Goal: Ask a question: Seek information or help from site administrators or community

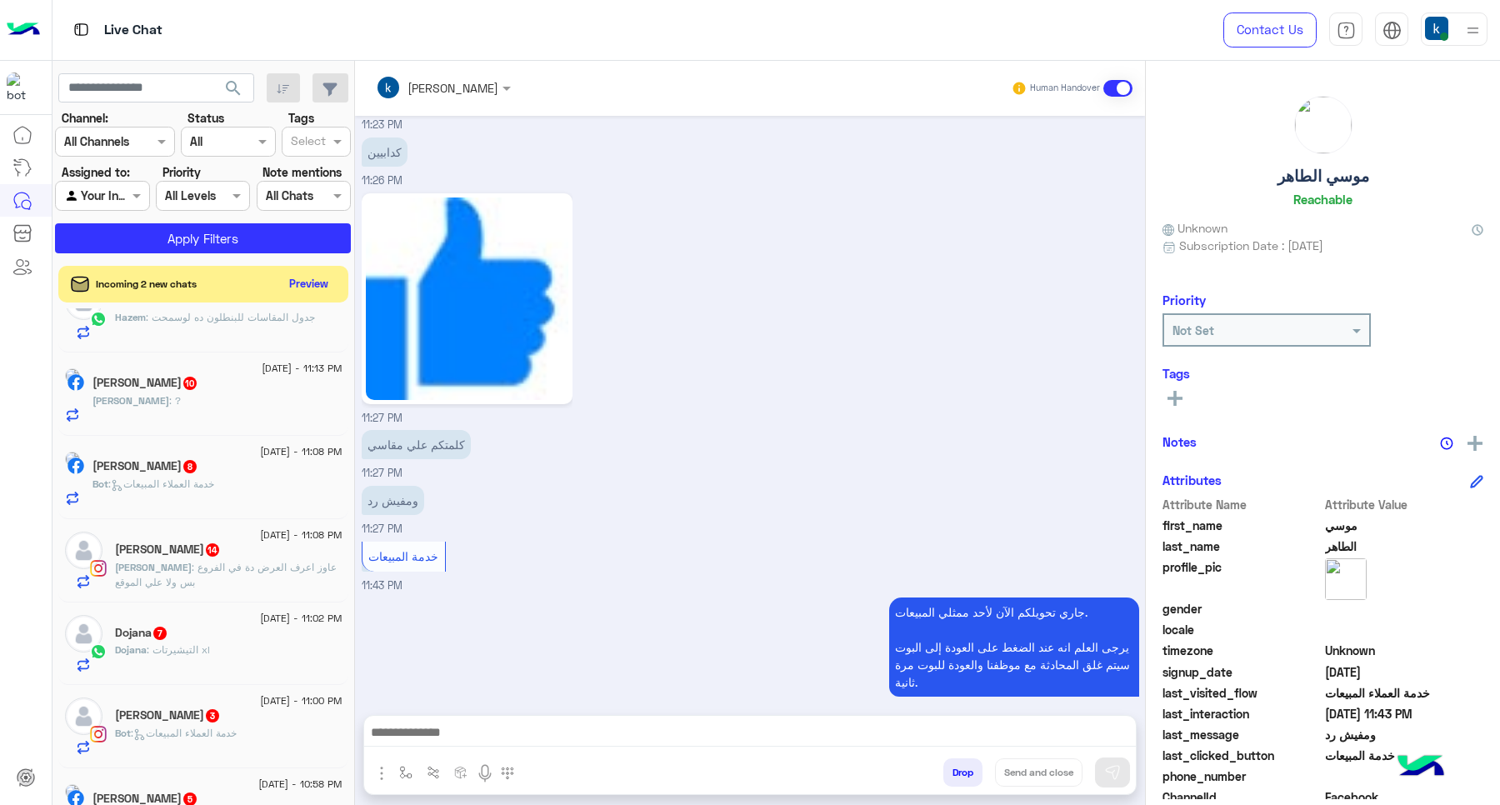
scroll to position [1146, 0]
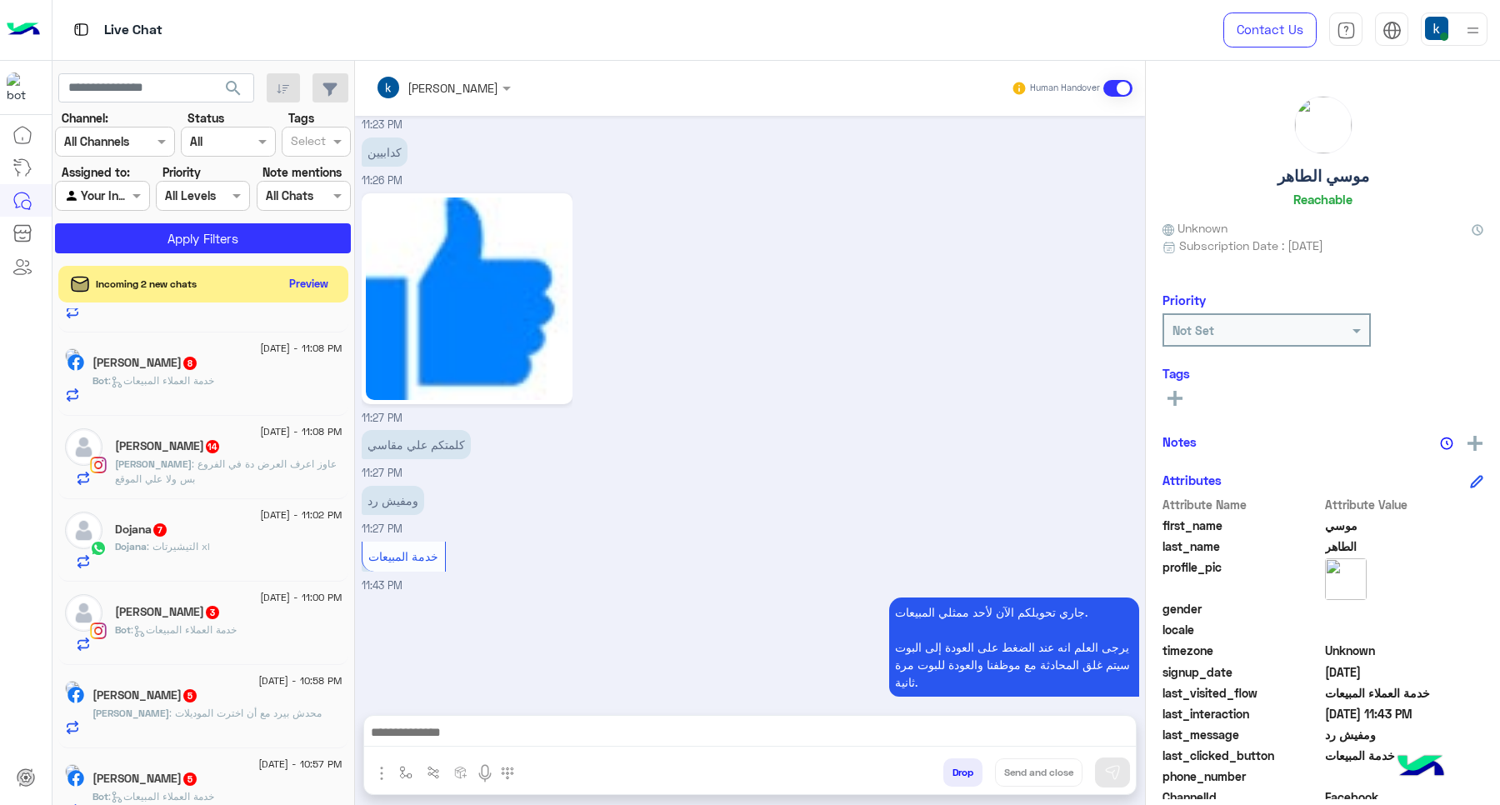
click at [971, 763] on button "Drop" at bounding box center [962, 772] width 39 height 28
drag, startPoint x: 971, startPoint y: 763, endPoint x: 960, endPoint y: 762, distance: 10.9
click at [968, 762] on button "Drop" at bounding box center [962, 772] width 39 height 28
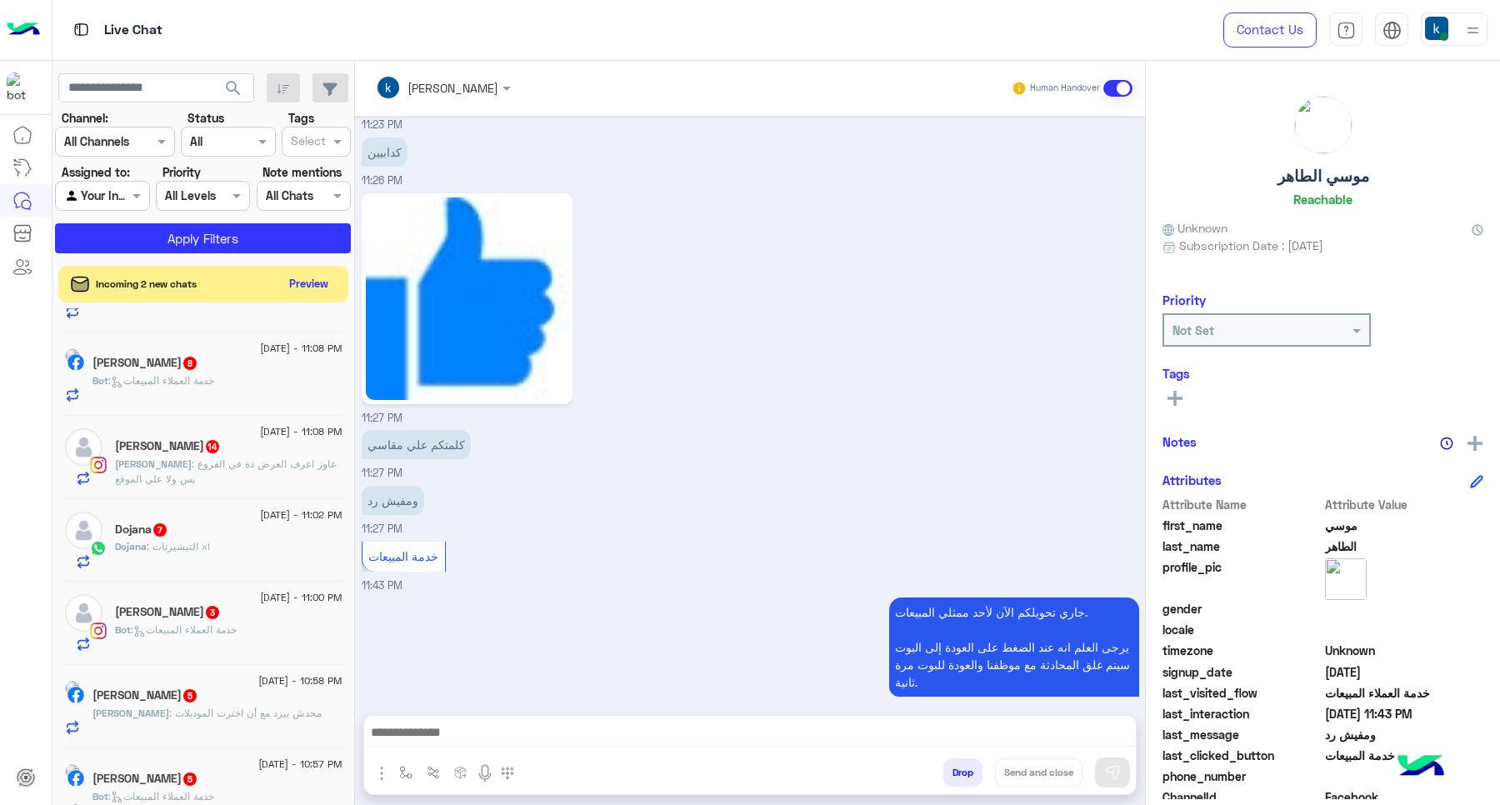
click at [960, 762] on button "Drop" at bounding box center [962, 772] width 39 height 28
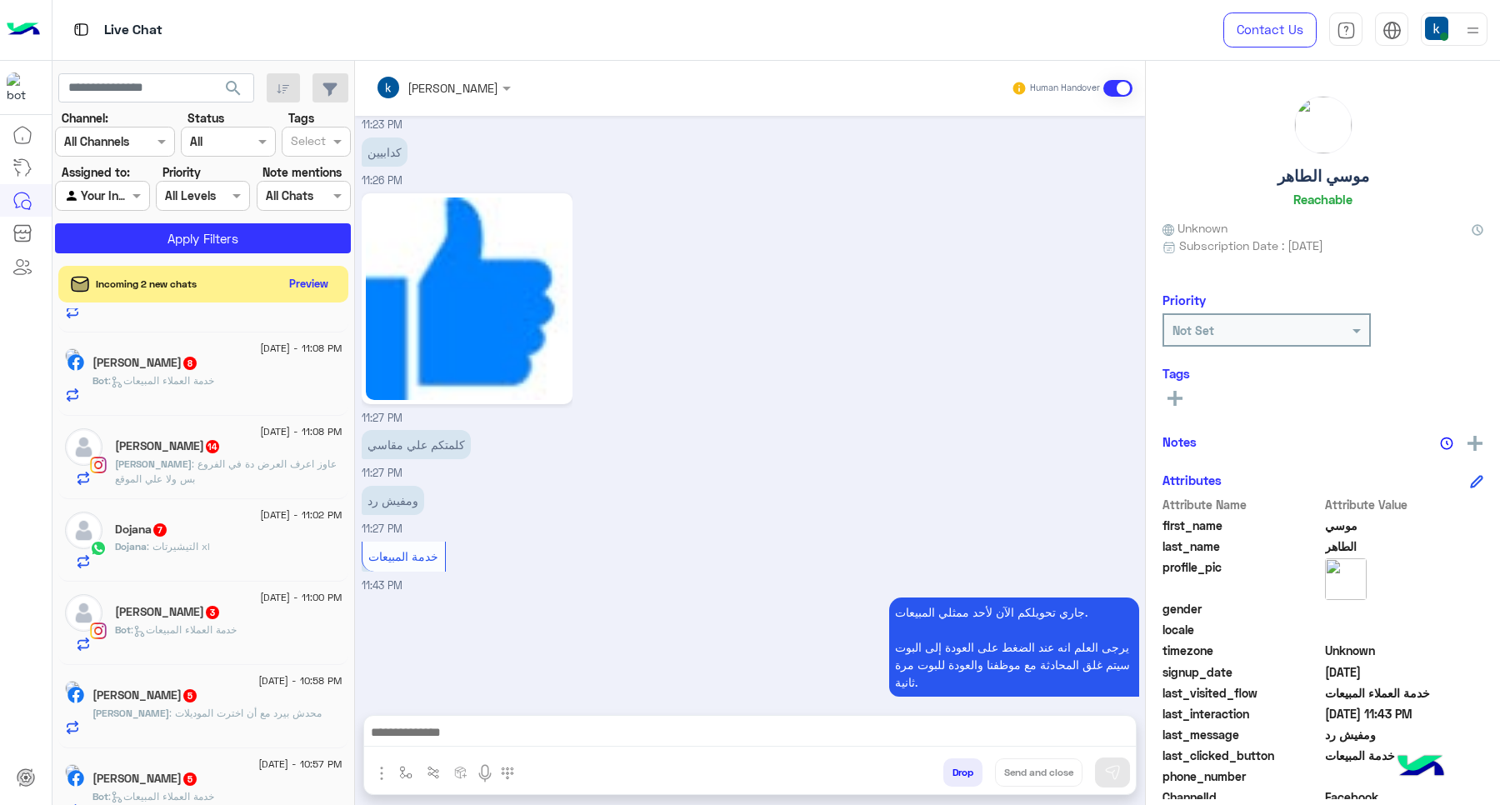
click at [960, 762] on div "khaled mohamed Human Handover Aug 31, 2025 عاوز اشتري 09:30 PM عميلنا العزيز مو…" at bounding box center [750, 436] width 790 height 751
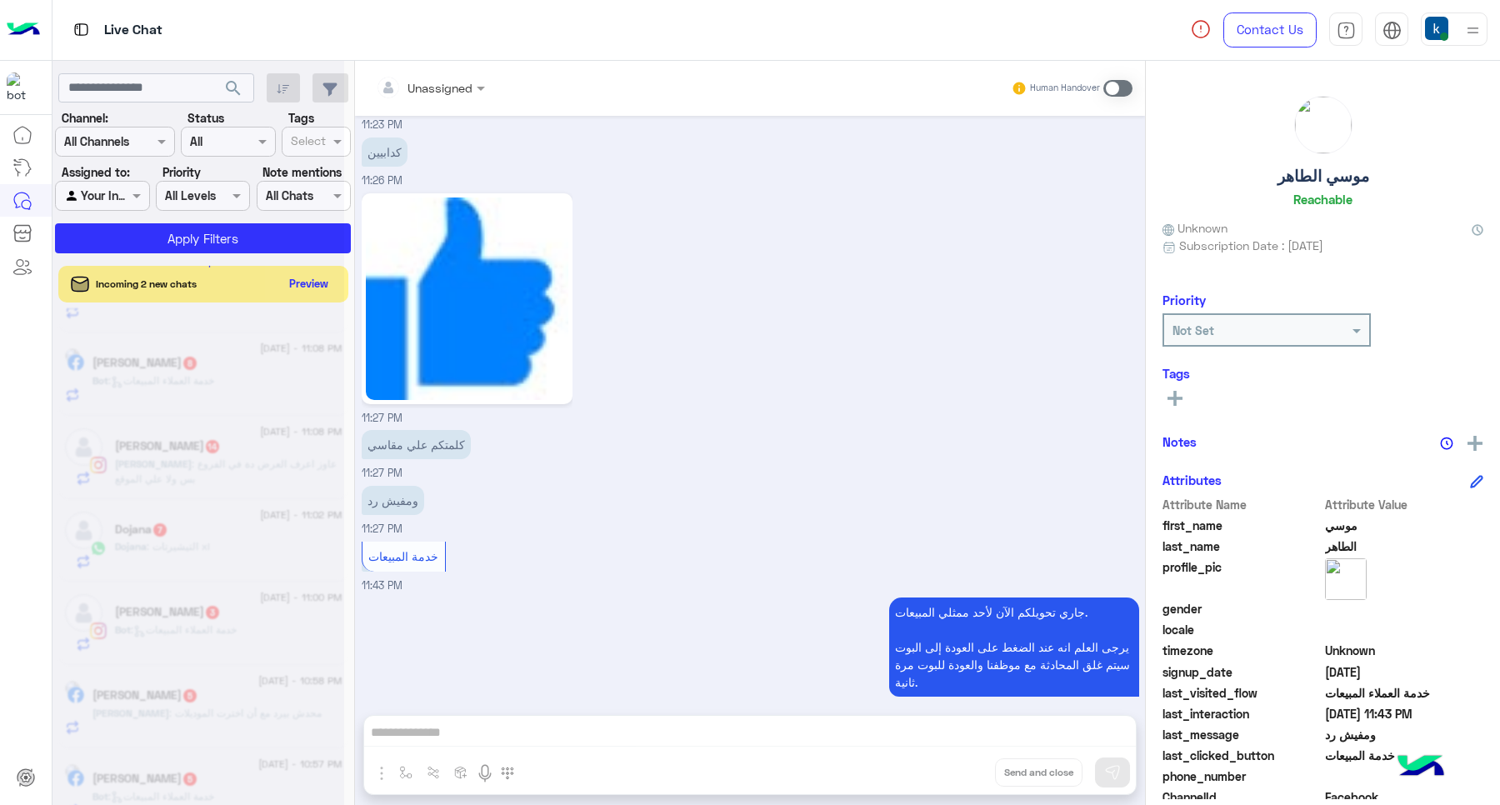
scroll to position [2015, 0]
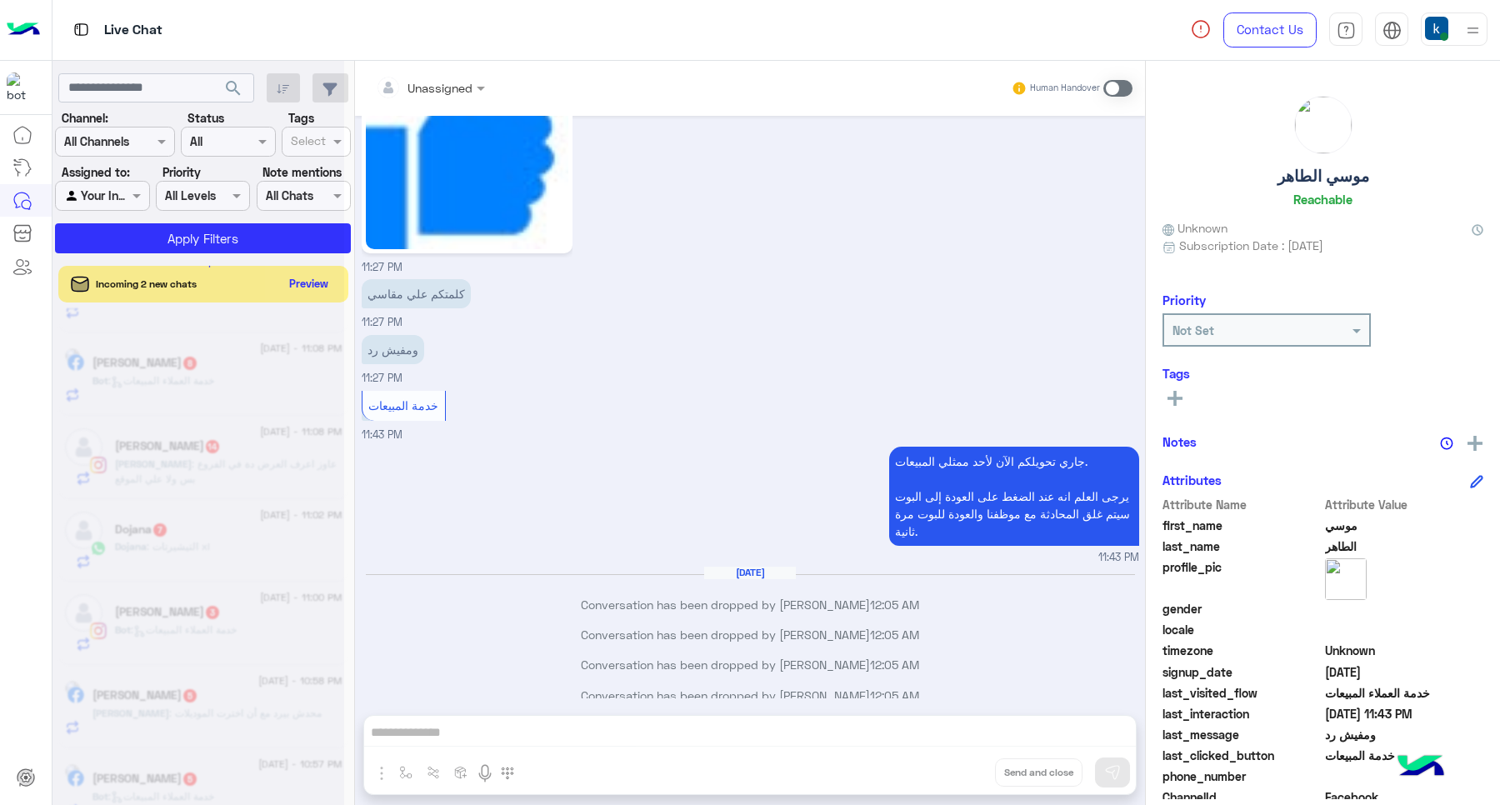
click at [960, 762] on div "Unassigned Human Handover Aug 31, 2025 عاوز اشتري 09:30 PM عميلنا العزيز موسي ا…" at bounding box center [750, 436] width 790 height 751
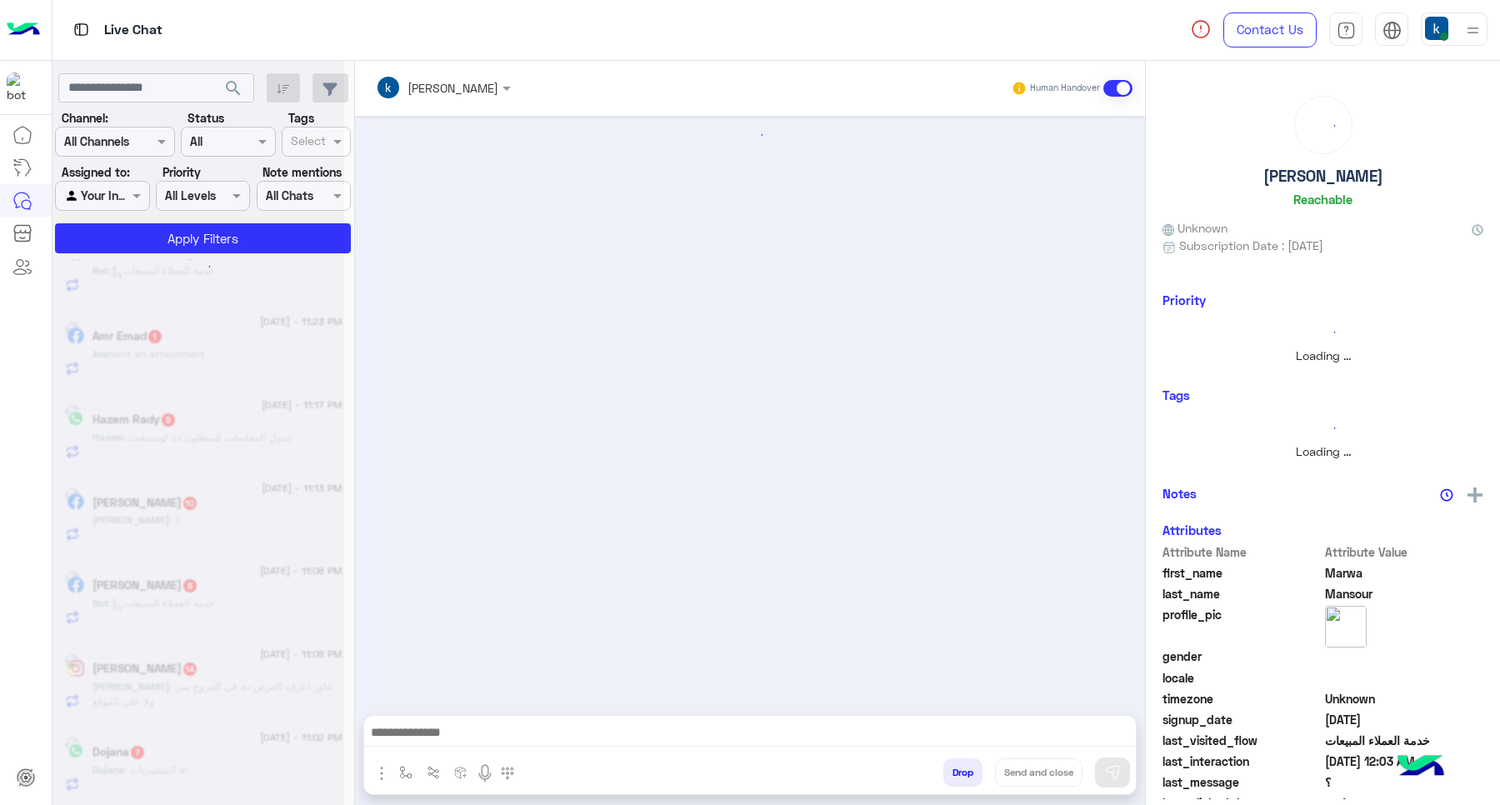
click at [958, 765] on button "Drop" at bounding box center [962, 772] width 39 height 28
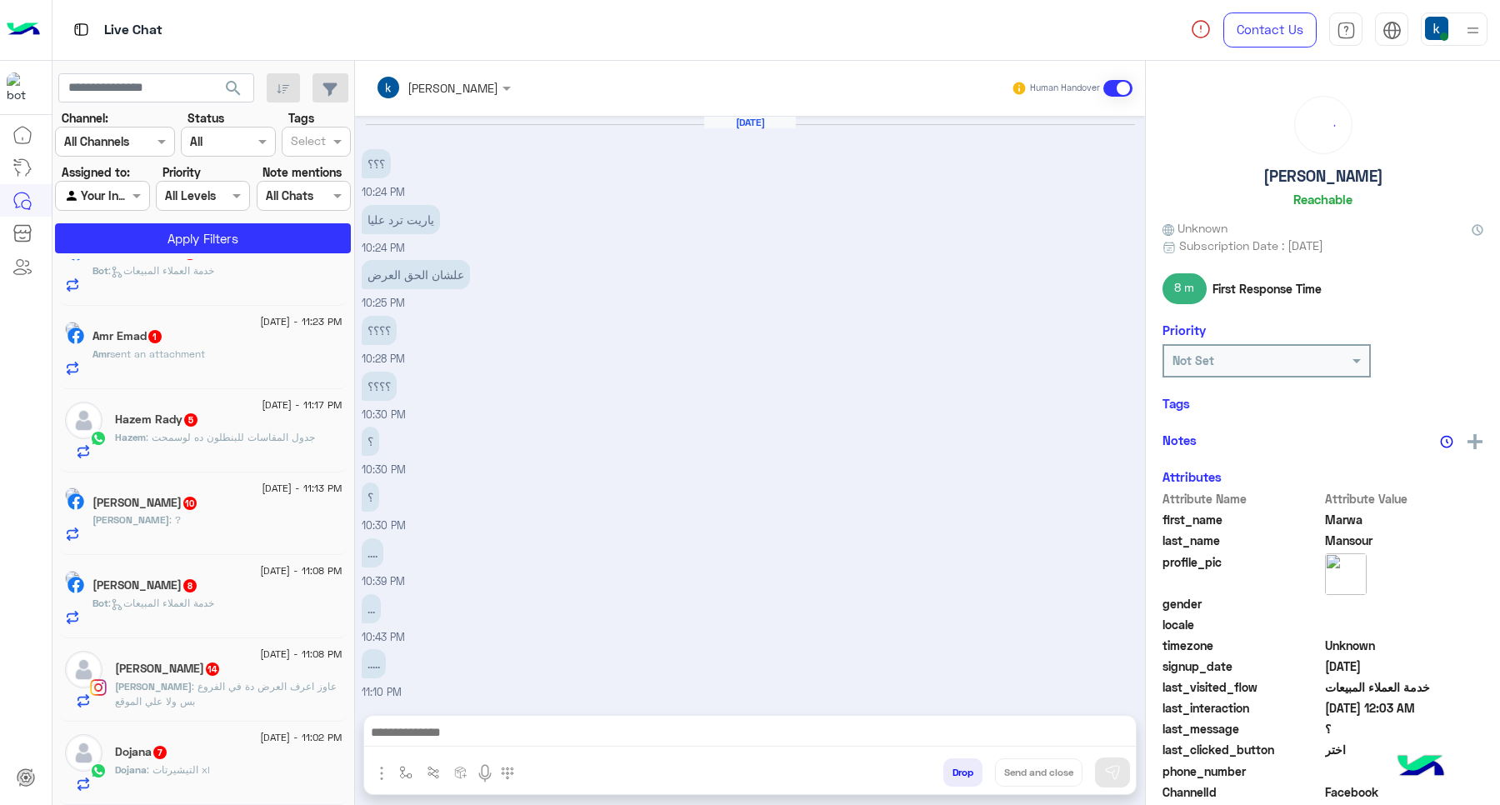
scroll to position [652, 0]
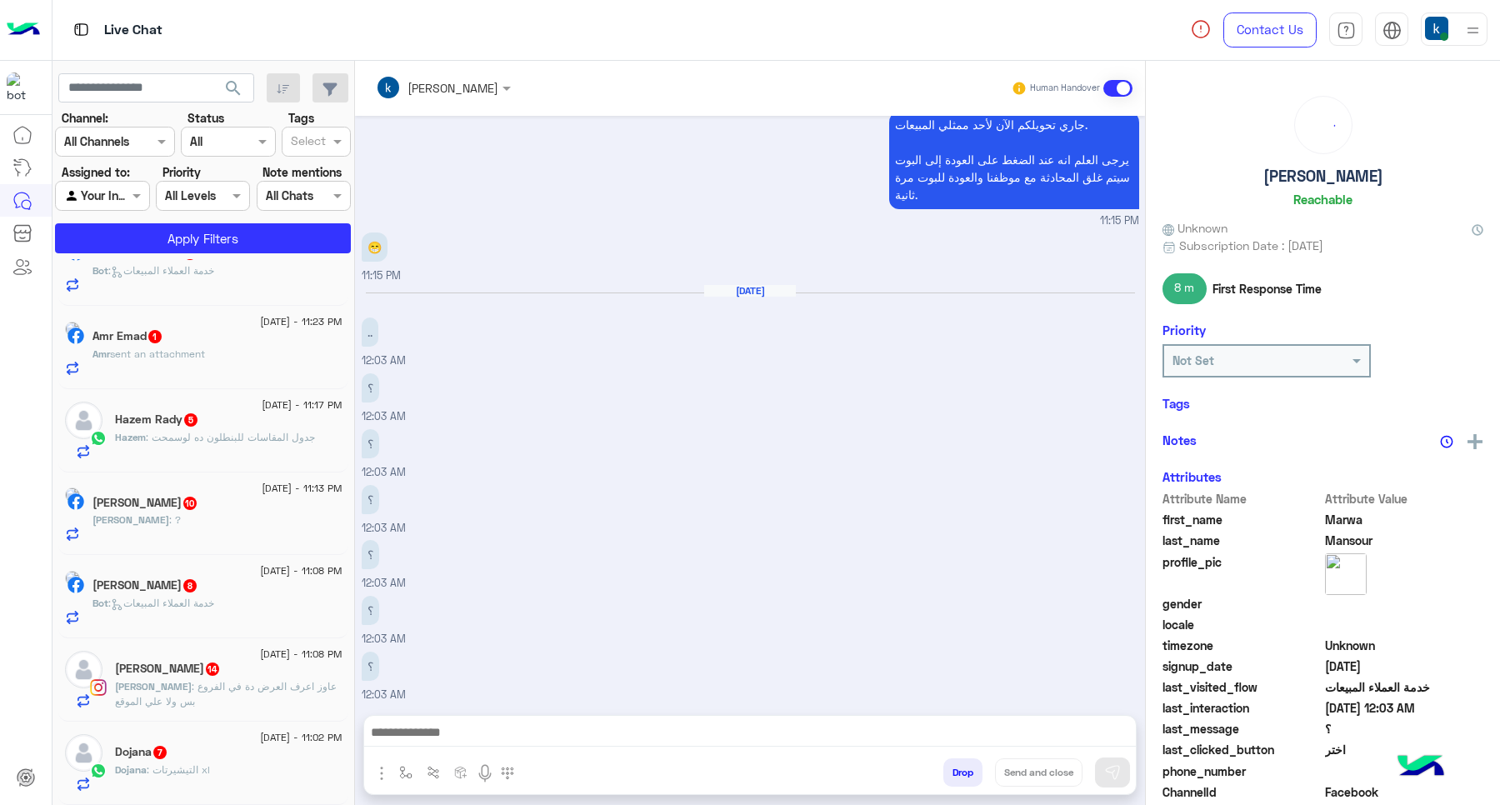
click at [958, 765] on button "Drop" at bounding box center [962, 772] width 39 height 28
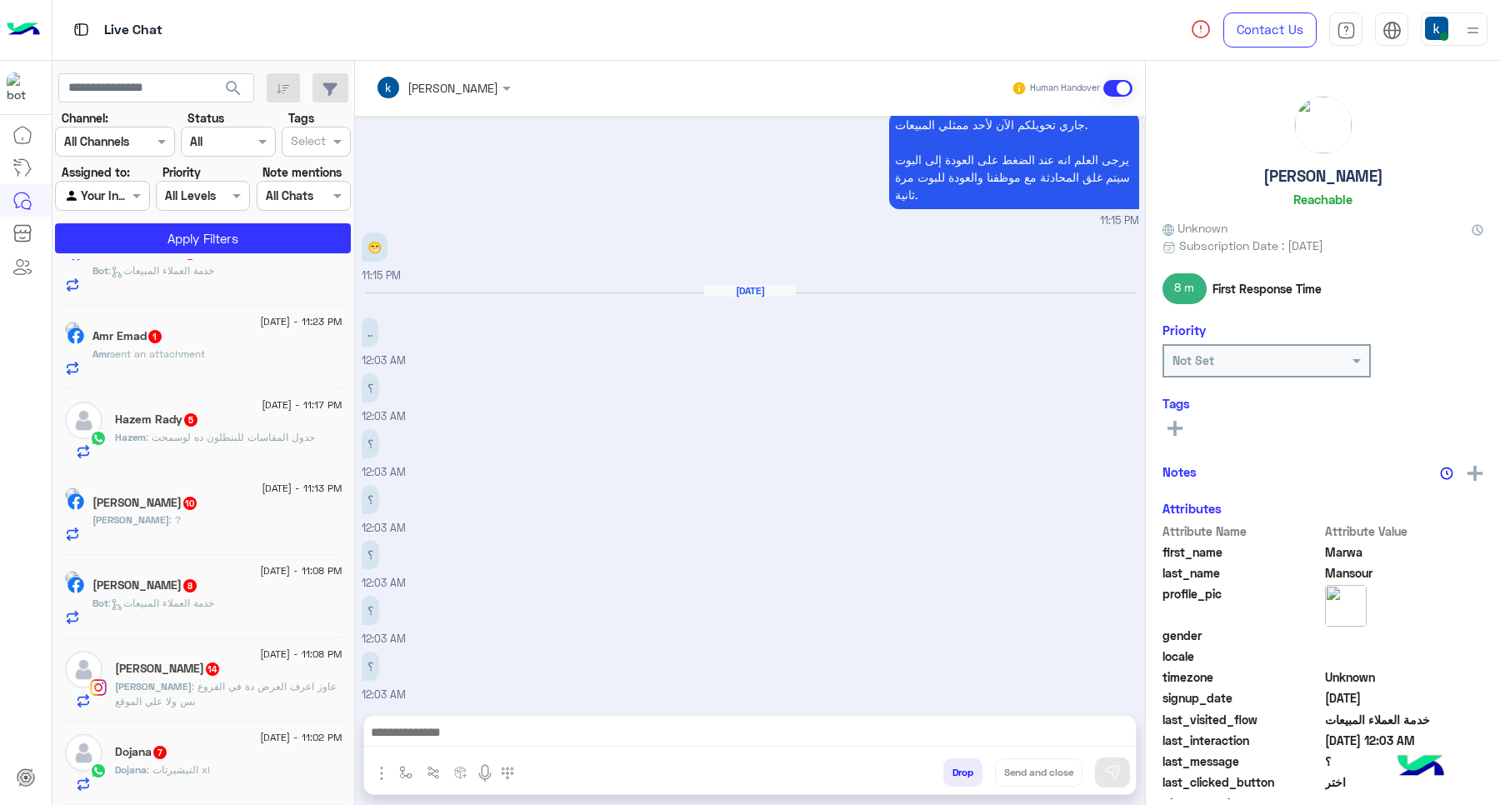
click at [958, 765] on button "Drop" at bounding box center [962, 772] width 39 height 28
click at [959, 765] on div "khaled mohamed Human Handover Aug 31, 2025 ؟؟؟ 10:24 PM ياريت ترد عليا 10:24 PM…" at bounding box center [750, 436] width 790 height 751
click at [962, 765] on div "khaled mohamed Human Handover Aug 31, 2025 ؟؟؟ 10:24 PM ياريت ترد عليا 10:24 PM…" at bounding box center [750, 436] width 790 height 751
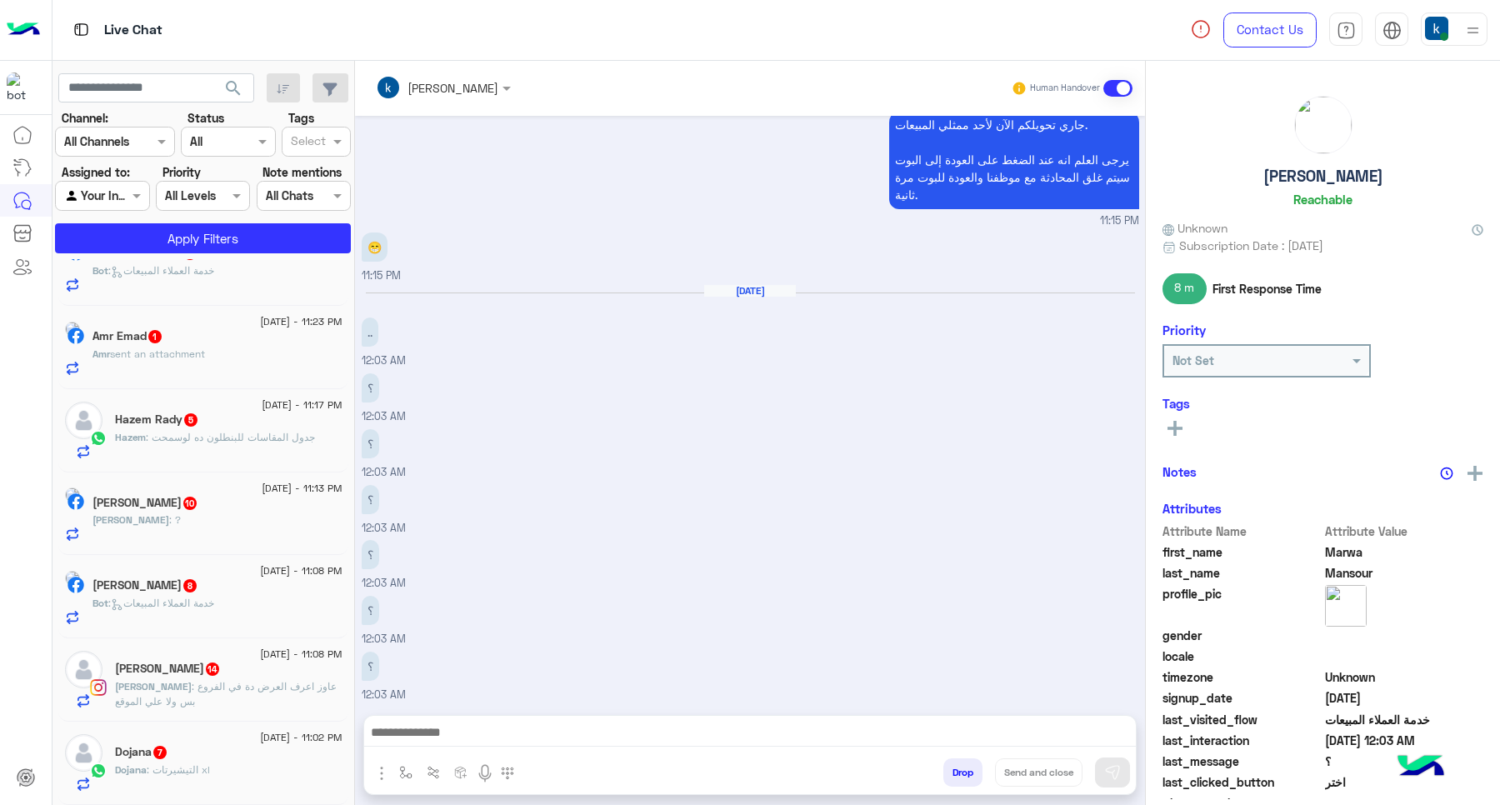
click at [962, 765] on div "khaled mohamed Human Handover Aug 31, 2025 ؟؟؟ 10:24 PM ياريت ترد عليا 10:24 PM…" at bounding box center [750, 436] width 790 height 751
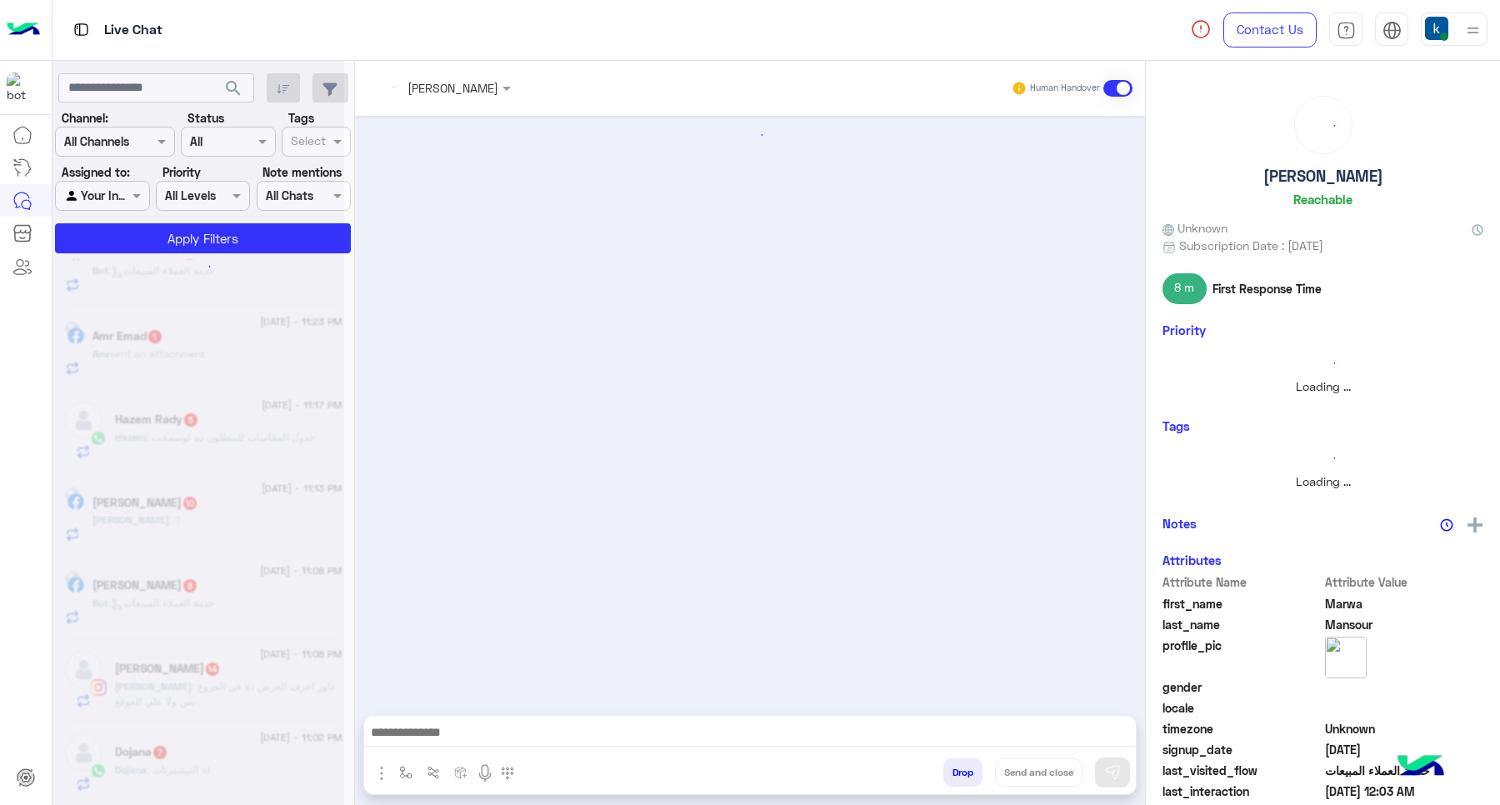
scroll to position [0, 0]
click at [962, 765] on button "Drop" at bounding box center [962, 772] width 39 height 28
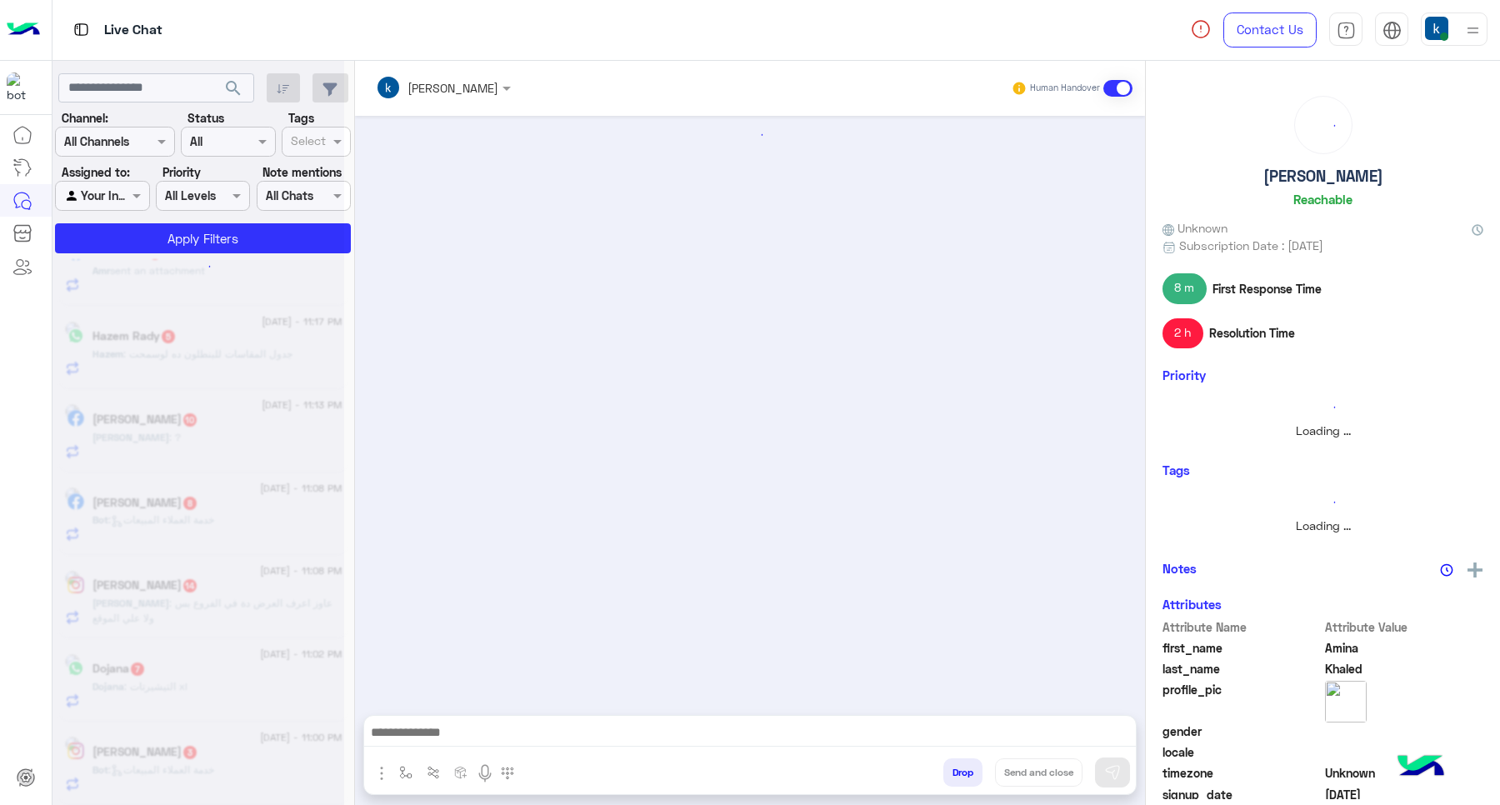
click at [962, 765] on button "Drop" at bounding box center [962, 772] width 39 height 28
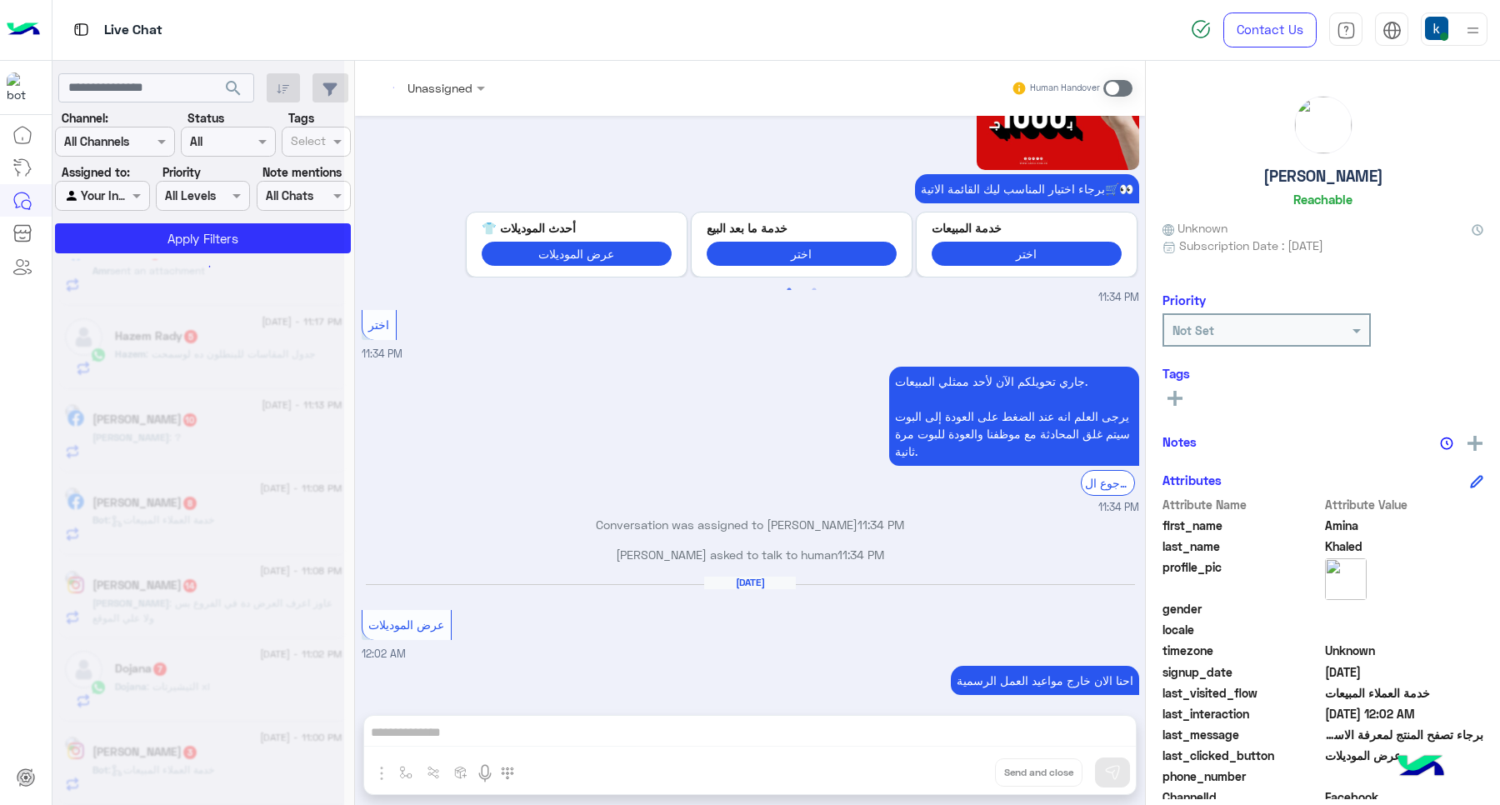
click at [962, 765] on div "Unassigned Human Handover Aug 31, 2025 11:33 PM عميلنا العزيز Amina اهلا بيك في…" at bounding box center [750, 436] width 790 height 751
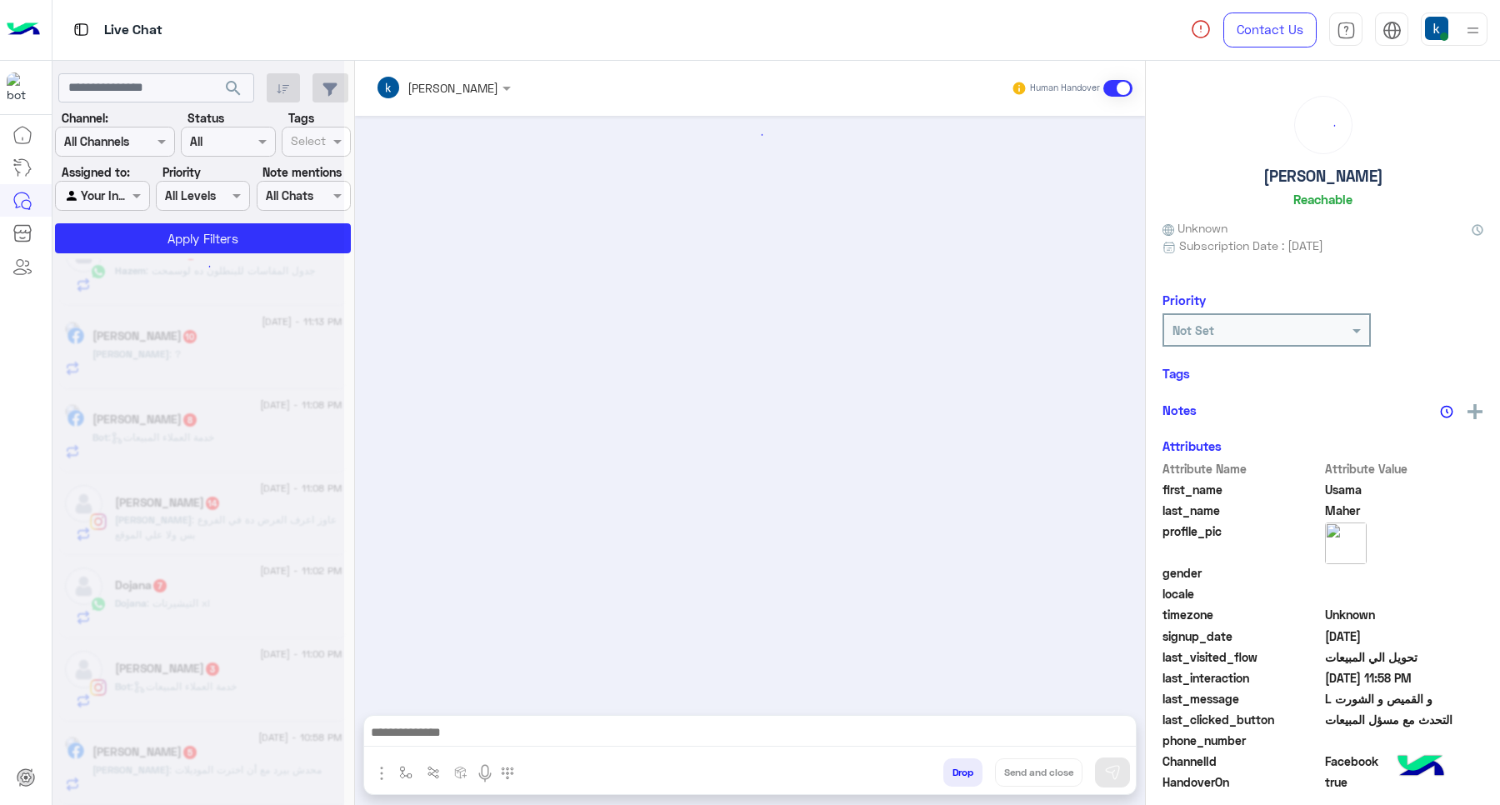
scroll to position [1146, 0]
click at [962, 765] on button "Drop" at bounding box center [962, 772] width 39 height 28
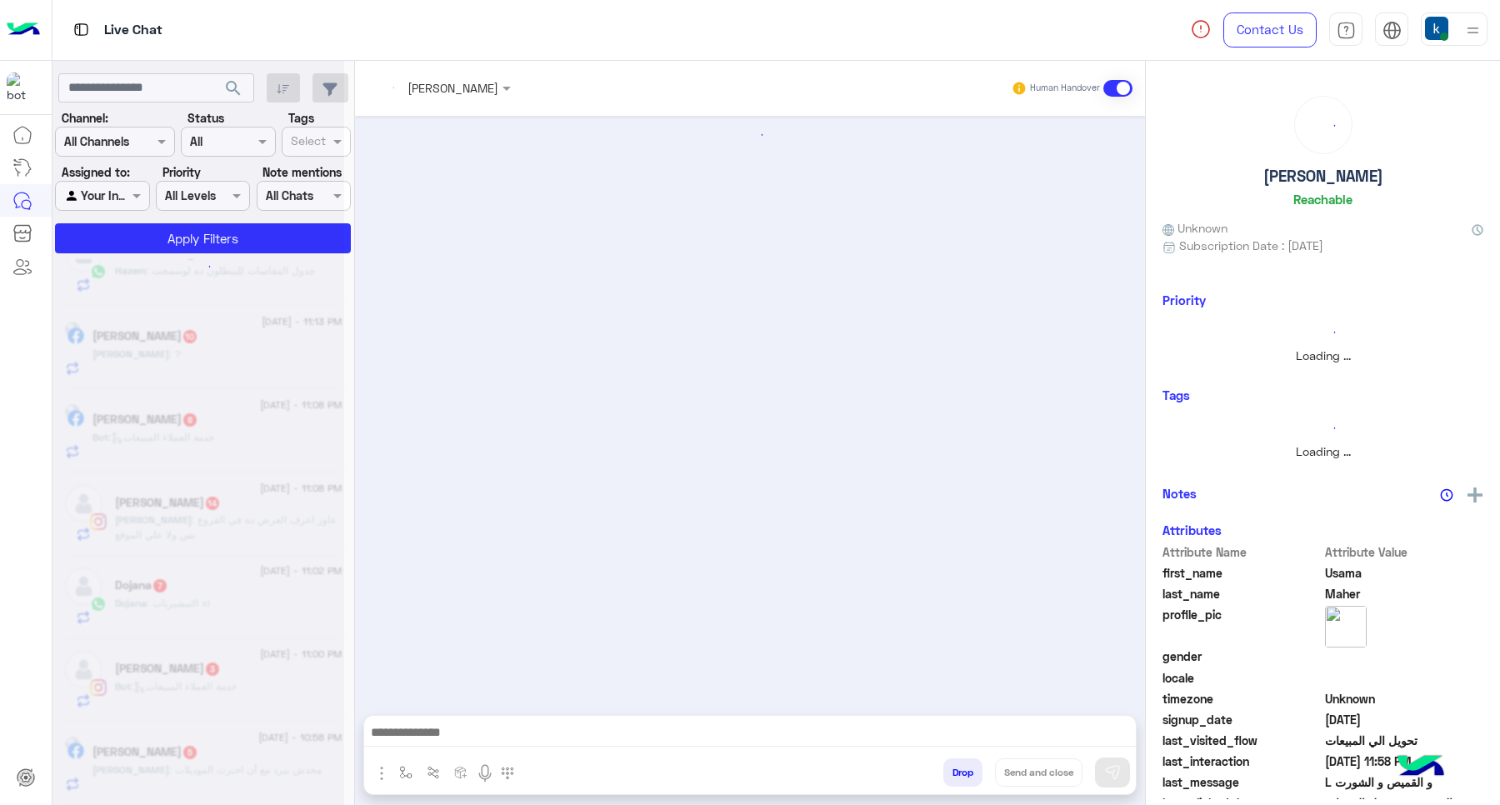
click at [962, 765] on button "Drop" at bounding box center [962, 772] width 39 height 28
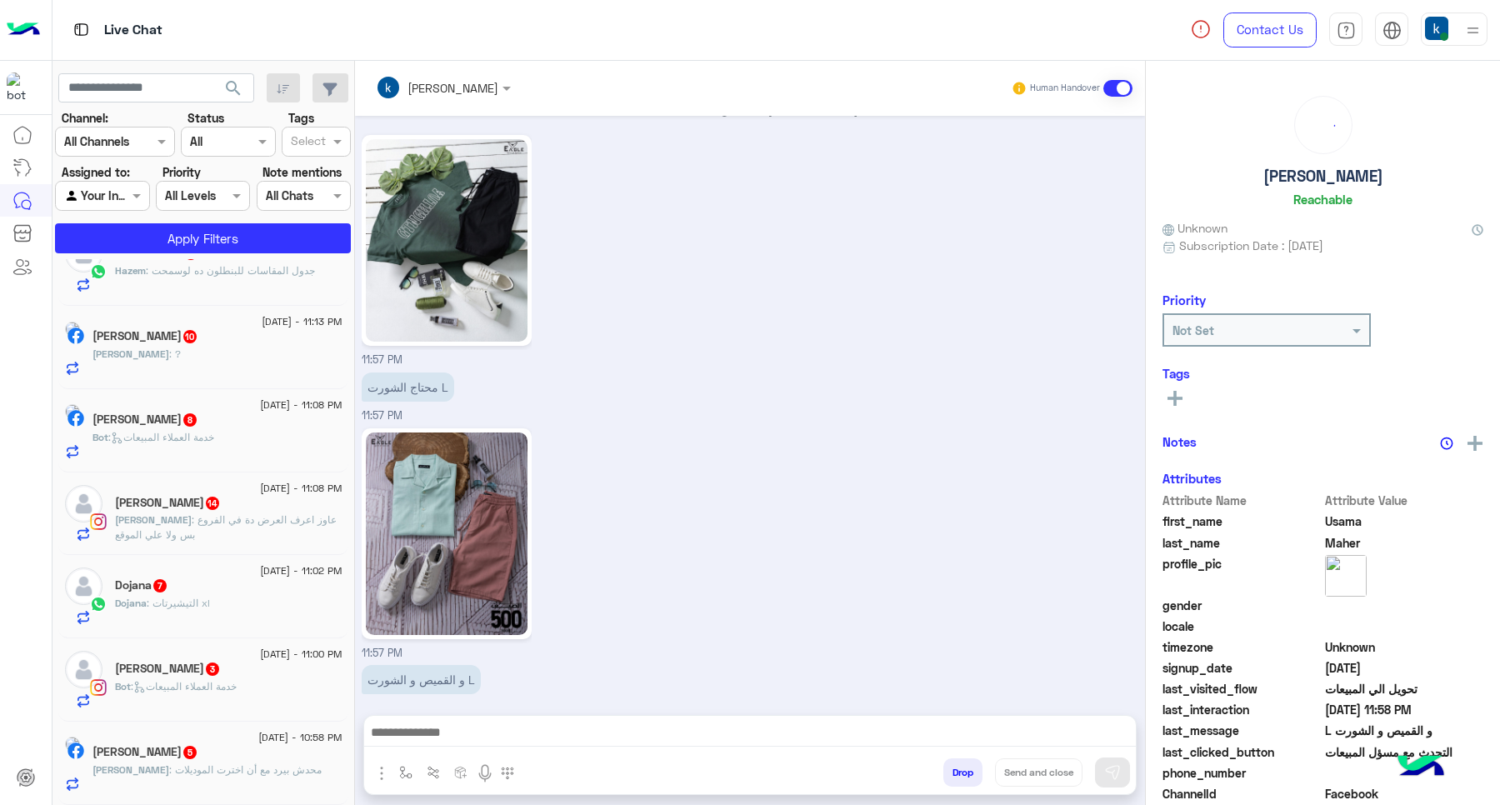
click at [962, 765] on button "Drop" at bounding box center [962, 772] width 39 height 28
click at [962, 765] on div "khaled mohamed Human Handover Jul 4, 2025 Tarek Hassan joined the conversation …" at bounding box center [750, 436] width 790 height 751
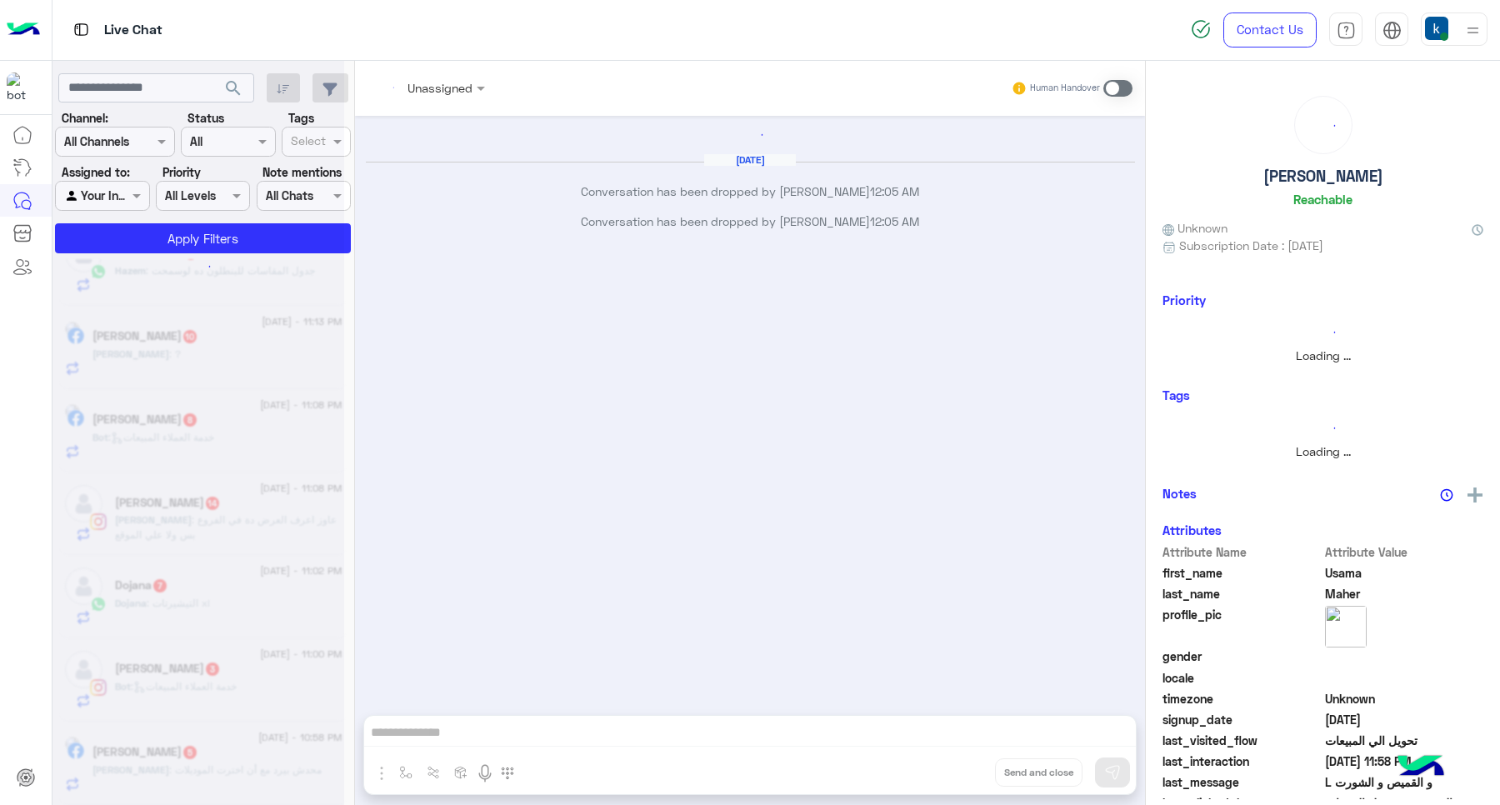
click at [962, 765] on div "Unassigned Human Handover Sep 1, 2025 Conversation has been dropped by khaled m…" at bounding box center [750, 436] width 790 height 751
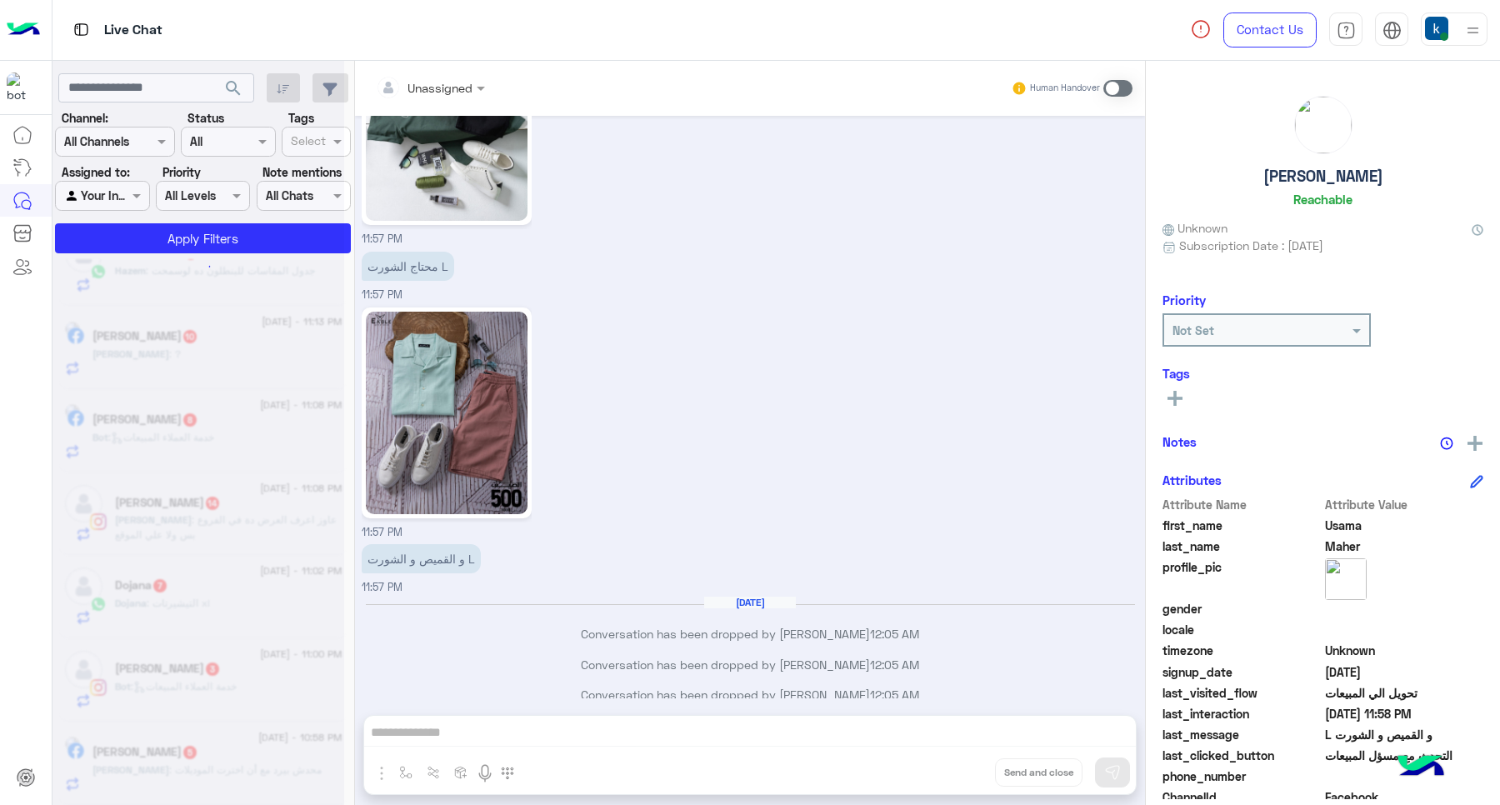
click at [962, 765] on div "Unassigned Human Handover Jul 4, 2025 Tarek Hassan joined the conversation 07:1…" at bounding box center [750, 436] width 790 height 751
click at [0, 0] on button "Drop" at bounding box center [0, 0] width 0 height 0
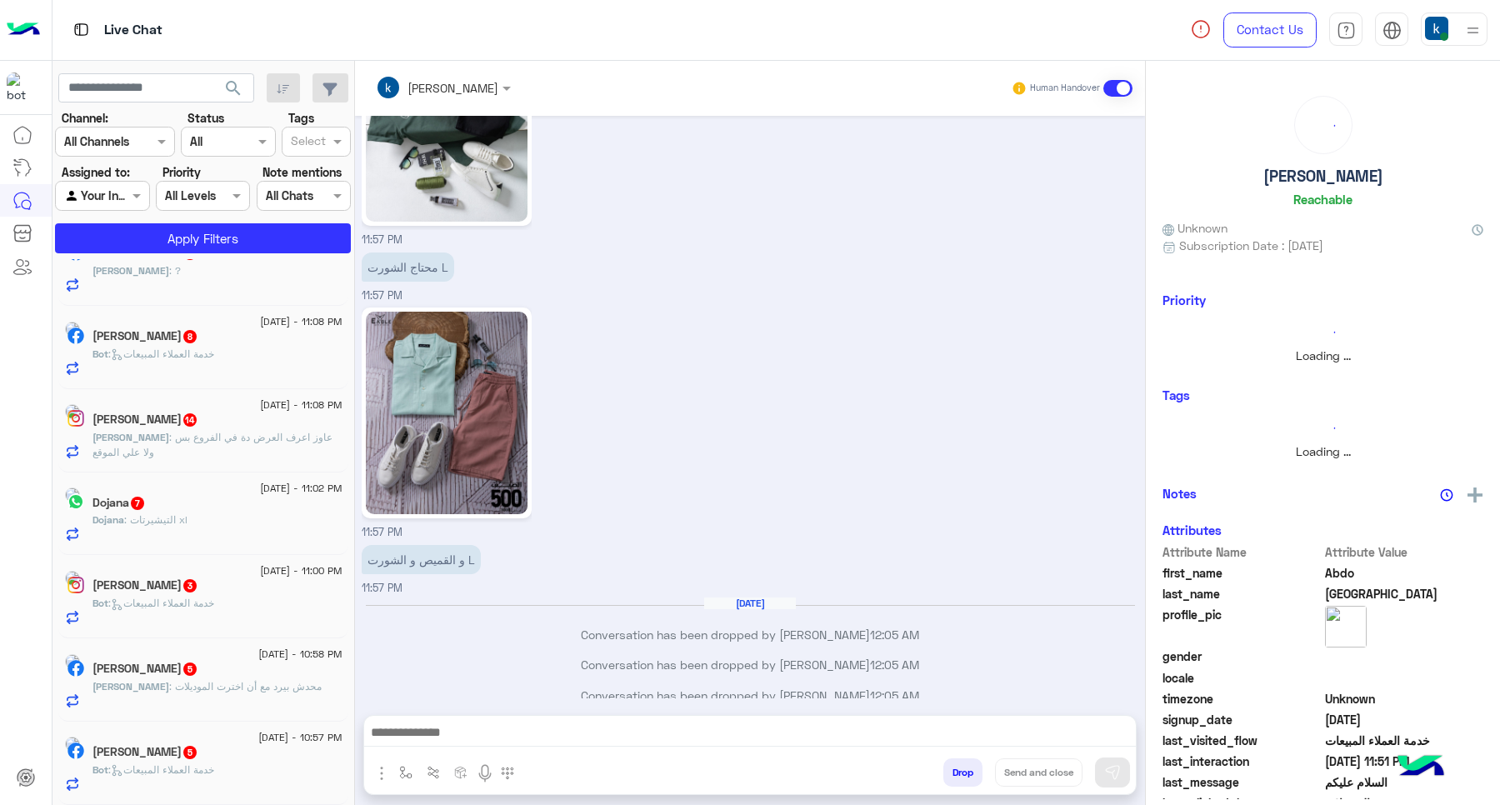
click at [962, 765] on button "Drop" at bounding box center [962, 772] width 39 height 28
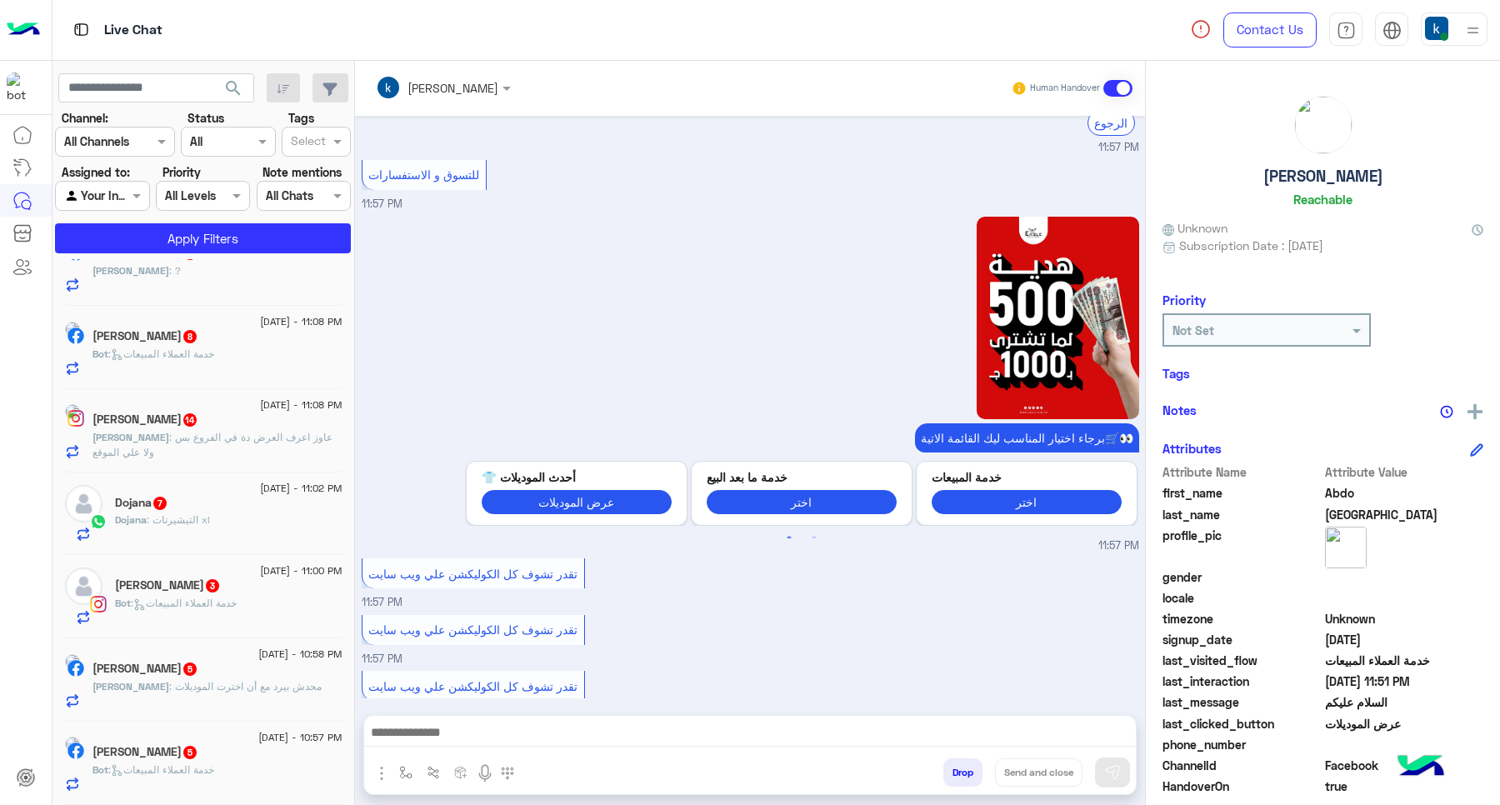
scroll to position [2415, 0]
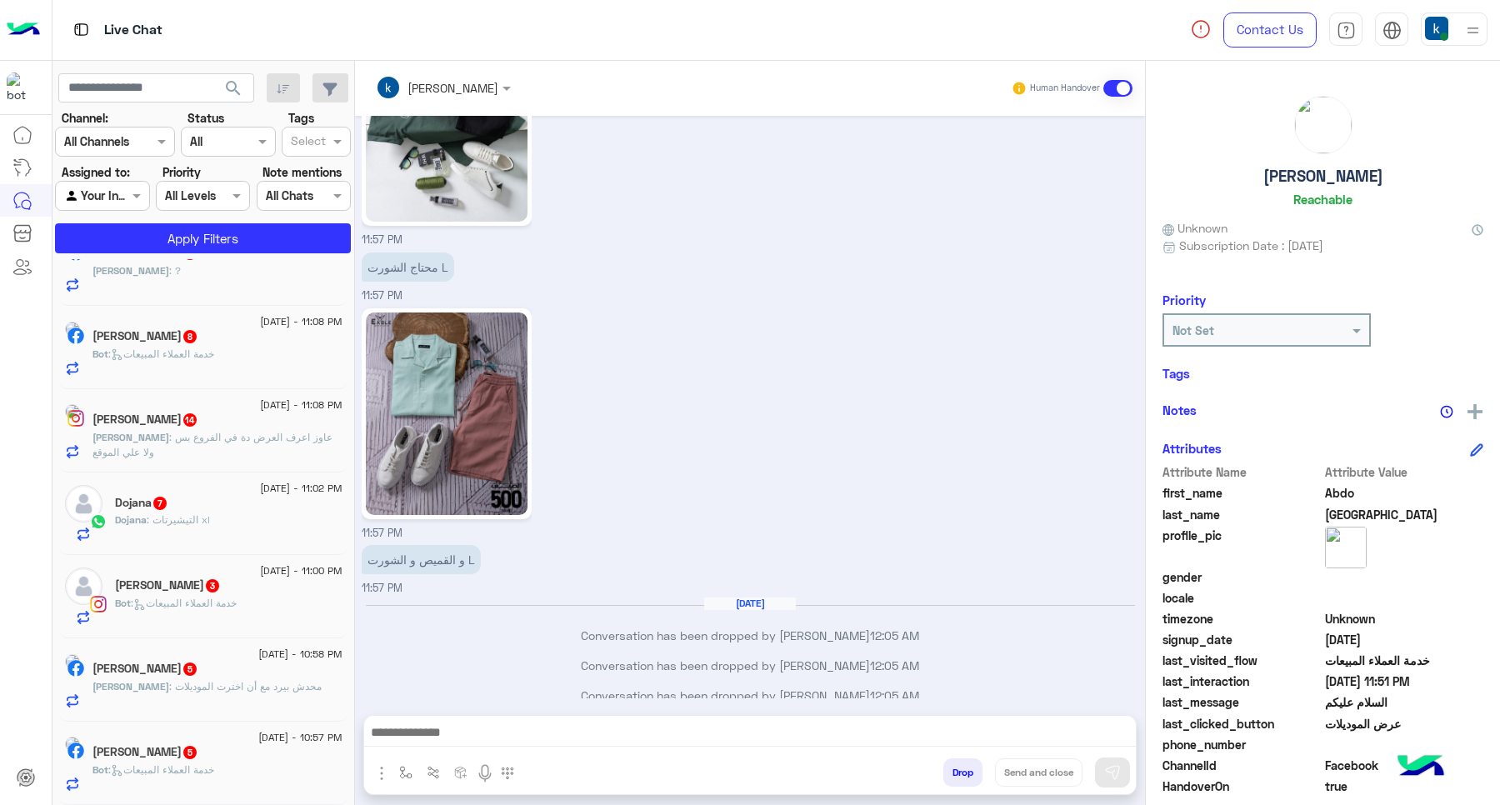
click at [962, 765] on button "Drop" at bounding box center [962, 772] width 39 height 28
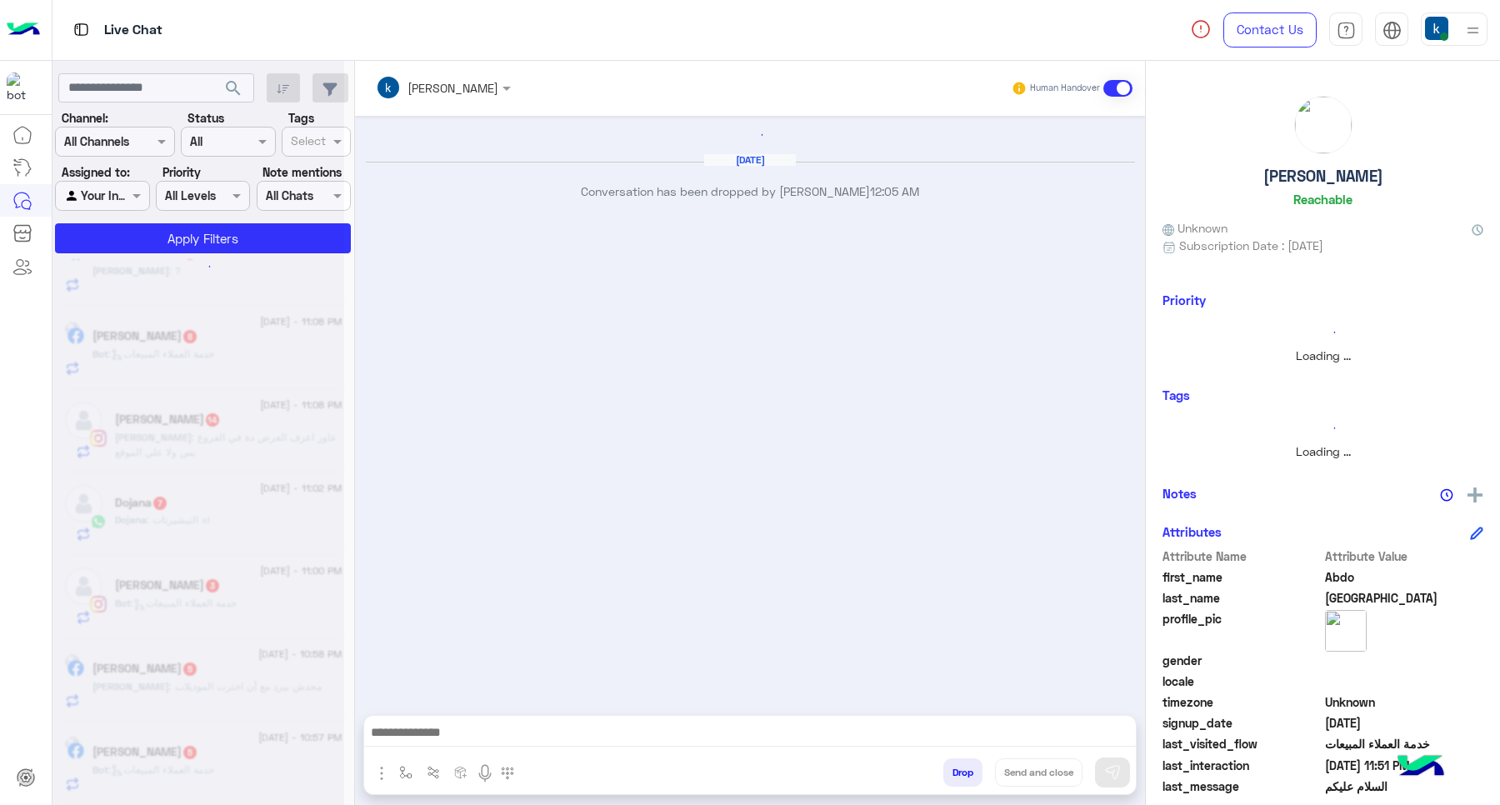
click at [962, 765] on button "Drop" at bounding box center [962, 772] width 39 height 28
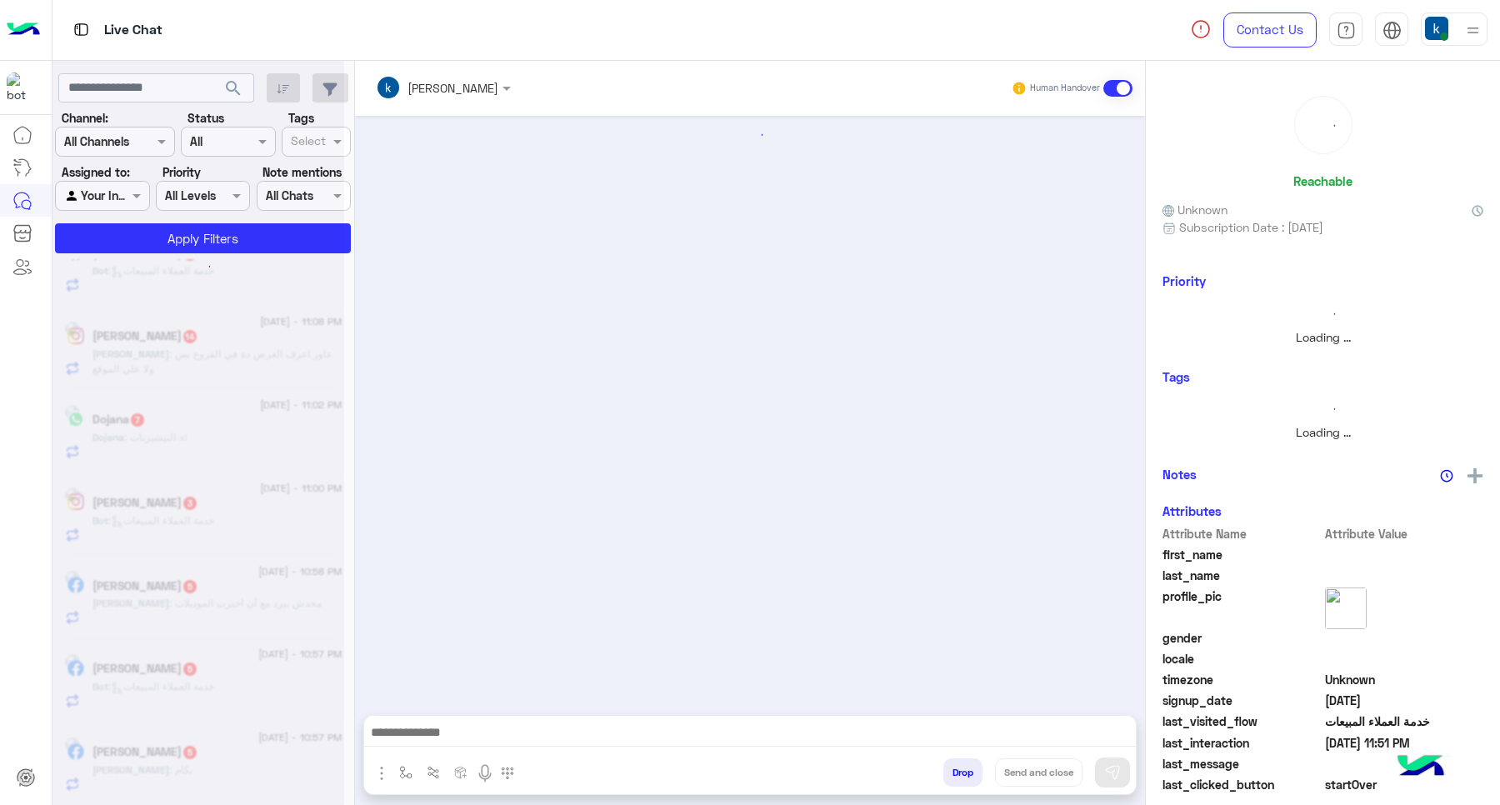
click at [962, 765] on button "Drop" at bounding box center [962, 772] width 39 height 28
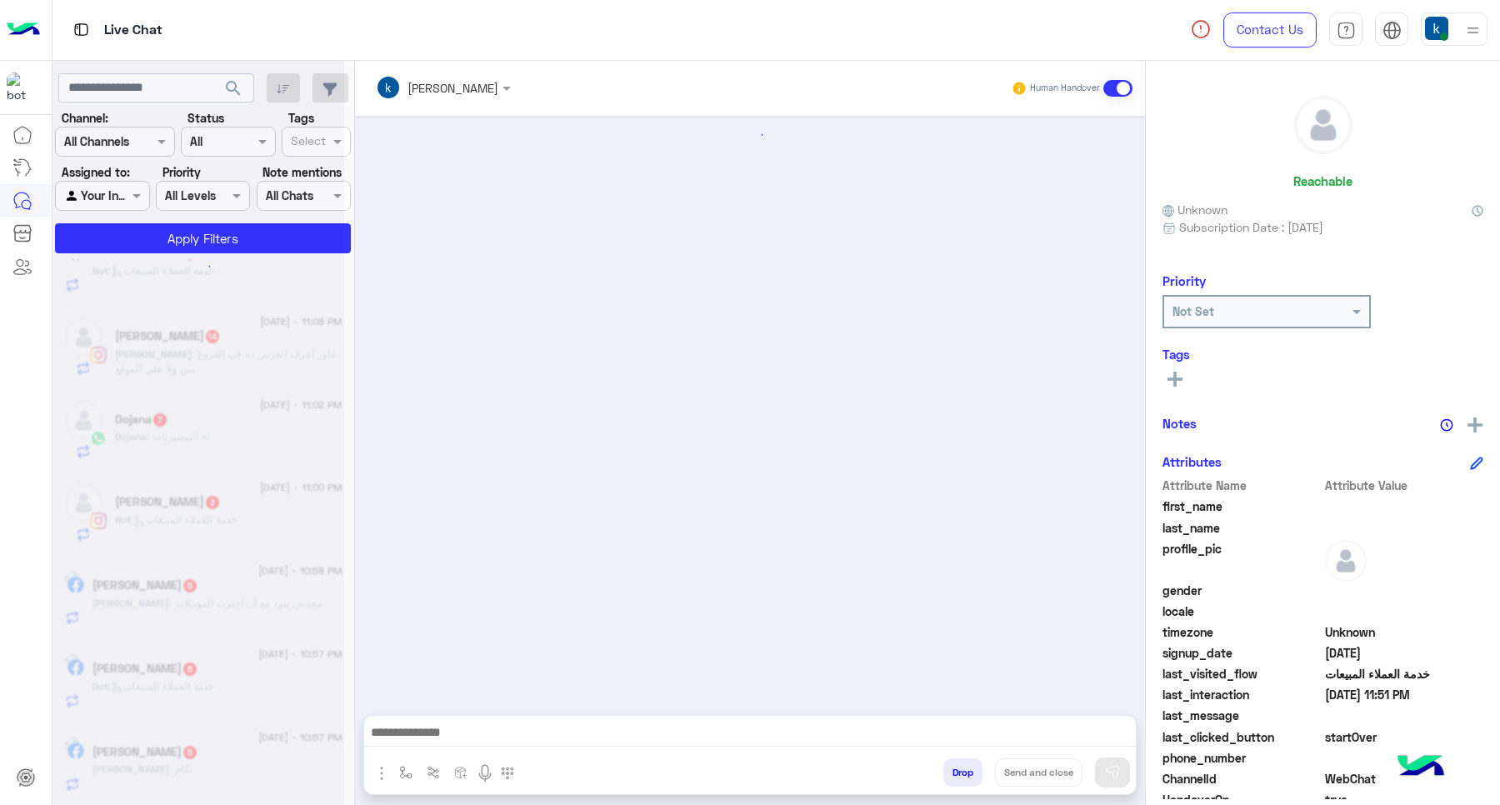
click at [962, 765] on button "Drop" at bounding box center [962, 772] width 39 height 28
click at [962, 765] on div "khaled mohamed Human Handover Drop Send and close" at bounding box center [750, 436] width 790 height 751
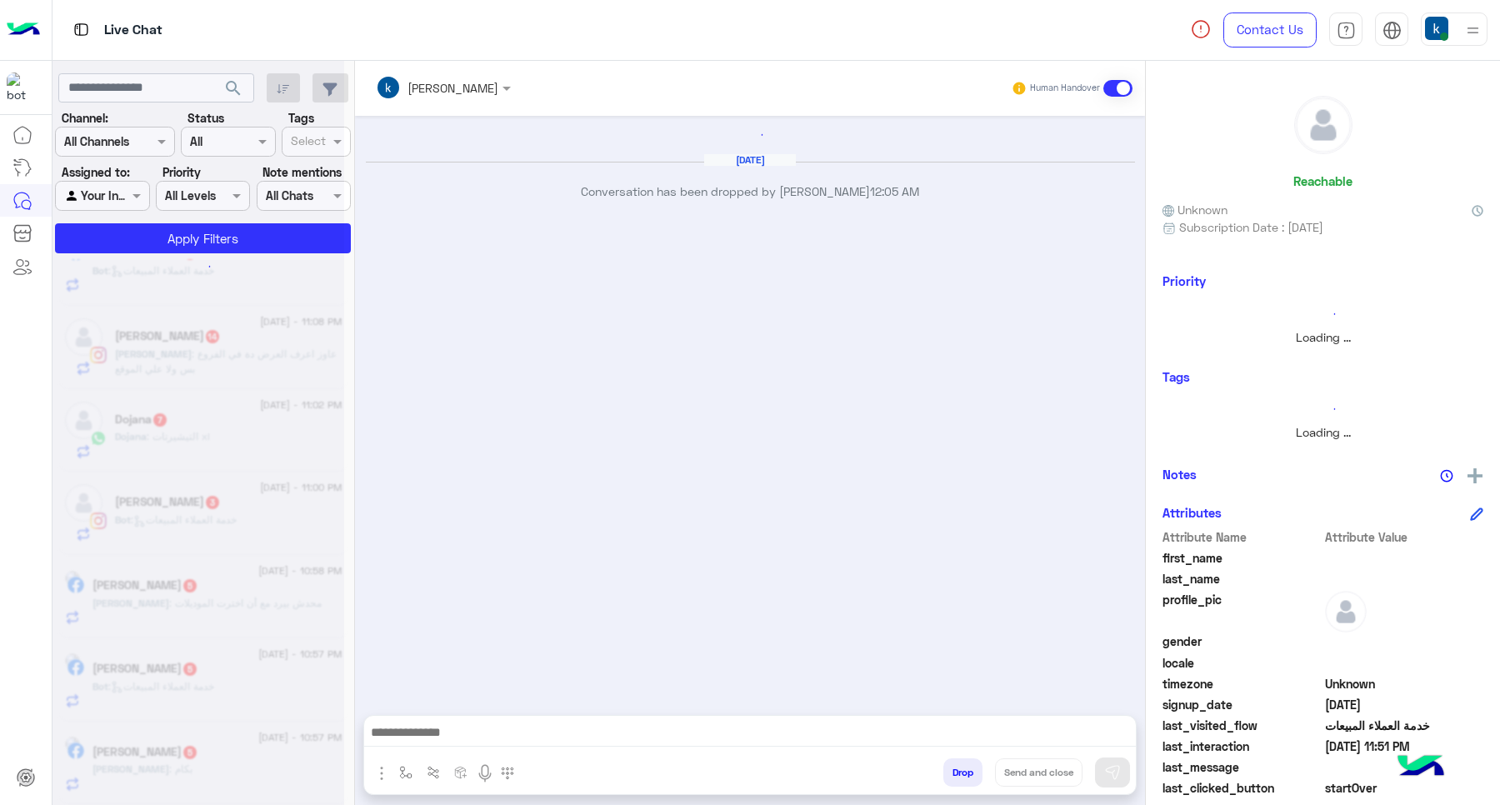
click at [962, 765] on button "Drop" at bounding box center [962, 772] width 39 height 28
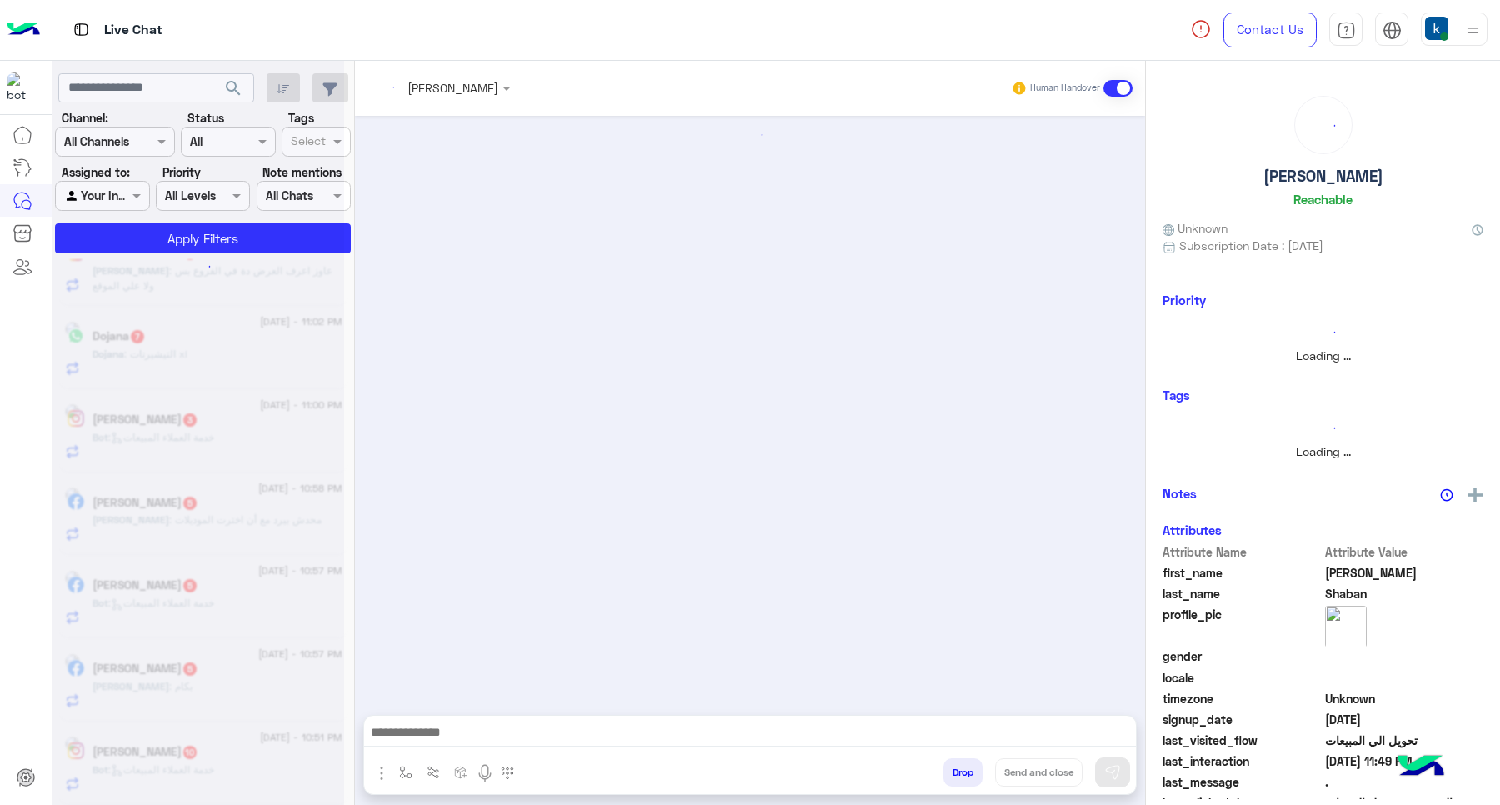
click at [962, 765] on button "Drop" at bounding box center [962, 772] width 39 height 28
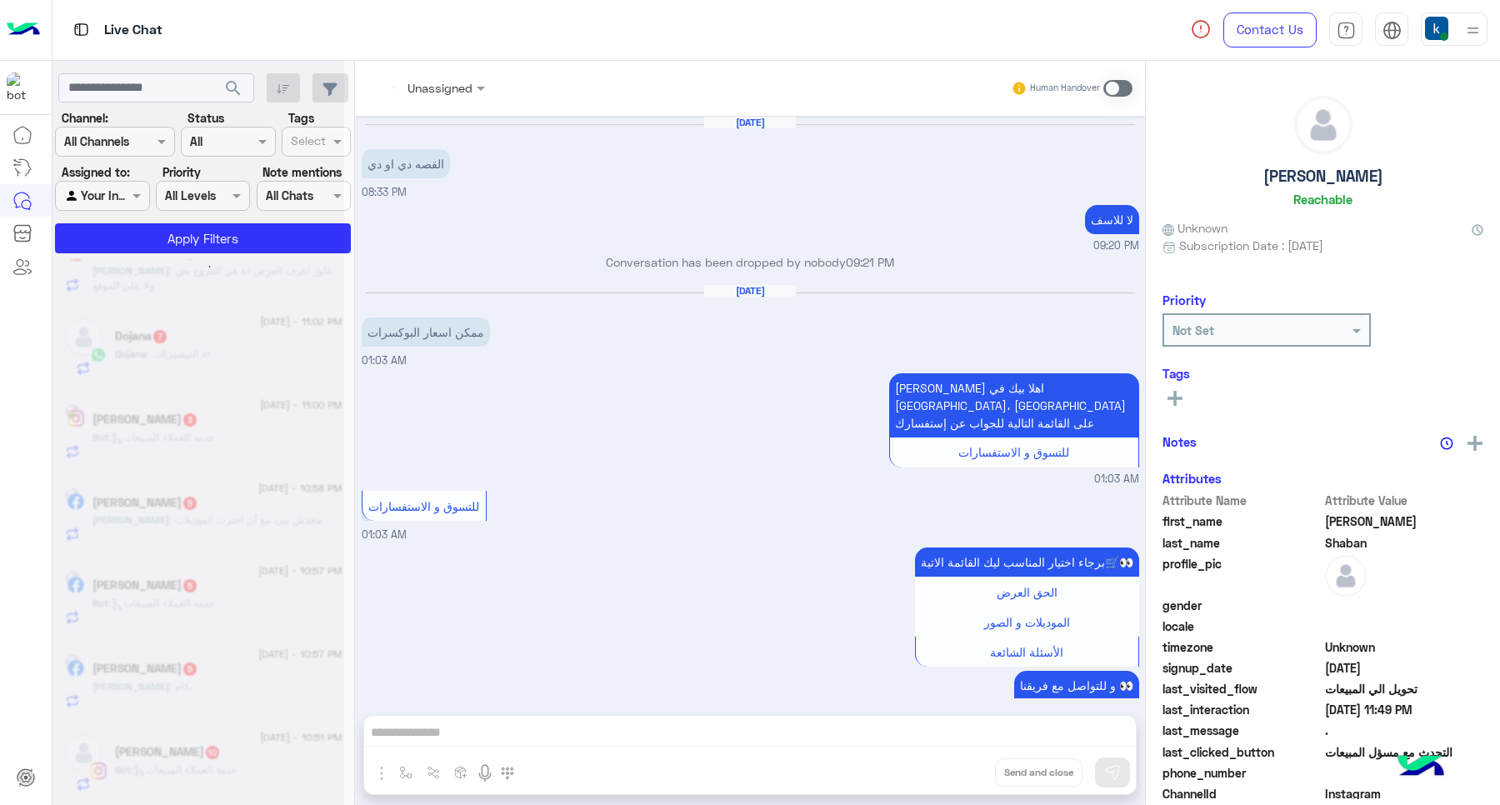
scroll to position [1788, 0]
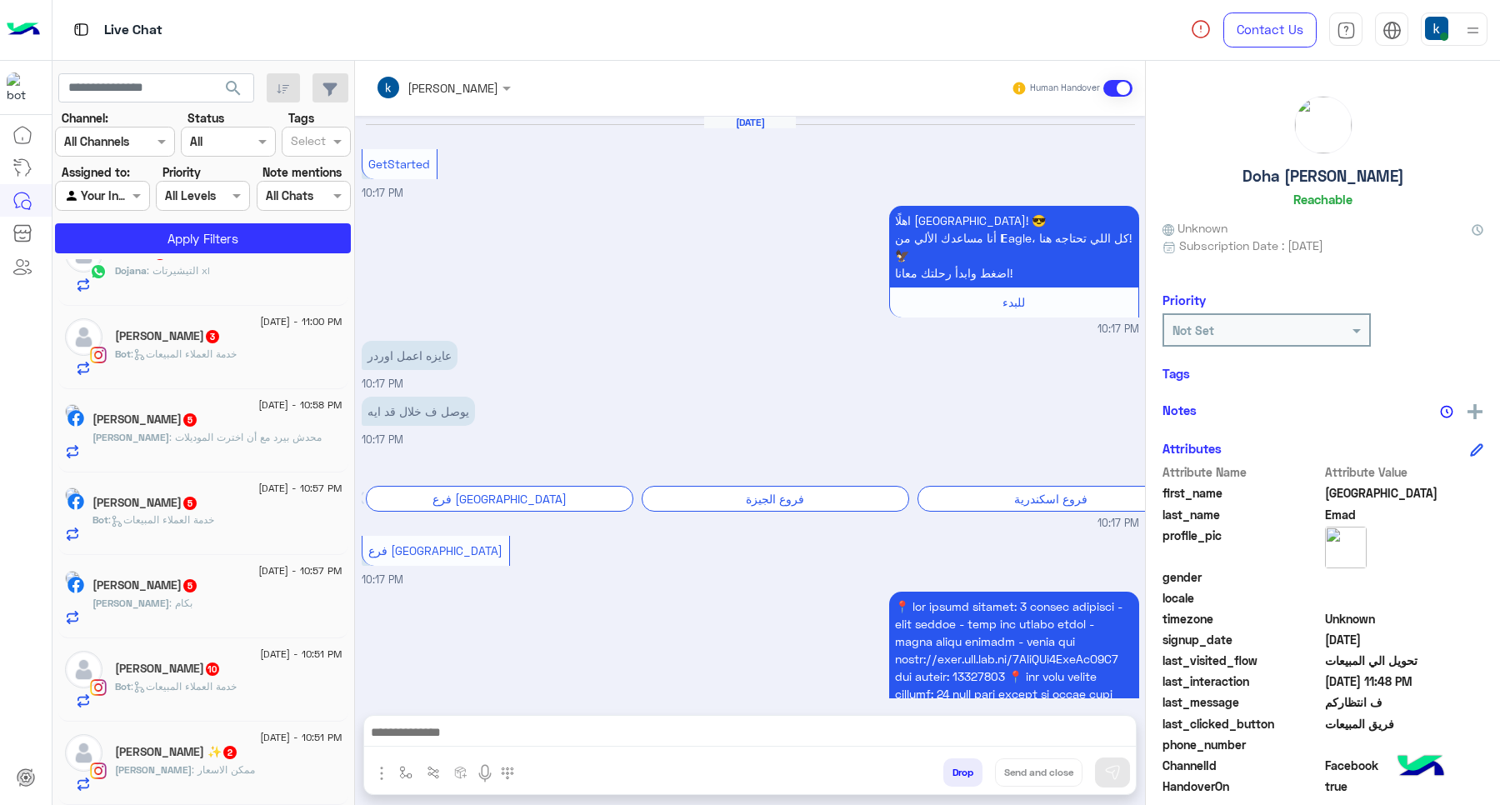
scroll to position [1238, 0]
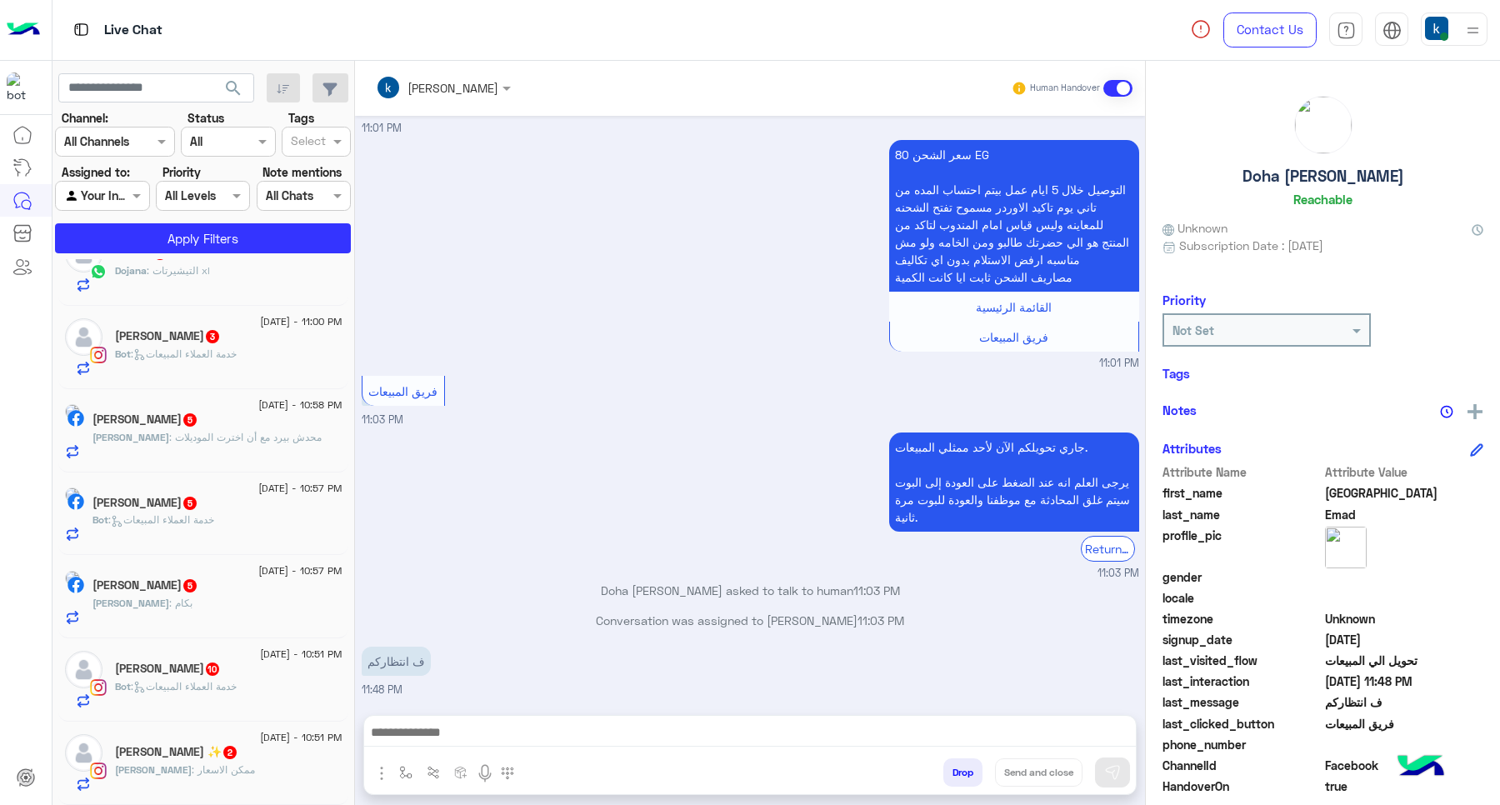
click at [965, 768] on button "Drop" at bounding box center [962, 772] width 39 height 28
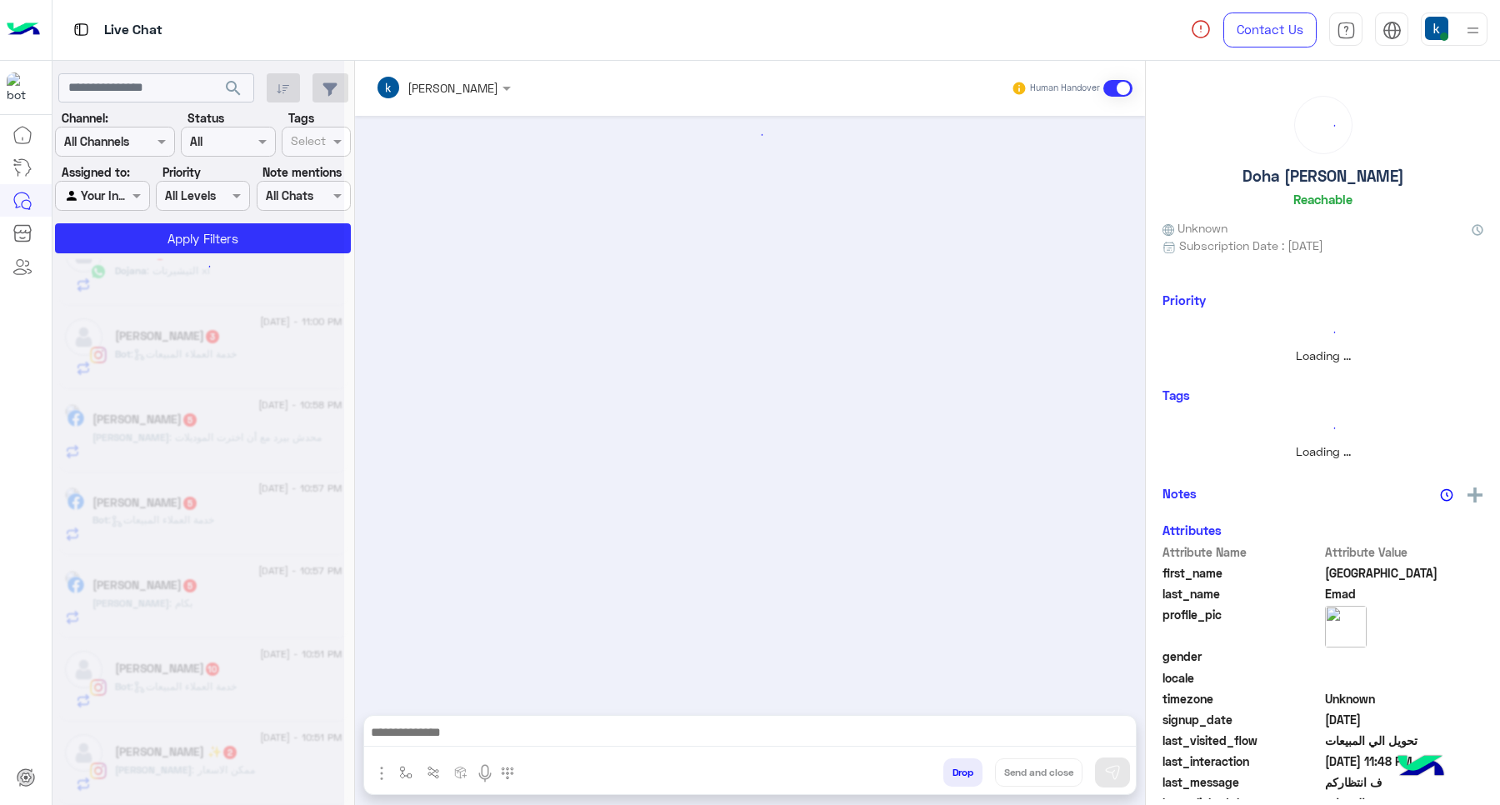
click at [965, 768] on button "Drop" at bounding box center [962, 772] width 39 height 28
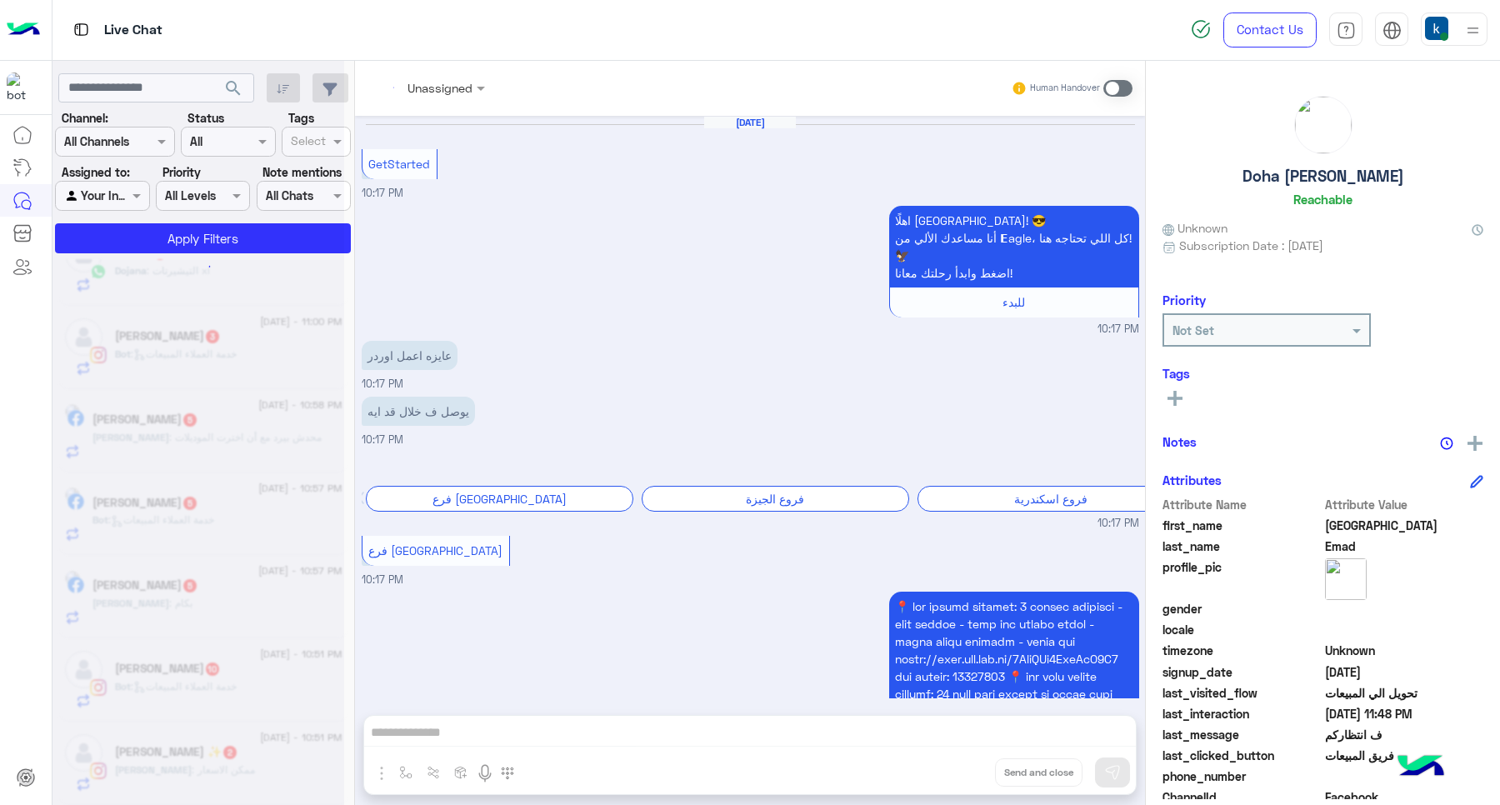
click at [965, 768] on div "Unassigned Human Handover Aug 31, 2025 GetStarted 10:17 PM اهلًا Doha! 😎 أنا مس…" at bounding box center [750, 436] width 790 height 751
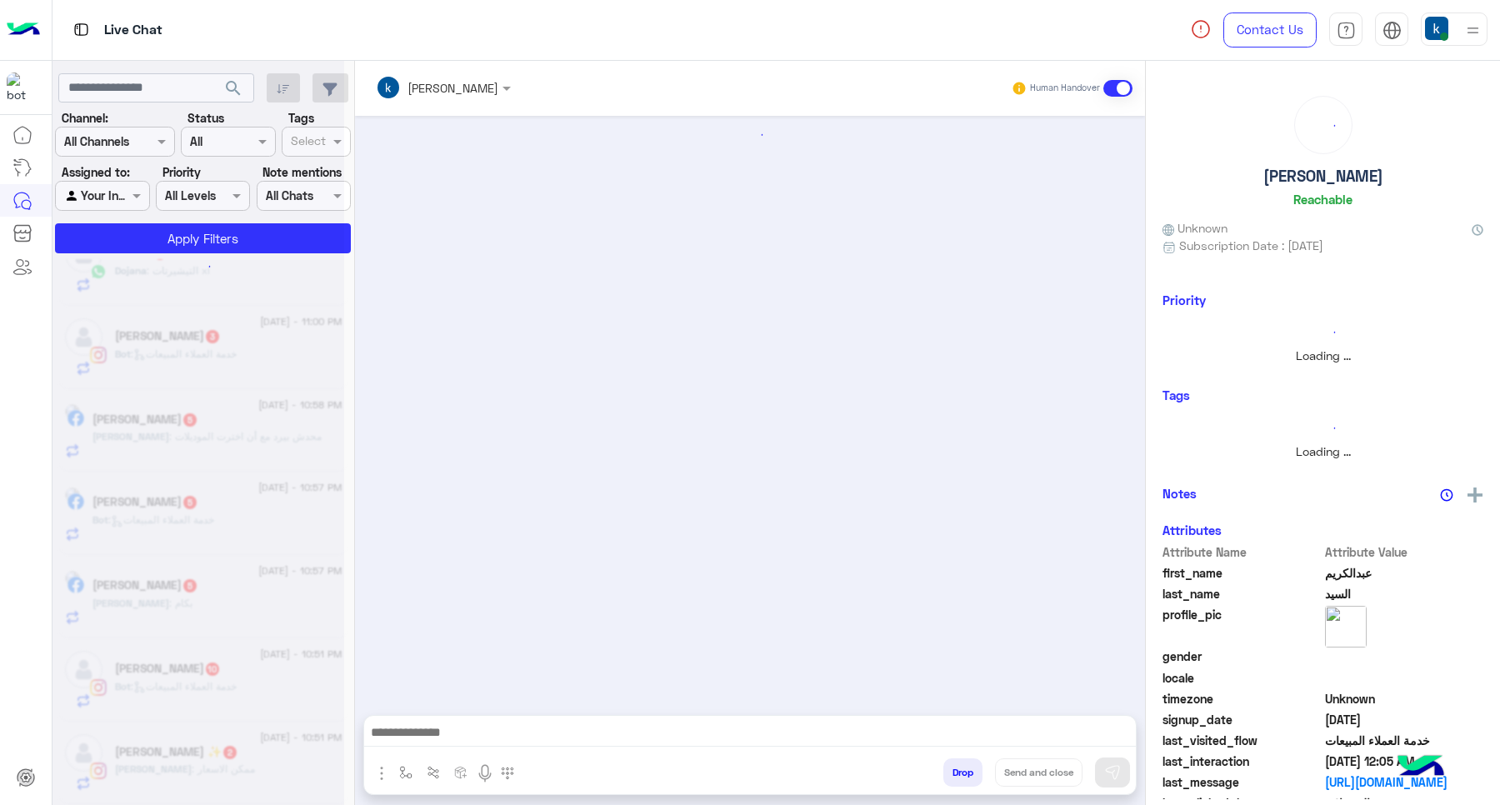
scroll to position [1144, 0]
click at [965, 768] on button "Drop" at bounding box center [962, 772] width 39 height 28
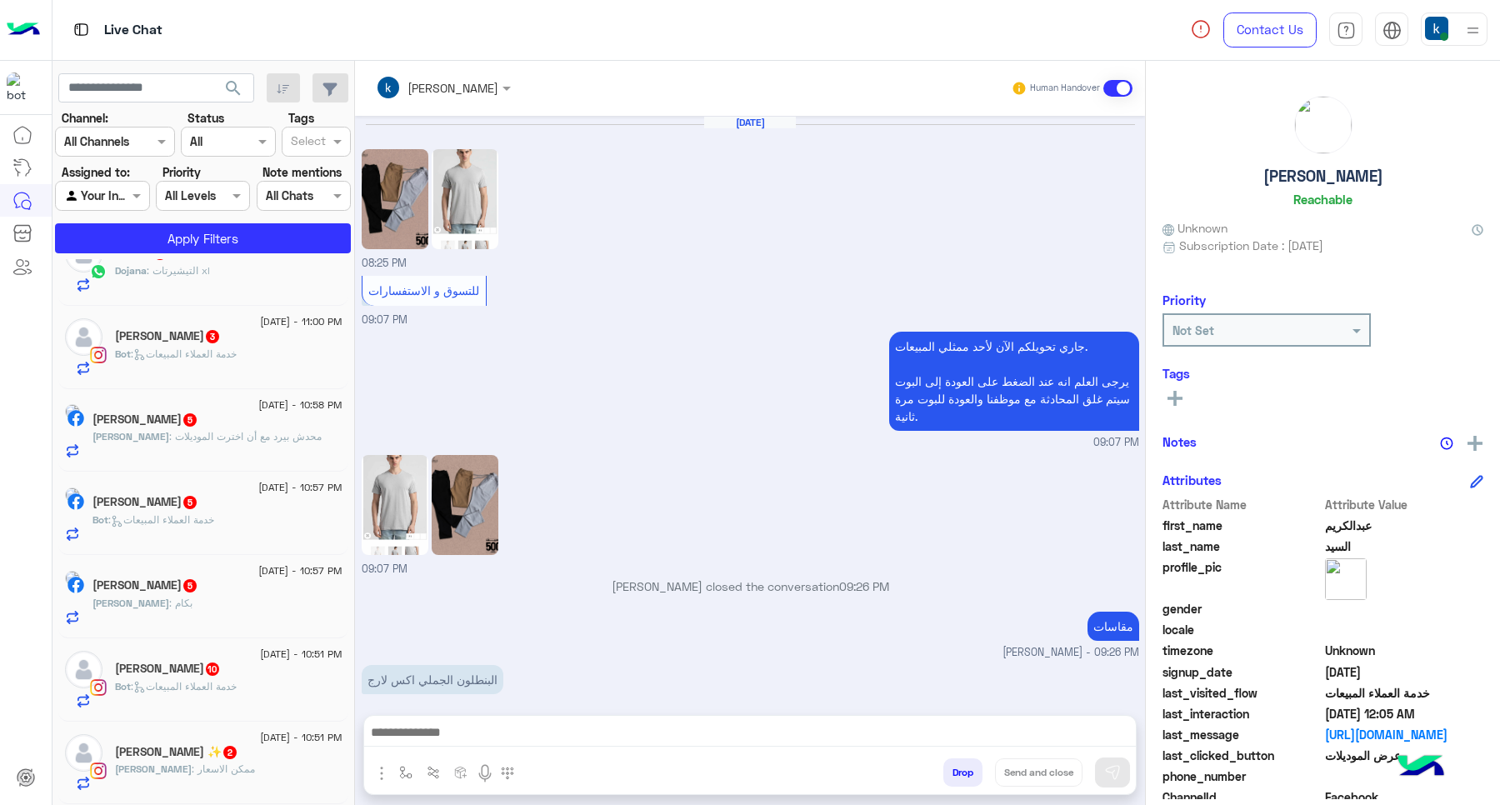
click at [965, 768] on div "khaled mohamed Human Handover Aug 31, 2025 08:25 PM للتسوق و الاستفسارات 09:07 …" at bounding box center [750, 436] width 790 height 751
click at [965, 768] on button "Drop" at bounding box center [962, 772] width 39 height 28
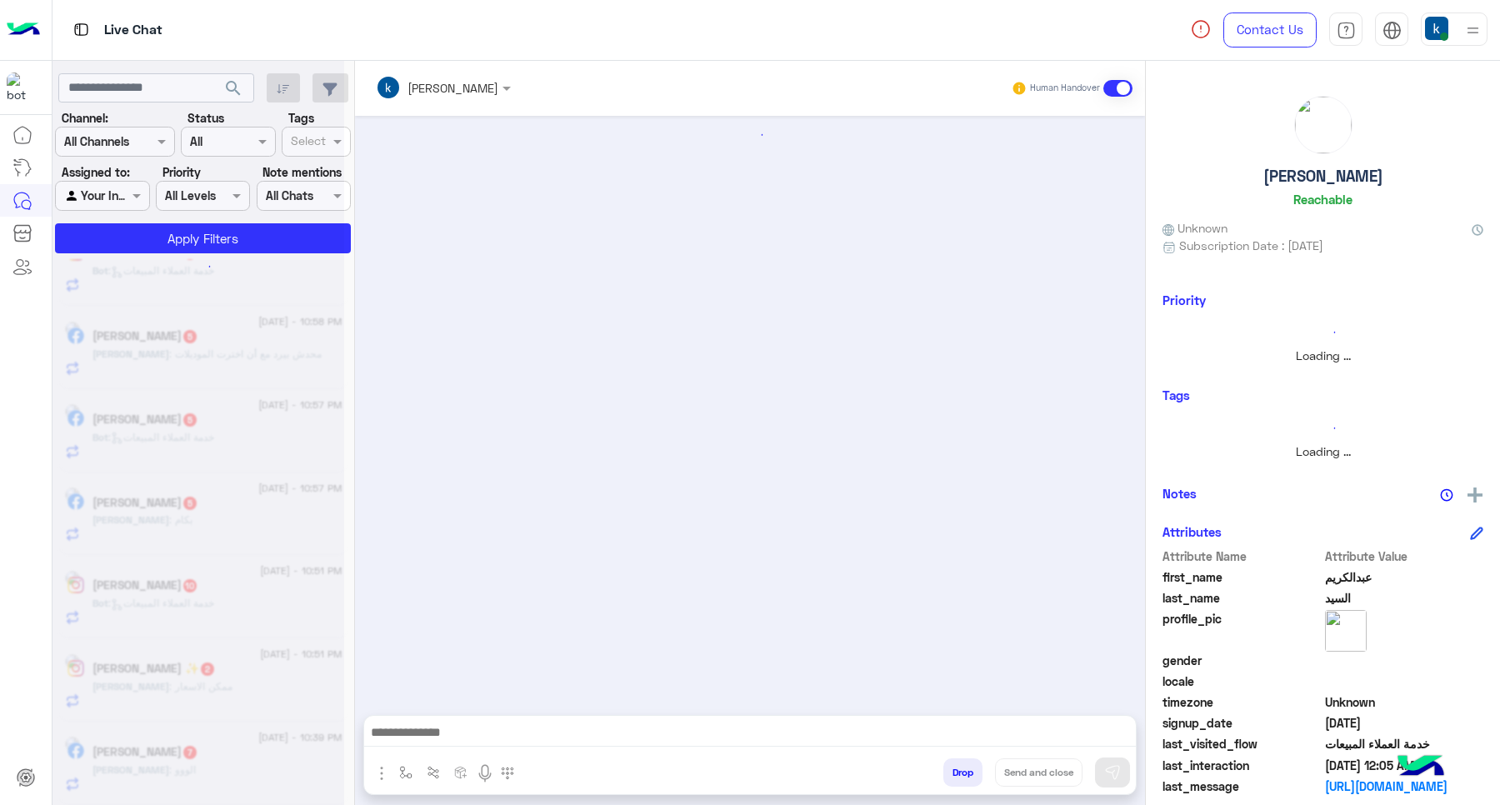
click at [965, 768] on button "Drop" at bounding box center [962, 772] width 39 height 28
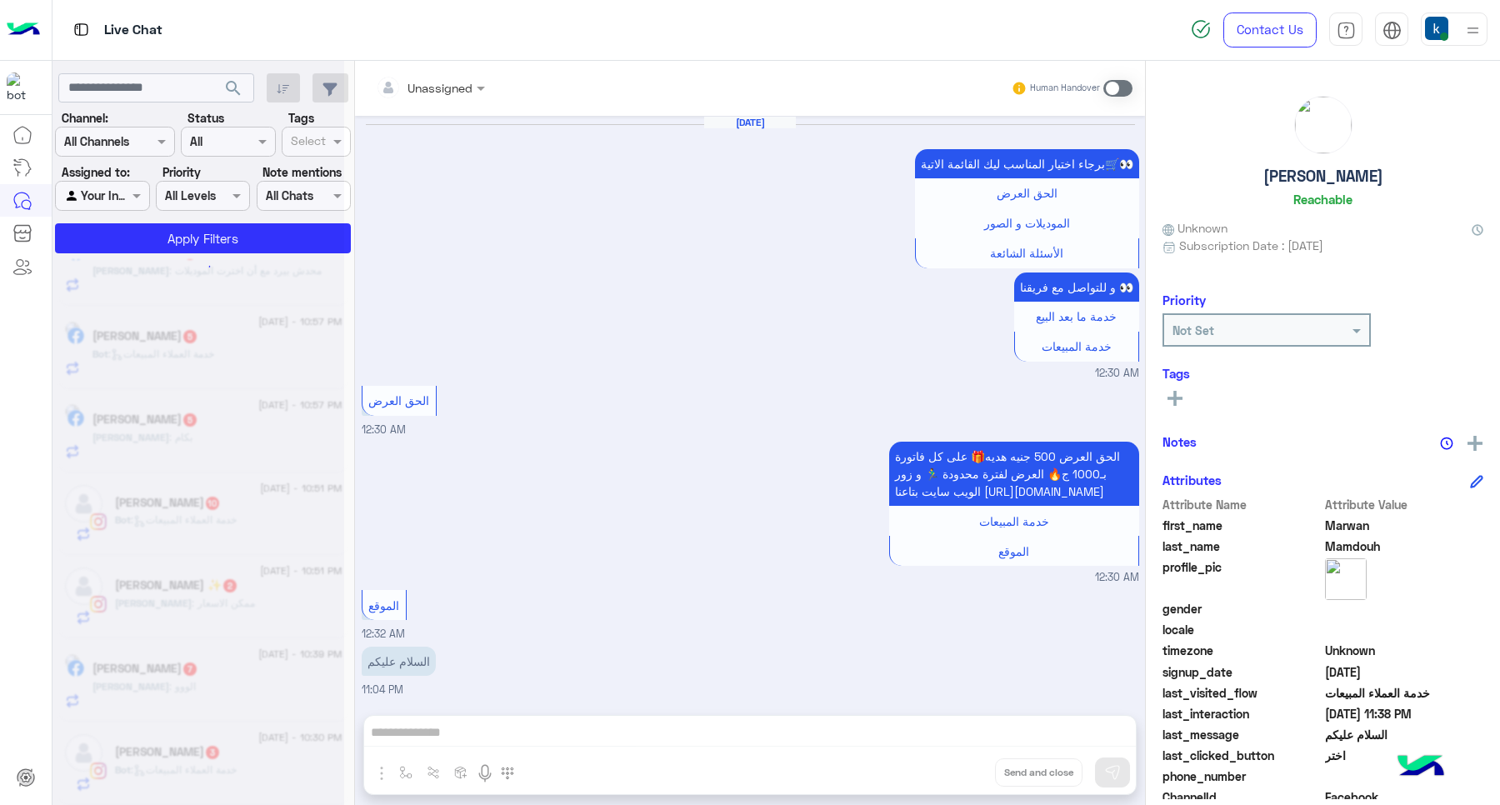
scroll to position [1619, 0]
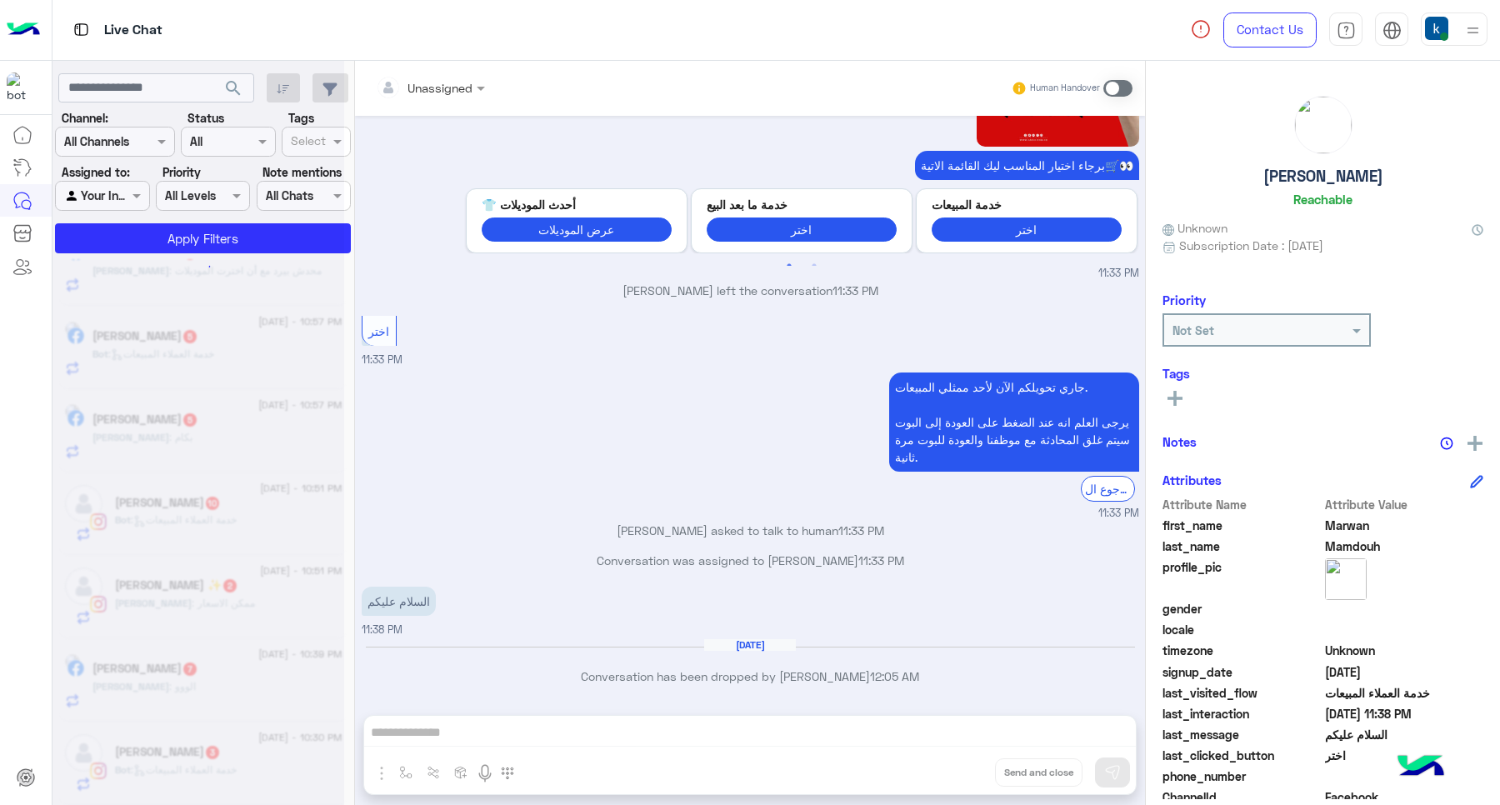
click at [965, 768] on div "Unassigned Human Handover Aug 31, 2025 برجاء اختيار المناسب ليك القائمة الاتية🛒…" at bounding box center [750, 436] width 790 height 751
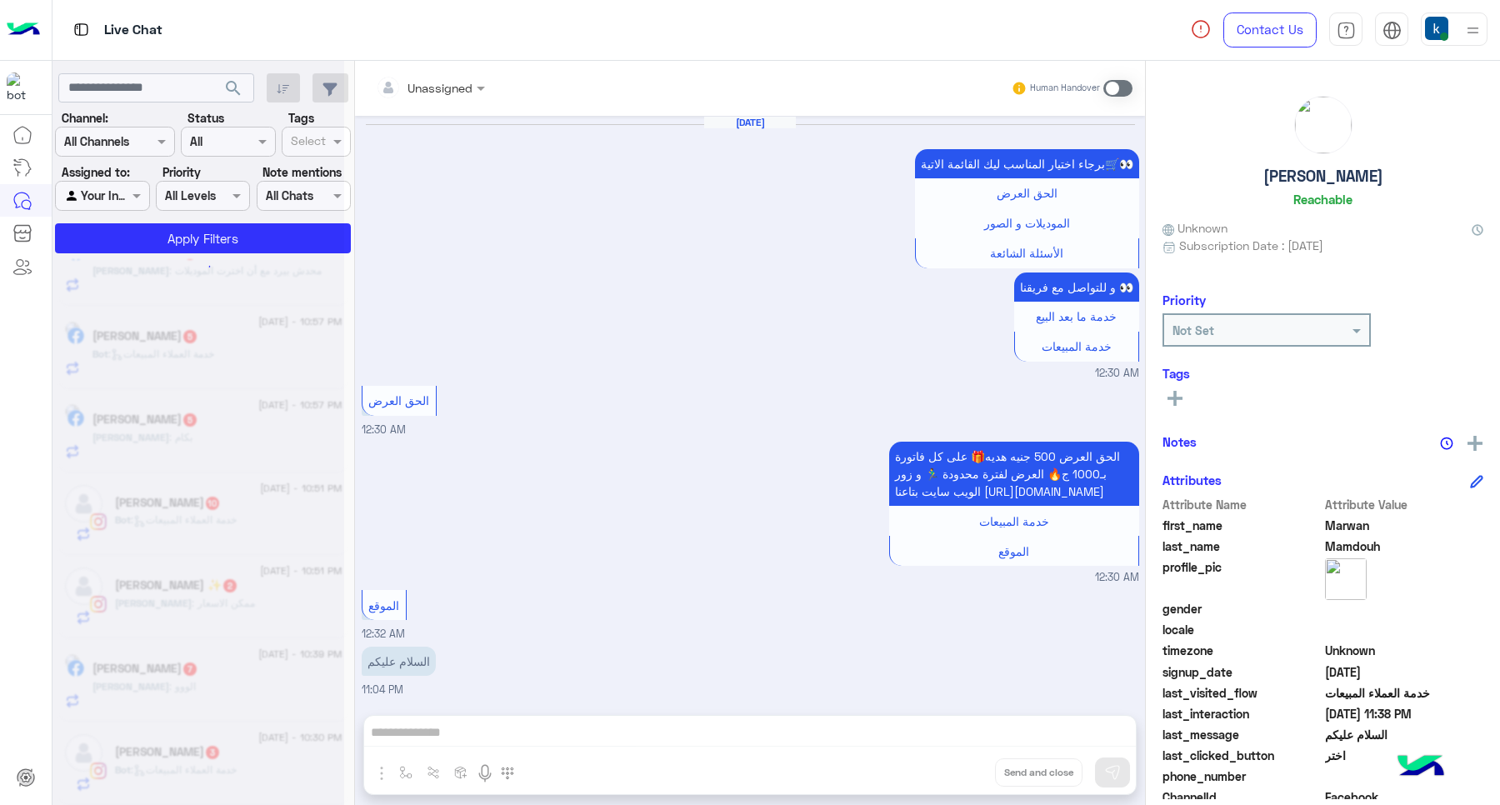
click at [0, 0] on button "Drop" at bounding box center [0, 0] width 0 height 0
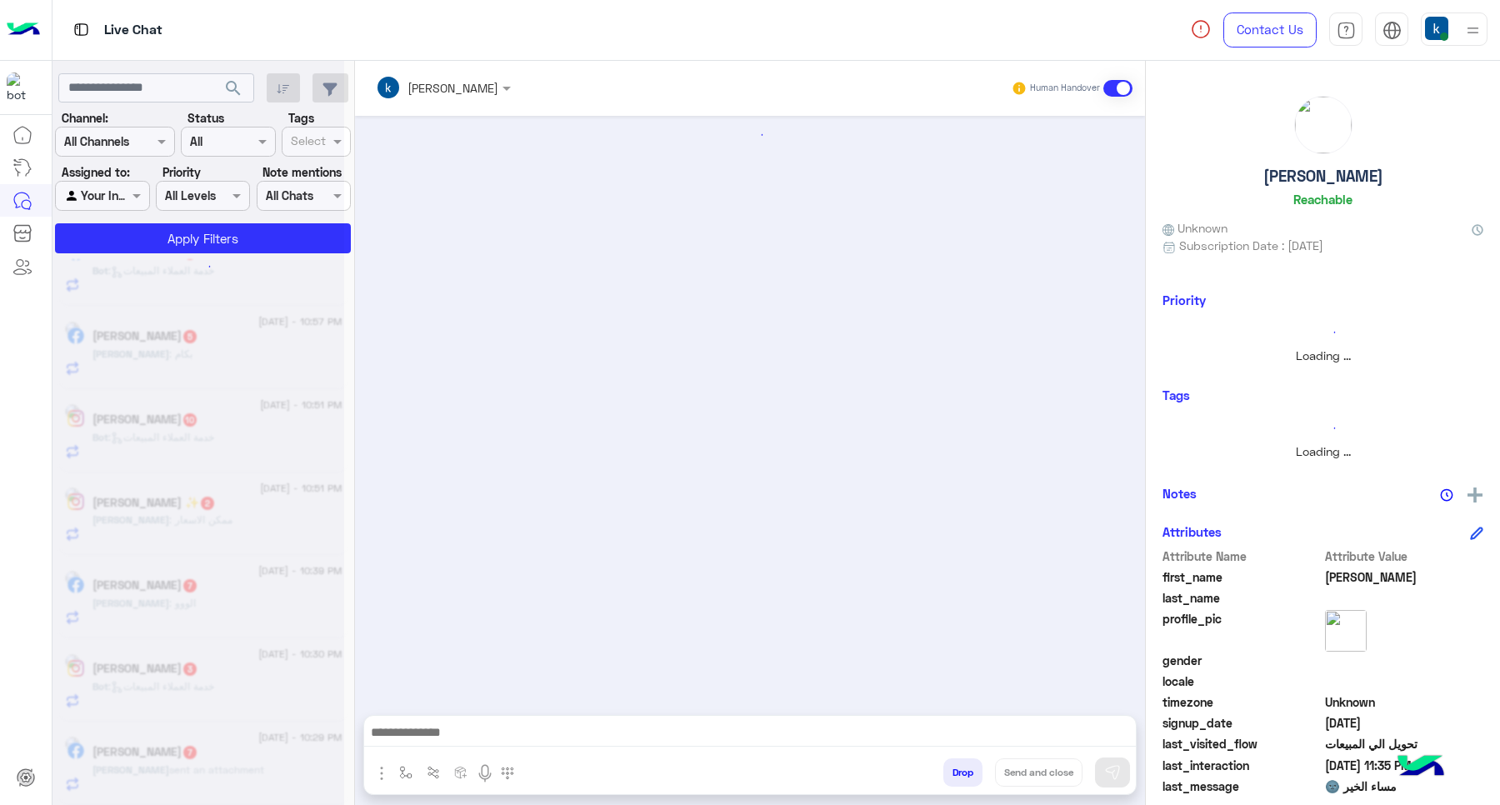
click at [965, 768] on button "Drop" at bounding box center [962, 772] width 39 height 28
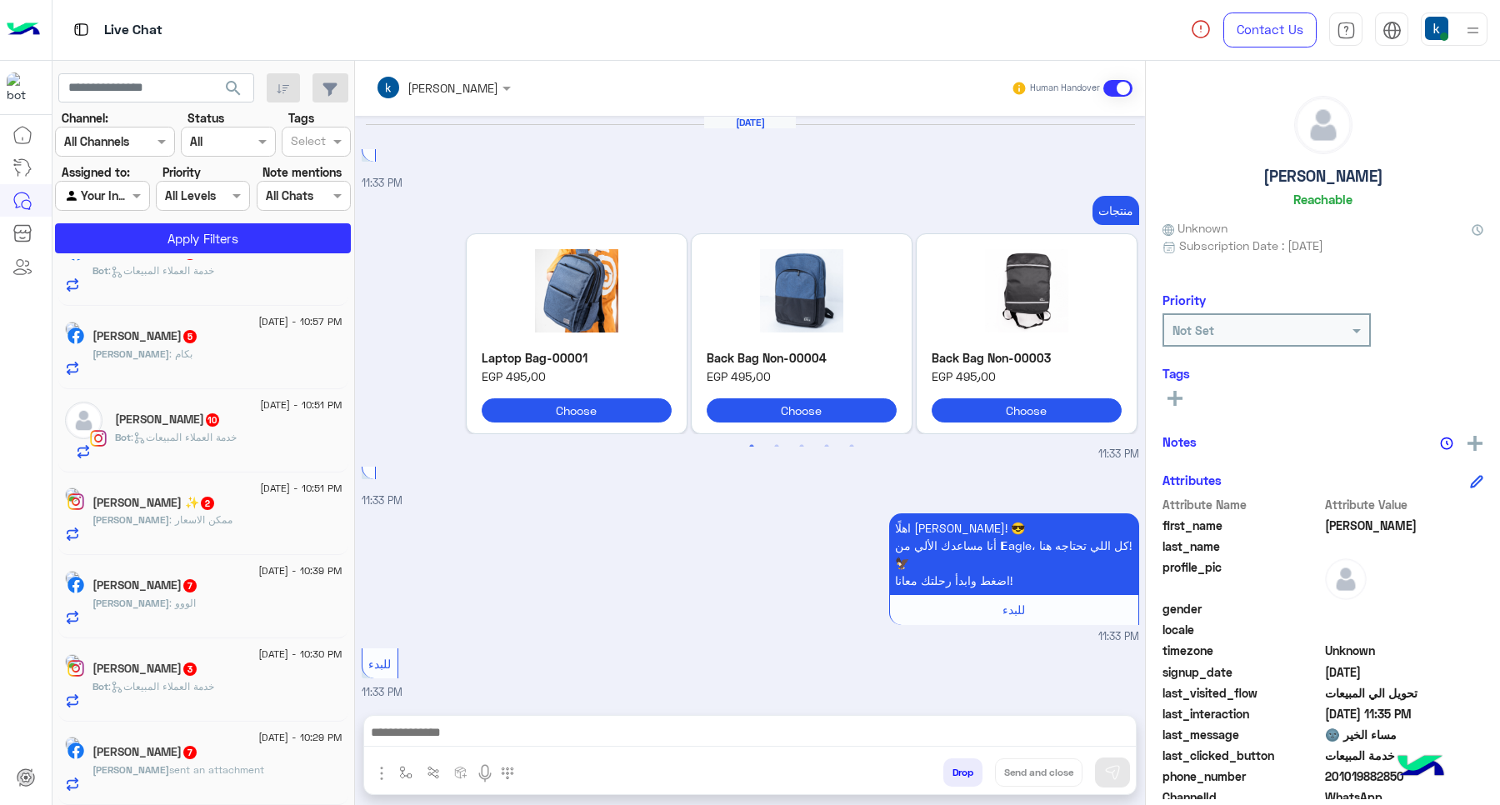
click at [965, 768] on div "khaled mohamed Human Handover Aug 31, 2025 11:33 PM منتجات Previous Laptop Bag-…" at bounding box center [750, 436] width 790 height 751
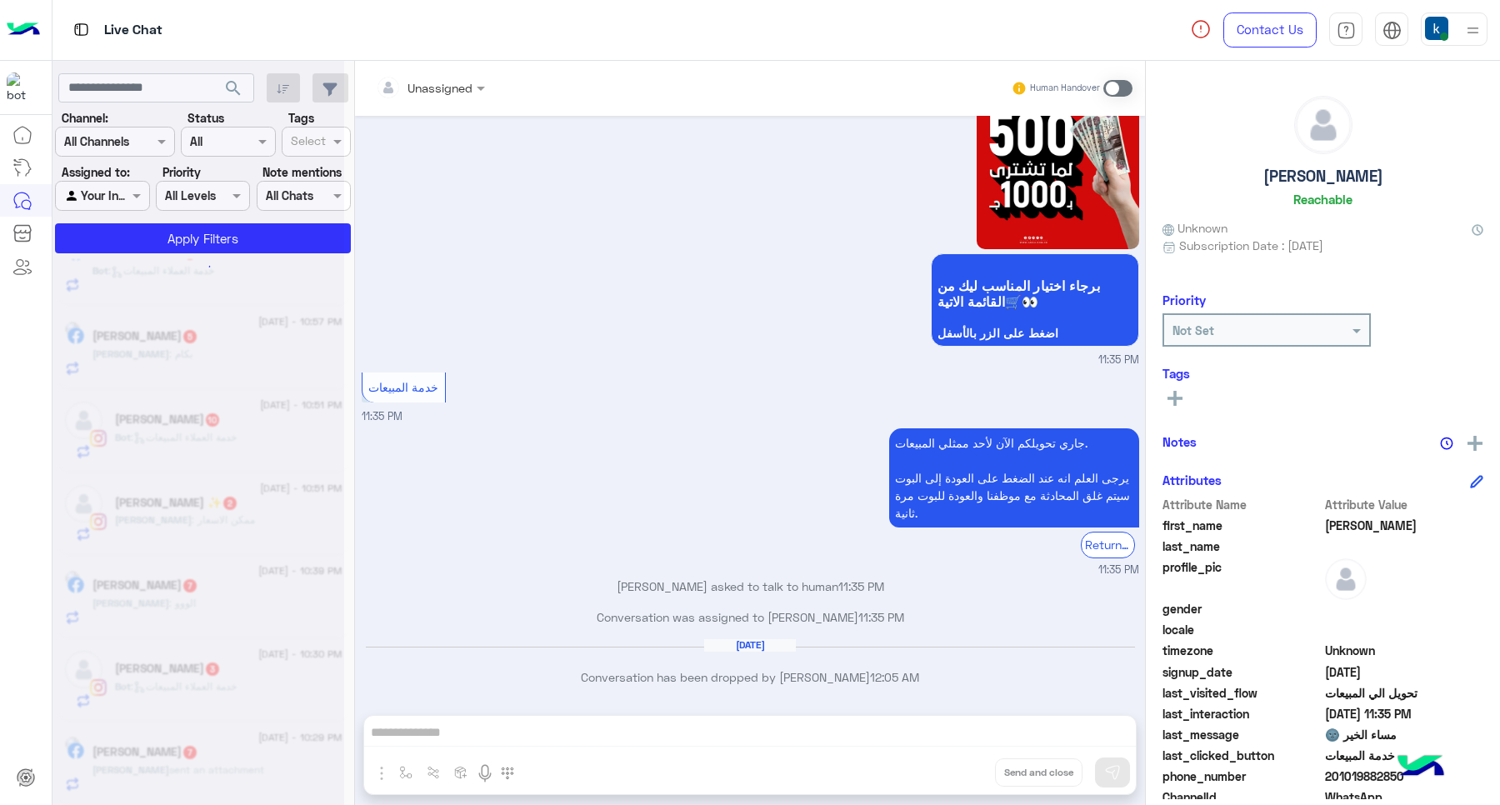
click at [965, 768] on div "Unassigned Human Handover Aug 31, 2025 11:33 PM منتجات Previous Laptop Bag-0000…" at bounding box center [750, 436] width 790 height 751
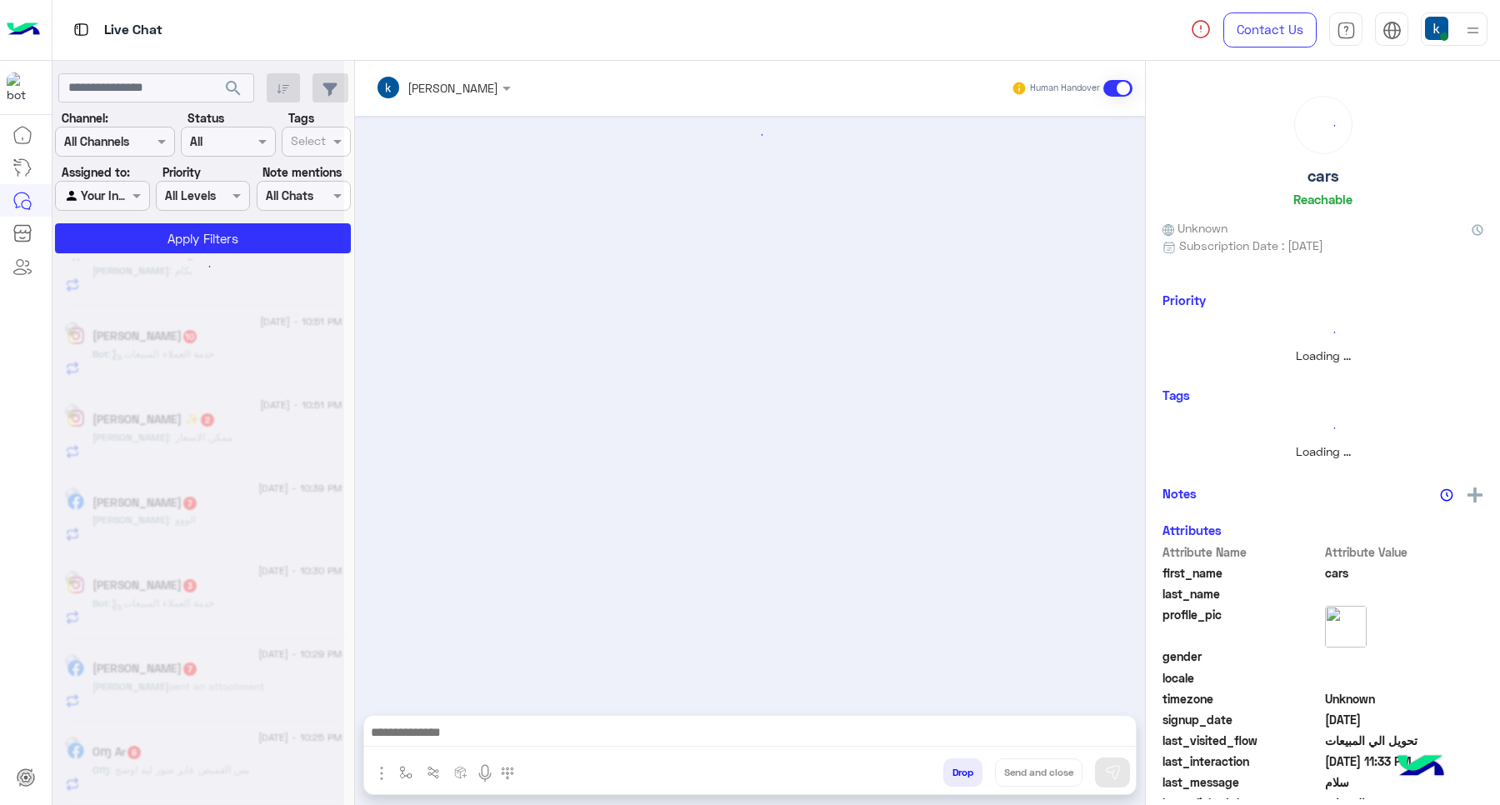
click at [965, 768] on button "Drop" at bounding box center [962, 772] width 39 height 28
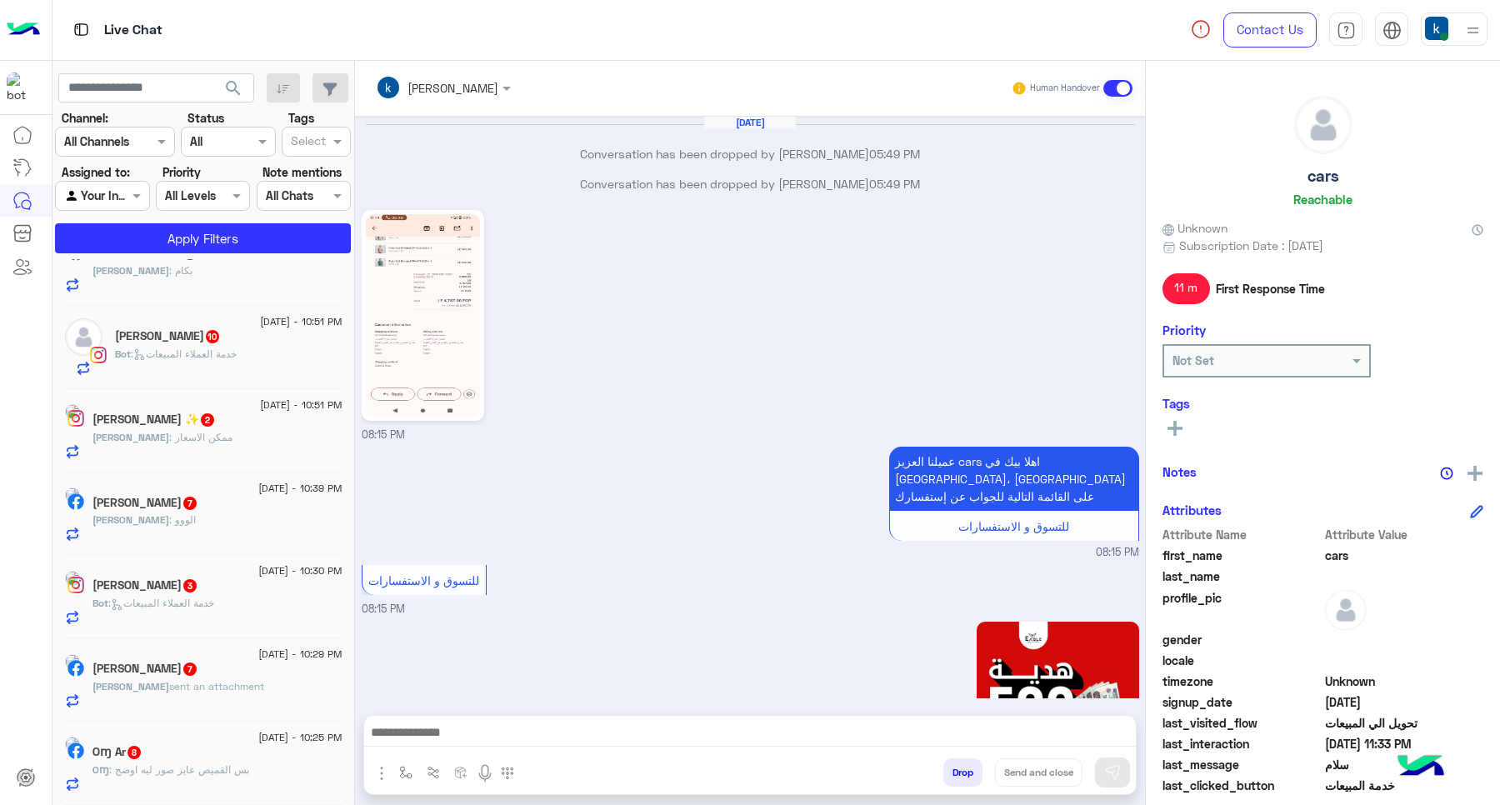
click at [965, 768] on button "Drop" at bounding box center [962, 772] width 39 height 28
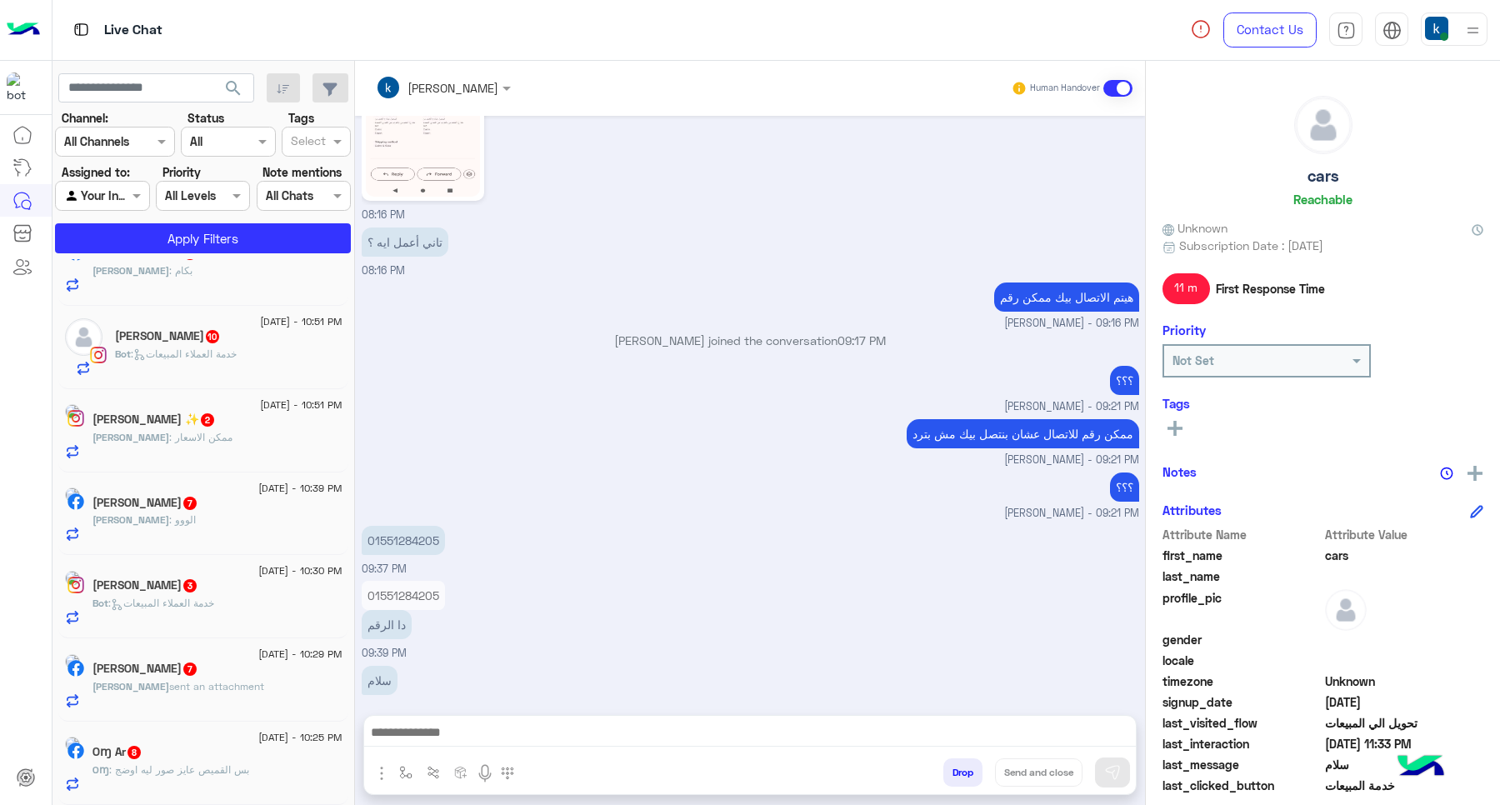
click at [965, 768] on div "khaled mohamed Human Handover Aug 31, 2025 Conversation has been dropped by moh…" at bounding box center [750, 436] width 790 height 751
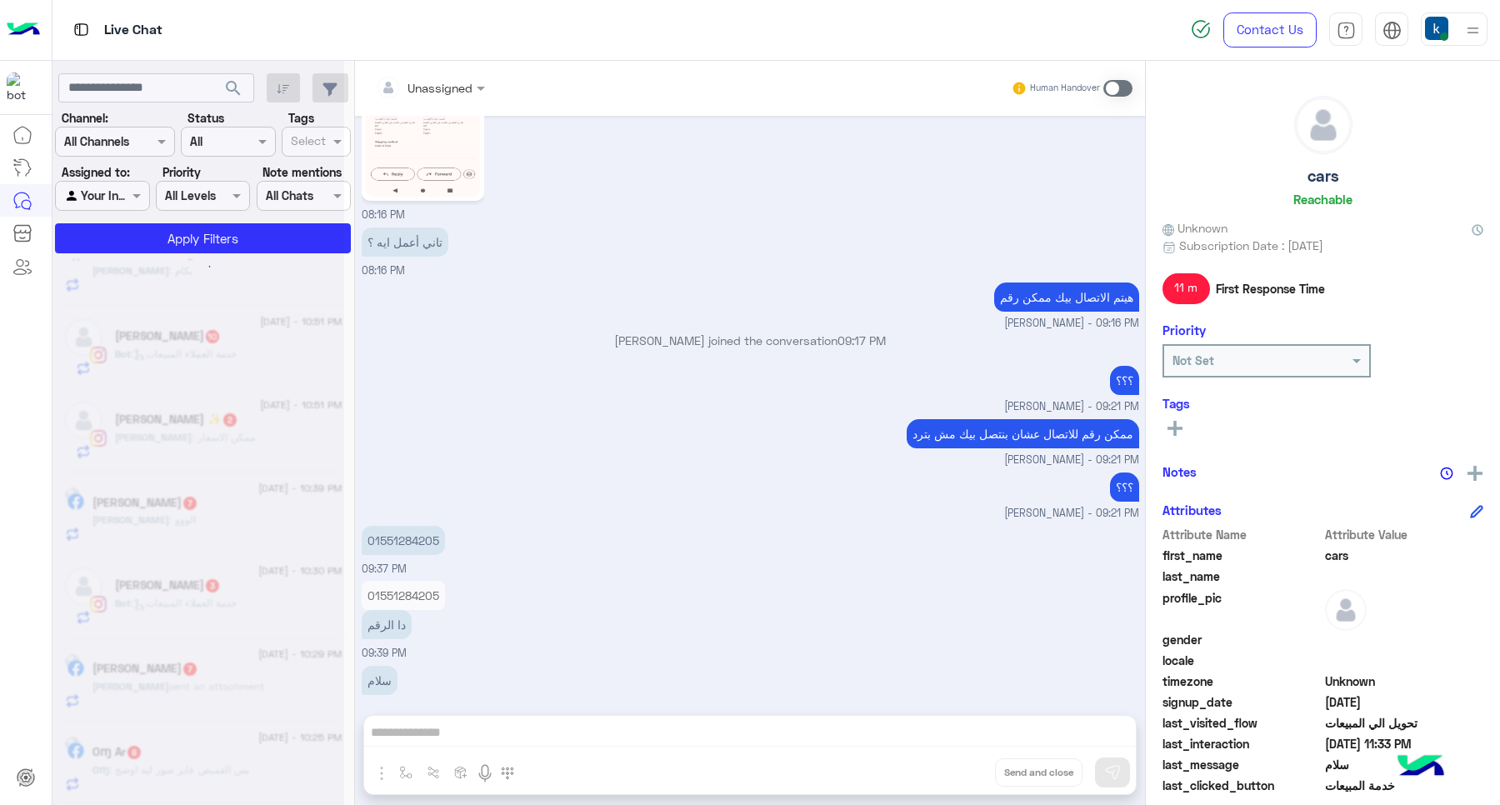
click at [965, 768] on div "Unassigned Human Handover Aug 31, 2025 Conversation has been dropped by mohamed…" at bounding box center [750, 436] width 790 height 751
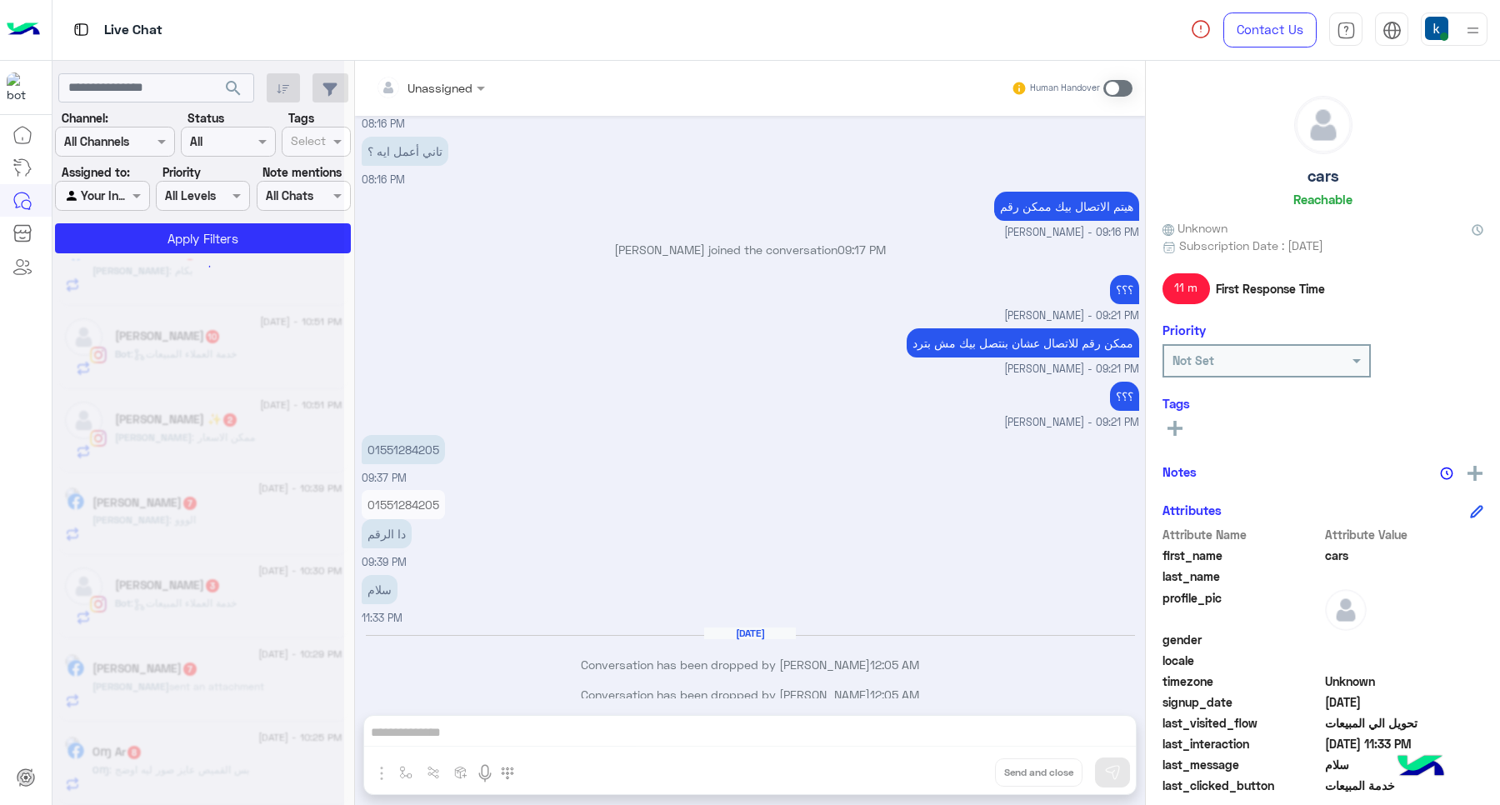
click at [965, 768] on div "Unassigned Human Handover Aug 31, 2025 Conversation has been dropped by mohamed…" at bounding box center [750, 436] width 790 height 751
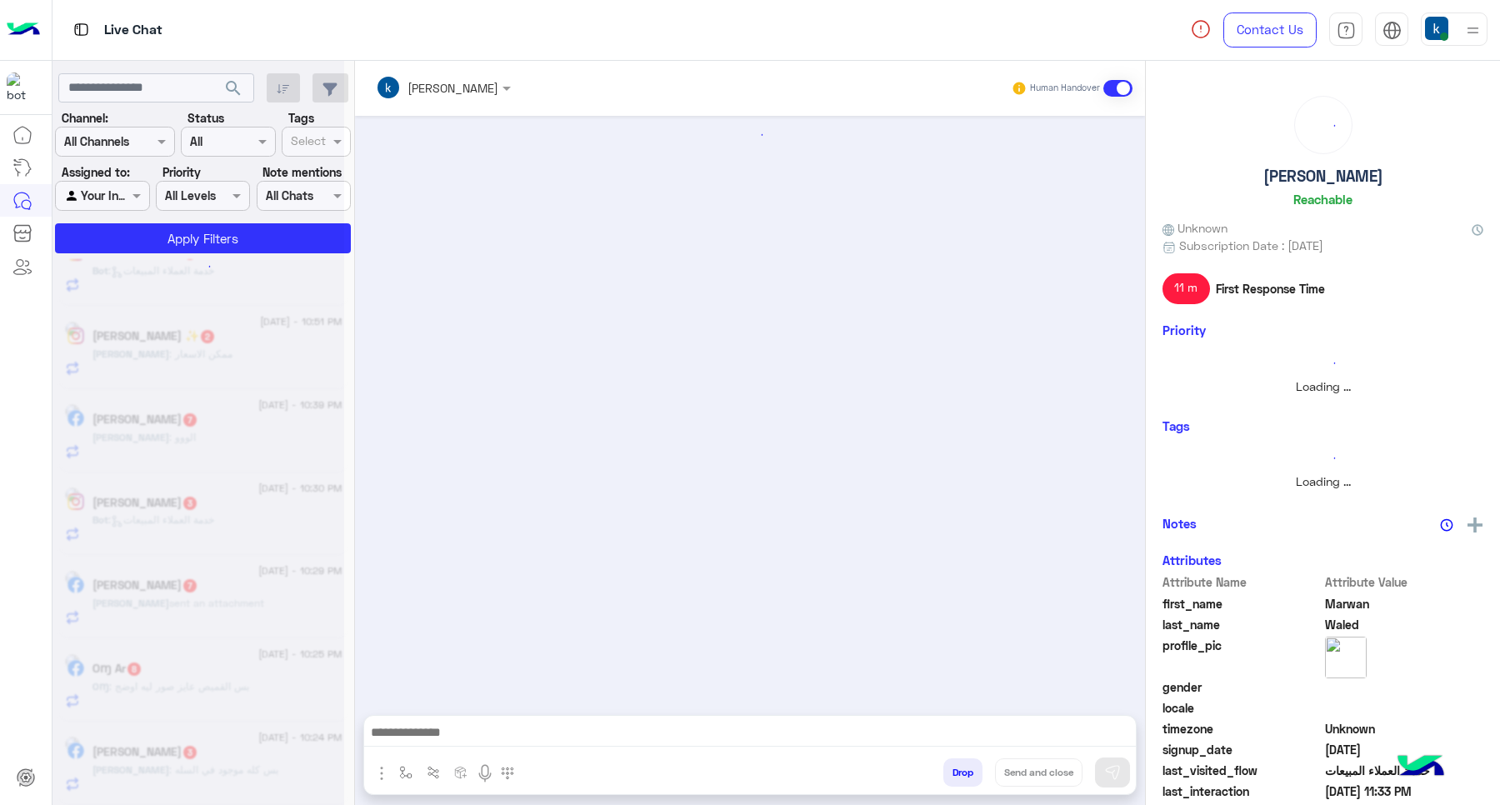
click at [965, 768] on button "Drop" at bounding box center [962, 772] width 39 height 28
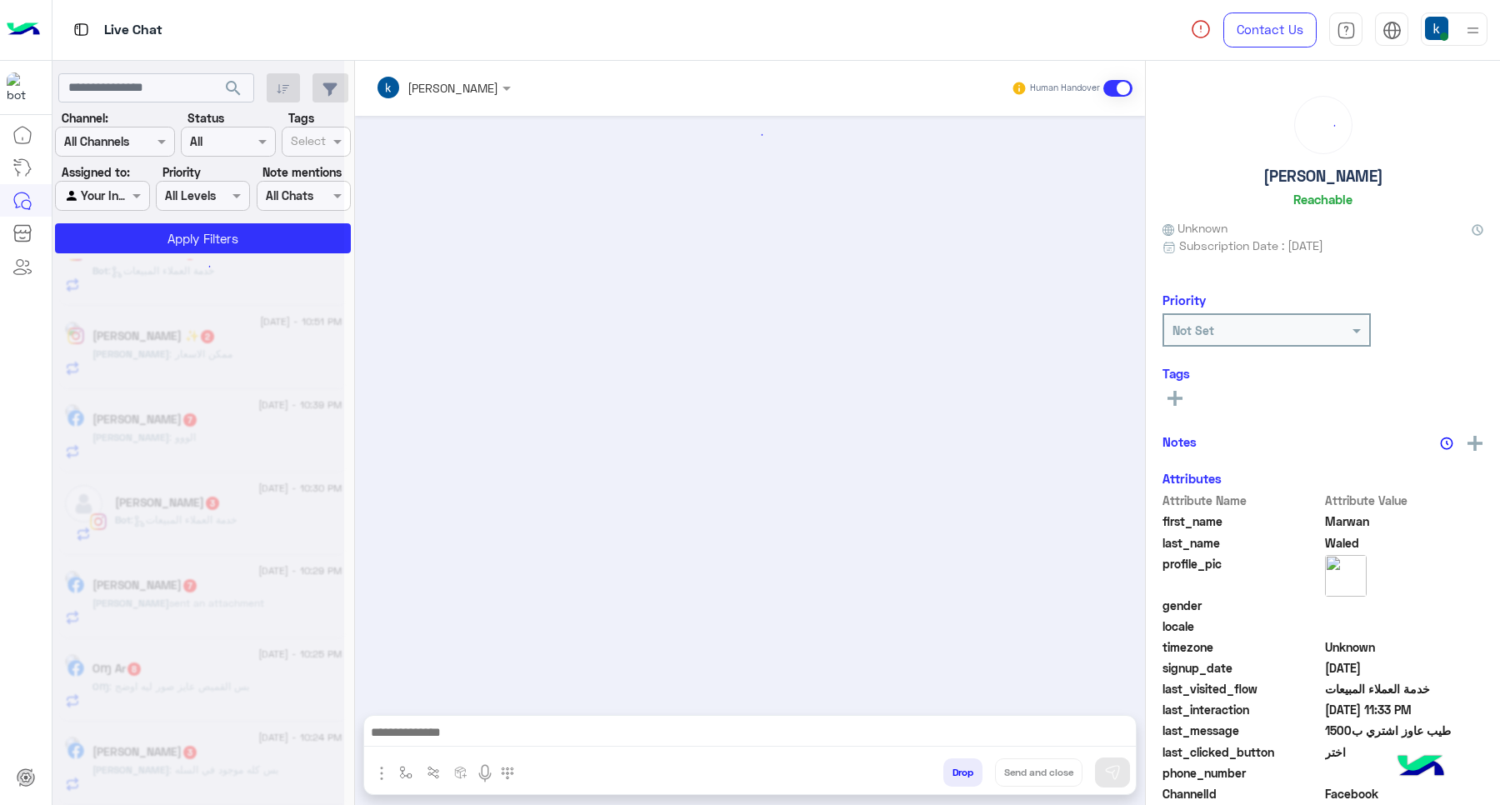
click at [965, 768] on button "Drop" at bounding box center [962, 772] width 39 height 28
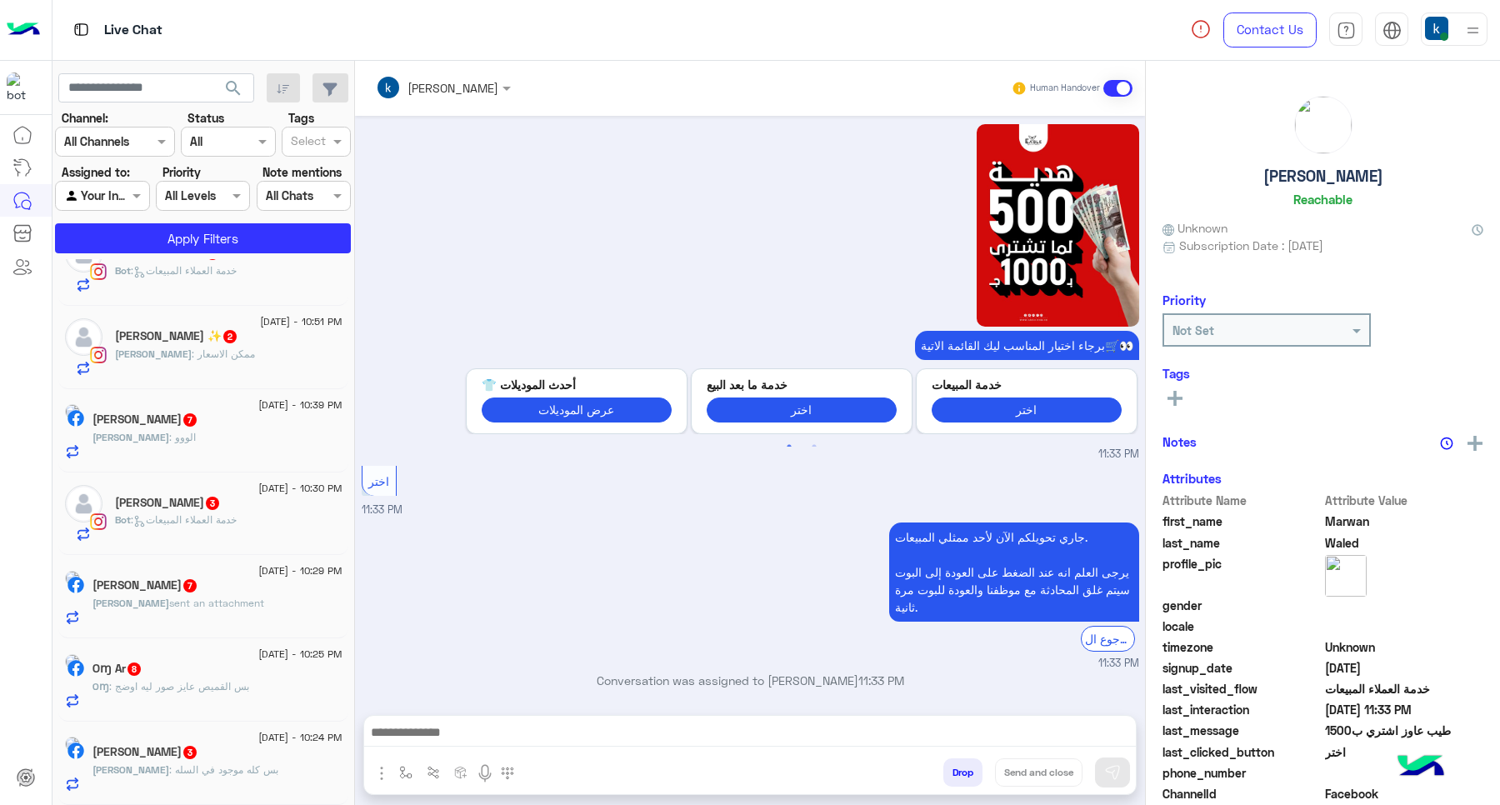
click at [965, 768] on button "Drop" at bounding box center [962, 772] width 39 height 28
click at [965, 768] on div "khaled mohamed Human Handover Aug 31, 2025 Conversation has been dropped by moh…" at bounding box center [750, 436] width 790 height 751
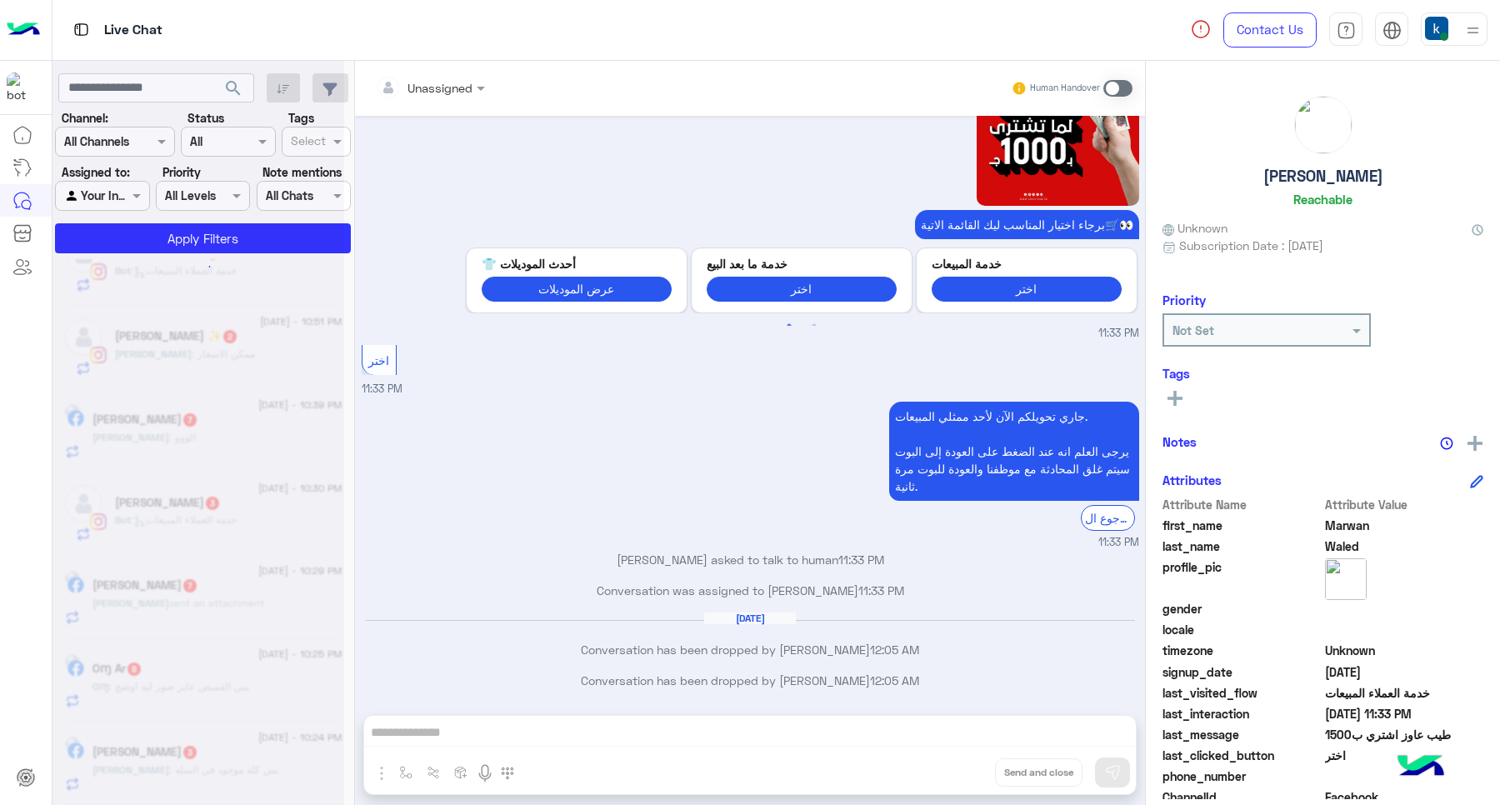
click at [965, 768] on div "Unassigned Human Handover Aug 31, 2025 Conversation has been dropped by mohamed…" at bounding box center [750, 436] width 790 height 751
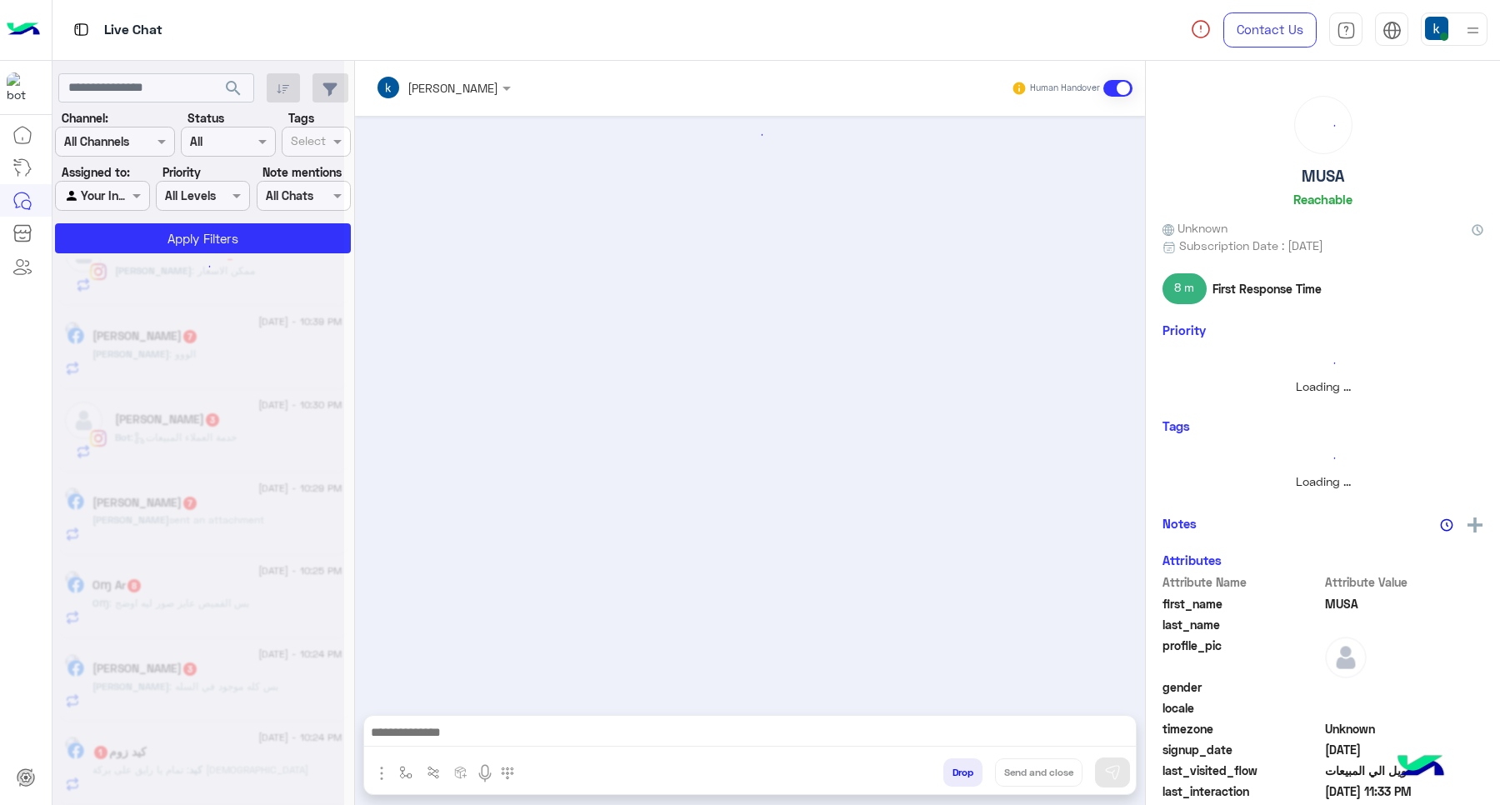
click at [1087, 696] on div at bounding box center [750, 407] width 790 height 582
click at [1134, 690] on div at bounding box center [750, 407] width 790 height 582
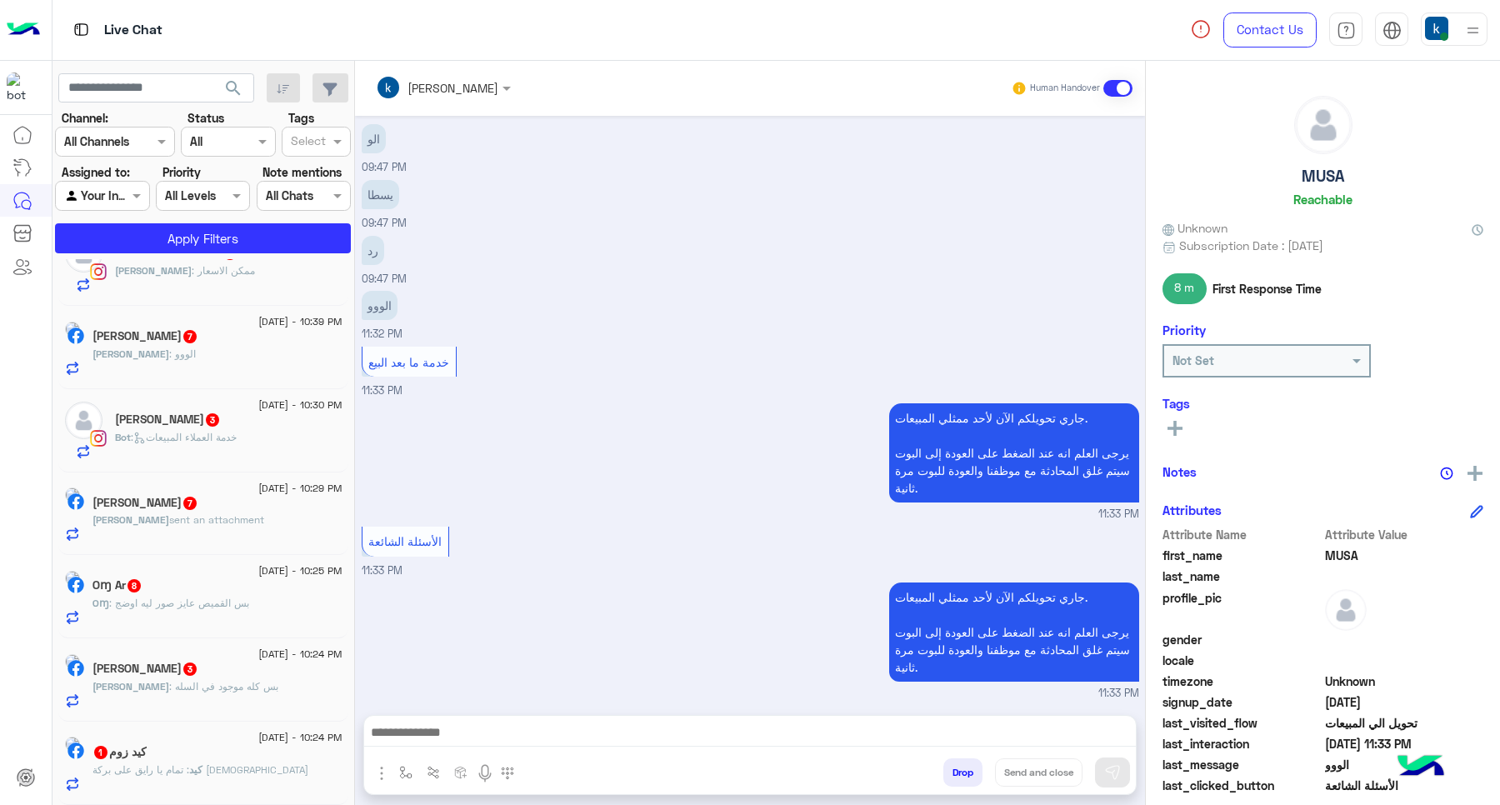
click at [960, 765] on button "Drop" at bounding box center [962, 772] width 39 height 28
click at [960, 767] on button "Drop" at bounding box center [962, 772] width 39 height 28
click at [960, 767] on div "khaled mohamed Human Handover Aug 31, 2025 Conversation was assigned to sales 0…" at bounding box center [750, 436] width 790 height 751
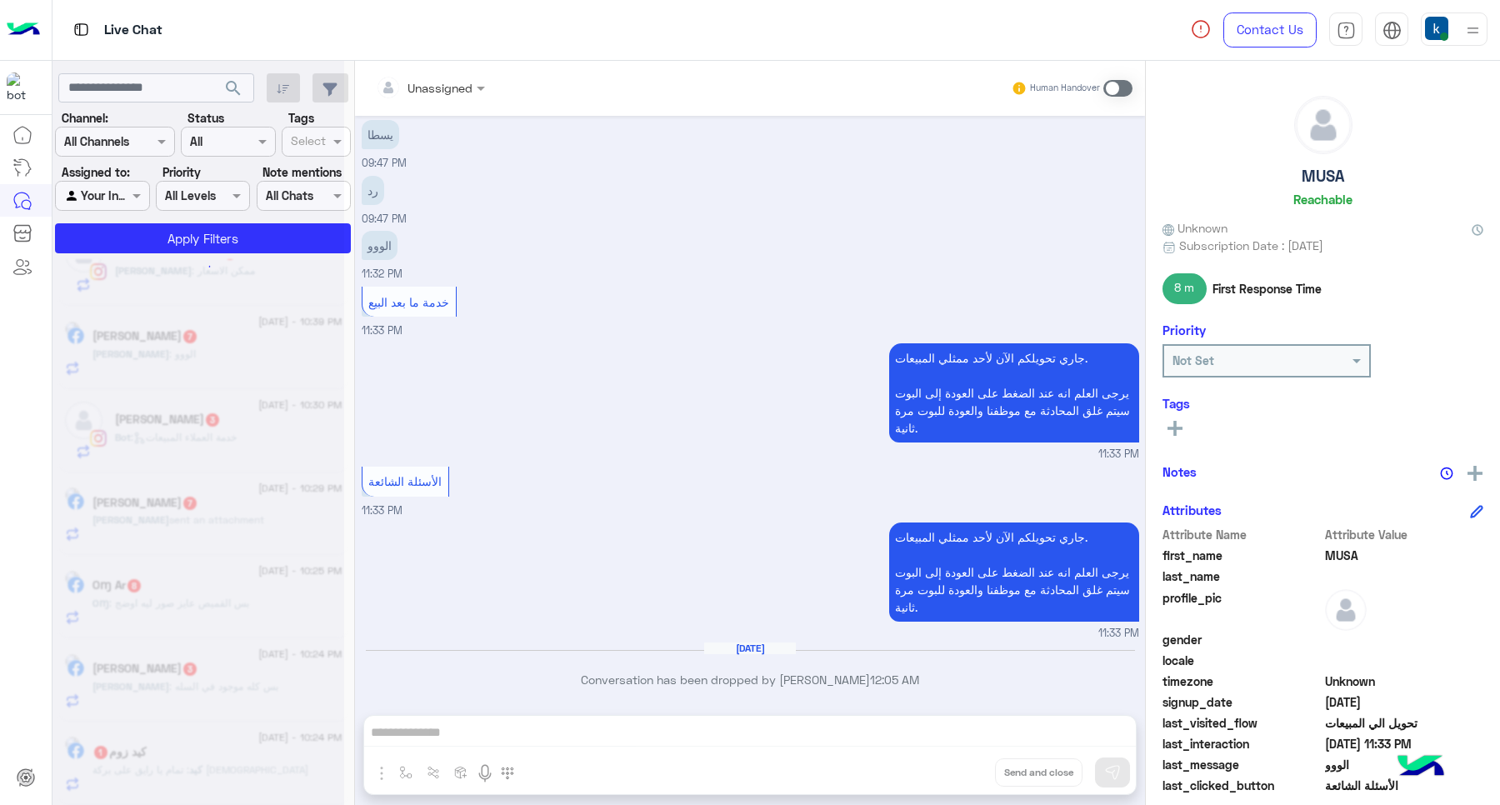
click at [960, 767] on div "Unassigned Human Handover Aug 31, 2025 MUSA asked to talk to human 07:33 PM Con…" at bounding box center [750, 436] width 790 height 751
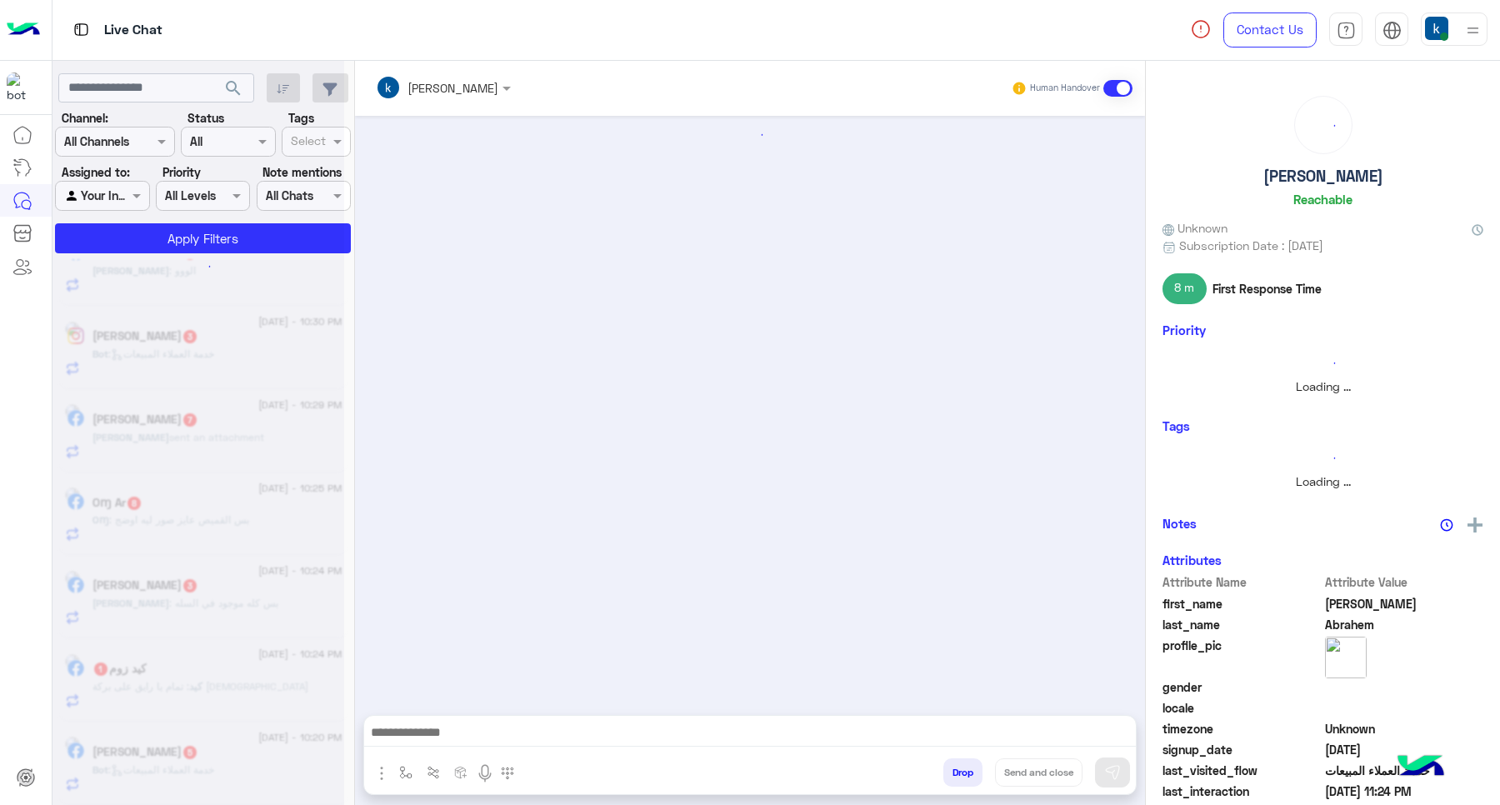
click at [960, 767] on button "Drop" at bounding box center [962, 772] width 39 height 28
click at [961, 767] on button "Drop" at bounding box center [962, 772] width 39 height 28
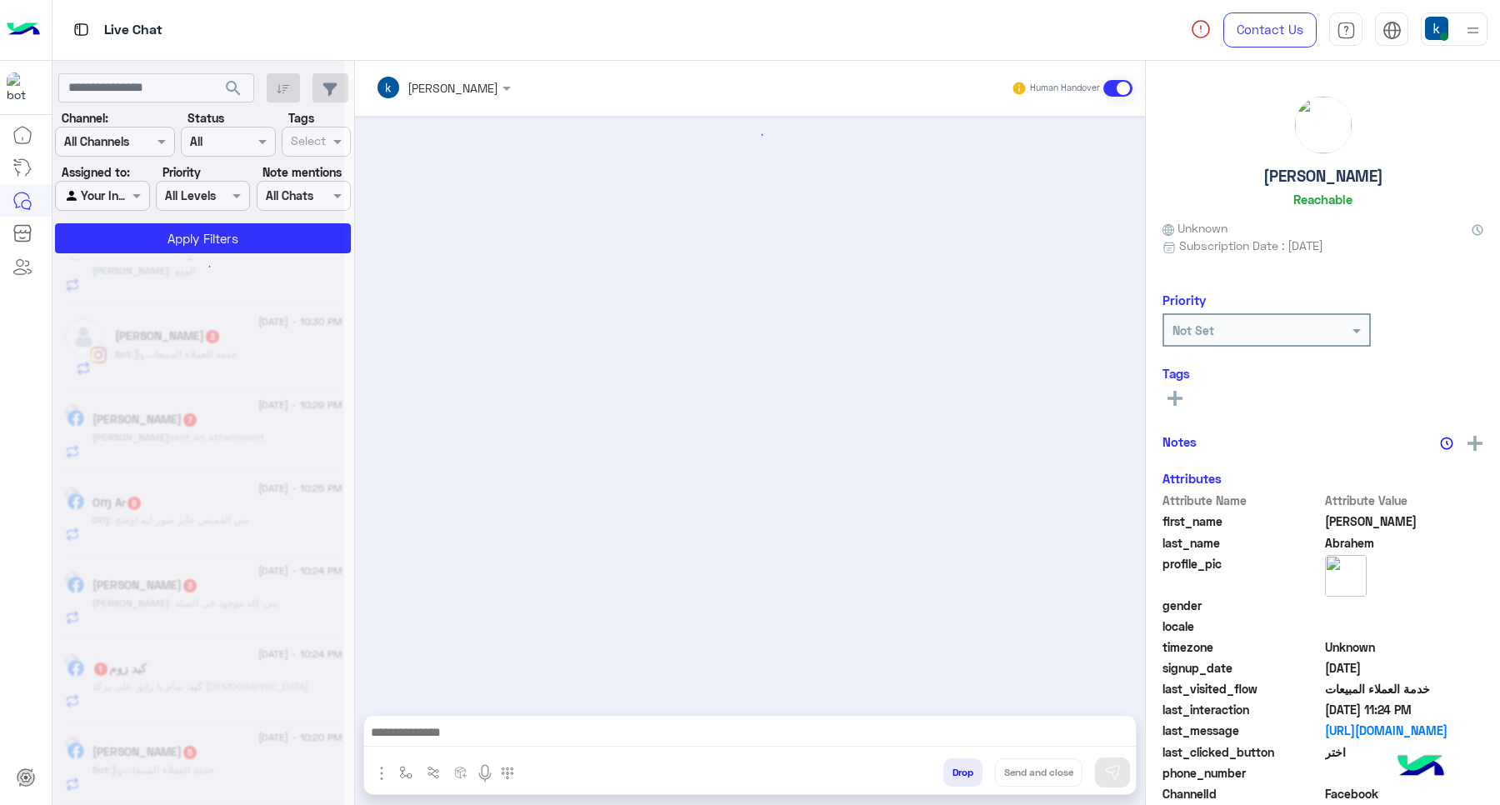
click at [961, 767] on div "khaled mohamed Human Handover Drop Send and close" at bounding box center [750, 436] width 790 height 751
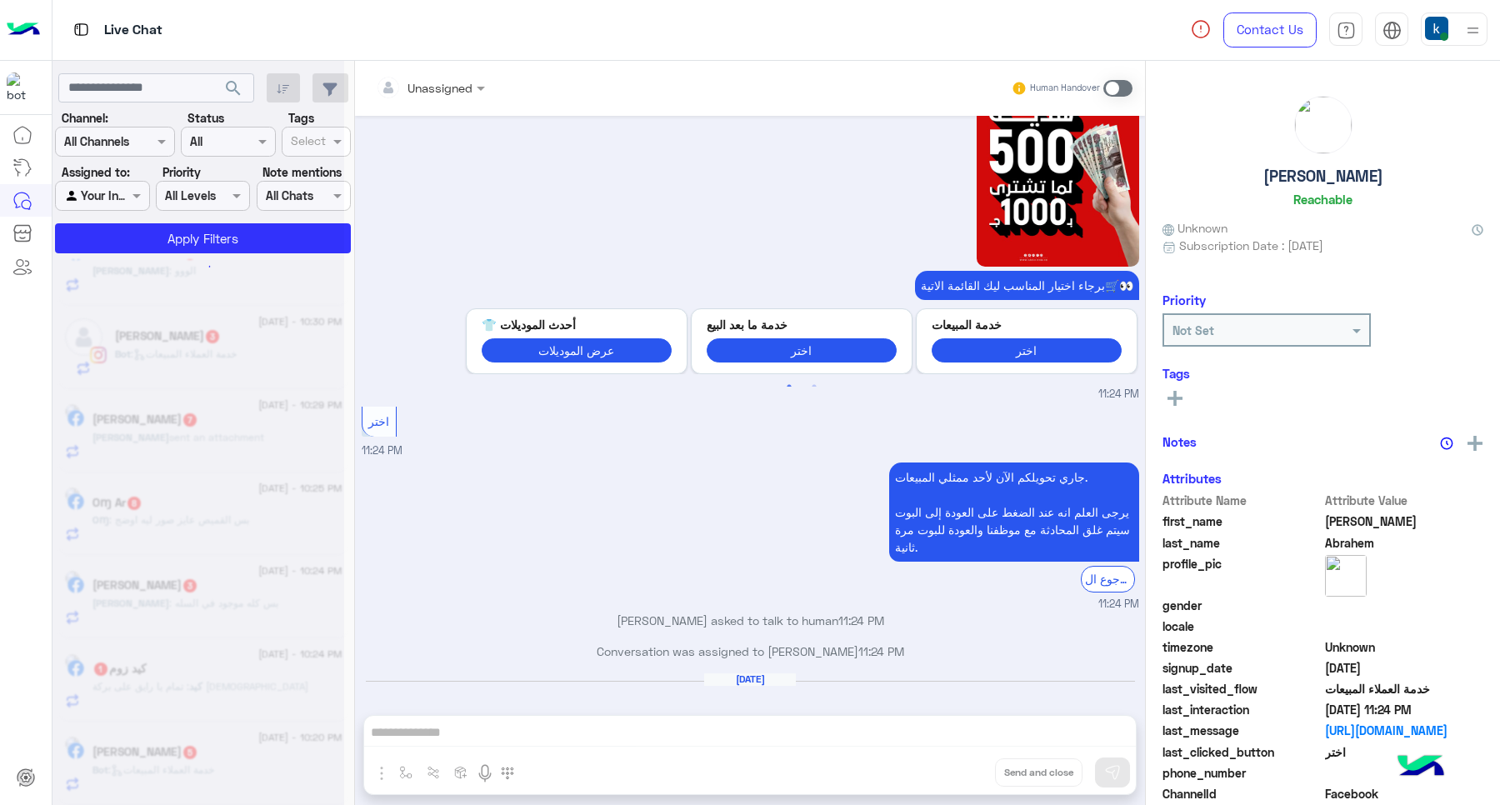
click at [961, 767] on div "Unassigned Human Handover Aug 31, 2025 عميلنا العزيز Shenoda اهلا بيك في إيجل، …" at bounding box center [750, 436] width 790 height 751
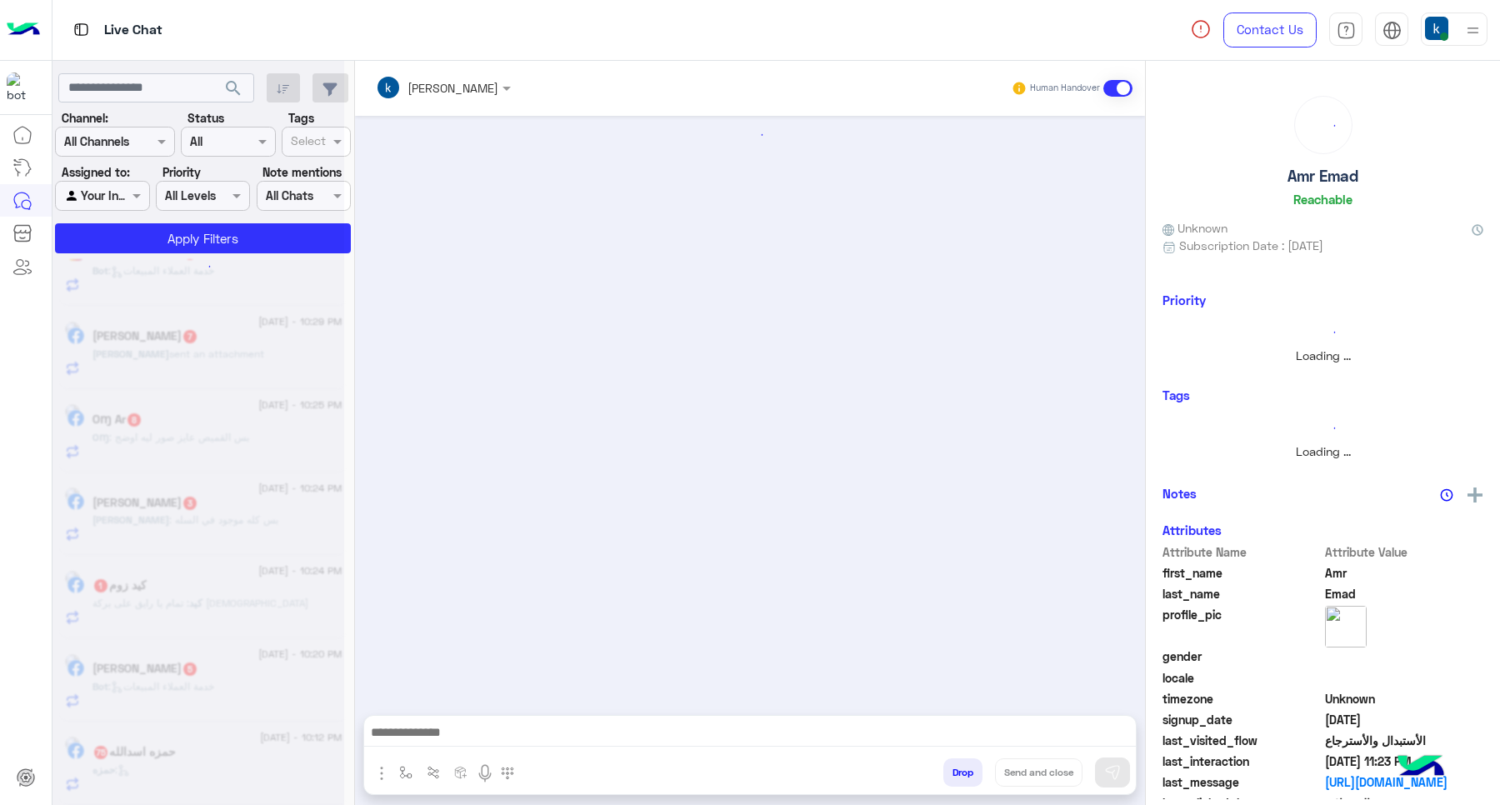
click at [962, 767] on button "Drop" at bounding box center [962, 772] width 39 height 28
click at [965, 764] on button "Drop" at bounding box center [962, 772] width 39 height 28
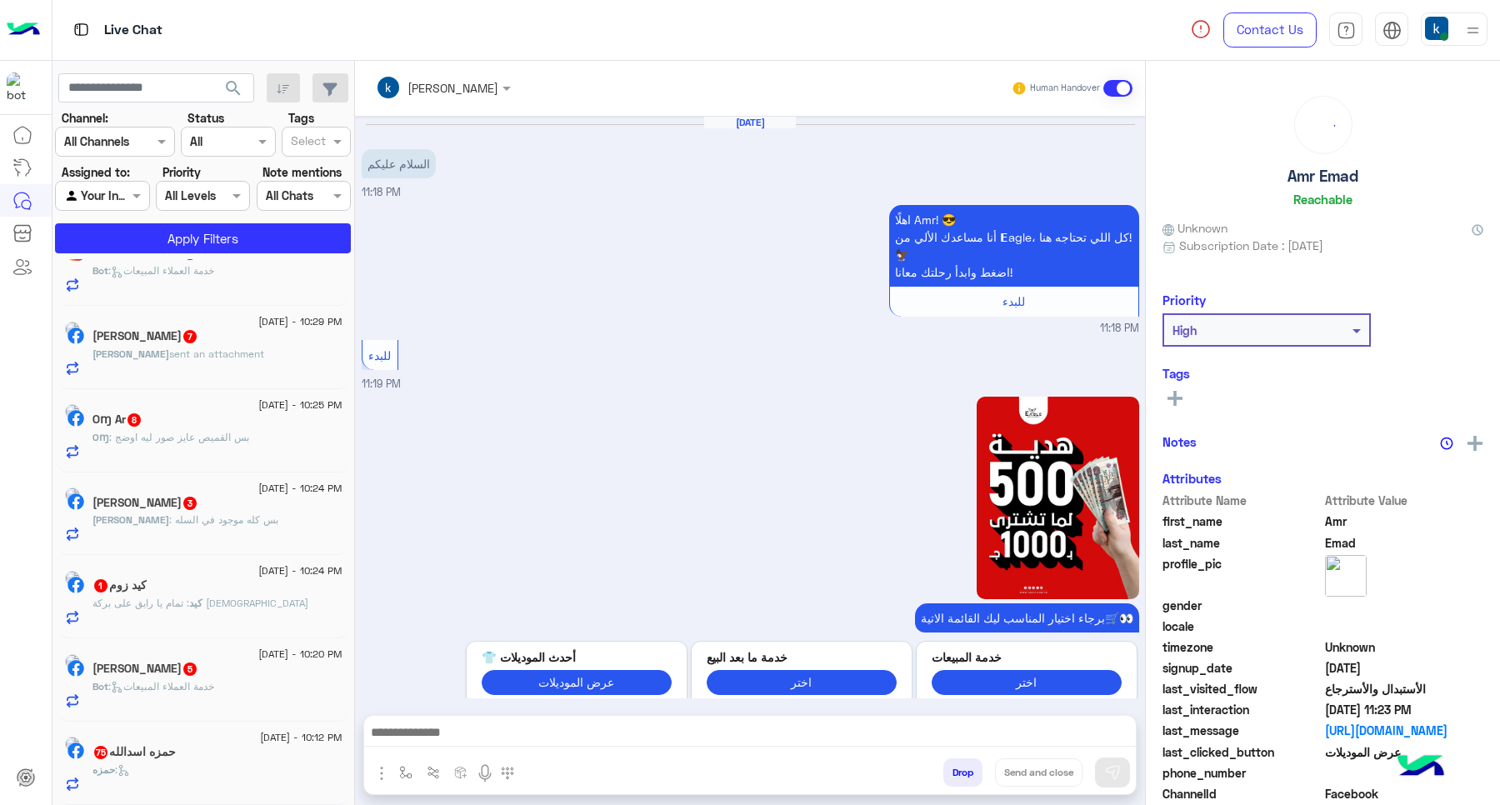
click at [965, 764] on button "Drop" at bounding box center [962, 772] width 39 height 28
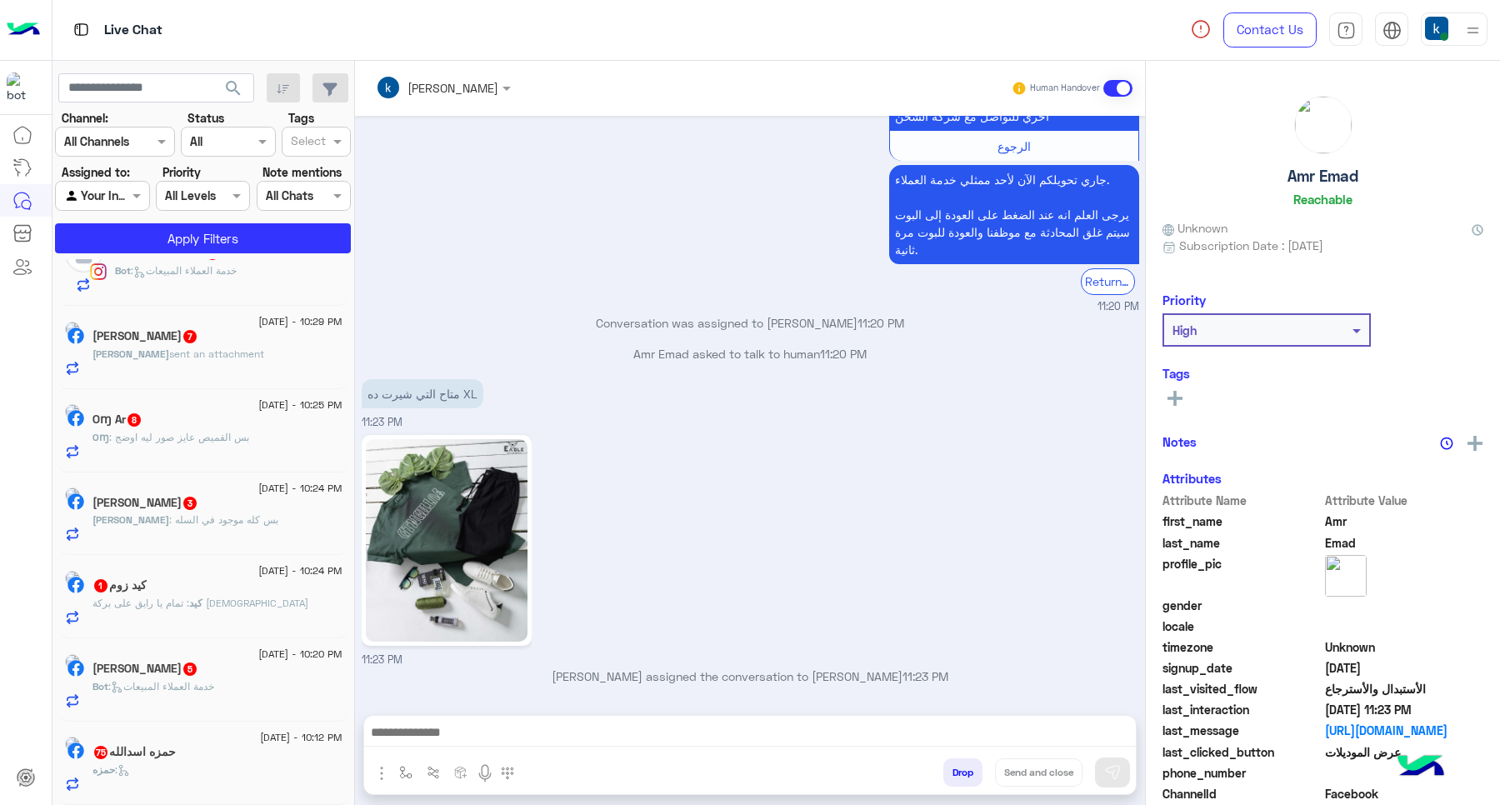
click at [965, 764] on div "khaled mohamed Human Handover Aug 31, 2025 السلام عليكم 11:18 PM اهلًا Amr! 😎 أ…" at bounding box center [750, 436] width 790 height 751
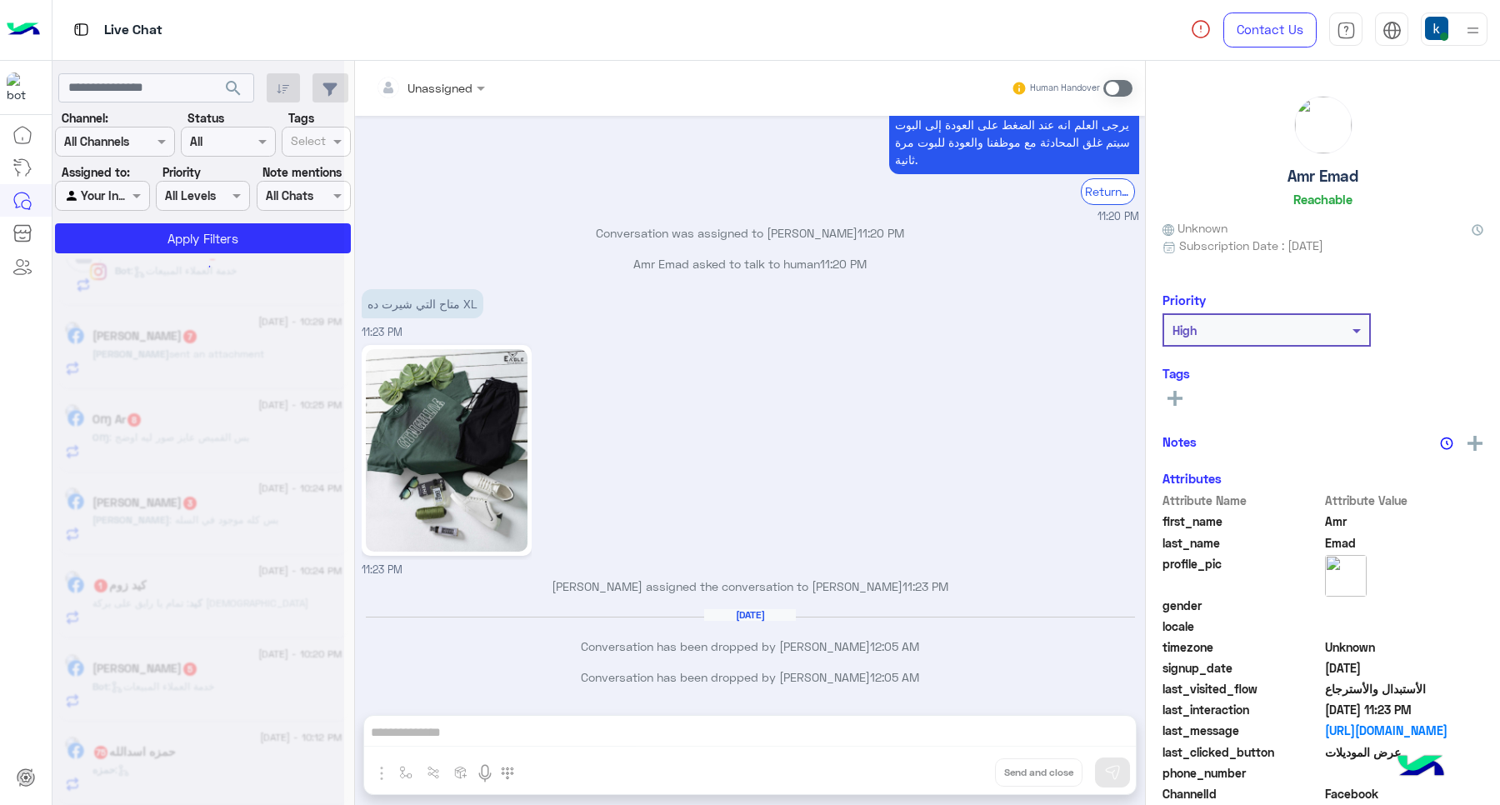
click at [965, 764] on div "Unassigned Human Handover Aug 31, 2025 السلام عليكم 11:18 PM اهلًا Amr! 😎 أنا م…" at bounding box center [750, 436] width 790 height 751
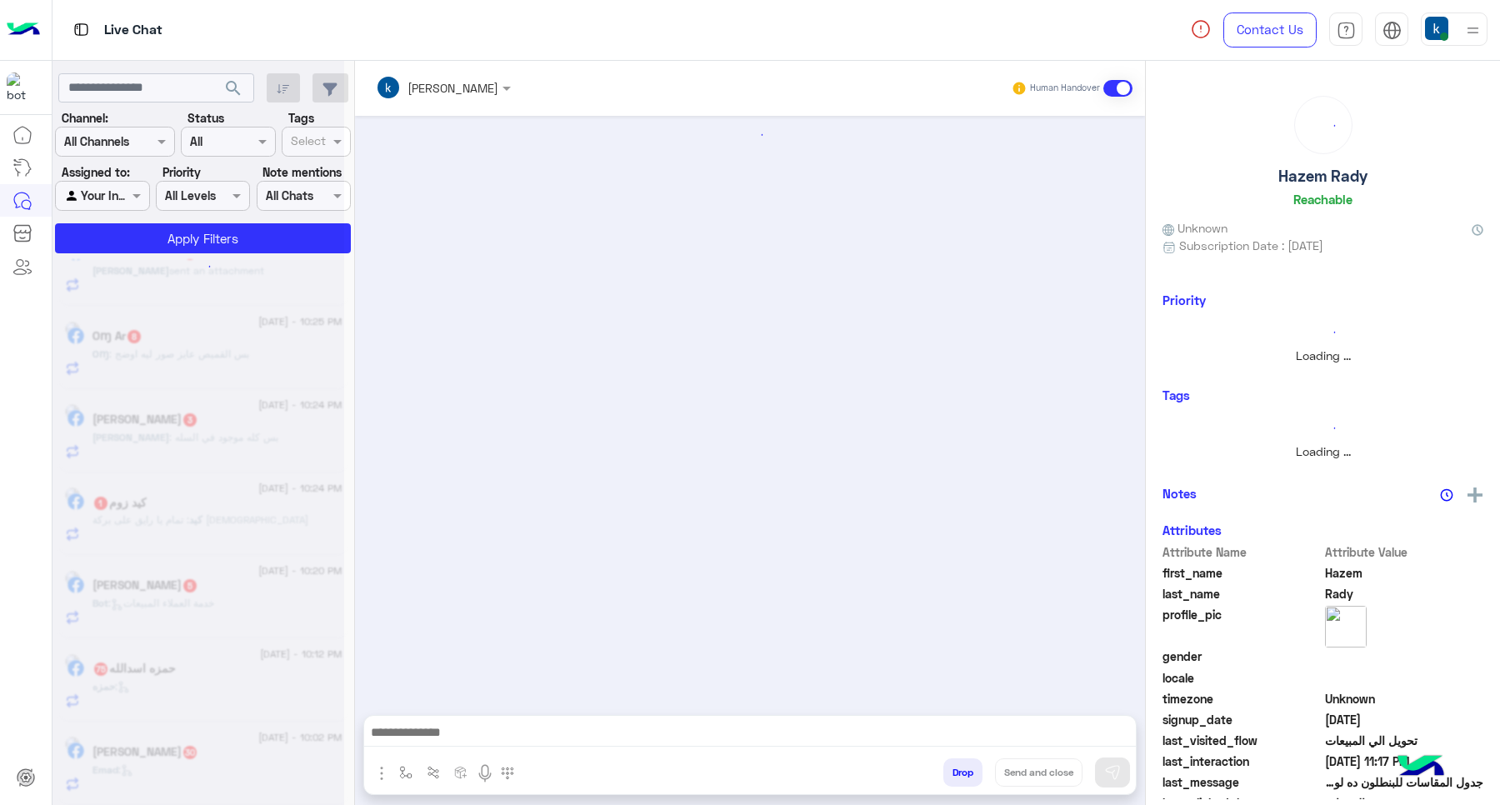
click at [965, 764] on div "khaled mohamed Human Handover Drop Send and close" at bounding box center [750, 436] width 790 height 751
click at [965, 764] on button "Drop" at bounding box center [962, 772] width 39 height 28
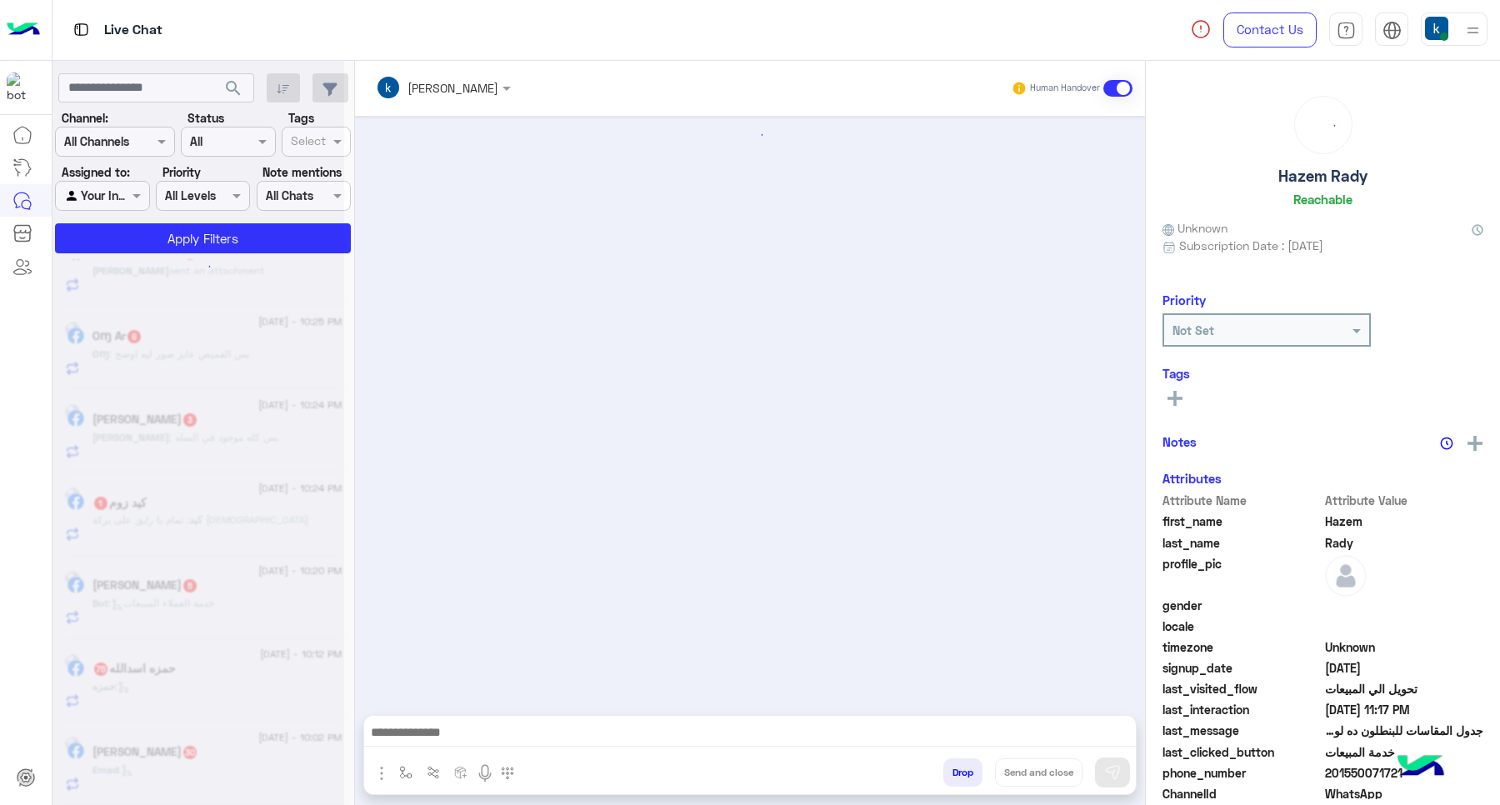
click at [965, 764] on button "Drop" at bounding box center [962, 772] width 39 height 28
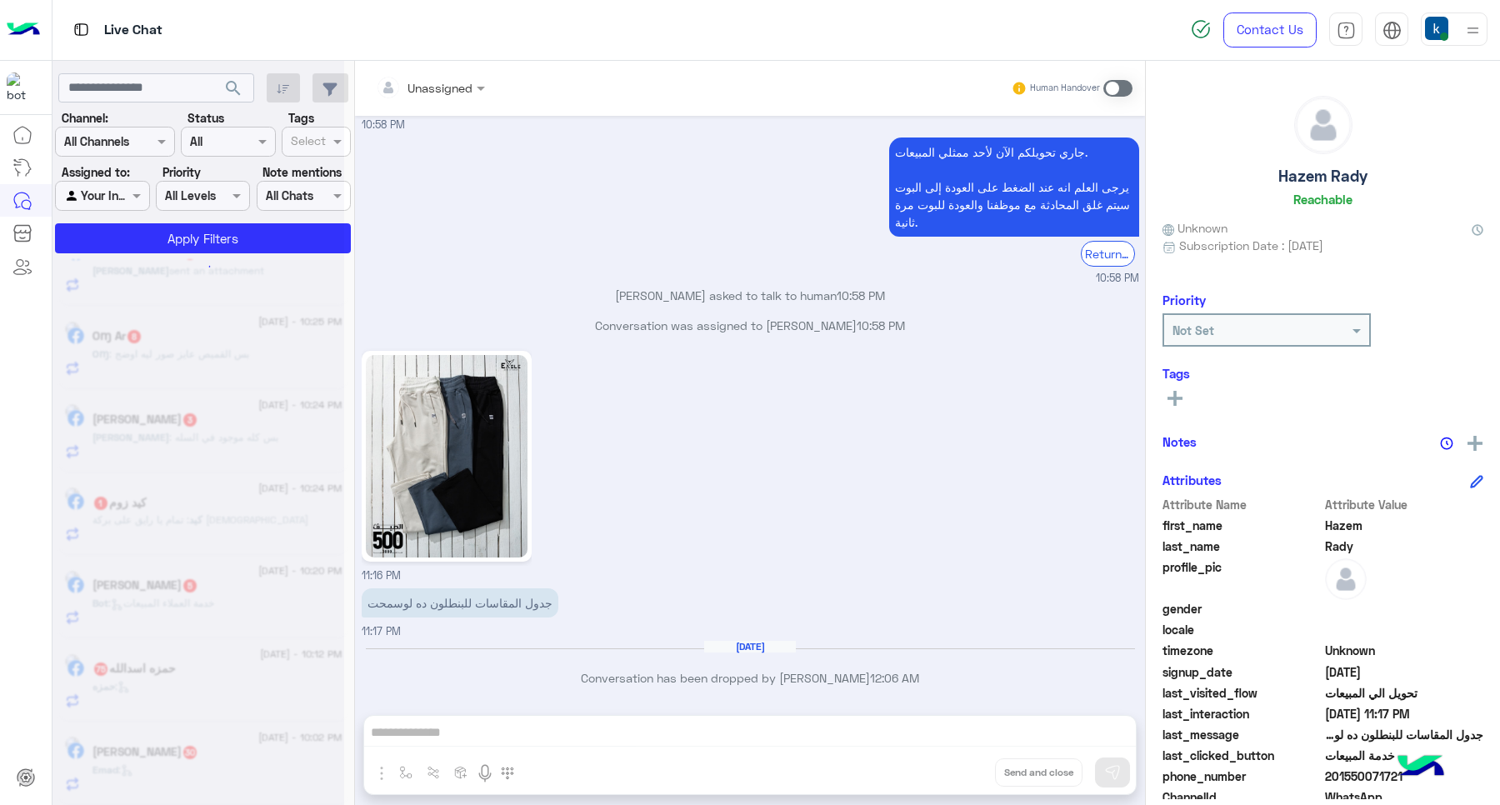
click at [965, 764] on div "Unassigned Human Handover Aug 29, 2025 طولك ووزنك كام ؟ 11:49 AM طول ١٧٦ ووزن ٩…" at bounding box center [750, 436] width 790 height 751
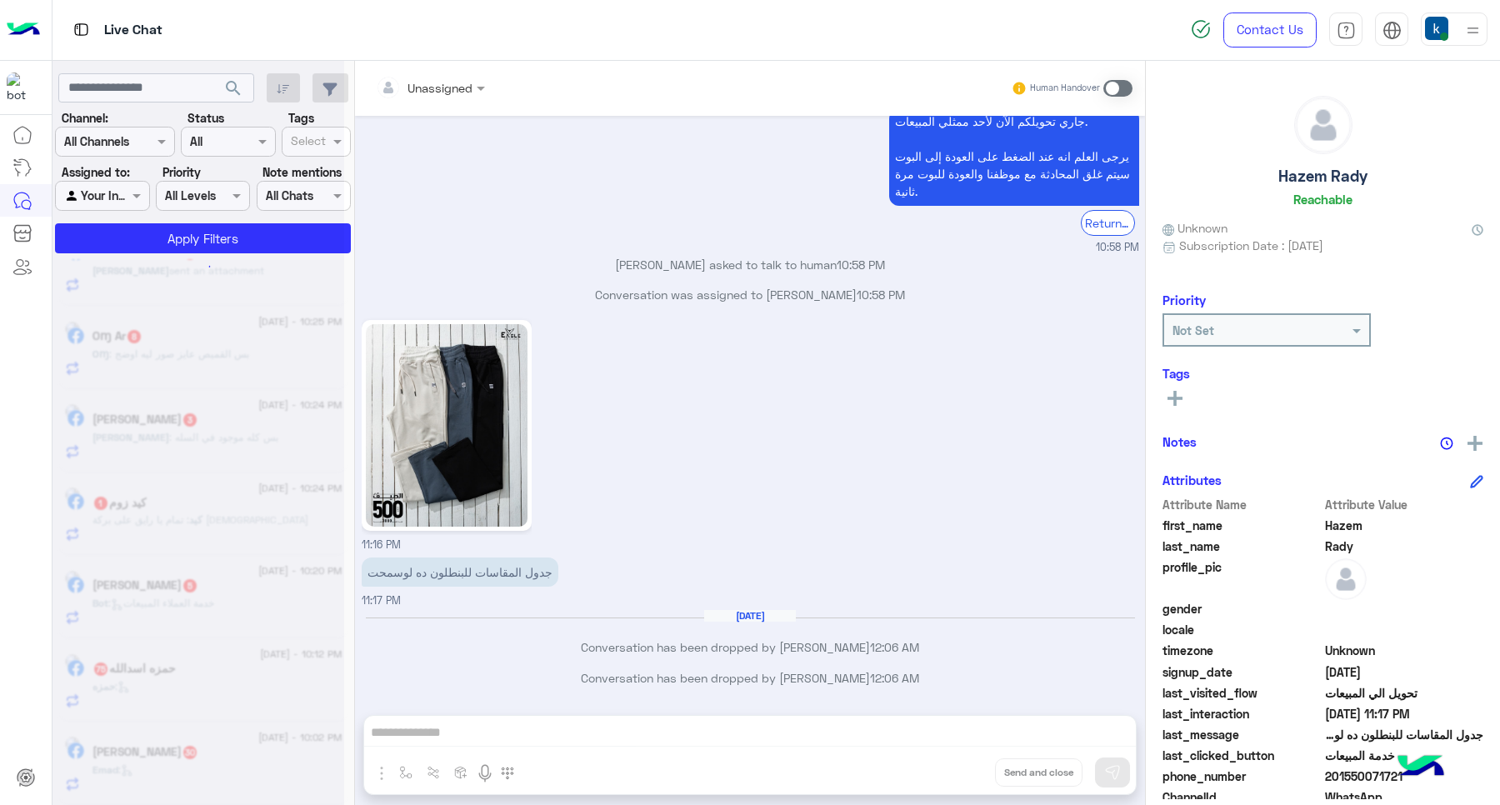
click at [965, 764] on div "Unassigned Human Handover Aug 29, 2025 طولك ووزنك كام ؟ 11:49 AM طول ١٧٦ ووزن ٩…" at bounding box center [750, 436] width 790 height 751
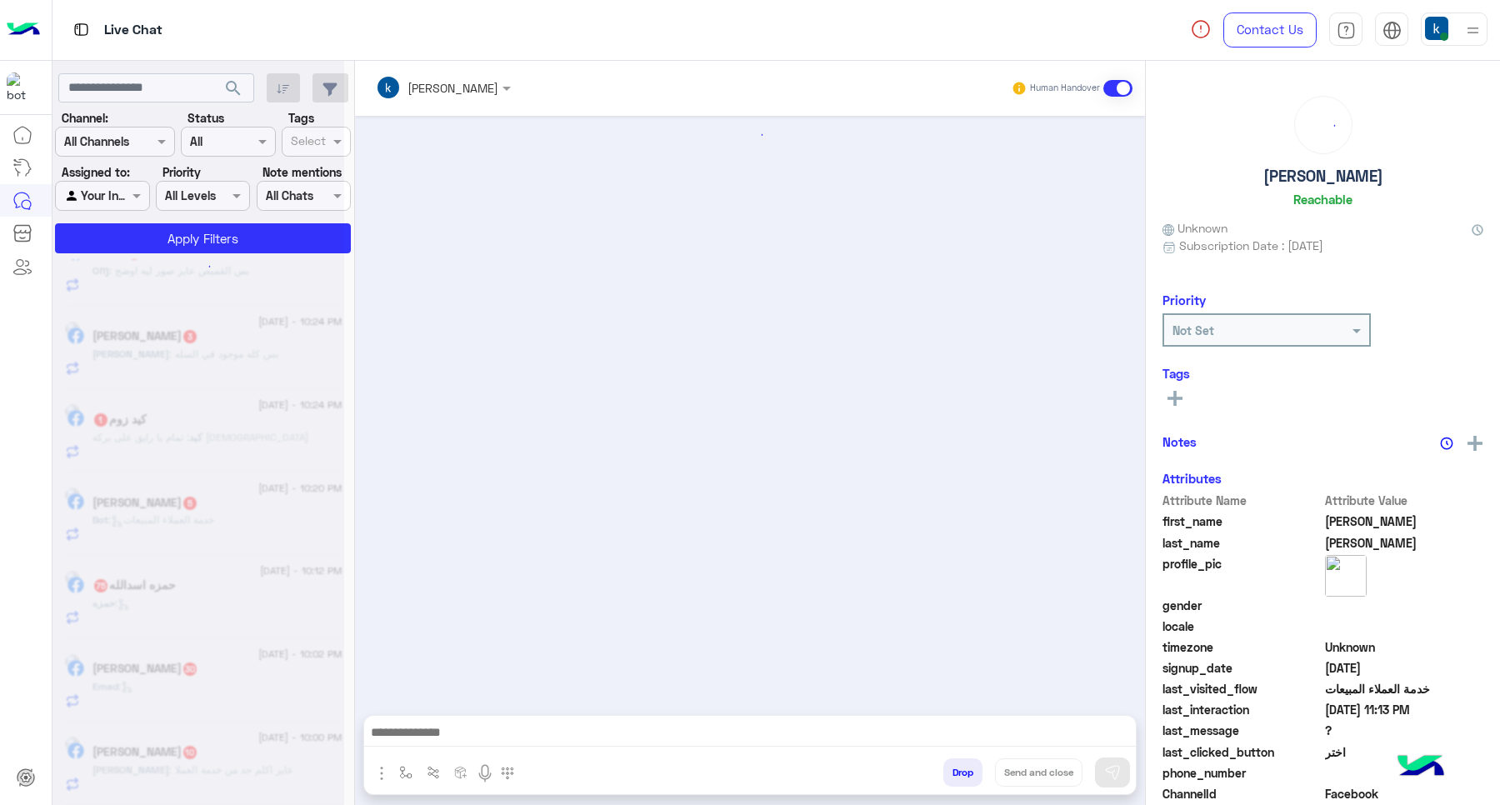
click at [965, 764] on button "Drop" at bounding box center [962, 772] width 39 height 28
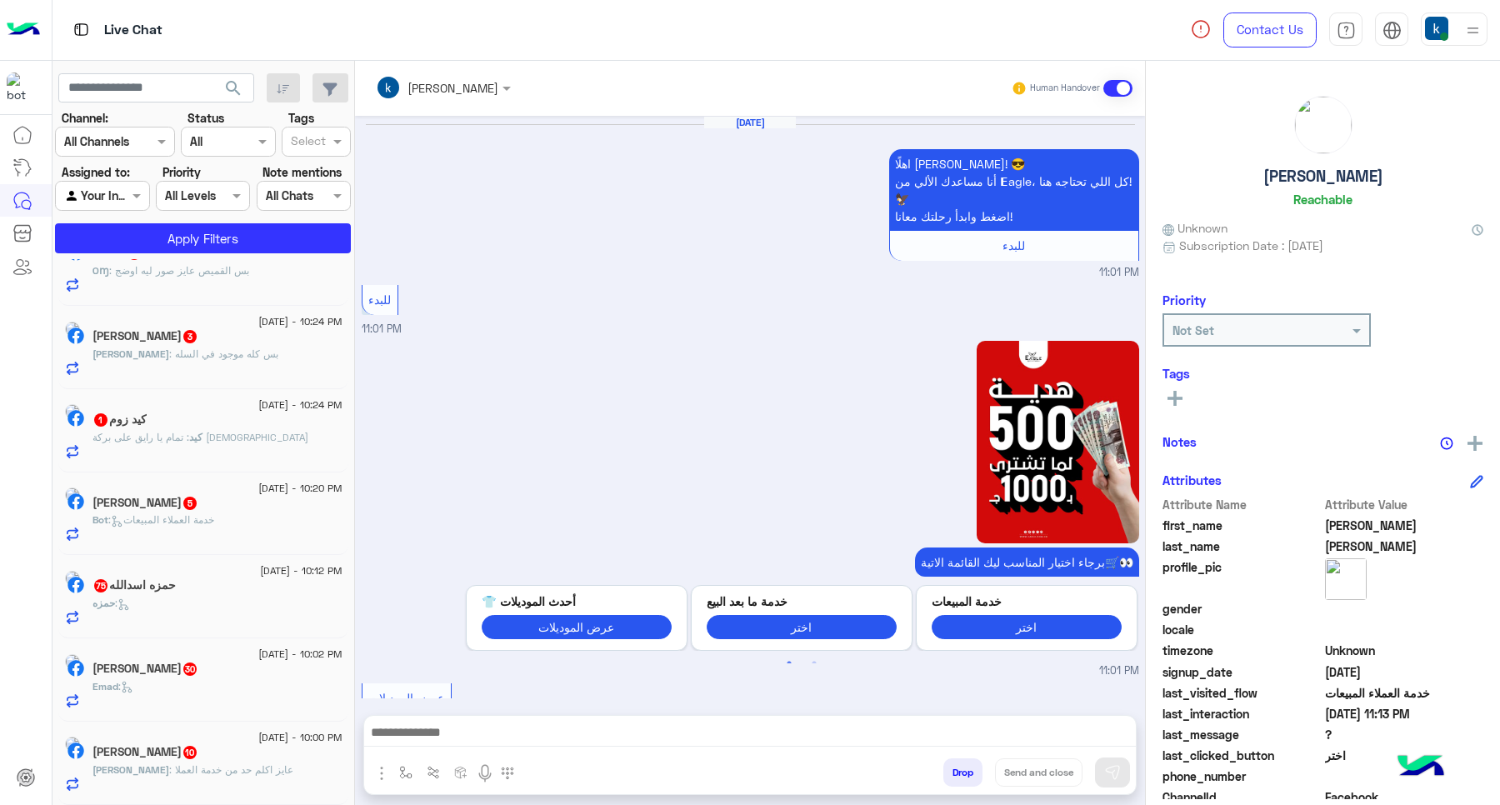
click at [965, 764] on button "Drop" at bounding box center [962, 772] width 39 height 28
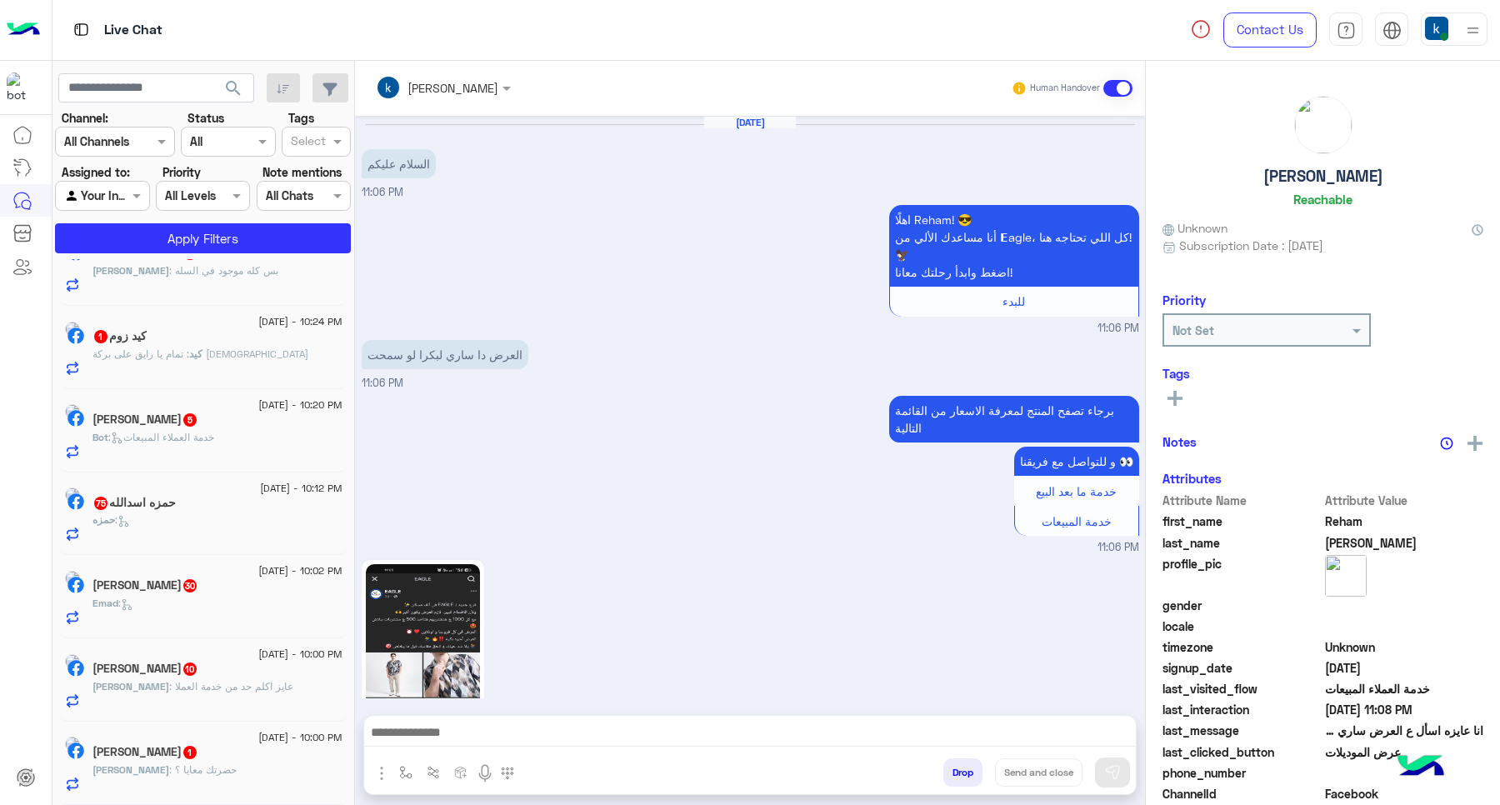
click at [965, 767] on button "Drop" at bounding box center [962, 772] width 39 height 28
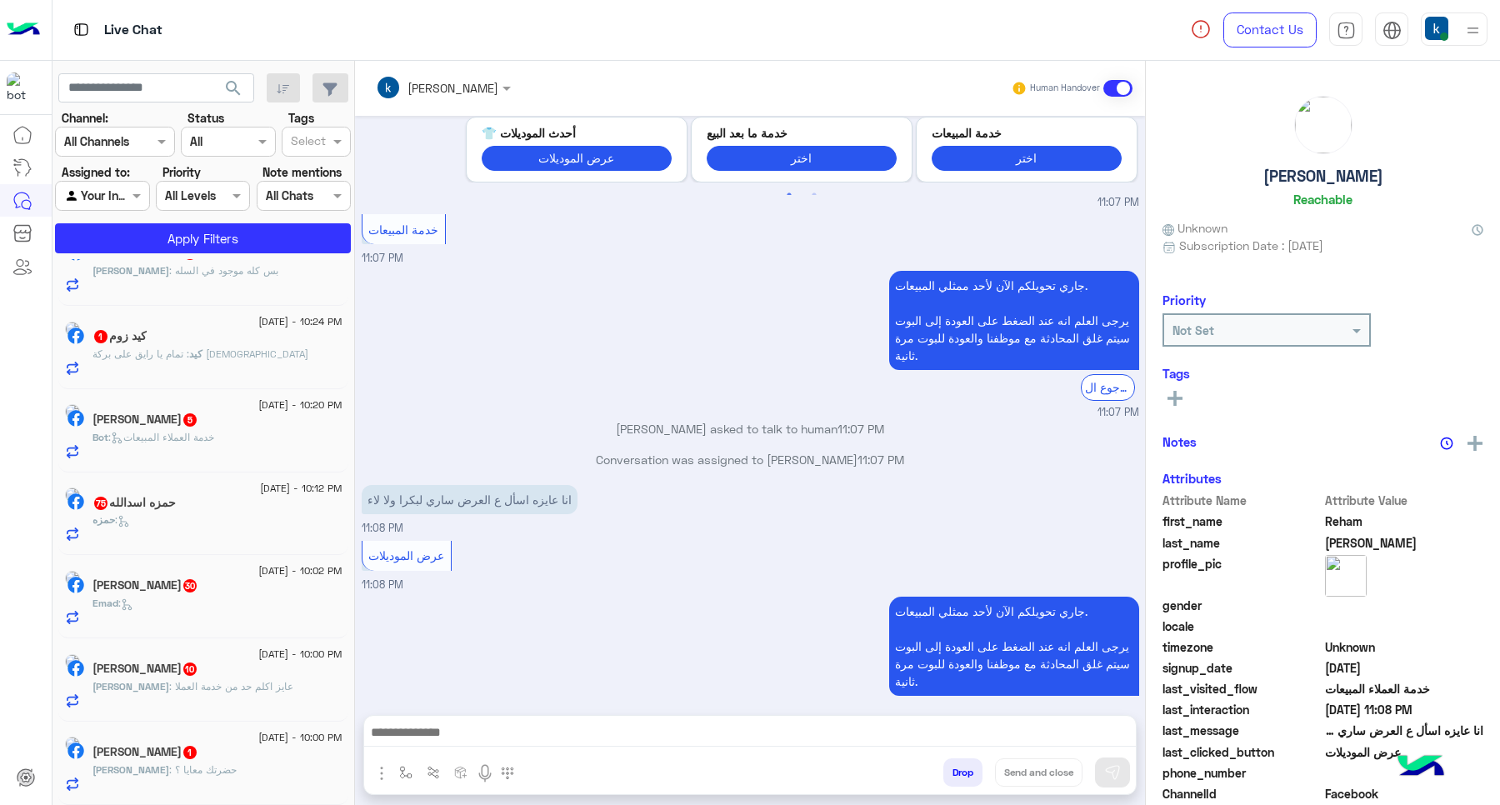
click at [965, 767] on button "Drop" at bounding box center [962, 772] width 39 height 28
click at [965, 767] on div "khaled mohamed Human Handover Aug 31, 2025 السلام عليكم 11:06 PM اهلًا Reham! 😎…" at bounding box center [750, 436] width 790 height 751
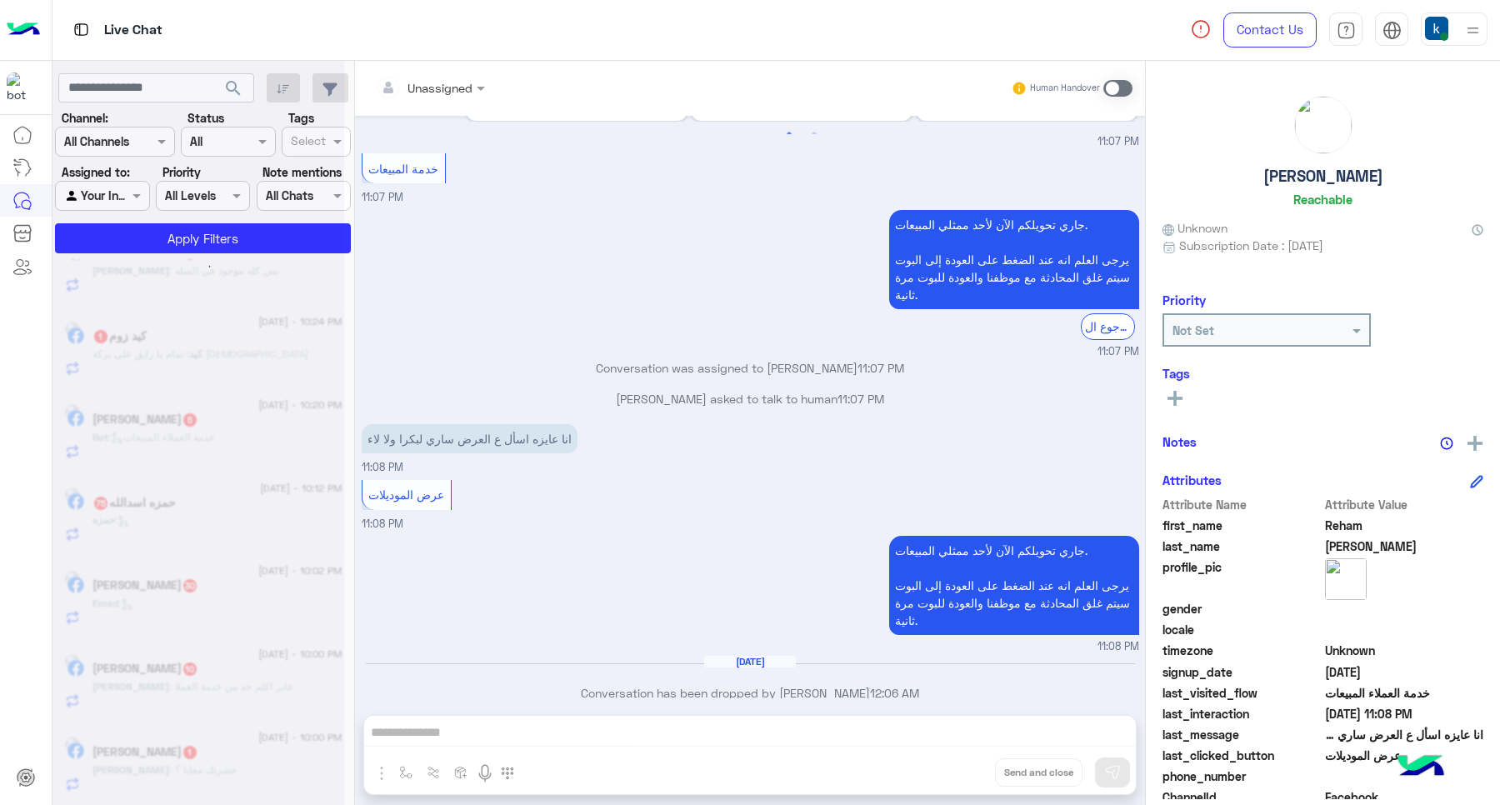
click at [965, 767] on div "Unassigned Human Handover Aug 31, 2025 السلام عليكم 11:06 PM اهلًا Reham! 😎 أنا…" at bounding box center [750, 436] width 790 height 751
click at [0, 0] on button "Drop" at bounding box center [0, 0] width 0 height 0
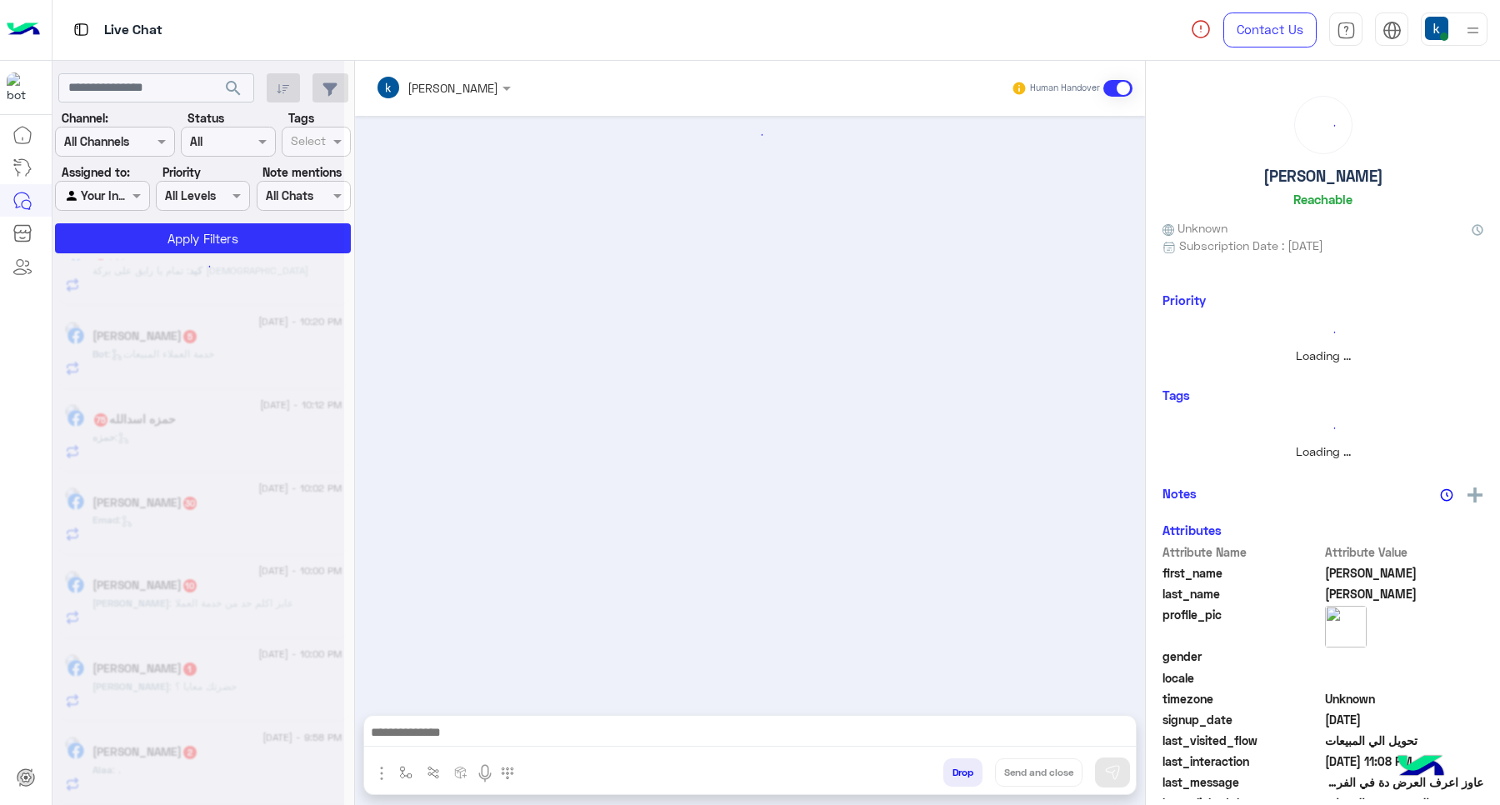
click at [965, 767] on button "Drop" at bounding box center [962, 772] width 39 height 28
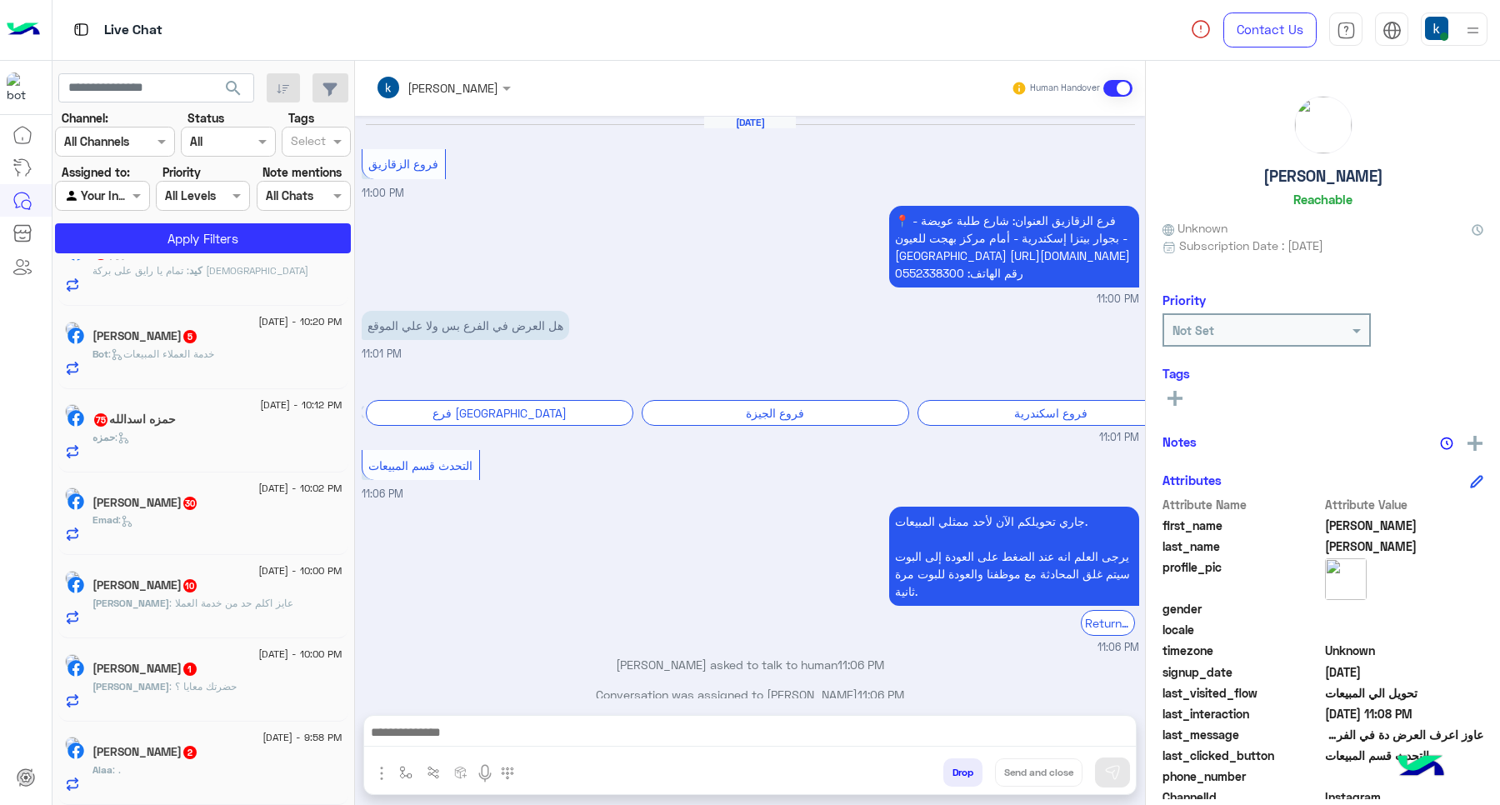
click at [965, 767] on button "Drop" at bounding box center [962, 772] width 39 height 28
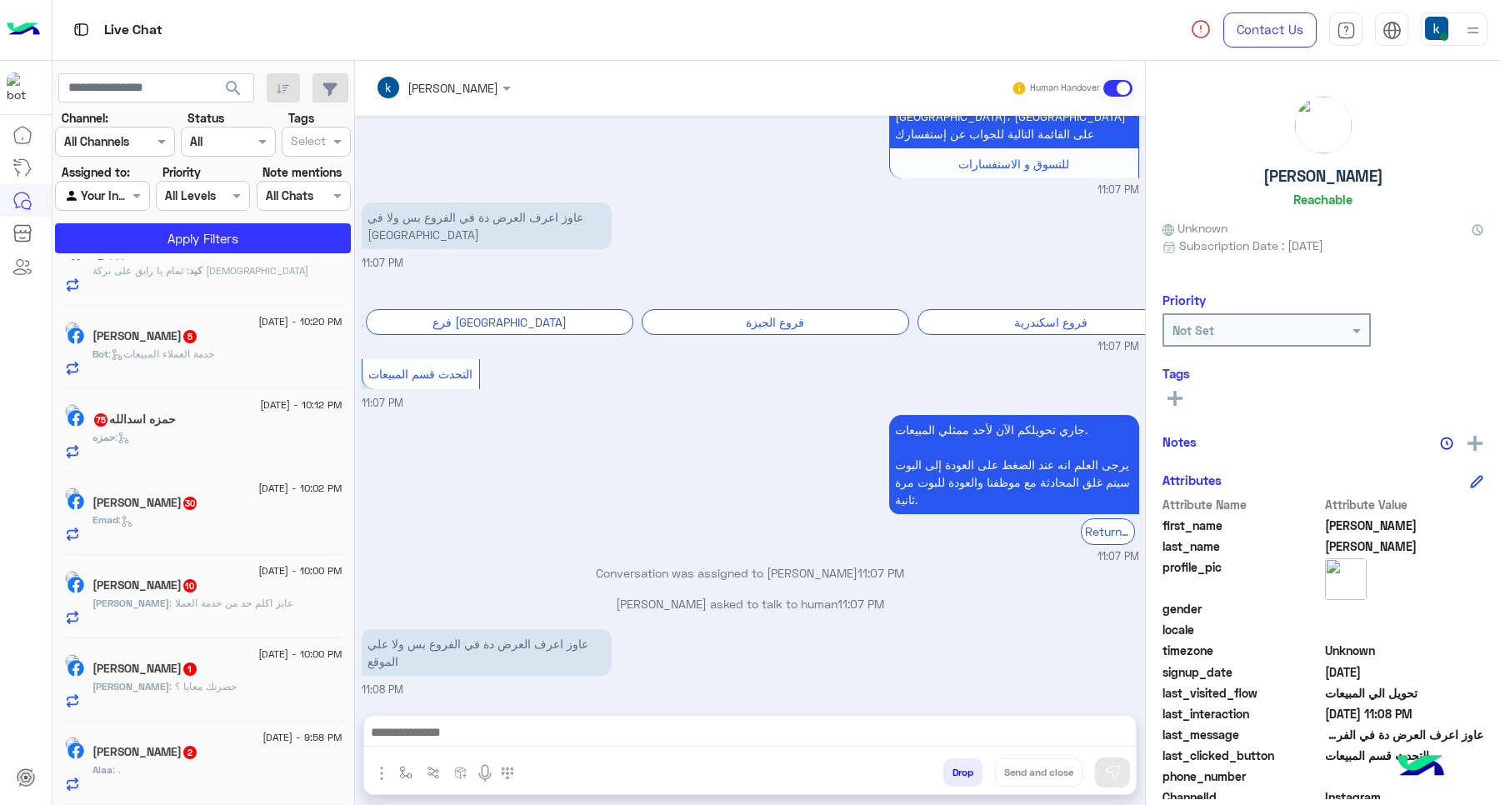
click at [965, 767] on button "Drop" at bounding box center [962, 772] width 39 height 28
click at [965, 767] on div "khaled mohamed Human Handover Aug 31, 2025 فروع الزقازيق 11:00 PM 📍 فرع الزقازي…" at bounding box center [750, 436] width 790 height 751
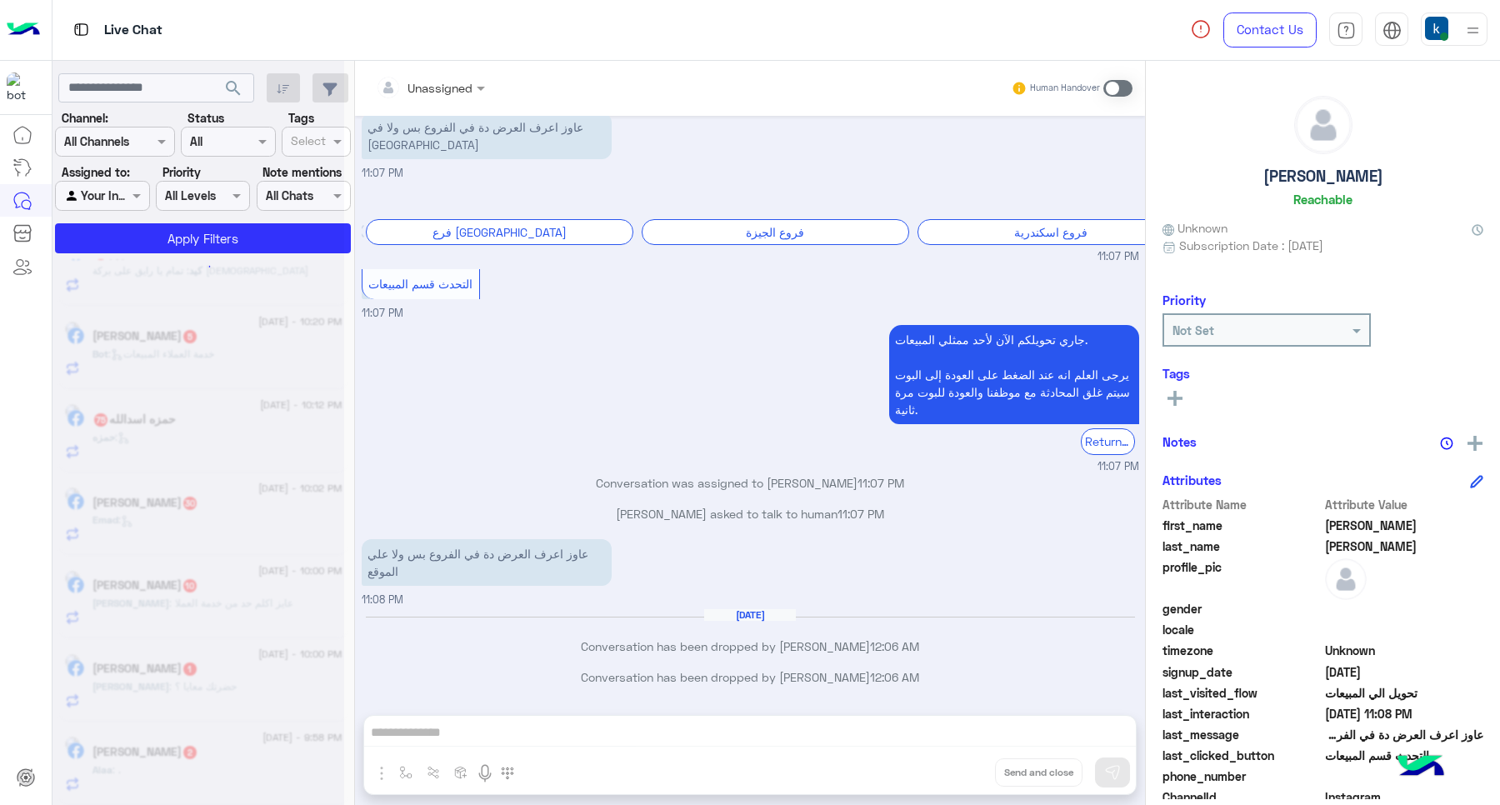
click at [959, 771] on div "Unassigned Human Handover Aug 31, 2025 فروع الزقازيق 11:00 PM 📍 فرع الزقازيق ال…" at bounding box center [750, 436] width 790 height 751
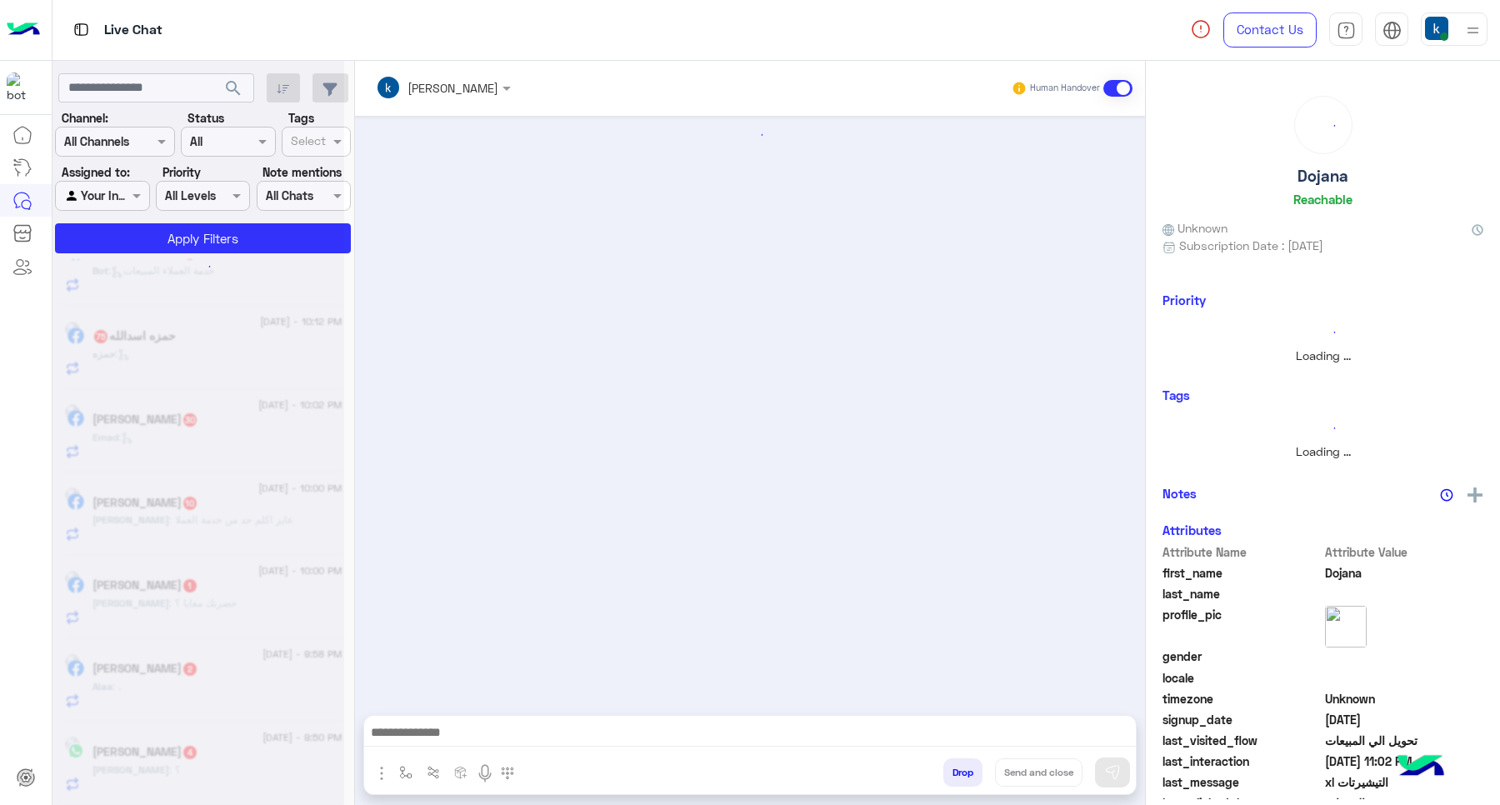
click at [968, 772] on button "Drop" at bounding box center [962, 772] width 39 height 28
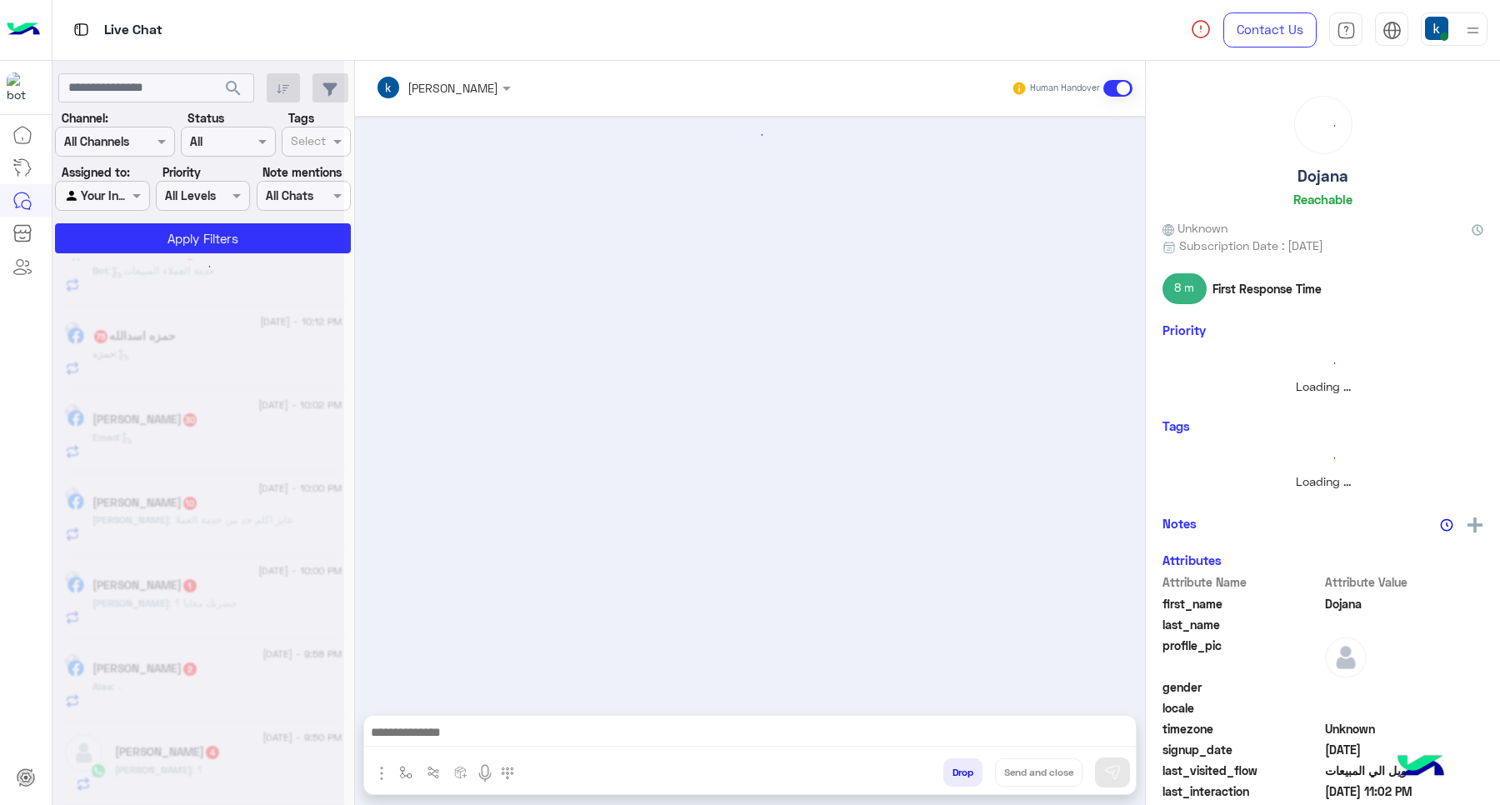
click at [968, 772] on button "Drop" at bounding box center [962, 772] width 39 height 28
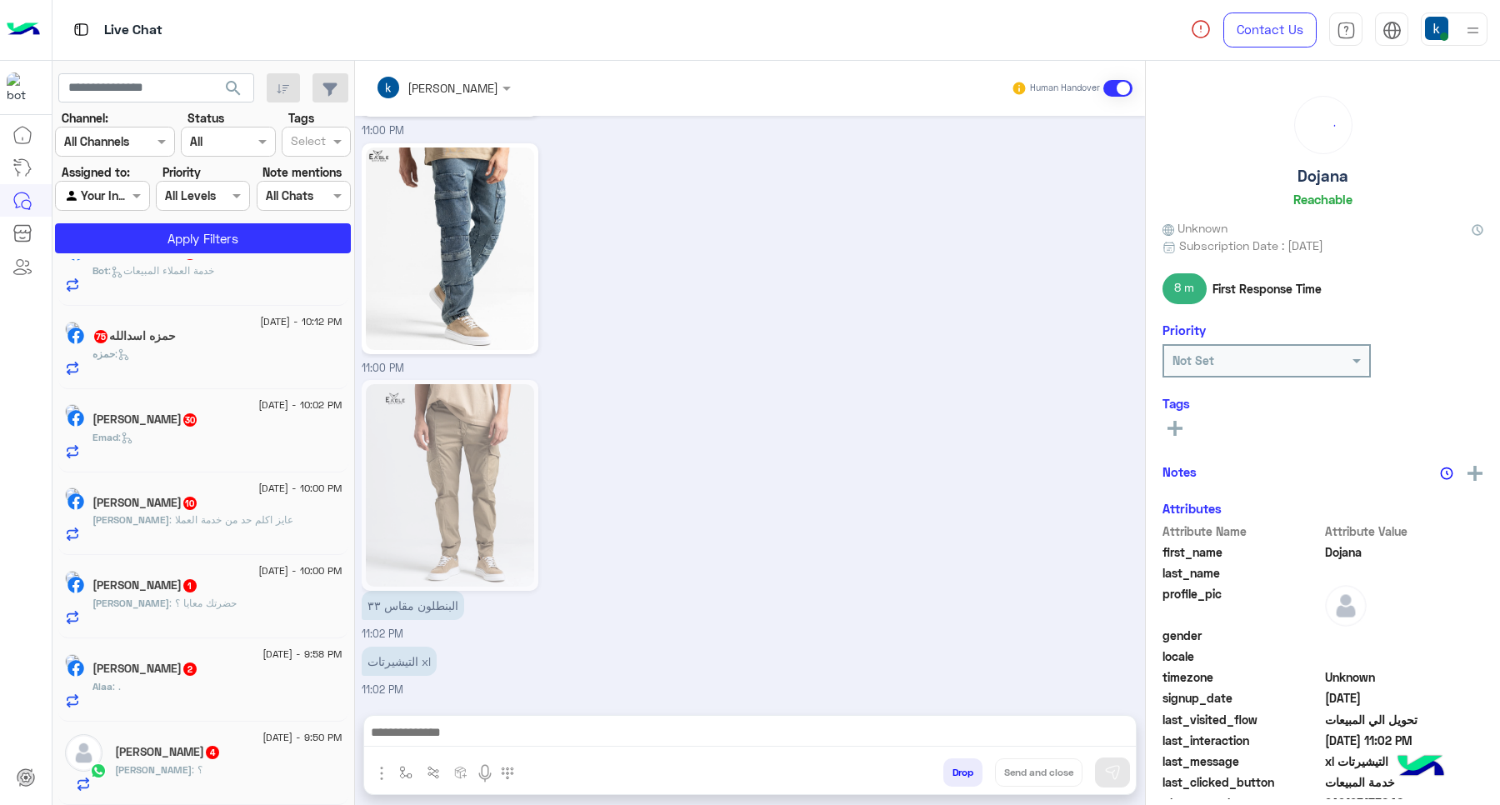
click at [968, 772] on div "khaled mohamed Human Handover Aug 31, 2025 خدمة ما بعد البيع 07:37 PM استفسار ح…" at bounding box center [750, 436] width 790 height 751
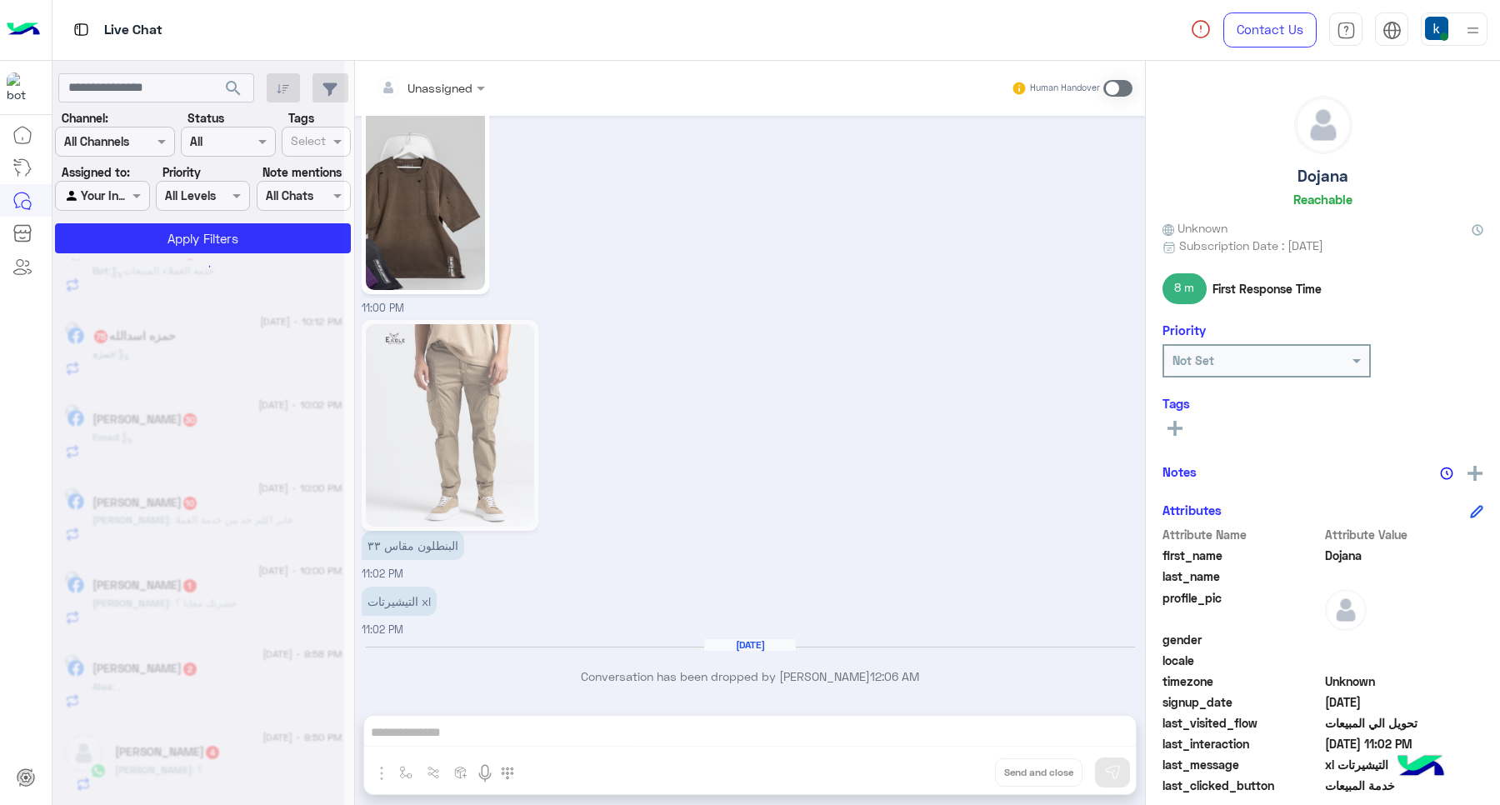
click at [968, 772] on div "Unassigned Human Handover Aug 31, 2025 خدمة ما بعد البيع 07:37 PM استفسار حضرتك…" at bounding box center [750, 436] width 790 height 751
click at [0, 0] on button "Drop" at bounding box center [0, 0] width 0 height 0
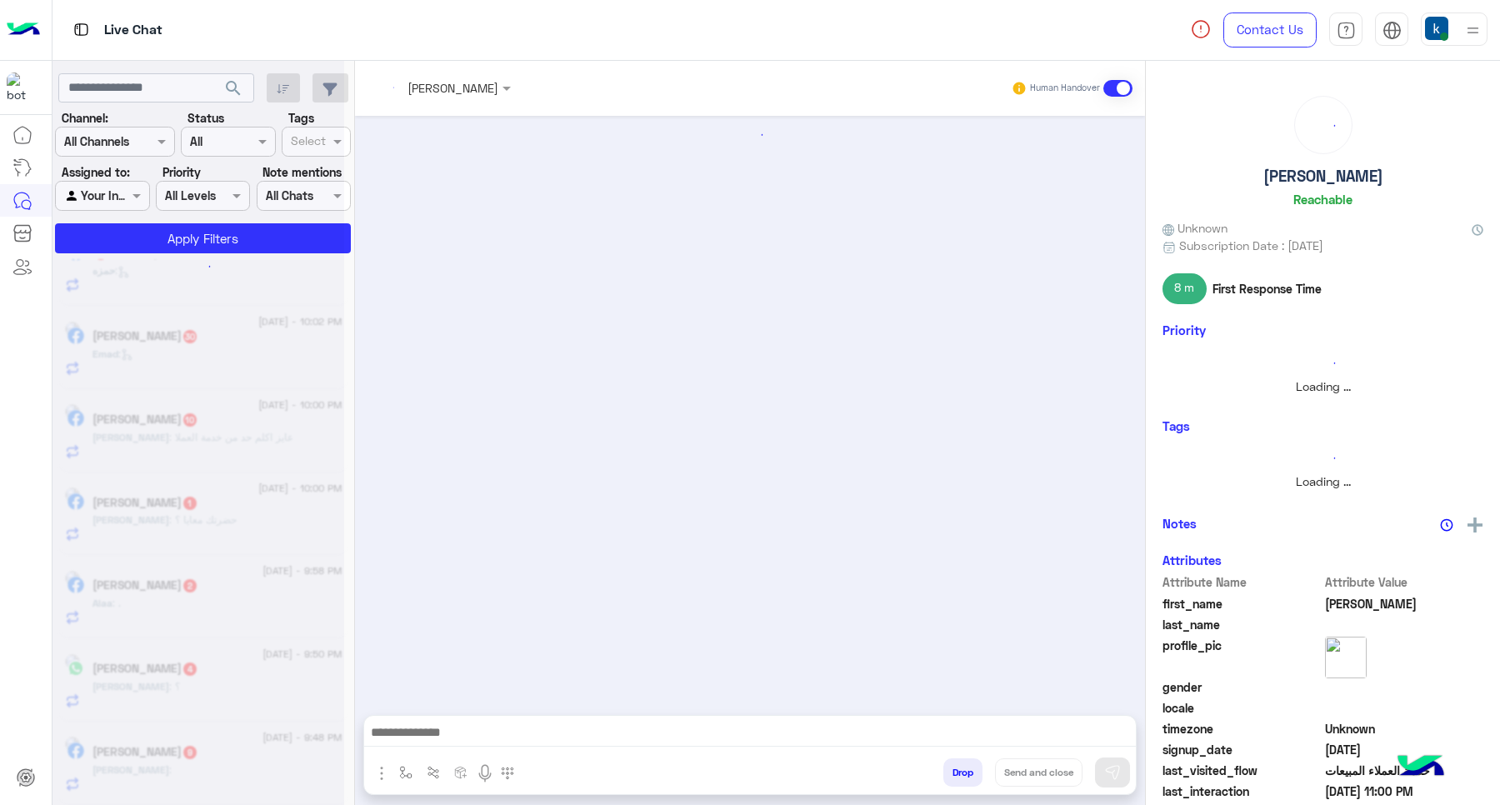
click at [969, 772] on button "Drop" at bounding box center [962, 772] width 39 height 28
click at [972, 772] on button "Drop" at bounding box center [962, 772] width 39 height 28
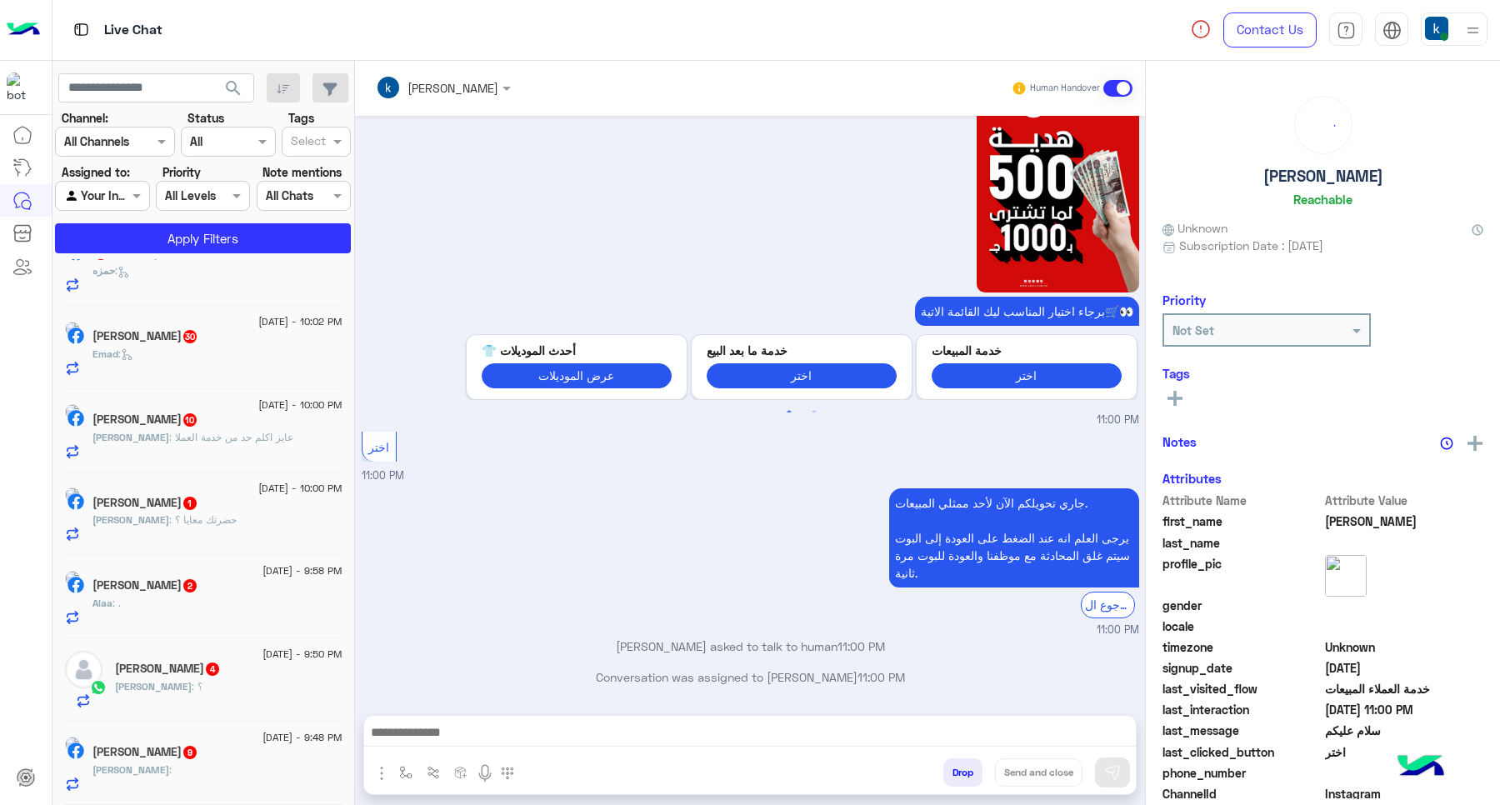
click at [972, 772] on div "khaled mohamed Human Handover Aug 31, 2025 سلام عليكم 10:59 PM اهلًا محمد! 😎 أن…" at bounding box center [750, 436] width 790 height 751
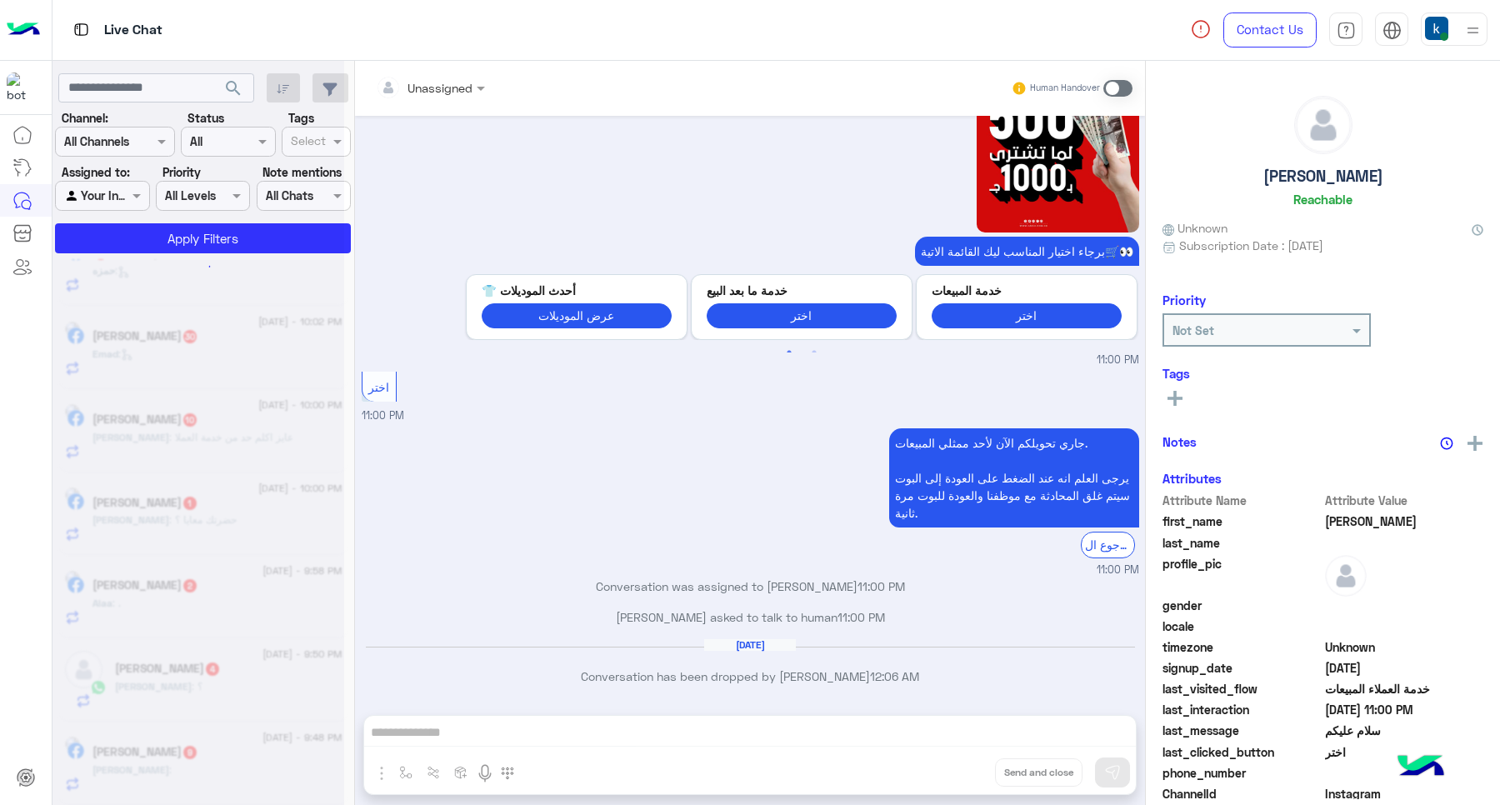
click at [972, 772] on div "Unassigned Human Handover Aug 31, 2025 سلام عليكم 10:59 PM اهلًا محمد! 😎 أنا مس…" at bounding box center [750, 436] width 790 height 751
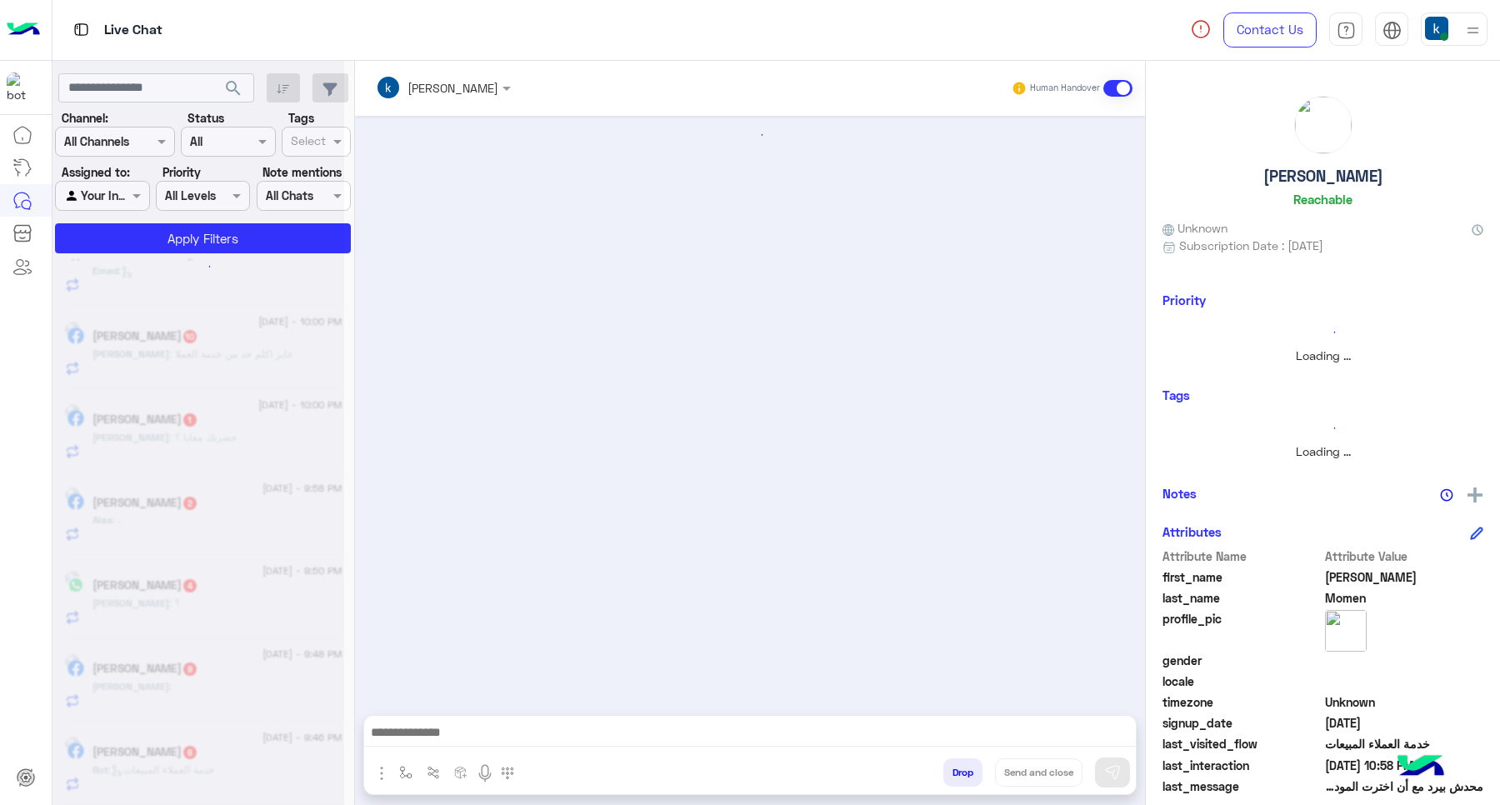
click at [972, 772] on button "Drop" at bounding box center [962, 772] width 39 height 28
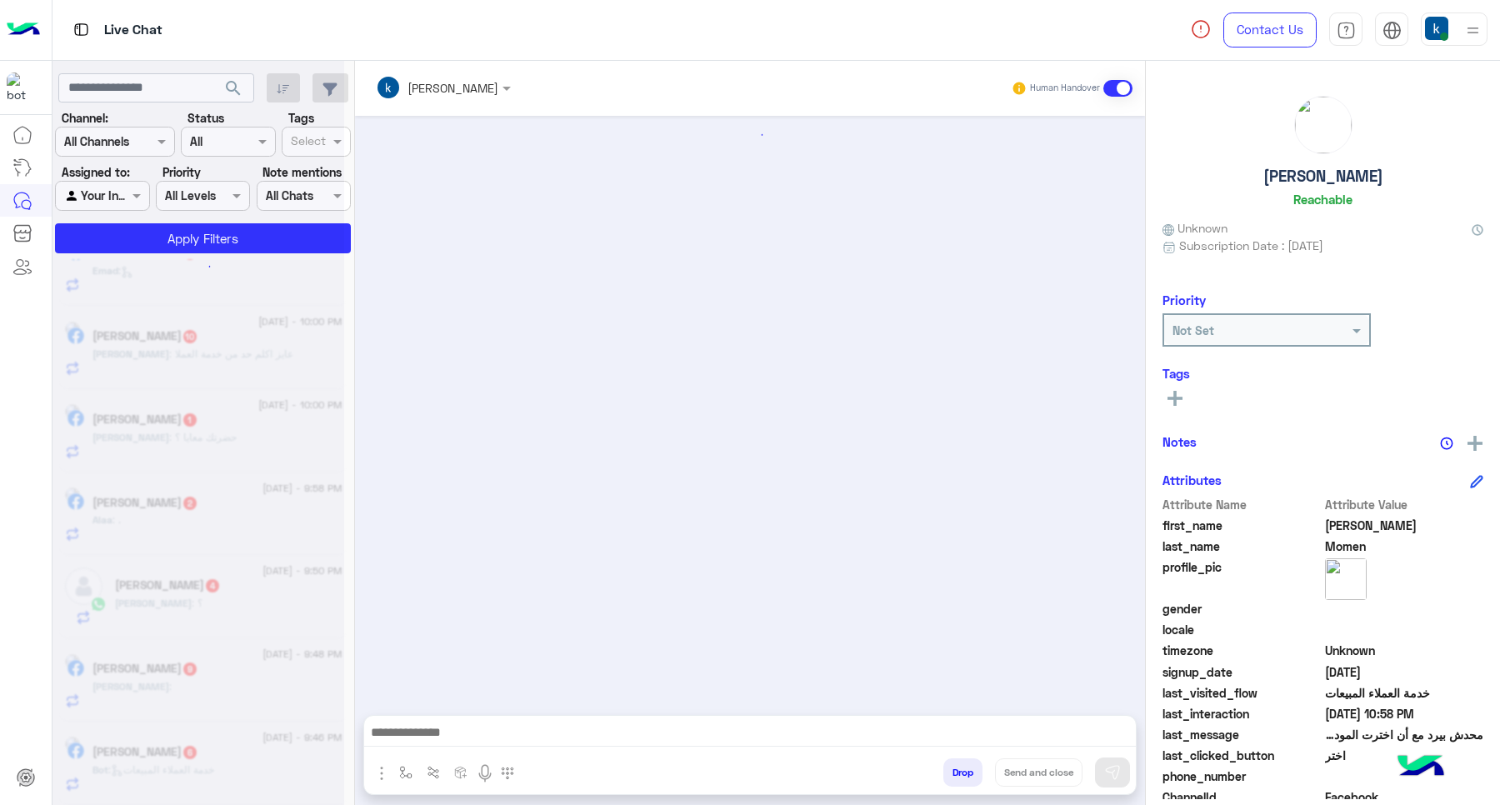
click at [971, 772] on button "Drop" at bounding box center [962, 772] width 39 height 28
click at [967, 772] on div "khaled mohamed Human Handover Drop Send and close" at bounding box center [750, 436] width 790 height 751
click at [967, 772] on div "Unassigned Human Handover Sep 1, 2025 Conversation has been dropped by khaled m…" at bounding box center [750, 436] width 790 height 751
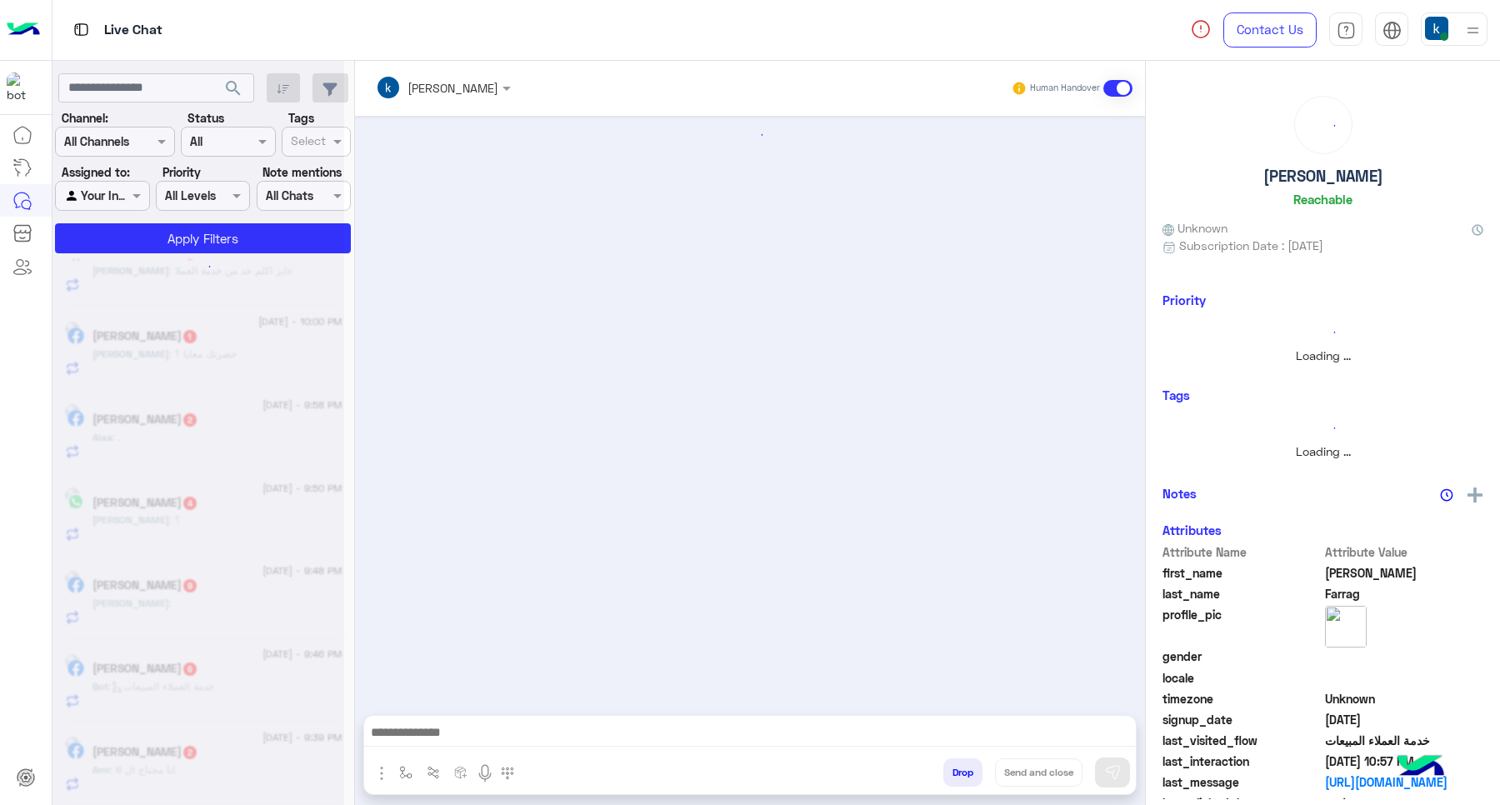
click at [967, 772] on button "Drop" at bounding box center [962, 772] width 39 height 28
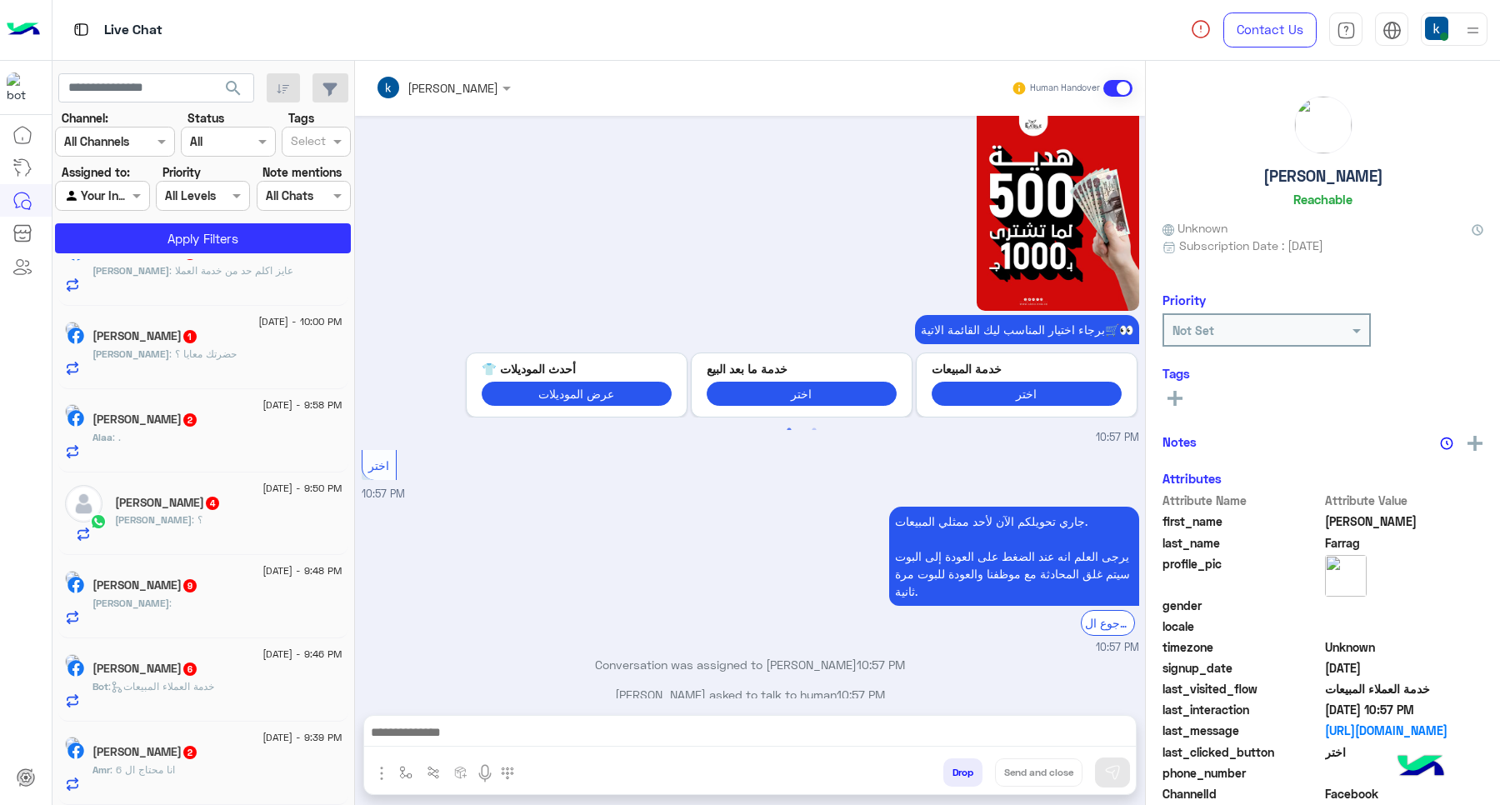
click at [967, 772] on div "khaled mohamed Human Handover Aug 28, 2025 غير متاح حجز ف الفرع للاسف 06:43 PM …" at bounding box center [750, 436] width 790 height 751
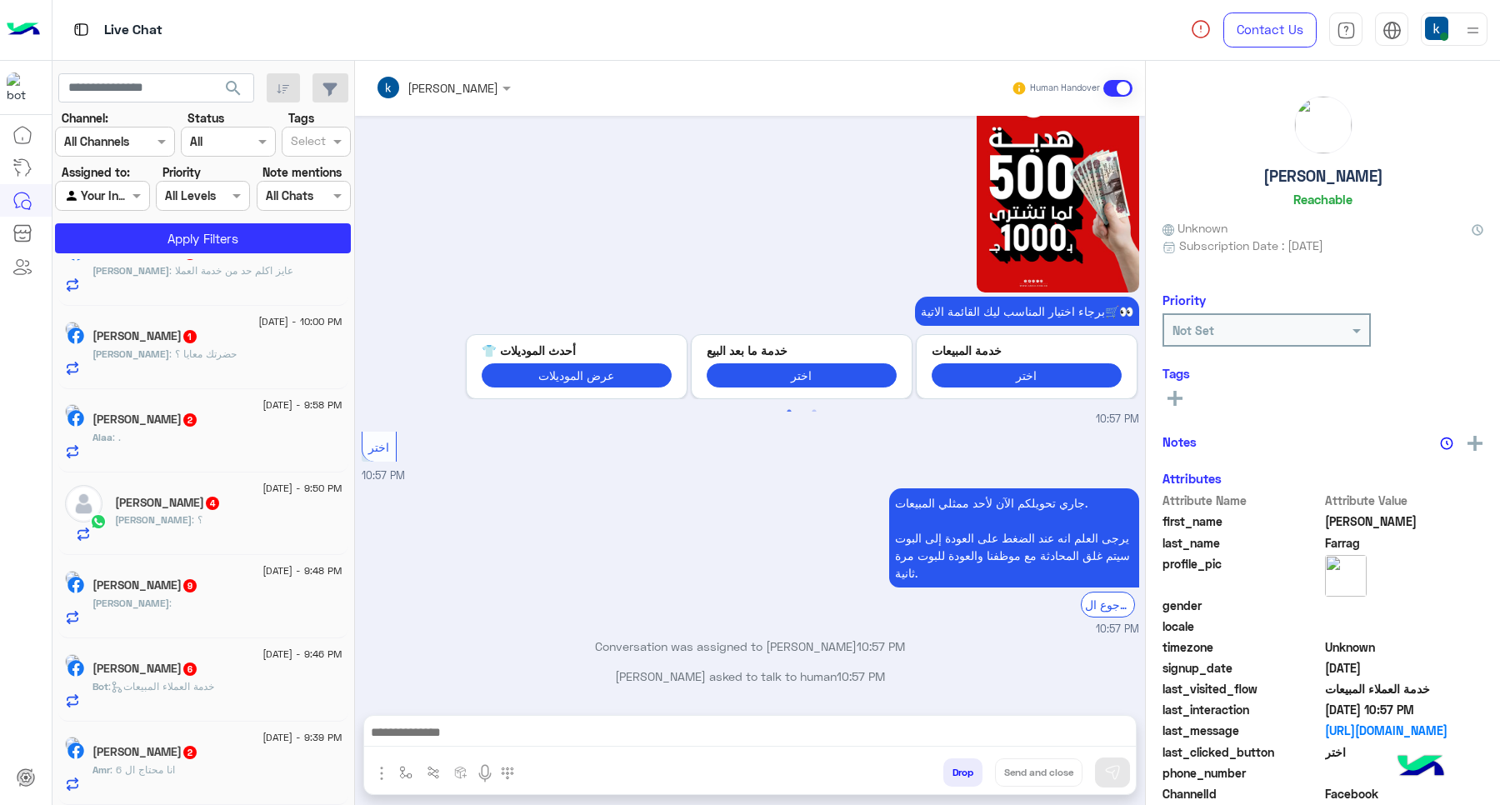
click at [967, 772] on div "khaled mohamed Human Handover Aug 28, 2025 غير متاح حجز ف الفرع للاسف 06:43 PM …" at bounding box center [750, 436] width 790 height 751
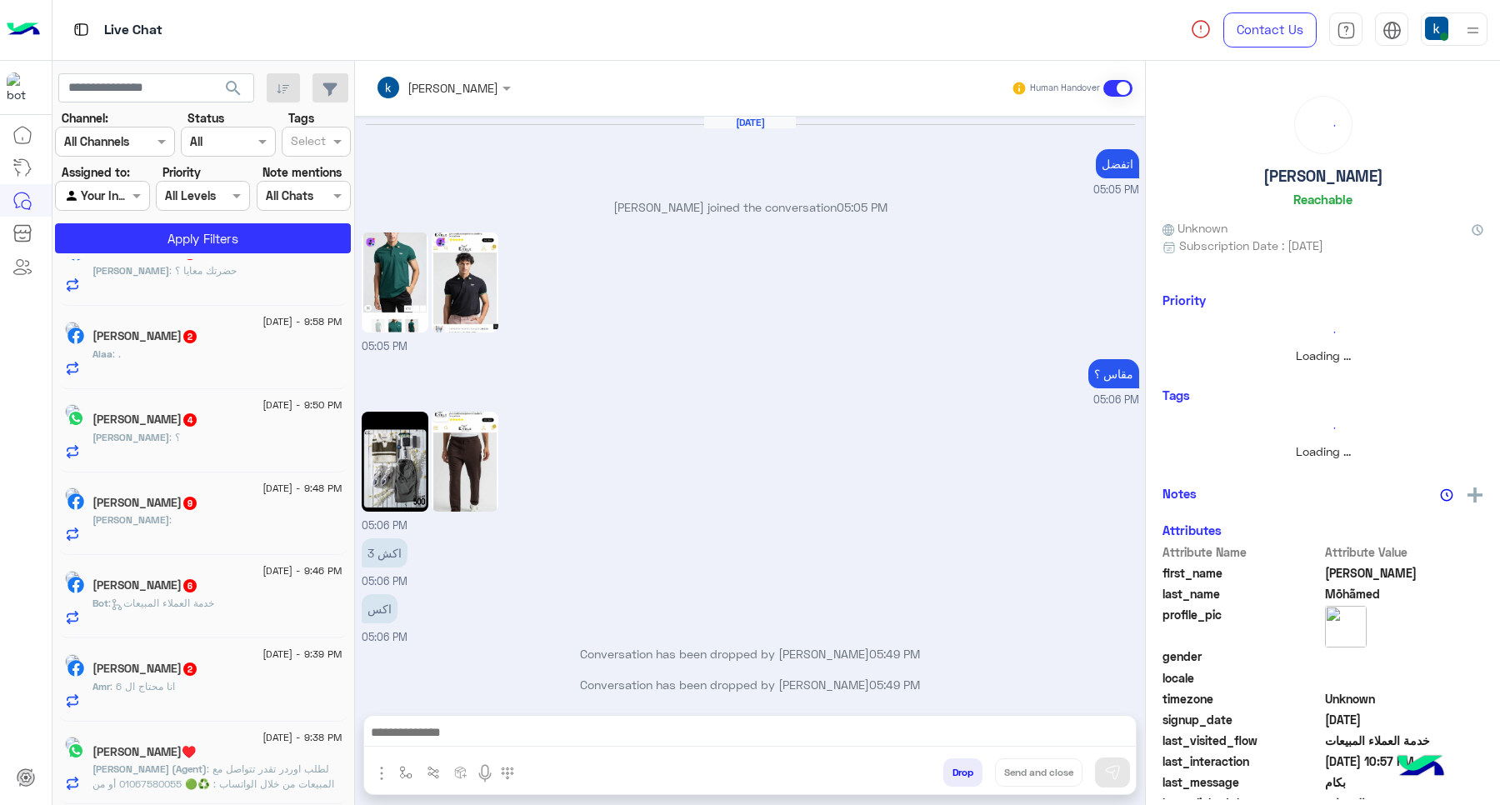
click at [967, 772] on div "khaled mohamed Human Handover Aug 31, 2025 اتفضل 05:05 PM mohamed ahmed joined …" at bounding box center [750, 436] width 790 height 751
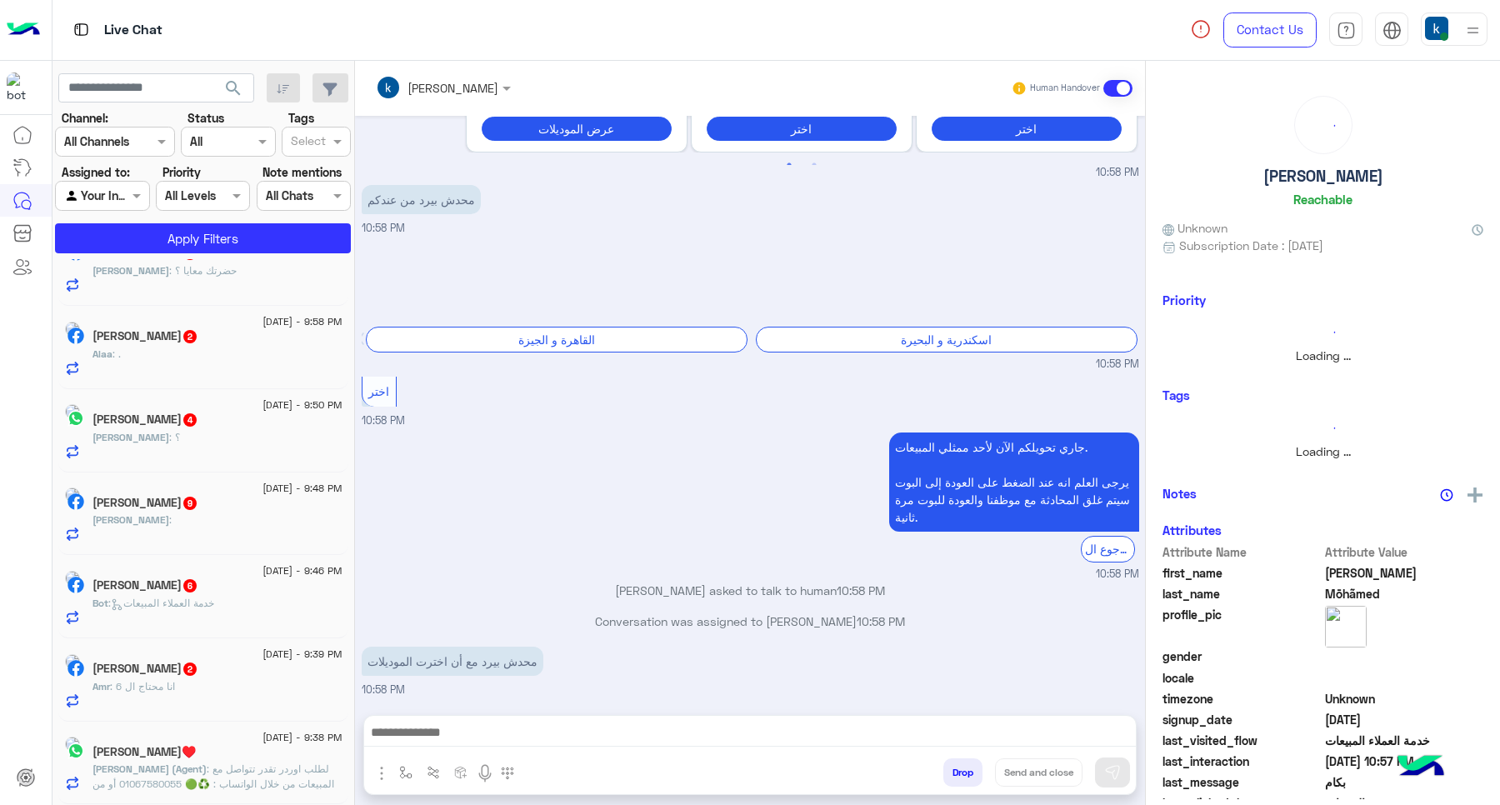
click at [967, 772] on button "Drop" at bounding box center [962, 772] width 39 height 28
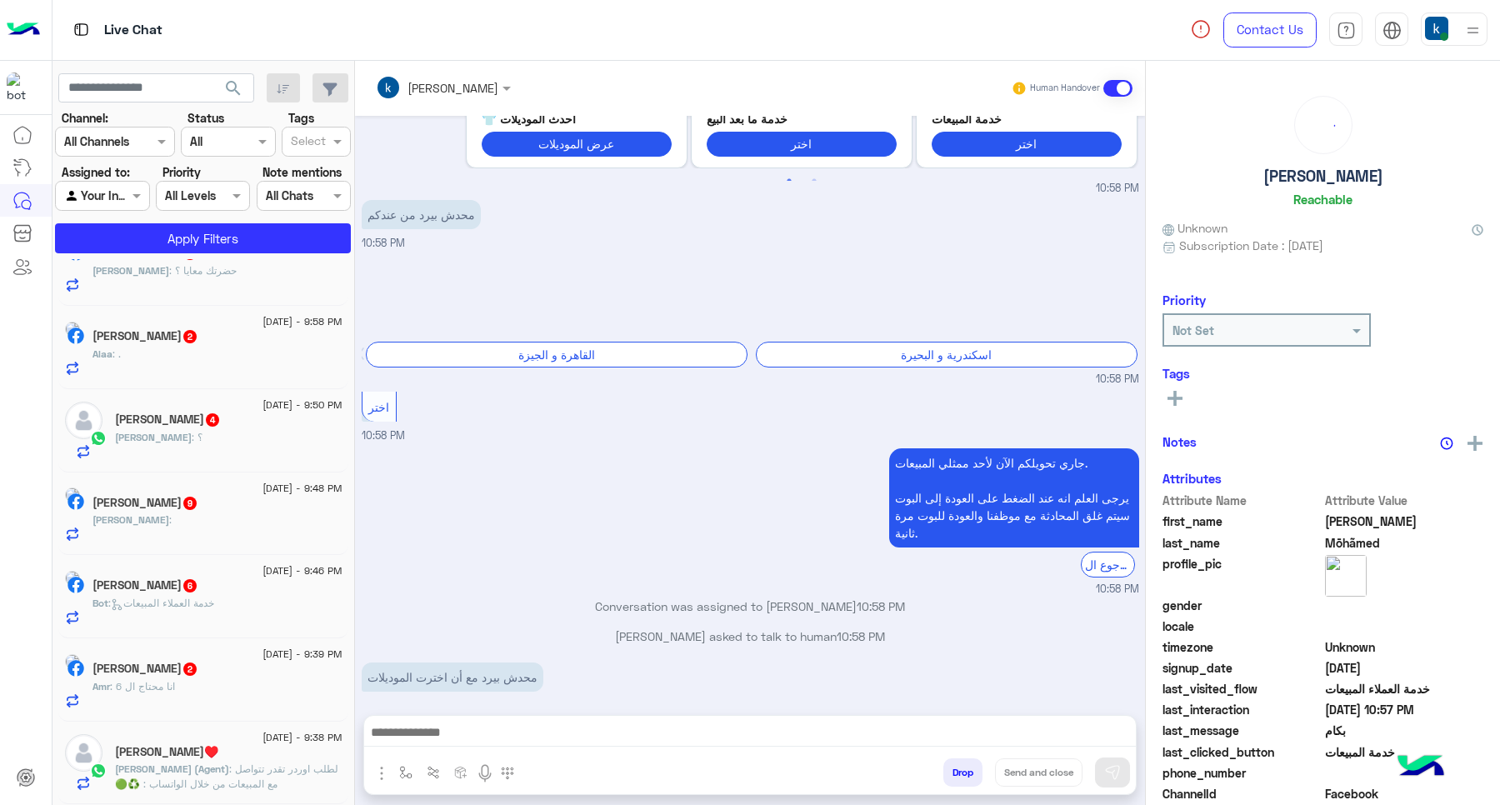
click at [967, 772] on button "Drop" at bounding box center [962, 772] width 39 height 28
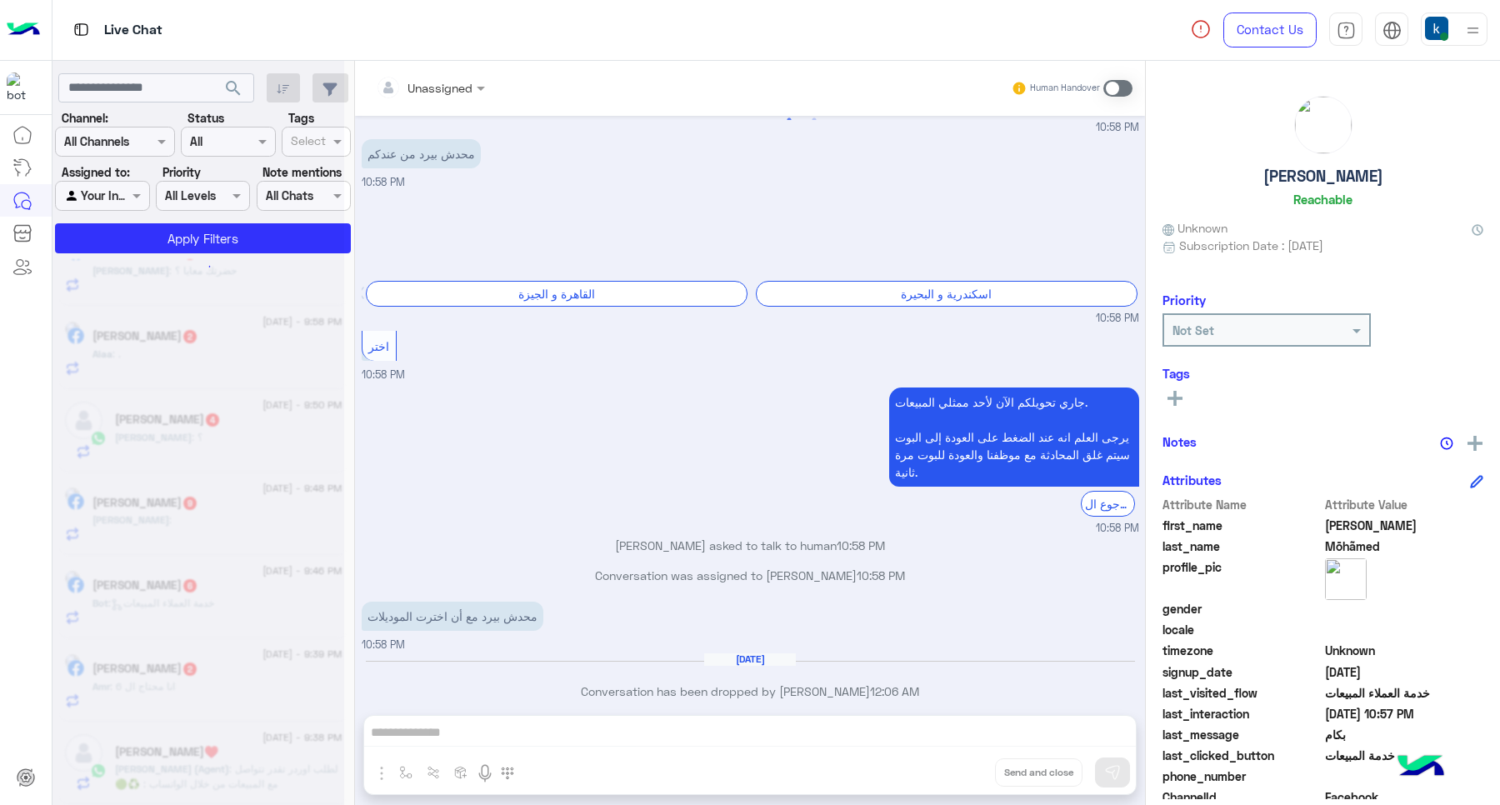
click at [967, 772] on div "Unassigned Human Handover Aug 25, 2025 ممكن صورة المنتج عشان اعرف اساعدك ♥ khal…" at bounding box center [750, 436] width 790 height 751
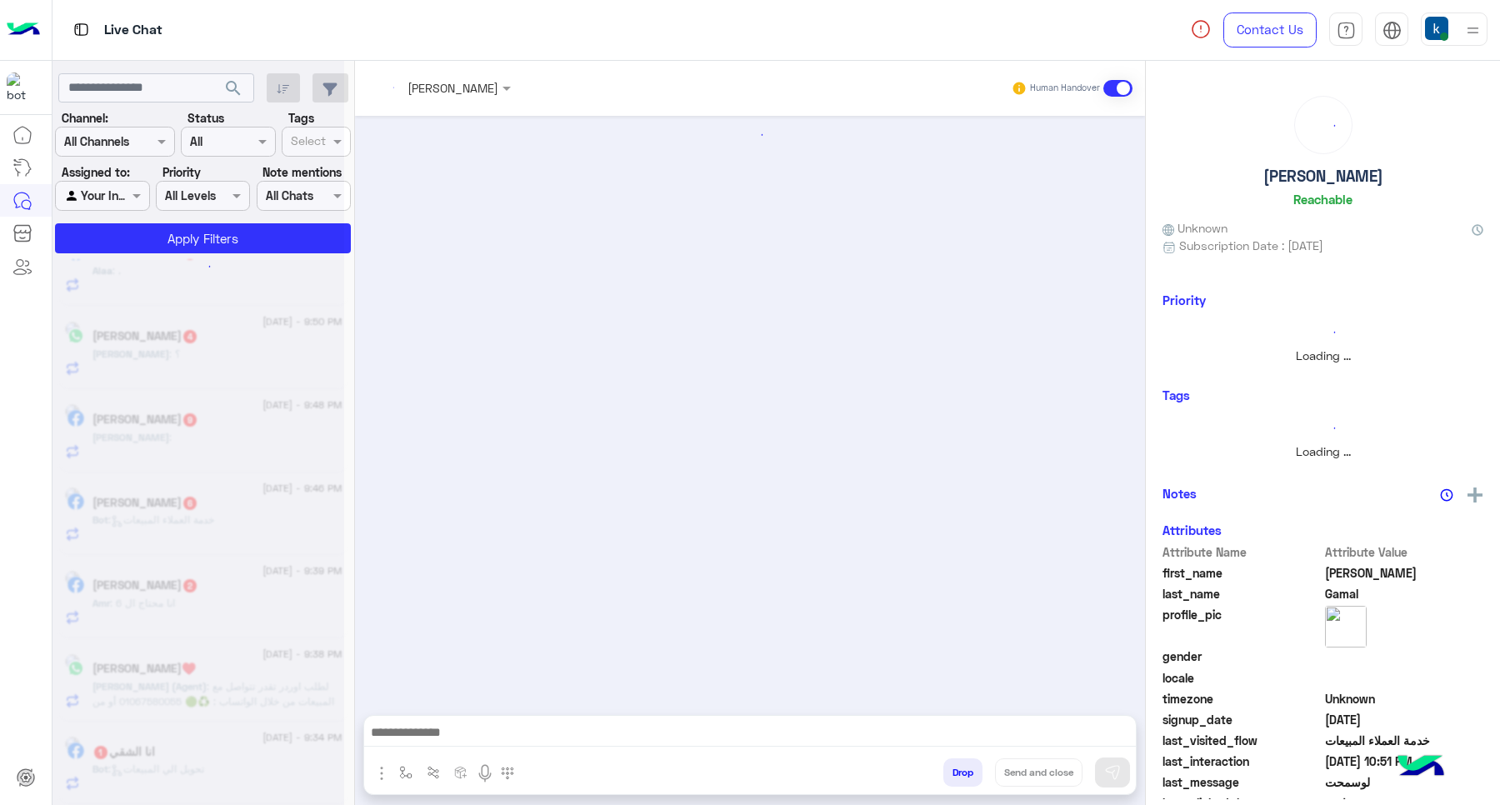
click at [967, 772] on button "Drop" at bounding box center [962, 772] width 39 height 28
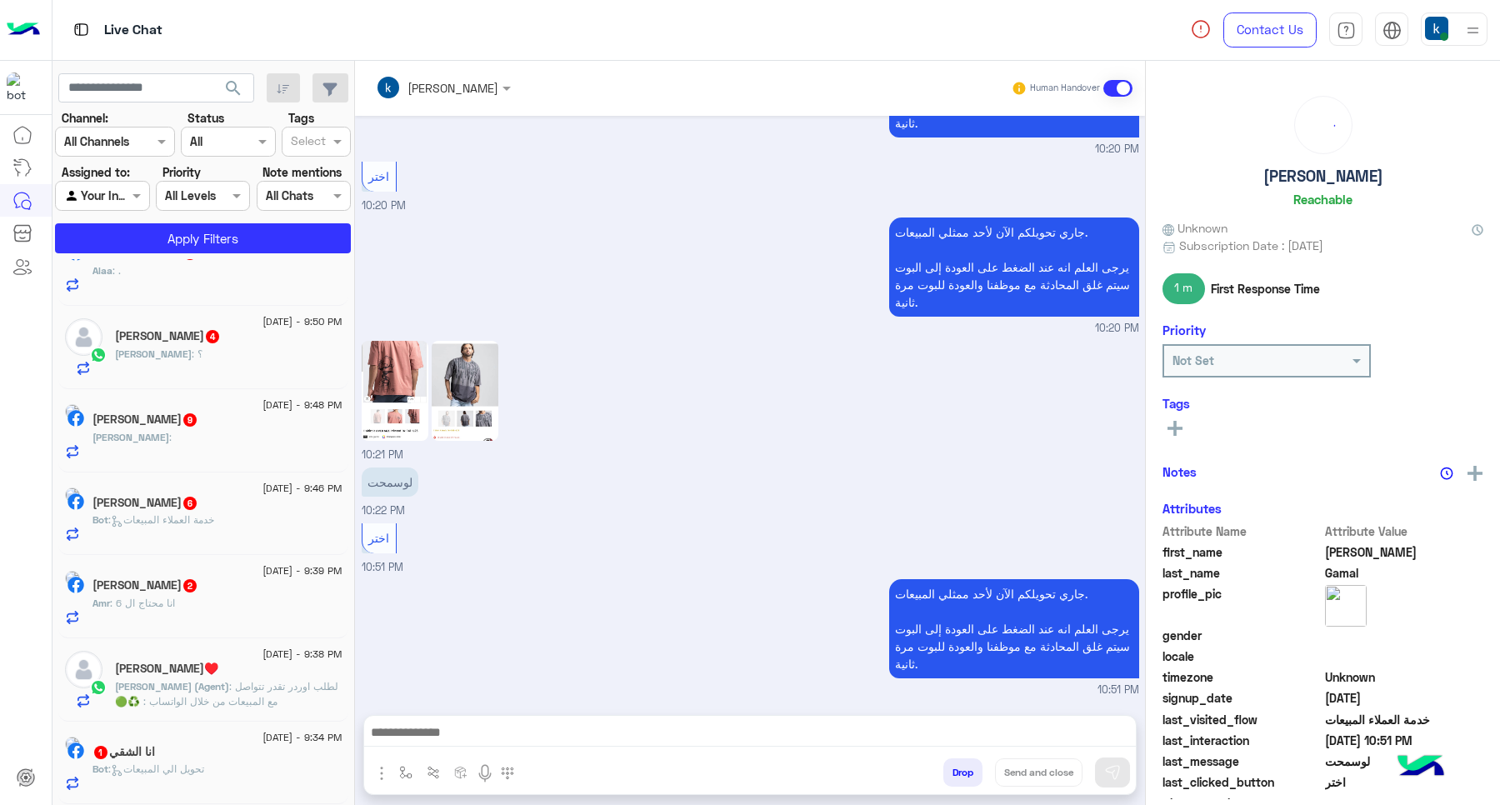
click at [967, 772] on div "khaled mohamed Human Handover Aug 31, 2025 اختر 09:49 PM جاري تحويلكم الآن لأحد…" at bounding box center [750, 436] width 790 height 751
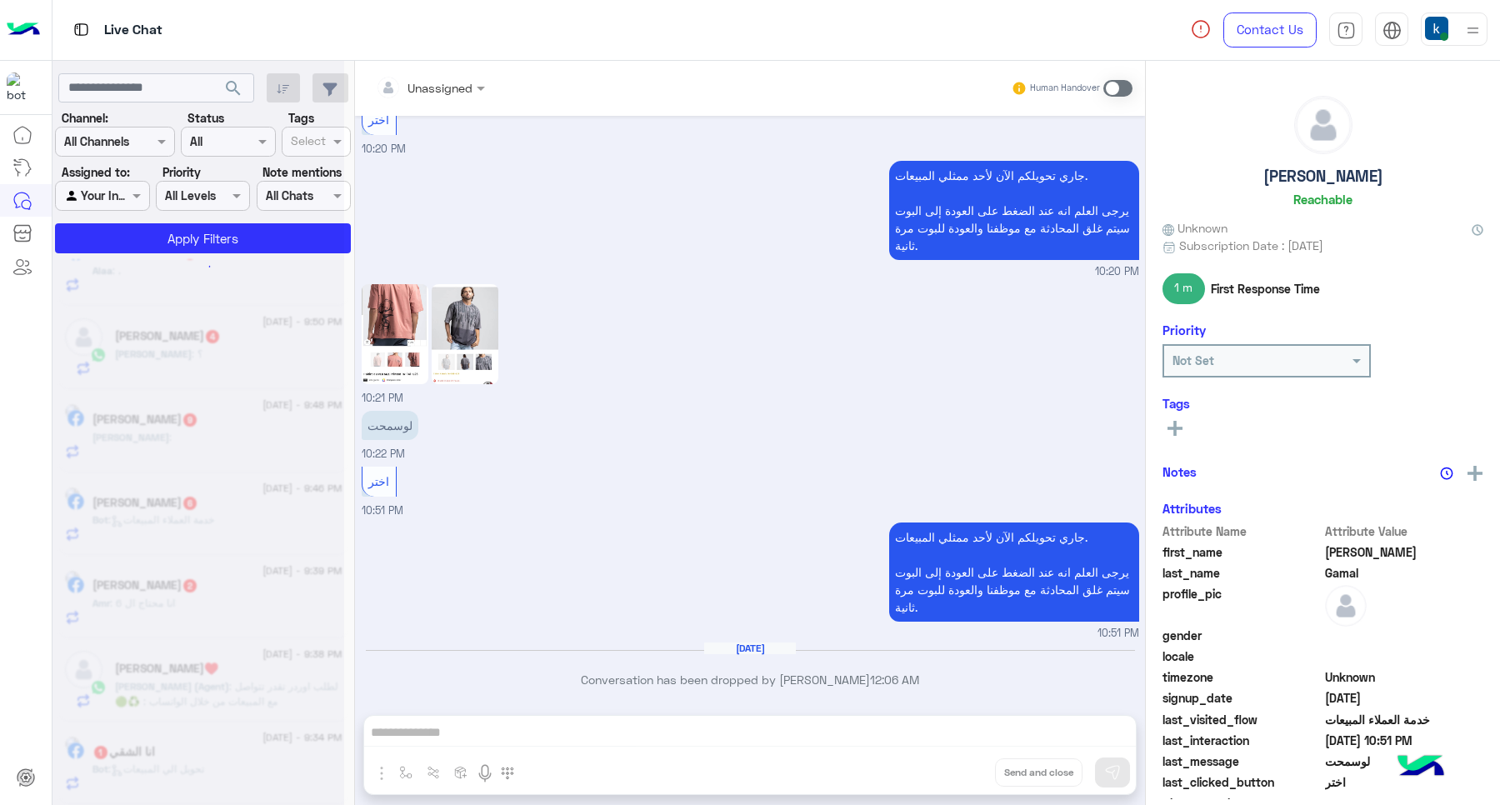
click at [967, 772] on div "Unassigned Human Handover Aug 31, 2025 اختر 09:49 PM جاري تحويلكم الآن لأحد ممث…" at bounding box center [750, 436] width 790 height 751
click at [0, 0] on button "Drop" at bounding box center [0, 0] width 0 height 0
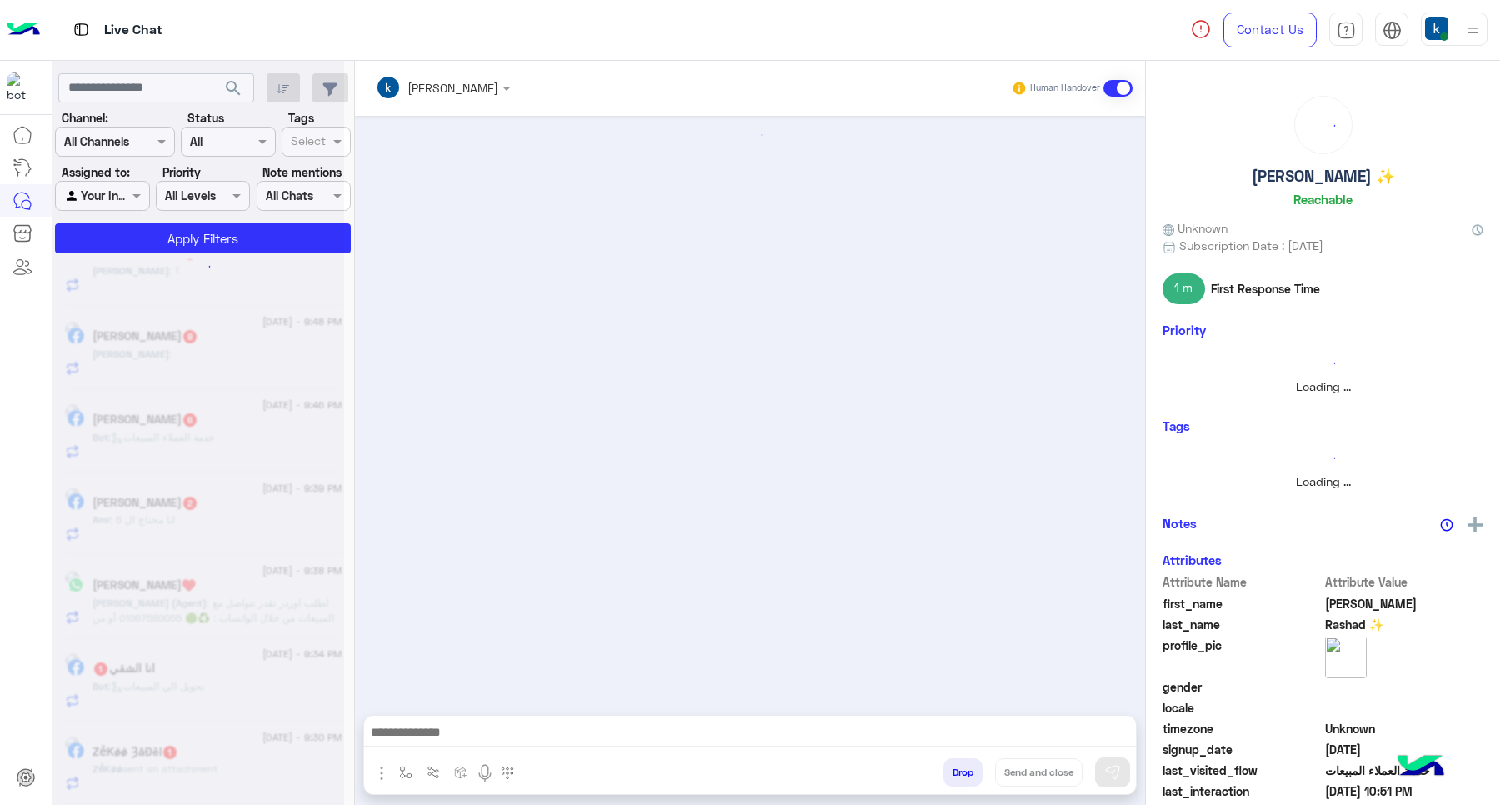
click at [967, 772] on button "Drop" at bounding box center [962, 772] width 39 height 28
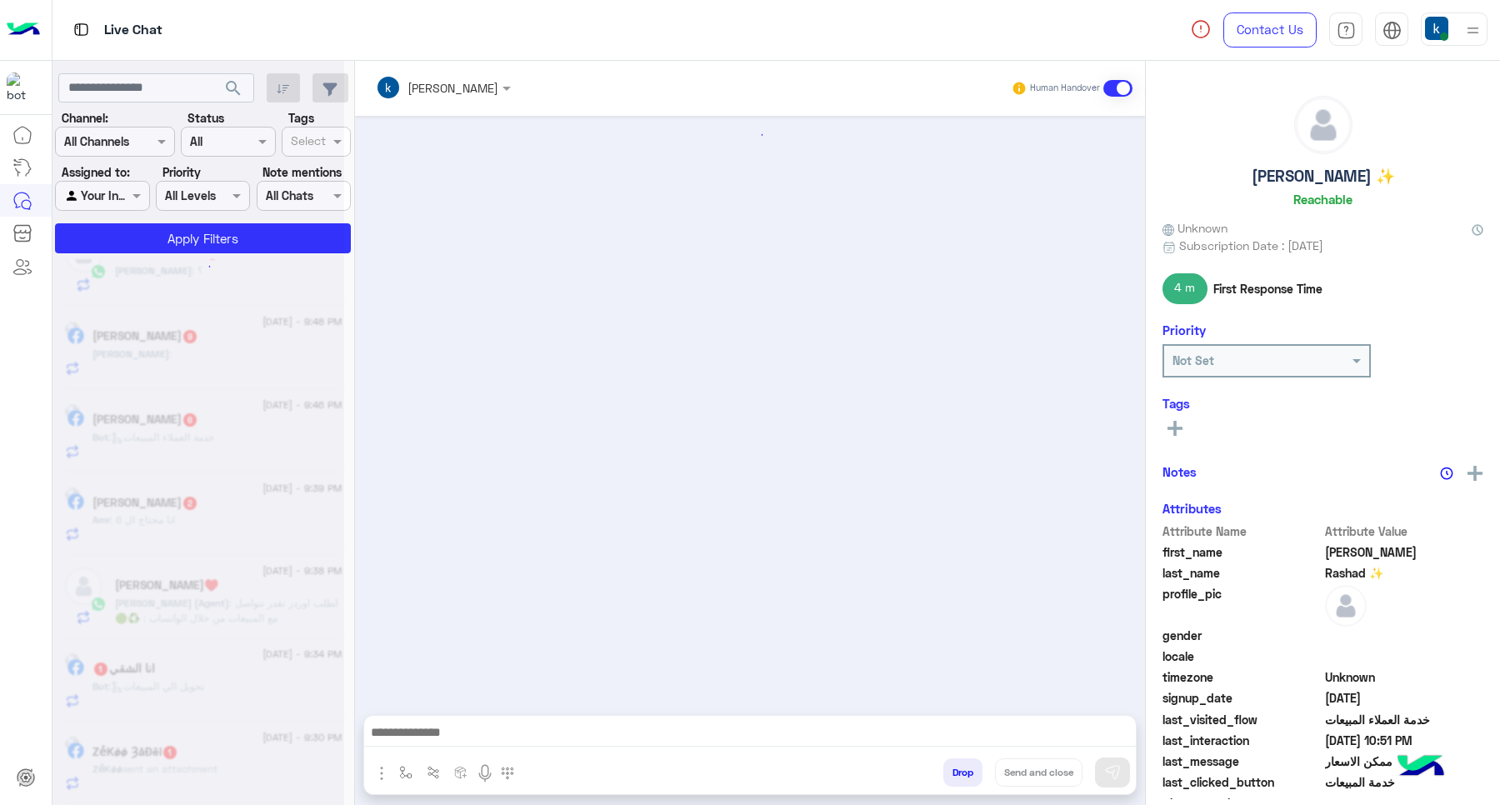
click at [967, 772] on div "khaled mohamed Human Handover Drop Send and close" at bounding box center [750, 436] width 790 height 751
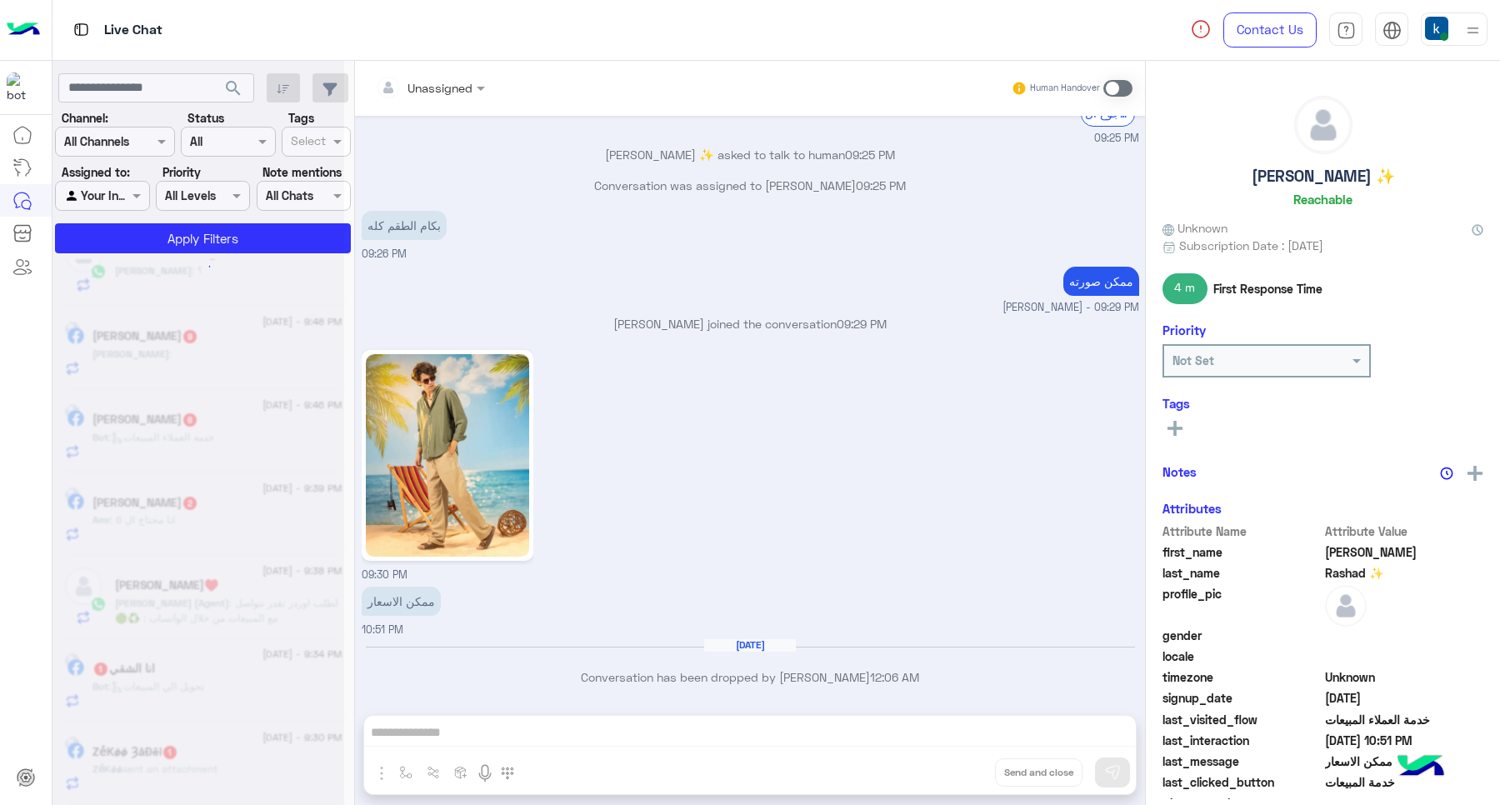
click at [967, 772] on div "Unassigned Human Handover Aug 31, 2025 للتسوق و الاستفسارات 09:24 PM برجاء اختي…" at bounding box center [750, 436] width 790 height 751
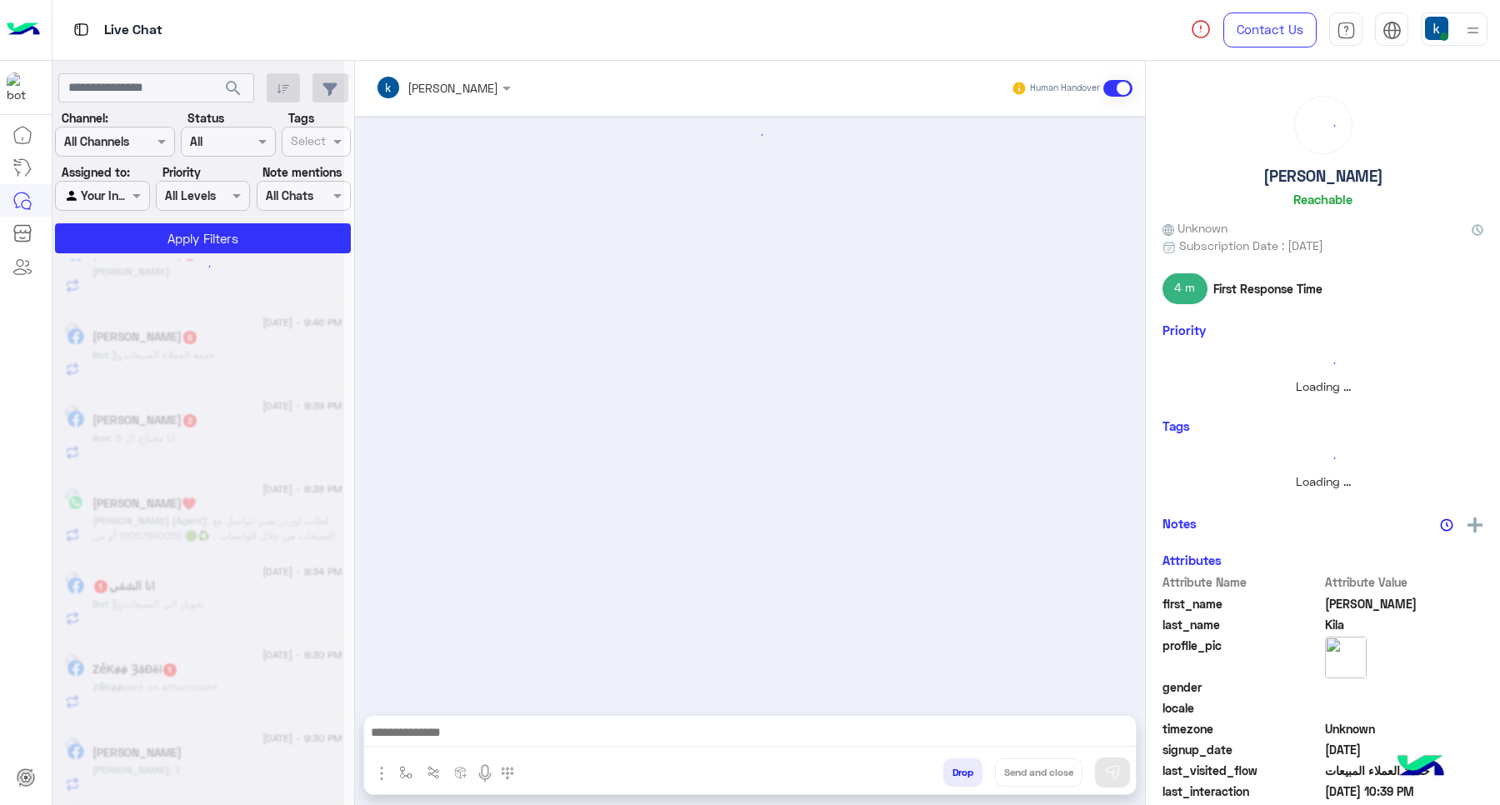
click at [964, 772] on div "khaled mohamed Human Handover Drop Send and close" at bounding box center [750, 436] width 790 height 751
click at [964, 772] on button "Drop" at bounding box center [962, 772] width 39 height 28
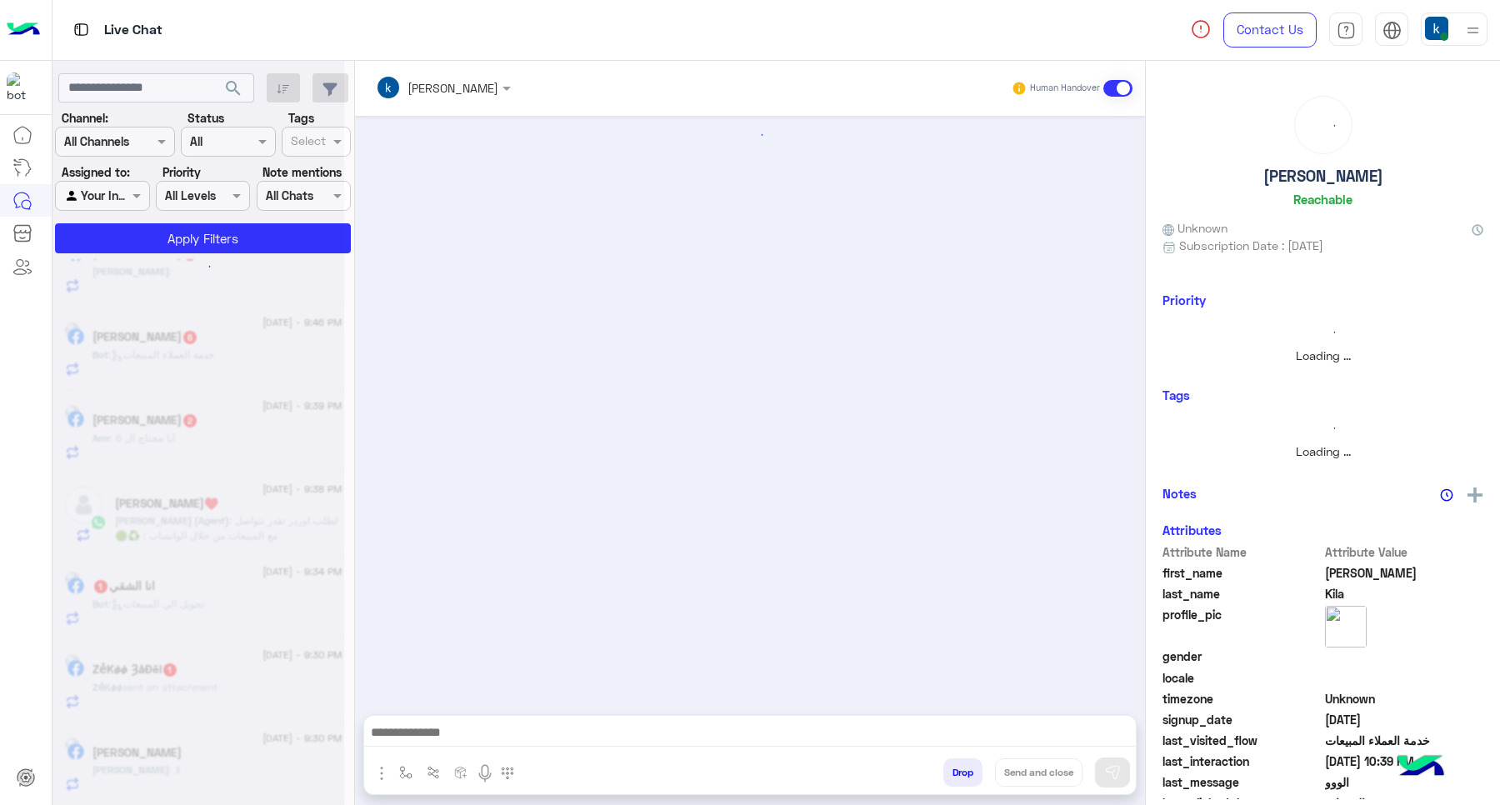
click at [964, 772] on button "Drop" at bounding box center [962, 772] width 39 height 28
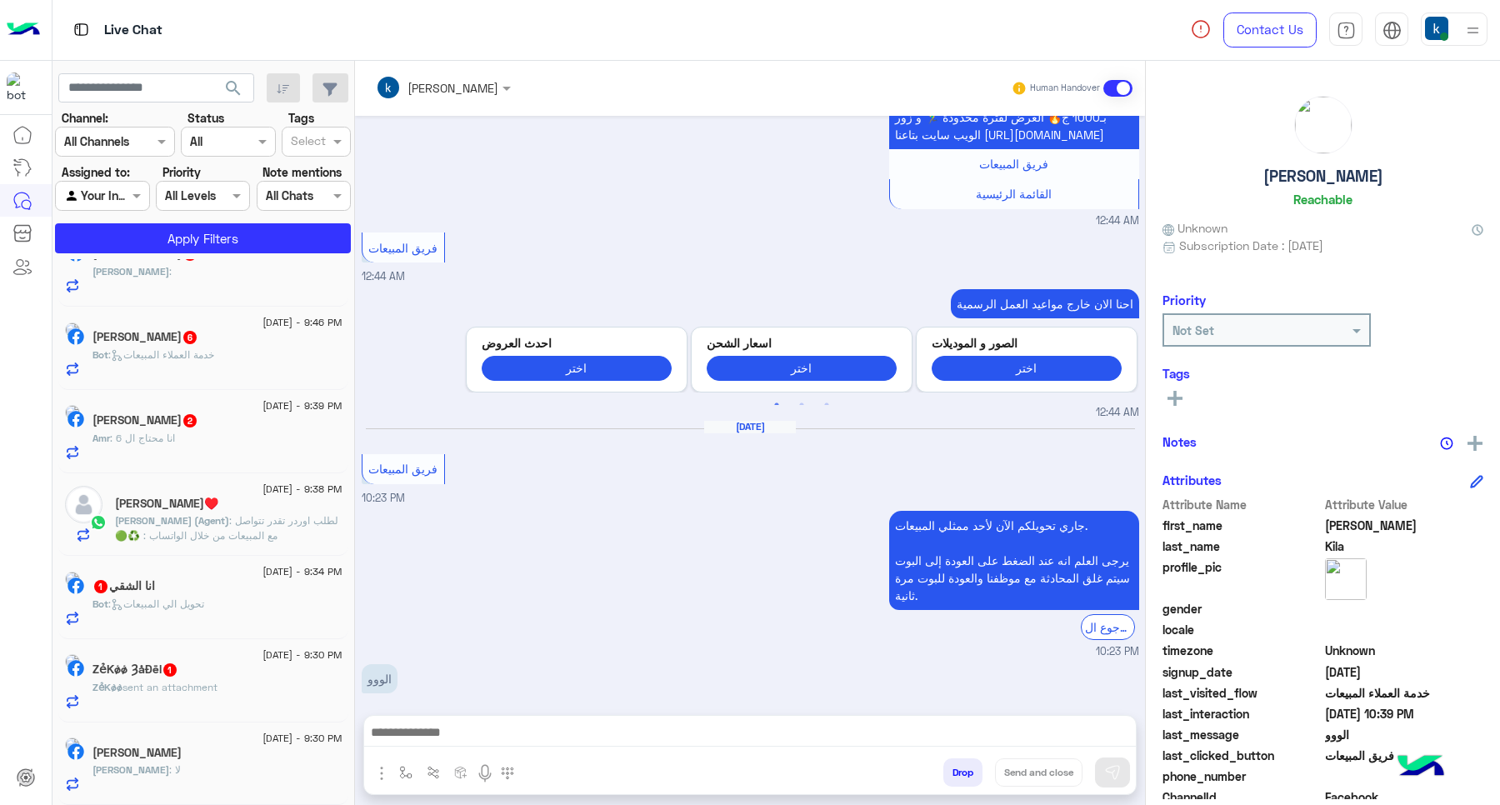
click at [964, 772] on div "khaled mohamed Human Handover Aug 30, 2025 لو عايز اعمل الاوردر 12:43 AM عميلنا…" at bounding box center [750, 436] width 790 height 751
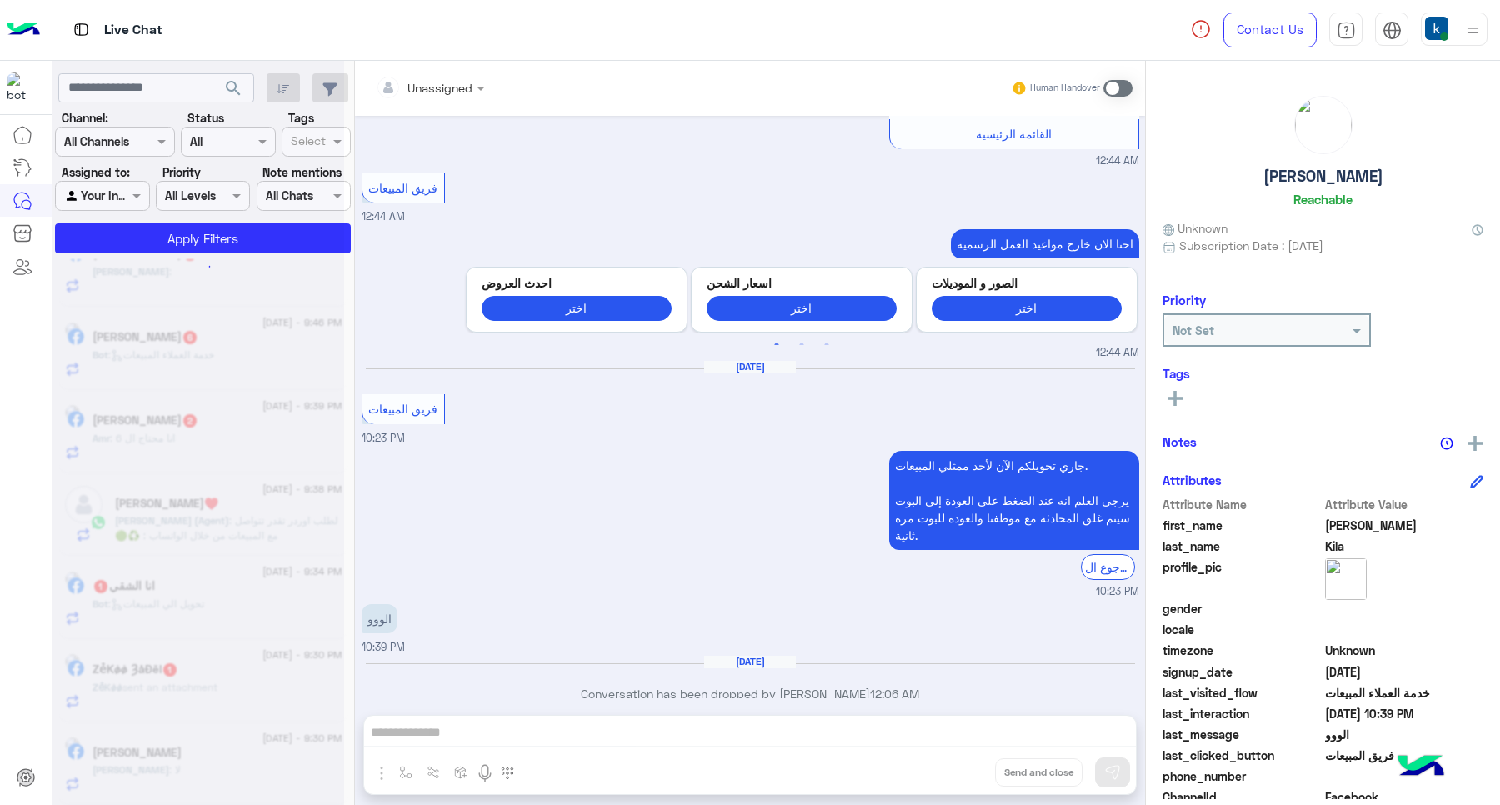
click at [964, 772] on div "Unassigned Human Handover Aug 30, 2025 لو عايز اعمل الاوردر 12:43 AM عميلنا الع…" at bounding box center [750, 436] width 790 height 751
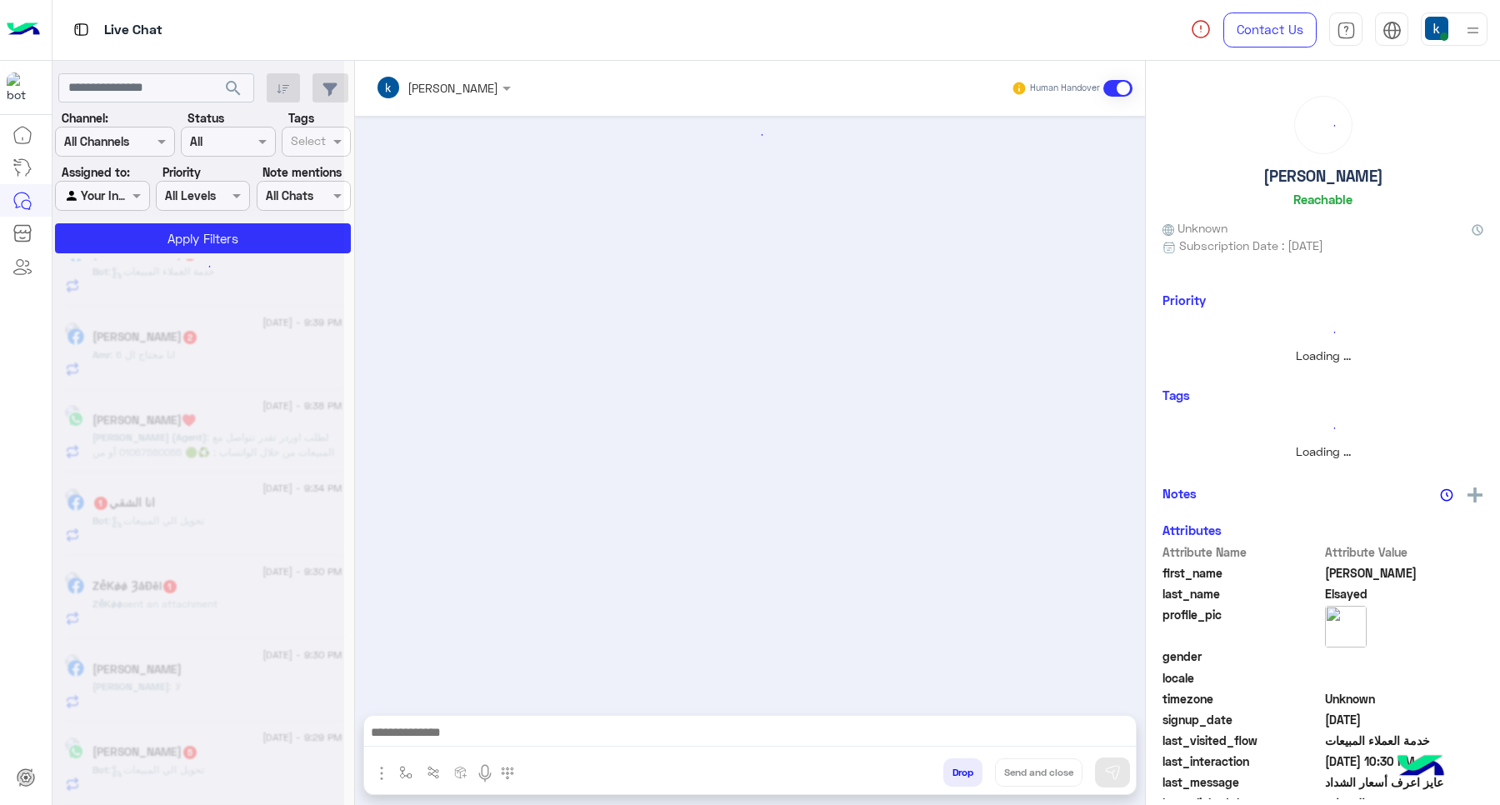
click at [964, 772] on button "Drop" at bounding box center [962, 772] width 39 height 28
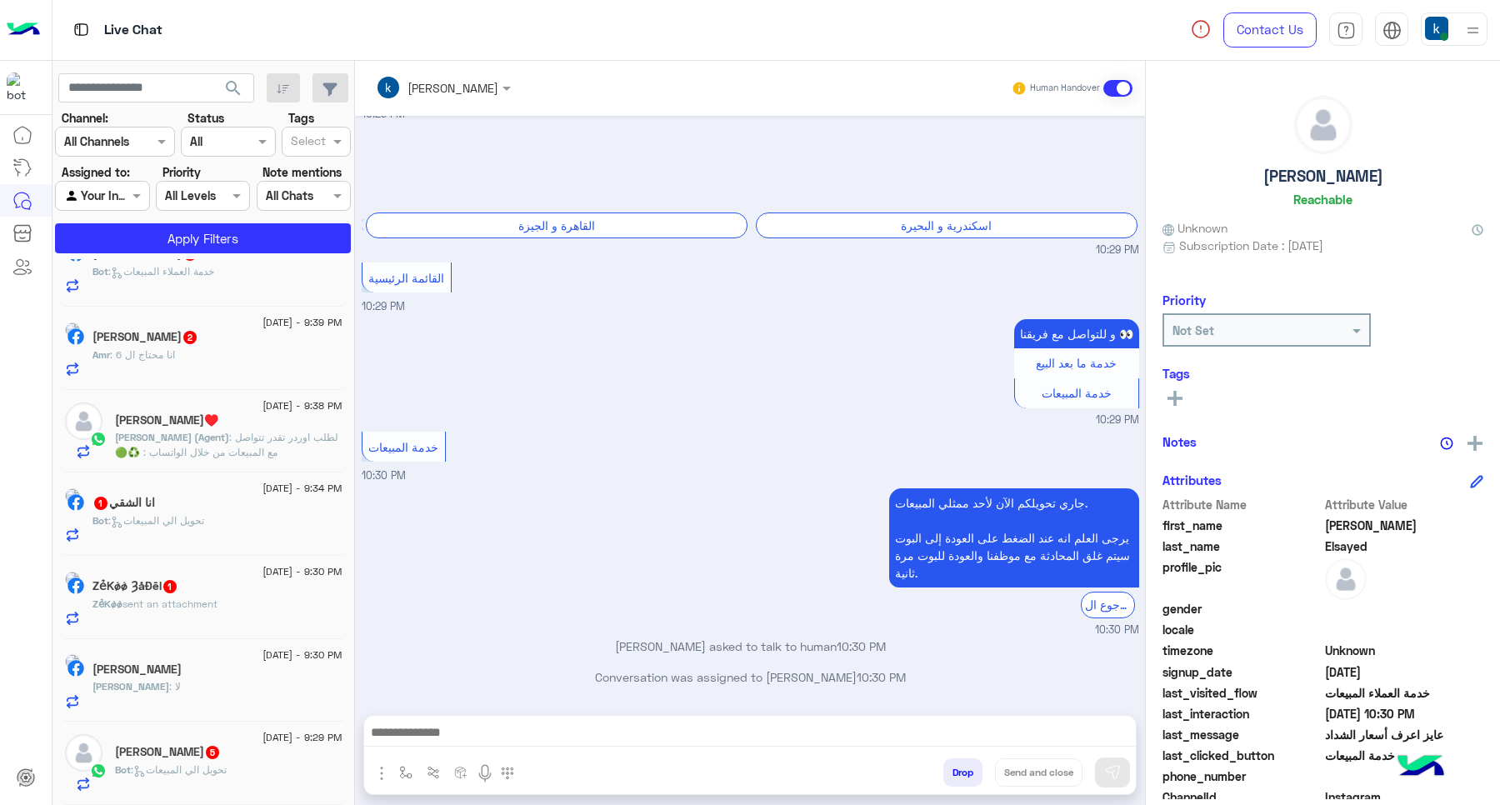
click at [964, 772] on div "khaled mohamed Human Handover Aug 31, 2025 Replied to your story عايز اعرف أسعا…" at bounding box center [750, 436] width 790 height 751
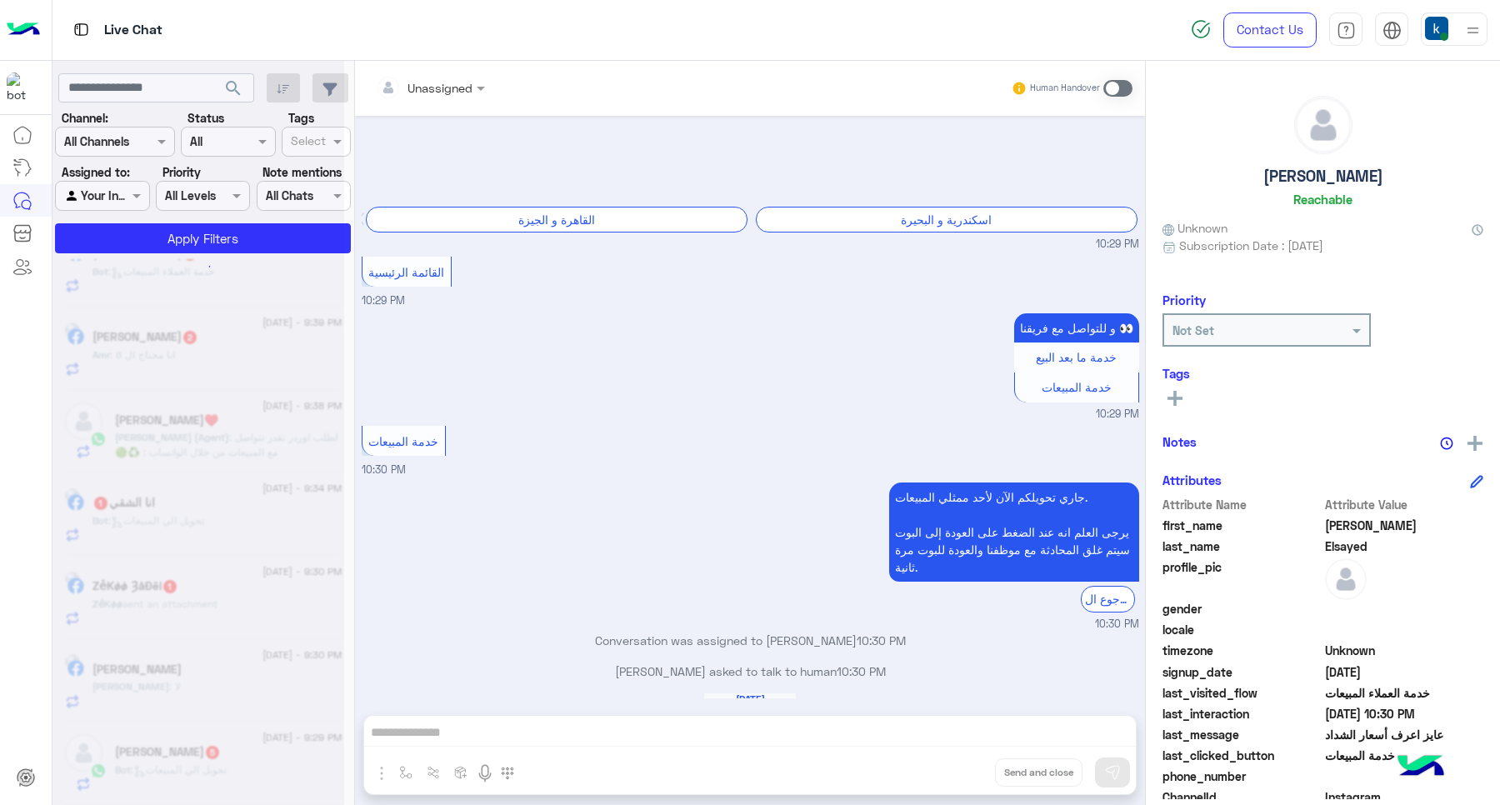
click at [964, 772] on div "Unassigned Human Handover Aug 31, 2025 Replied to your story عايز اعرف أسعار ال…" at bounding box center [750, 436] width 790 height 751
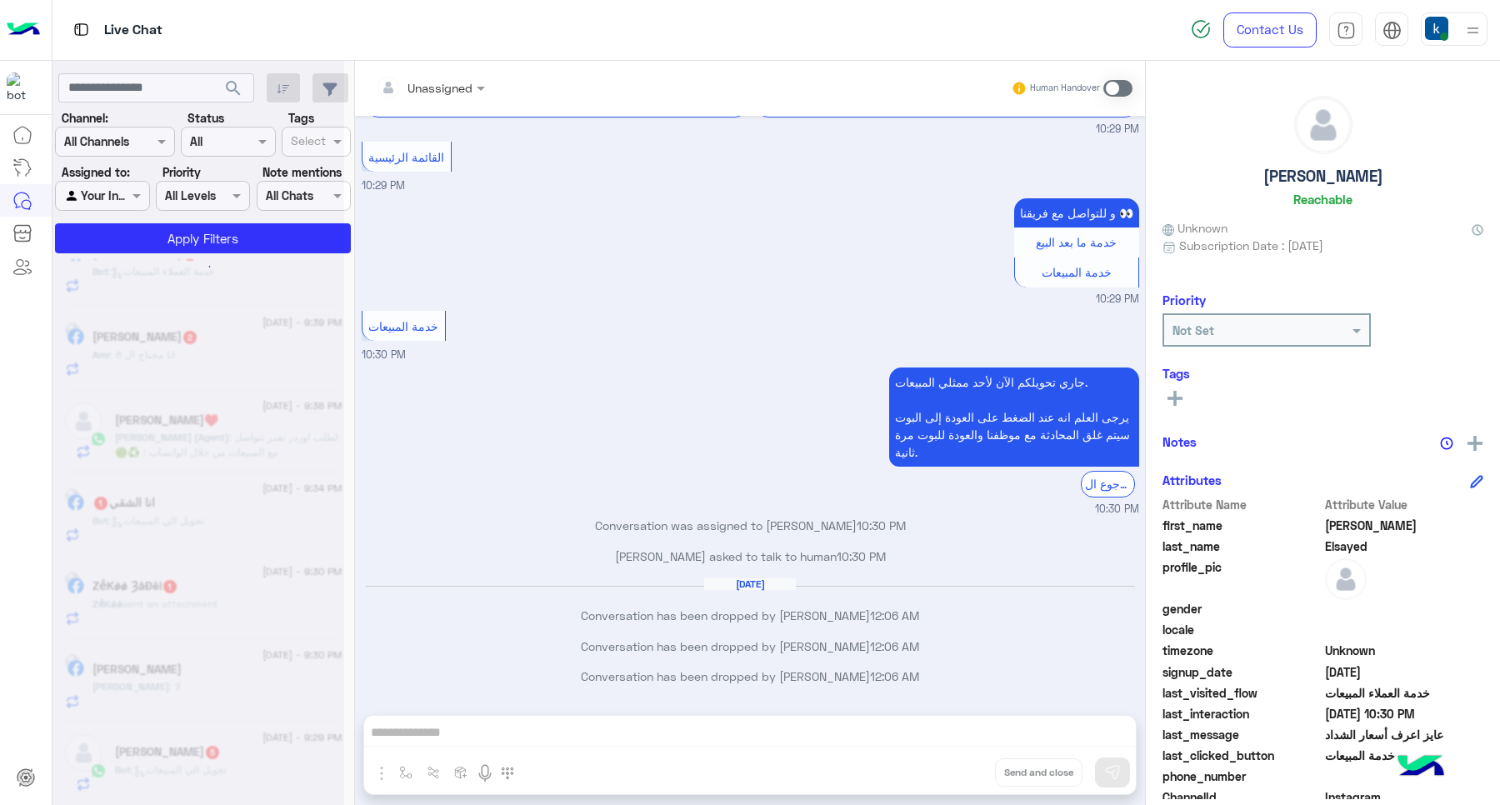
click at [964, 772] on div "Unassigned Human Handover Aug 31, 2025 Replied to your story عايز اعرف أسعار ال…" at bounding box center [750, 436] width 790 height 751
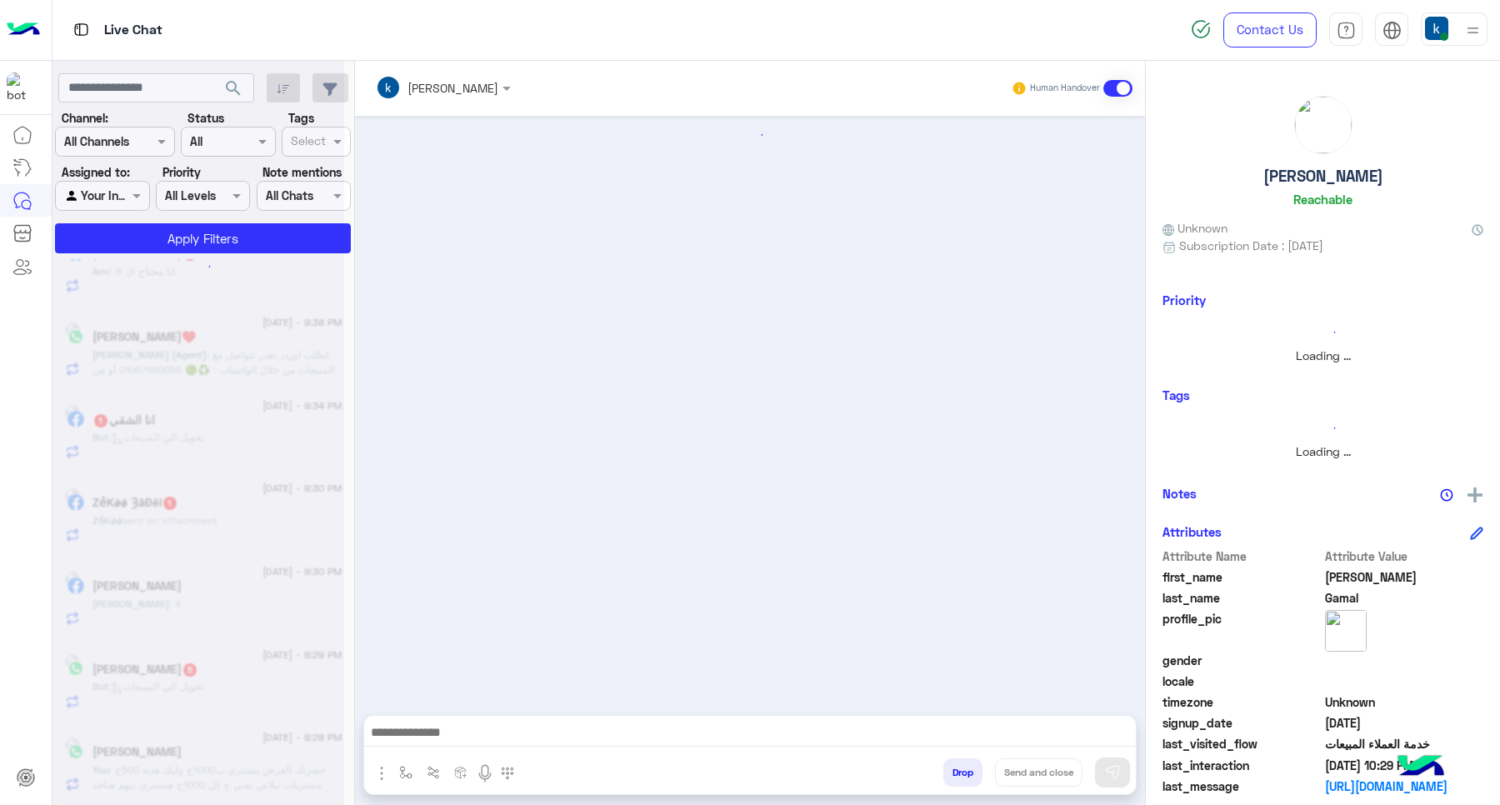
click at [964, 772] on button "Drop" at bounding box center [962, 772] width 39 height 28
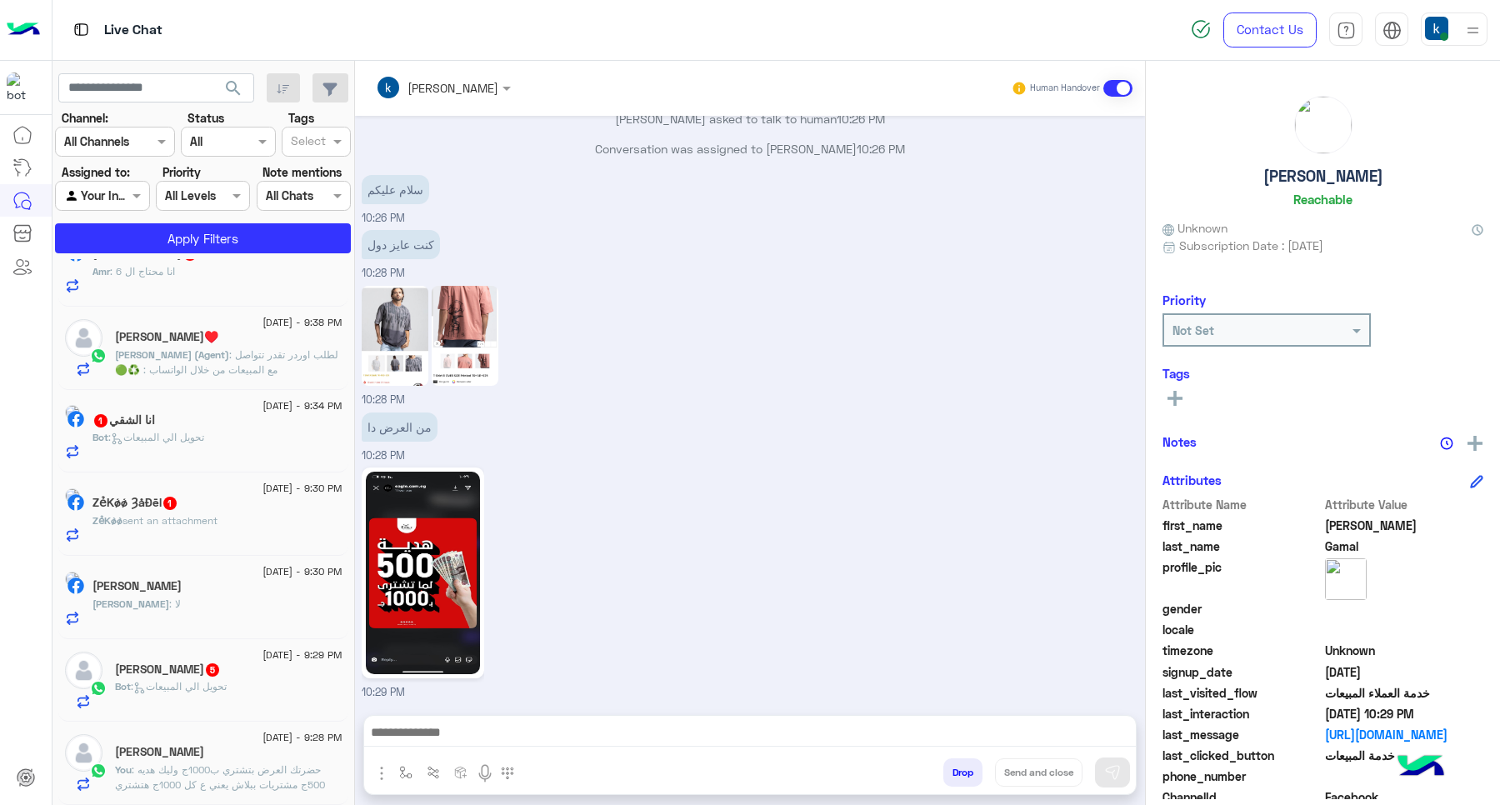
click at [964, 772] on button "Drop" at bounding box center [962, 772] width 39 height 28
click at [964, 772] on div "khaled mohamed Human Handover Aug 31, 2025 جاري تحويلكم الآن لأحد ممثلي المبيعا…" at bounding box center [750, 436] width 790 height 751
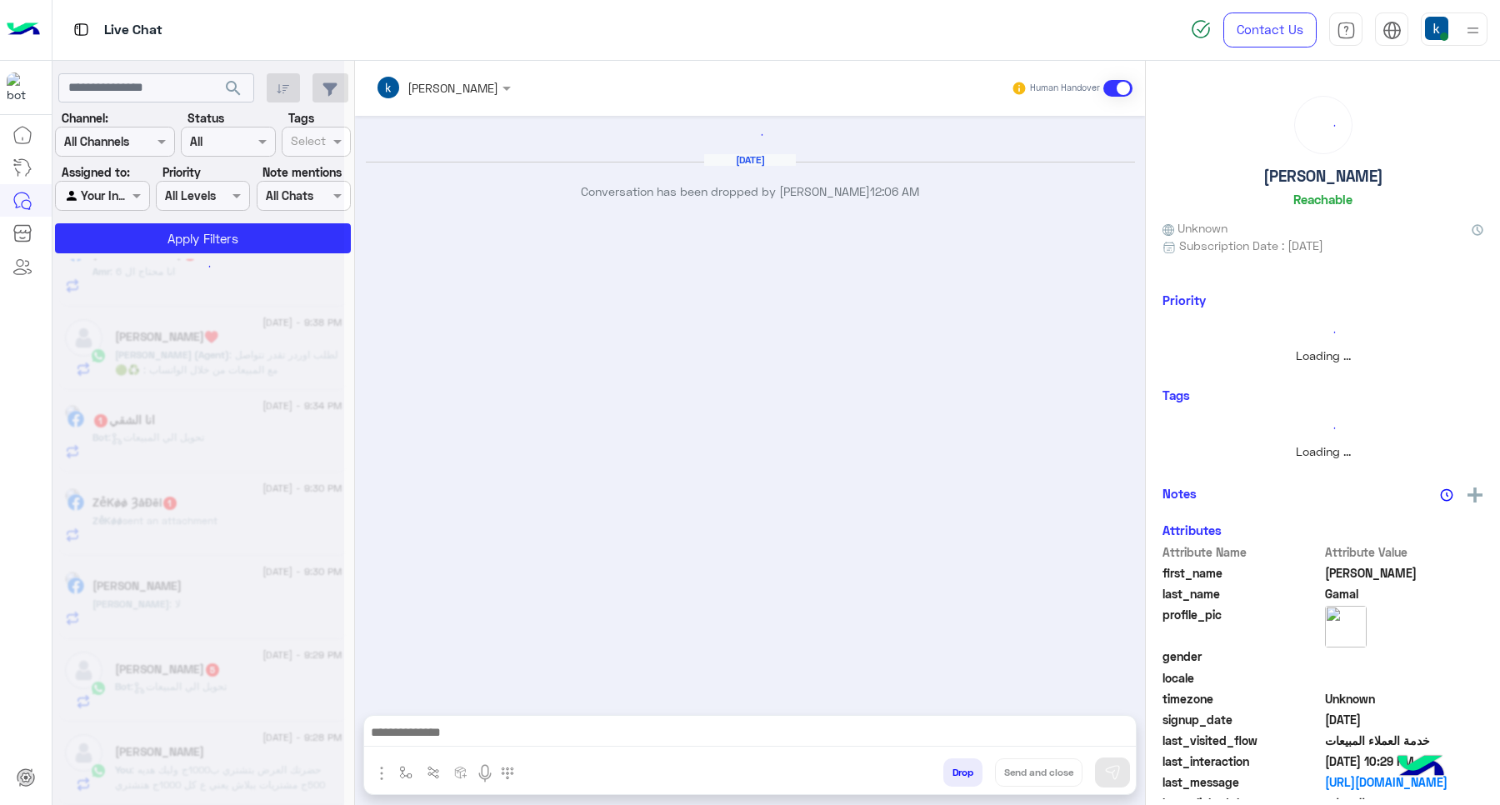
click at [964, 772] on button "Drop" at bounding box center [962, 772] width 39 height 28
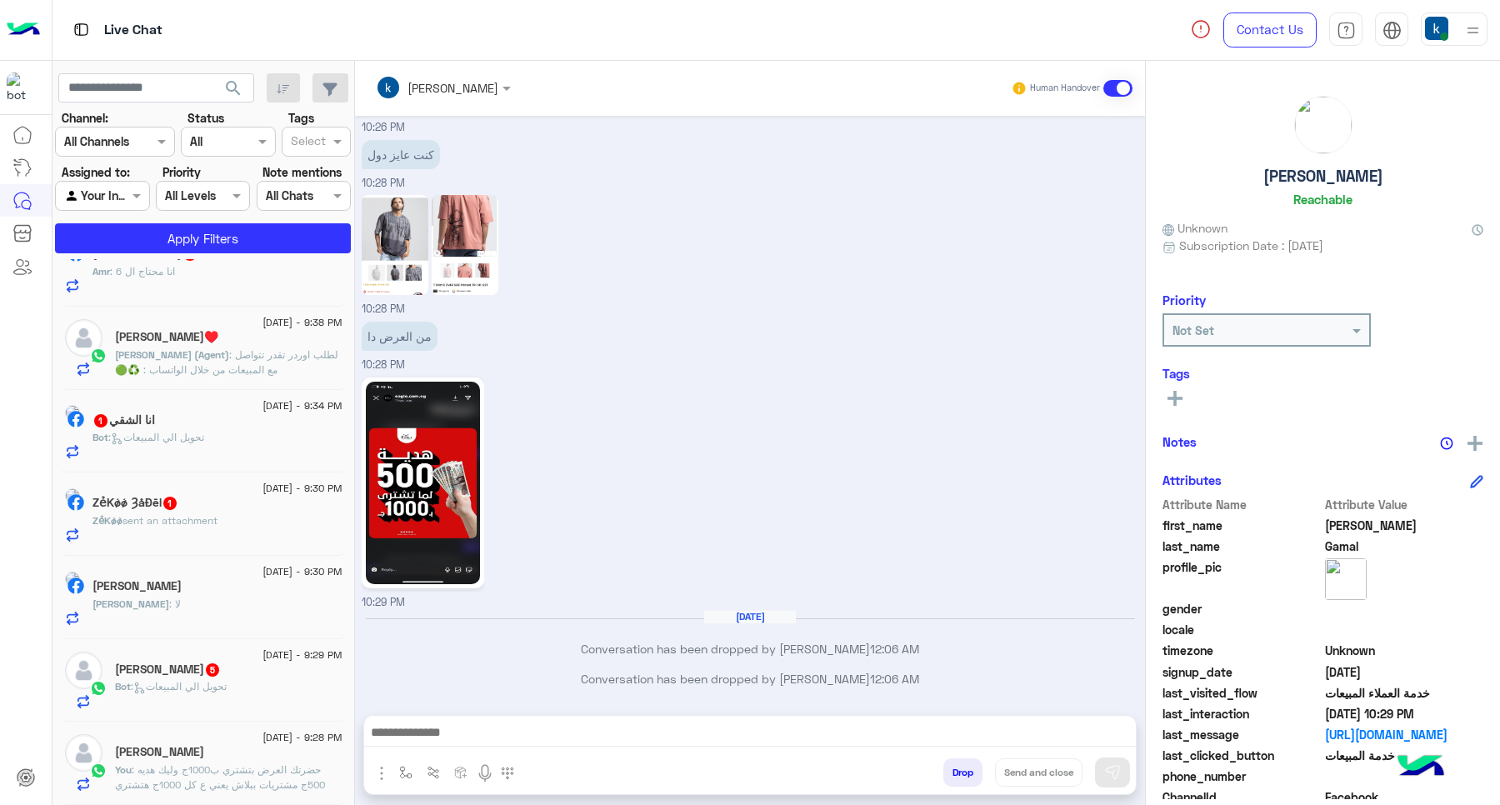
click at [964, 772] on button "Drop" at bounding box center [962, 772] width 39 height 28
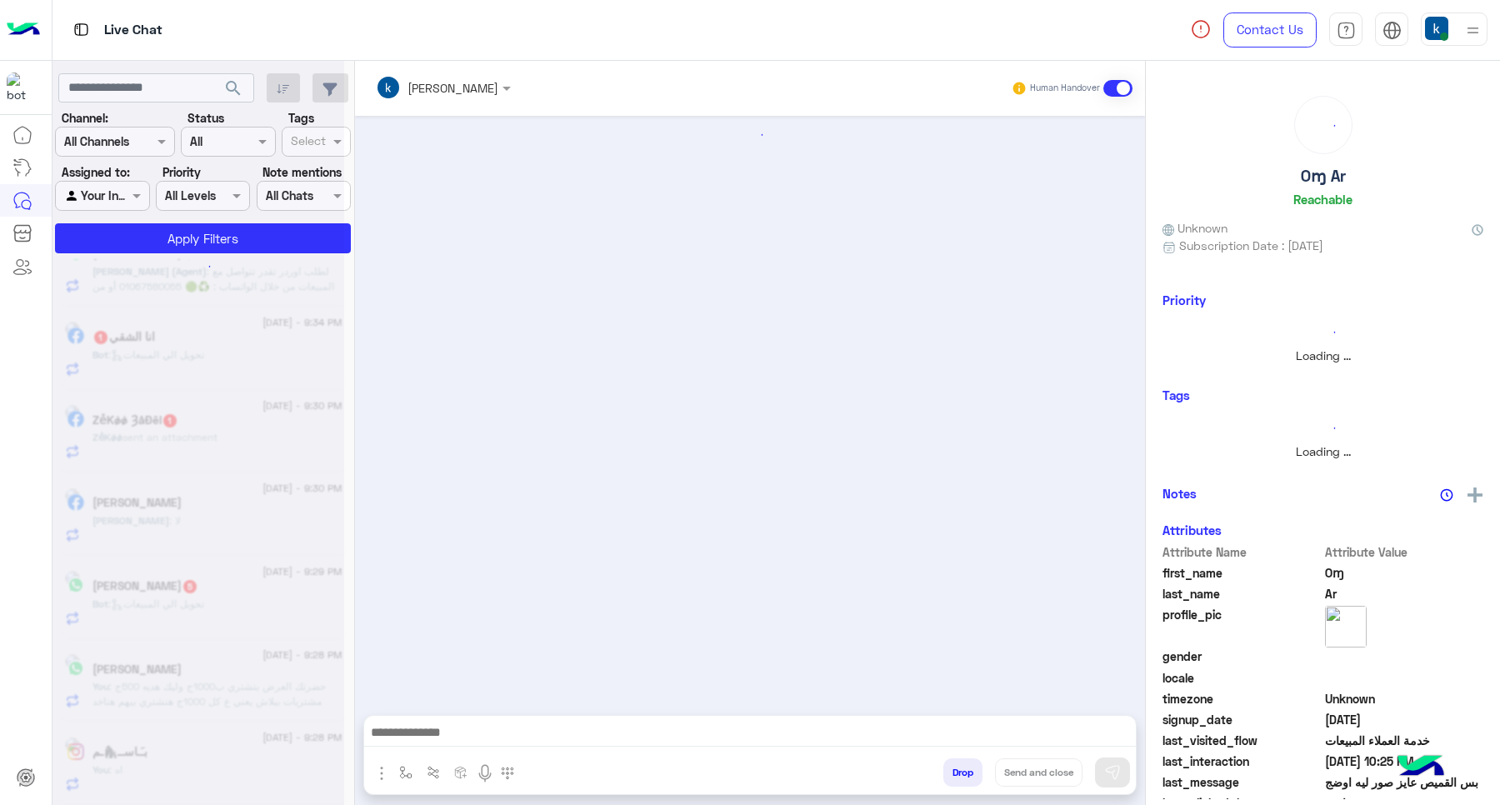
click at [964, 772] on button "Drop" at bounding box center [962, 772] width 39 height 28
click at [964, 772] on div "khaled mohamed Human Handover Drop Send and close" at bounding box center [750, 436] width 790 height 751
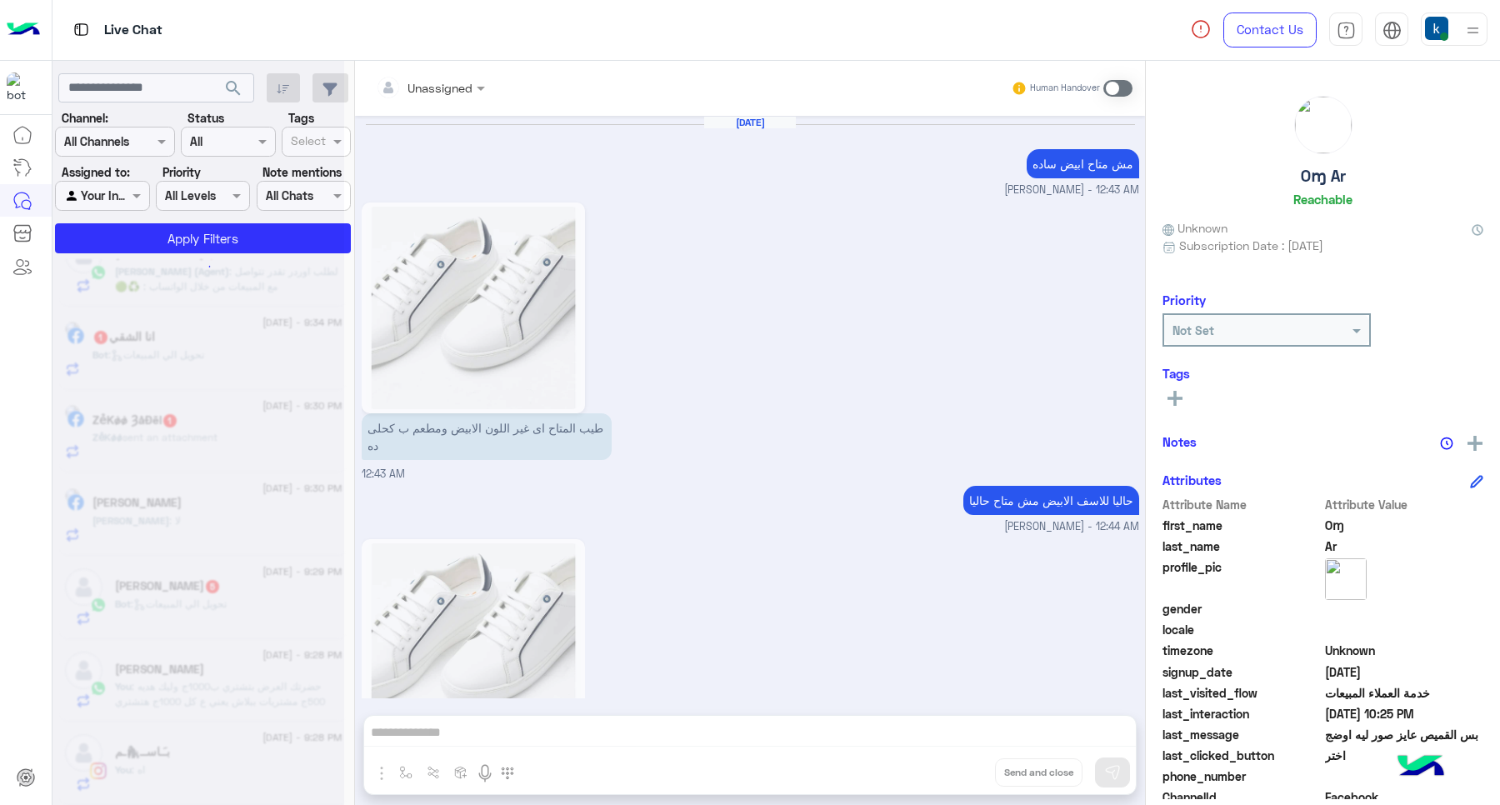
click at [964, 772] on div "Unassigned Human Handover Aug 30, 2025 مش متاح ابيض ساده khaled mohamed - 12:43…" at bounding box center [750, 436] width 790 height 751
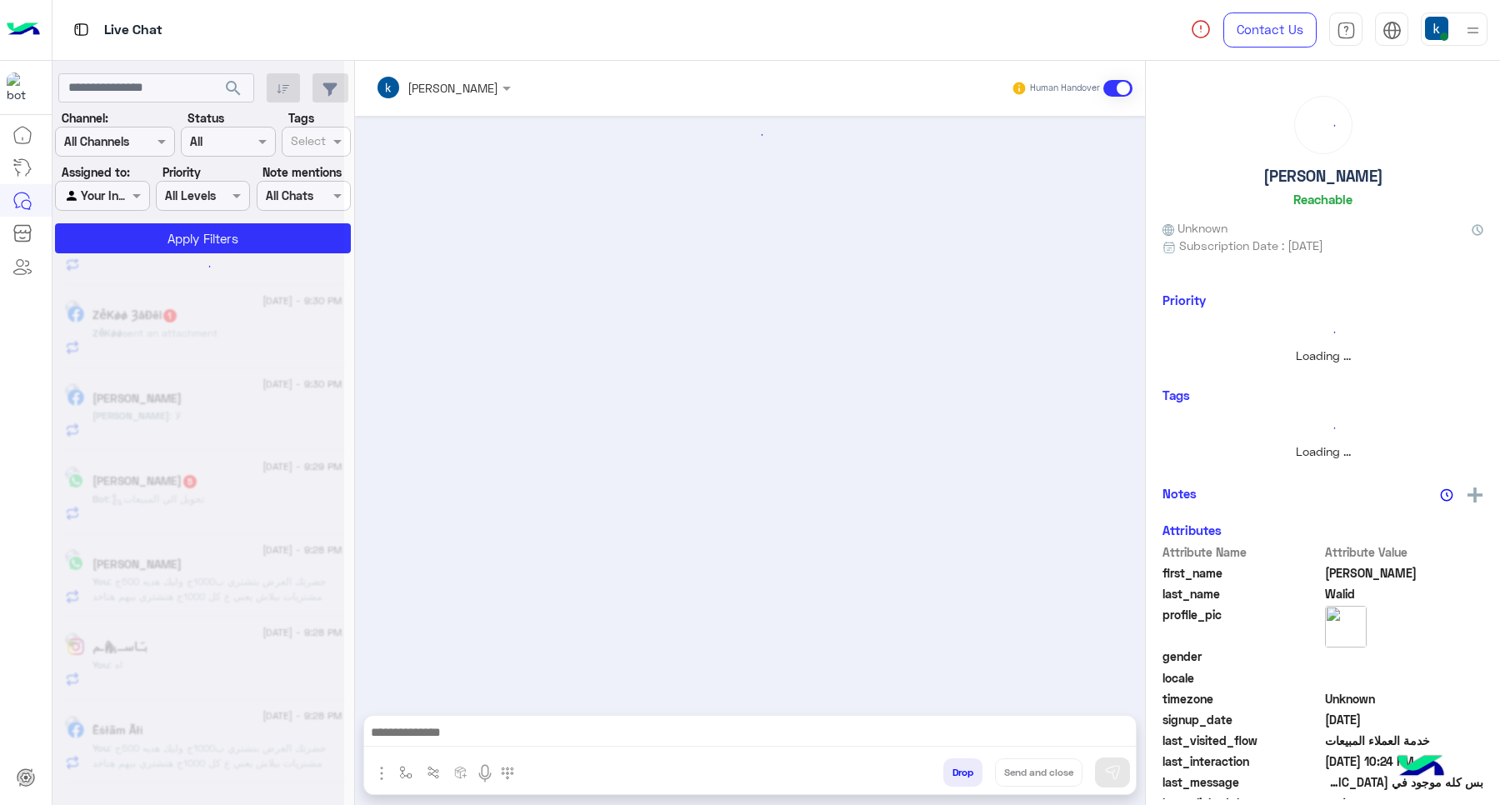
click at [964, 772] on button "Drop" at bounding box center [962, 772] width 39 height 28
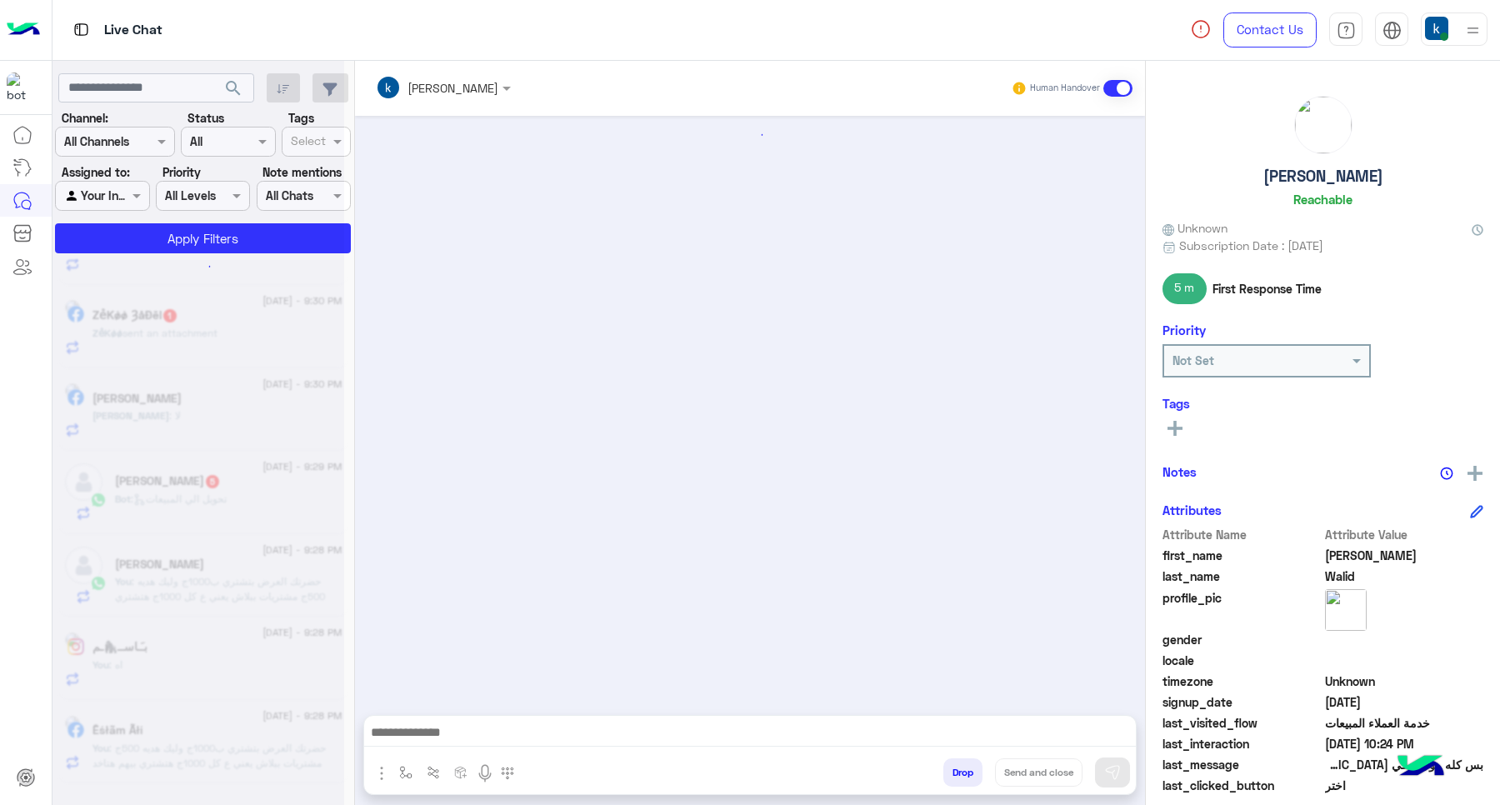
click at [964, 772] on button "Drop" at bounding box center [962, 772] width 39 height 28
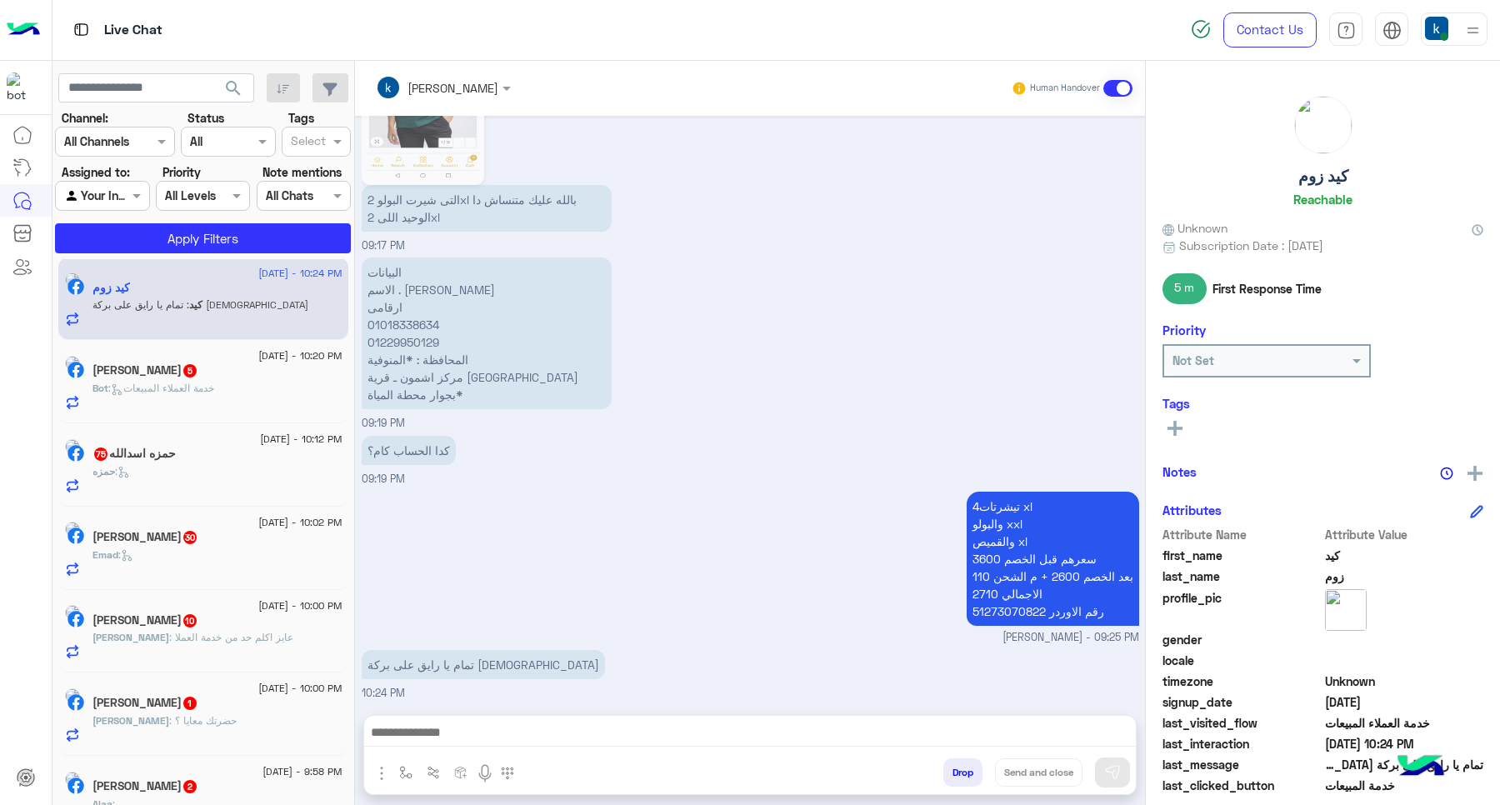
click at [967, 768] on button "Drop" at bounding box center [962, 772] width 39 height 28
click at [967, 761] on button "Drop" at bounding box center [962, 772] width 39 height 28
click at [958, 772] on div "khaled mohamed Human Handover Aug 31, 2025 كيد زوم asked to talk to human 06:31…" at bounding box center [750, 436] width 790 height 751
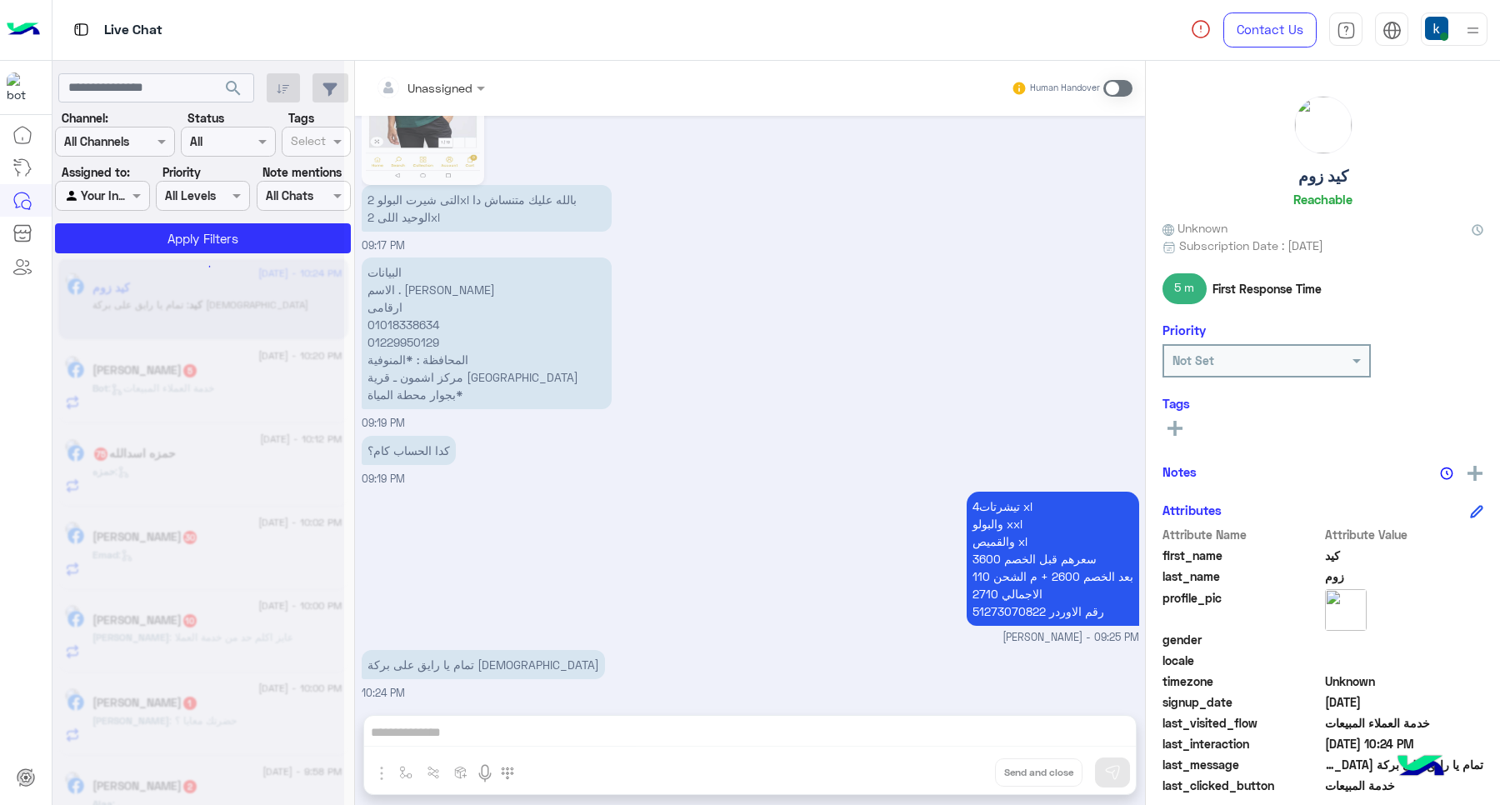
click at [1023, 718] on div "Unassigned Human Handover Aug 31, 2025 كيد زوم asked to talk to human 06:31 PM …" at bounding box center [750, 436] width 790 height 751
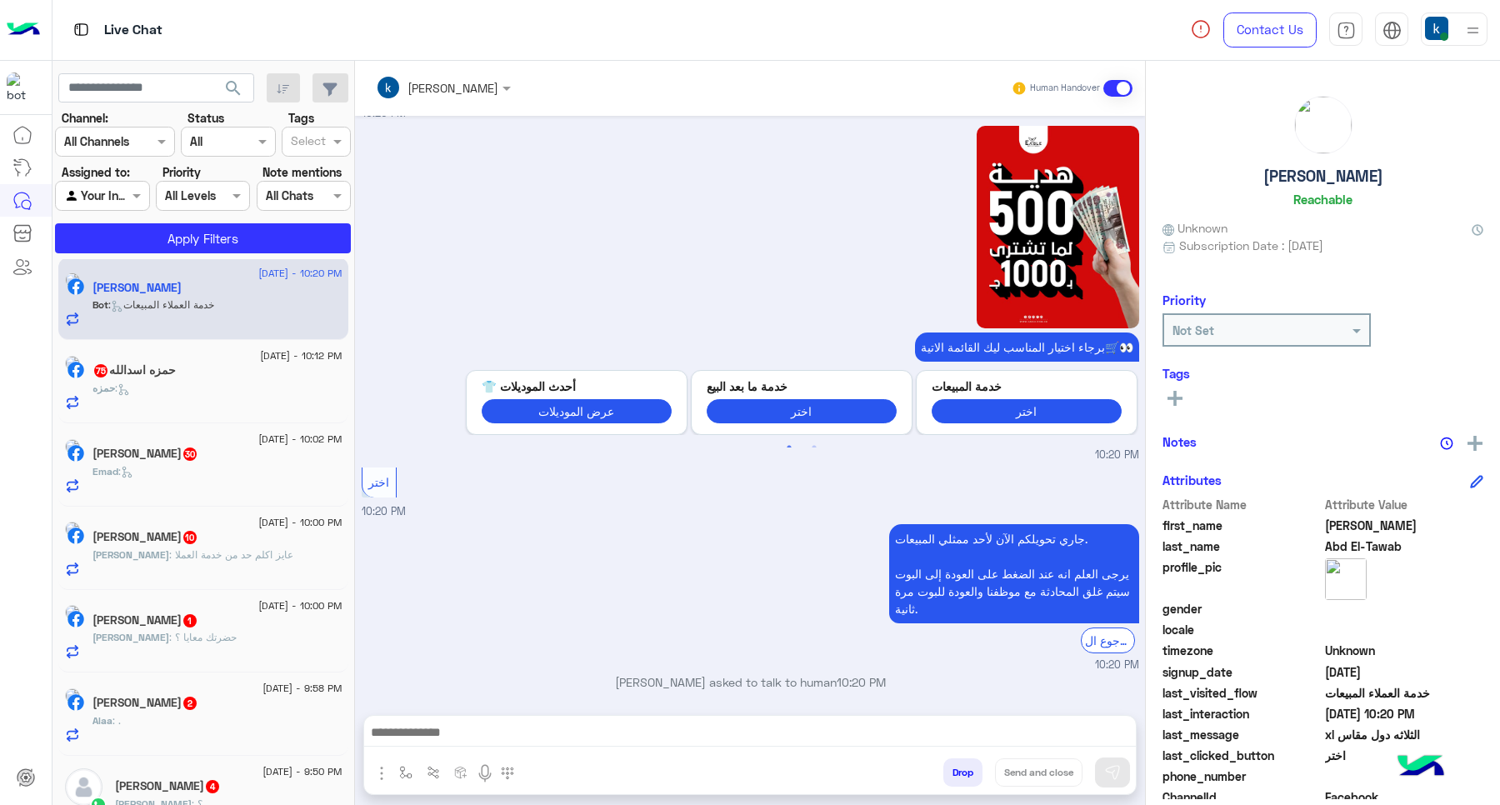
click at [948, 775] on button "Drop" at bounding box center [962, 772] width 39 height 28
click at [950, 775] on button "Drop" at bounding box center [962, 772] width 39 height 28
click at [951, 775] on div "khaled mohamed Human Handover Aug 28, 2025 العرض 500ج هدية على كل فاتورة بـ 100…" at bounding box center [750, 436] width 790 height 751
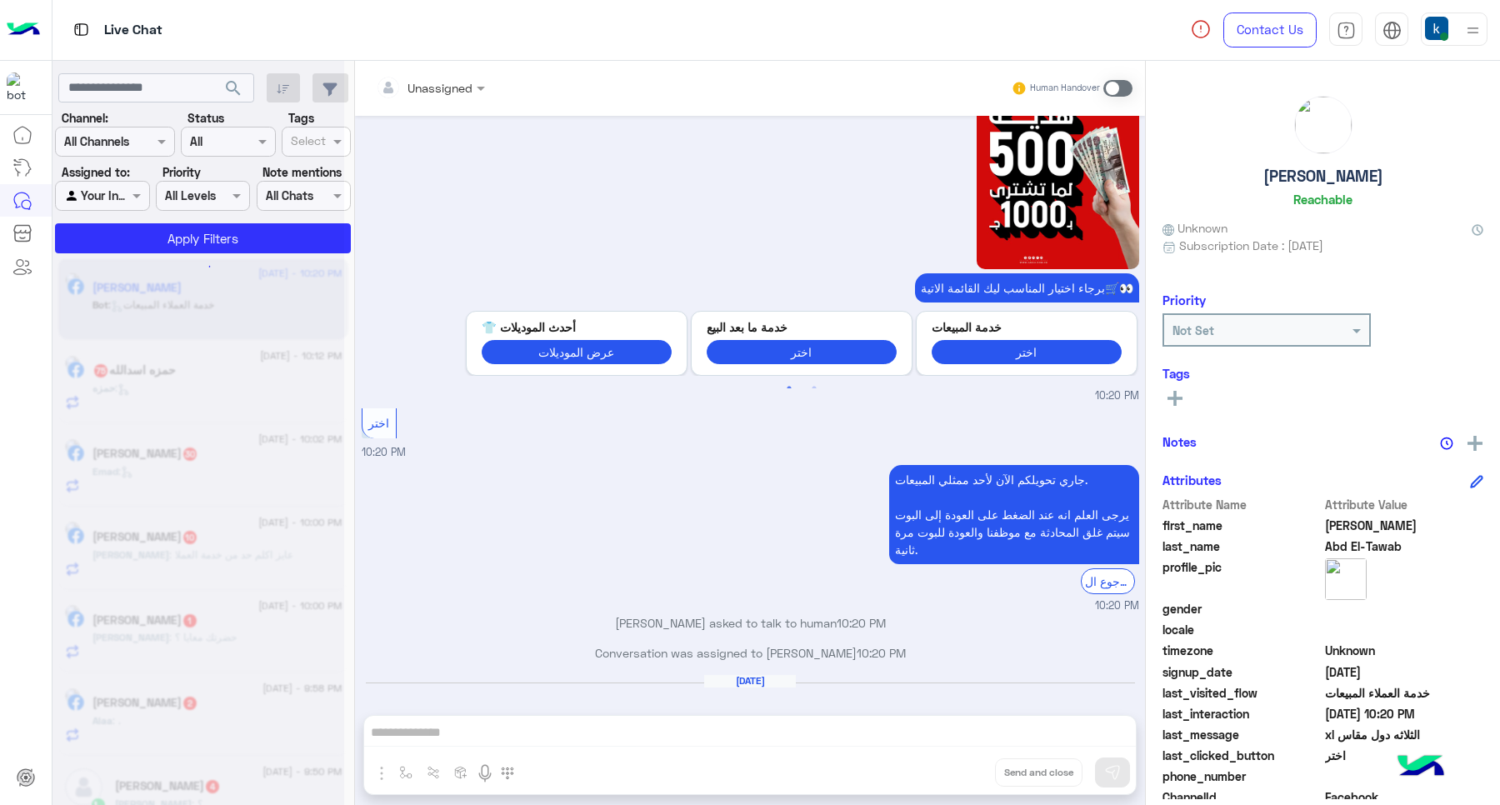
click at [951, 775] on div "Unassigned Human Handover Aug 28, 2025 العرض 500ج هدية على كل فاتورة بـ 1000ج 0…" at bounding box center [750, 436] width 790 height 751
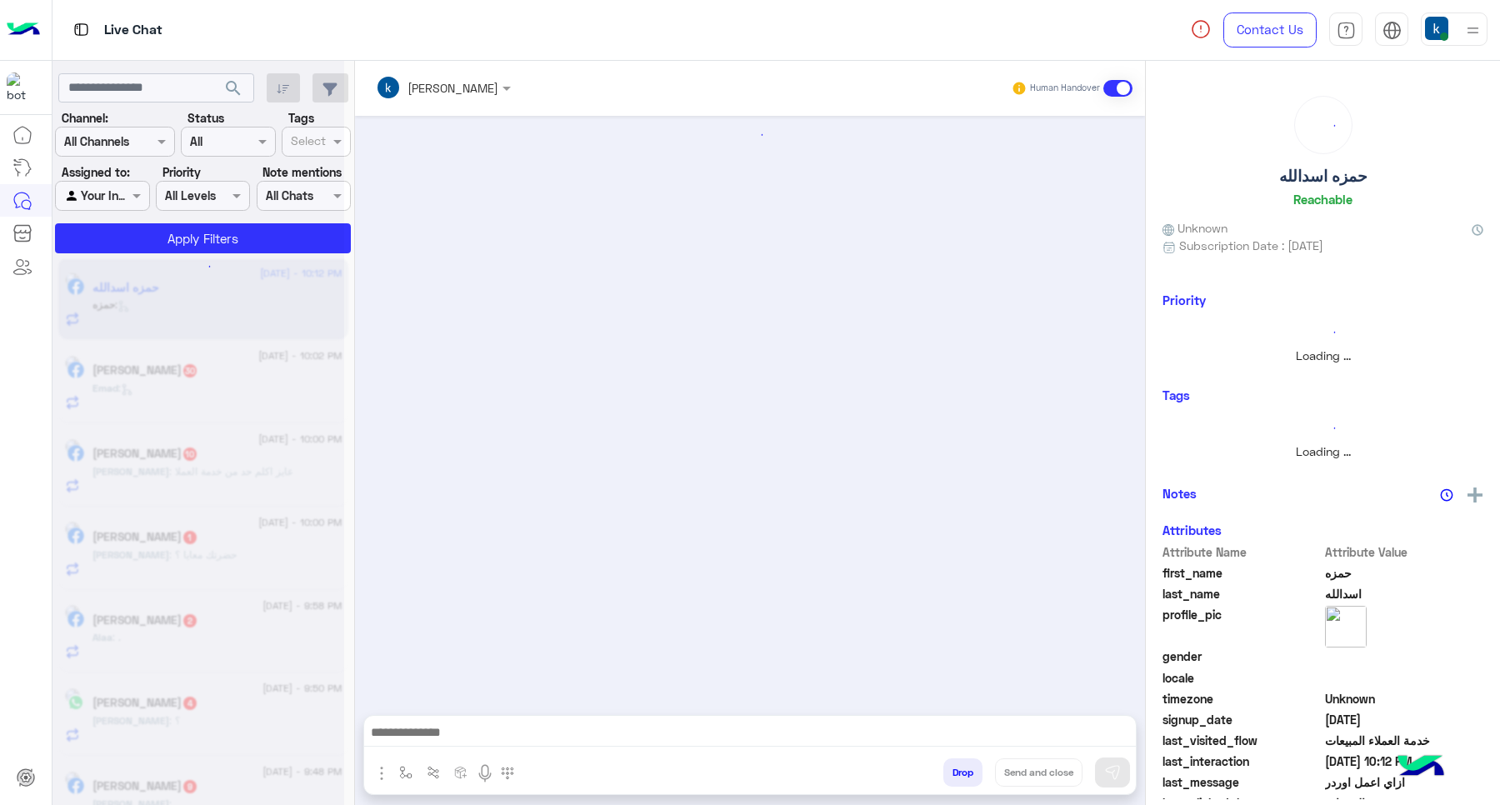
click at [952, 775] on button "Drop" at bounding box center [962, 772] width 39 height 28
click at [955, 775] on button "Drop" at bounding box center [962, 772] width 39 height 28
click at [958, 772] on div "khaled mohamed Human Handover Drop Send and close" at bounding box center [750, 436] width 790 height 751
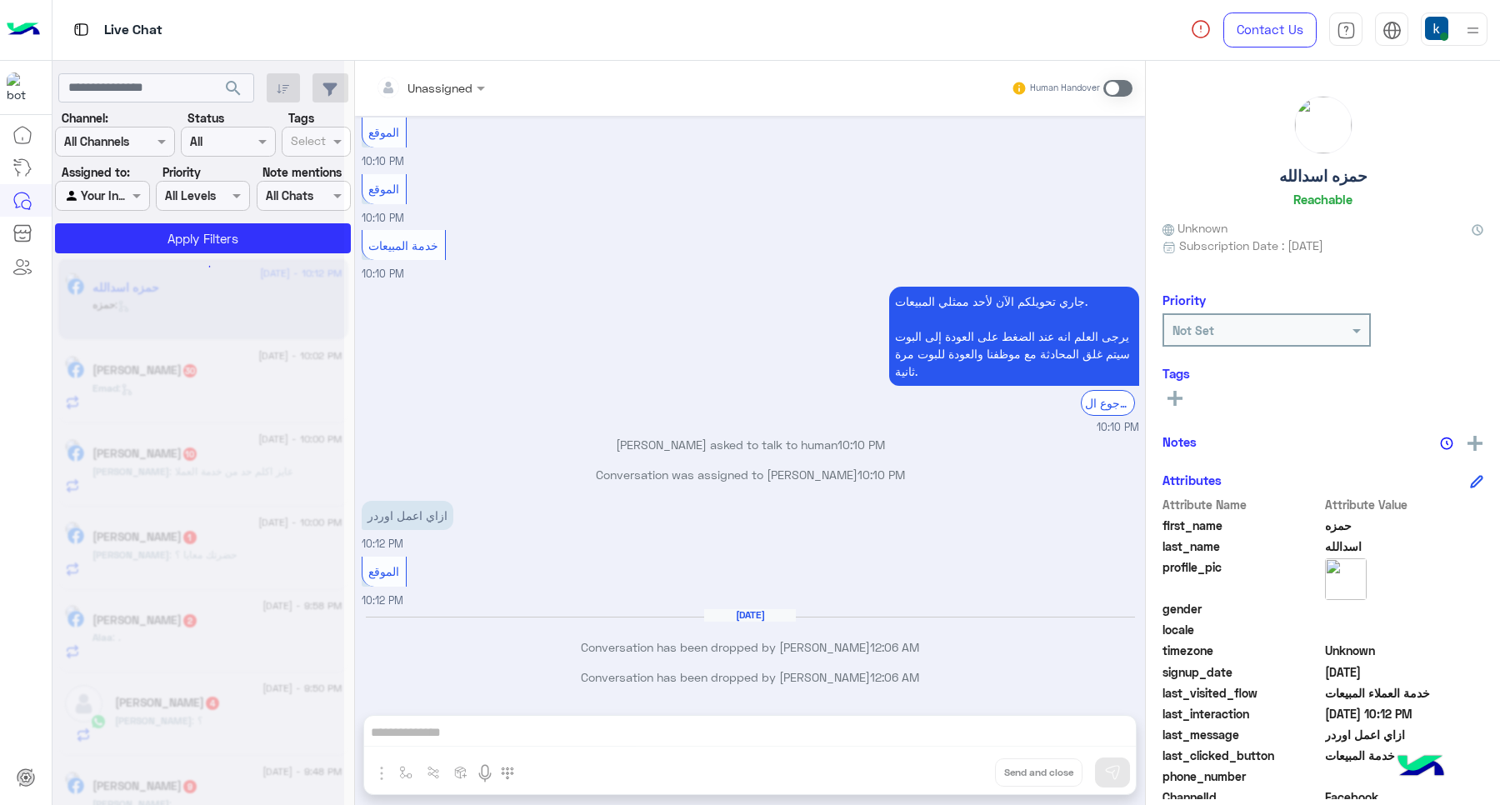
click at [958, 772] on div "Unassigned Human Handover Mar 7, 2025 الرجوع ال Bot 04:35 PM Previous احدث العر…" at bounding box center [750, 436] width 790 height 751
click at [0, 0] on button "Drop" at bounding box center [0, 0] width 0 height 0
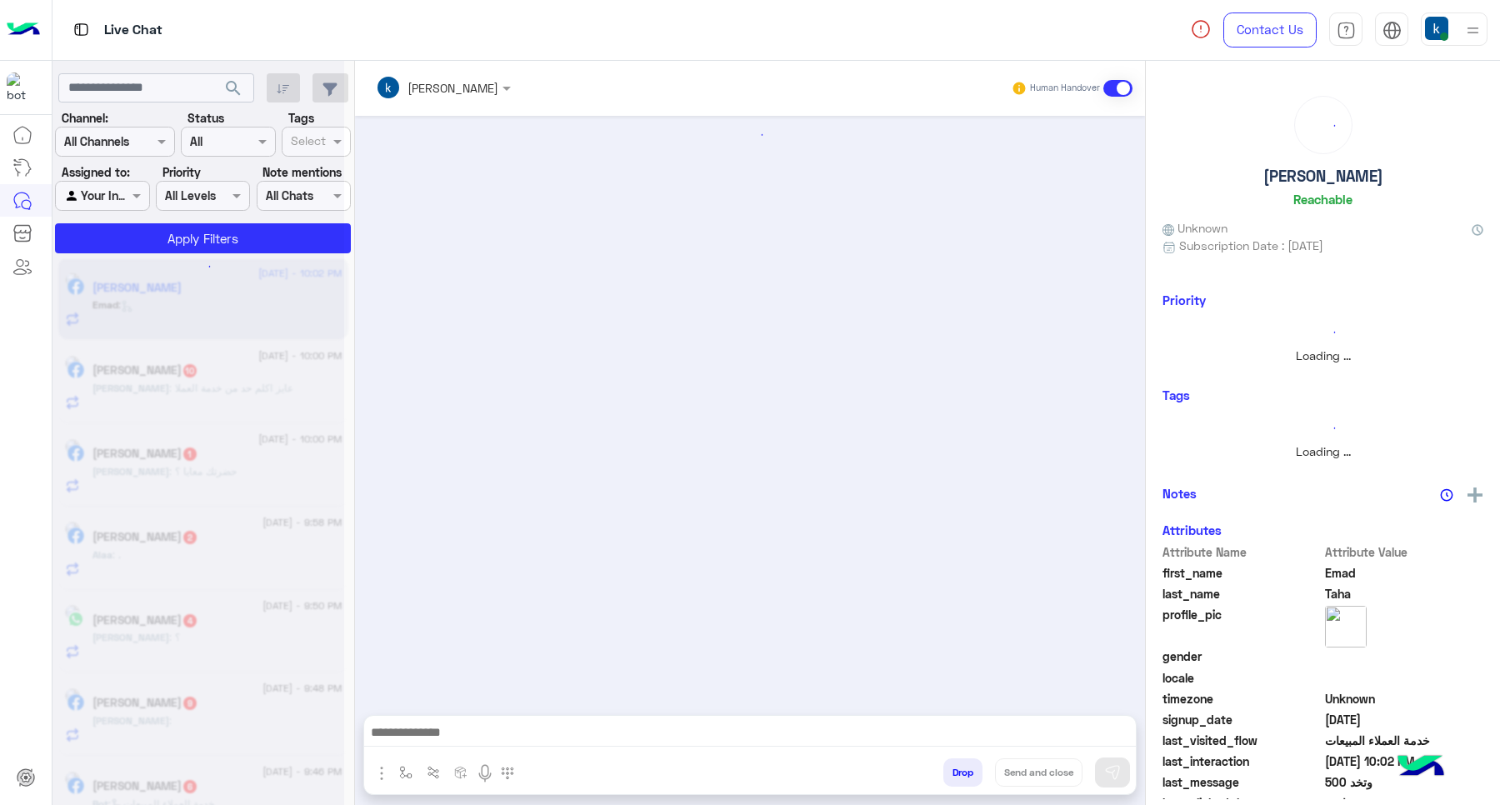
click at [958, 771] on button "Drop" at bounding box center [962, 772] width 39 height 28
click at [957, 769] on button "Drop" at bounding box center [962, 772] width 39 height 28
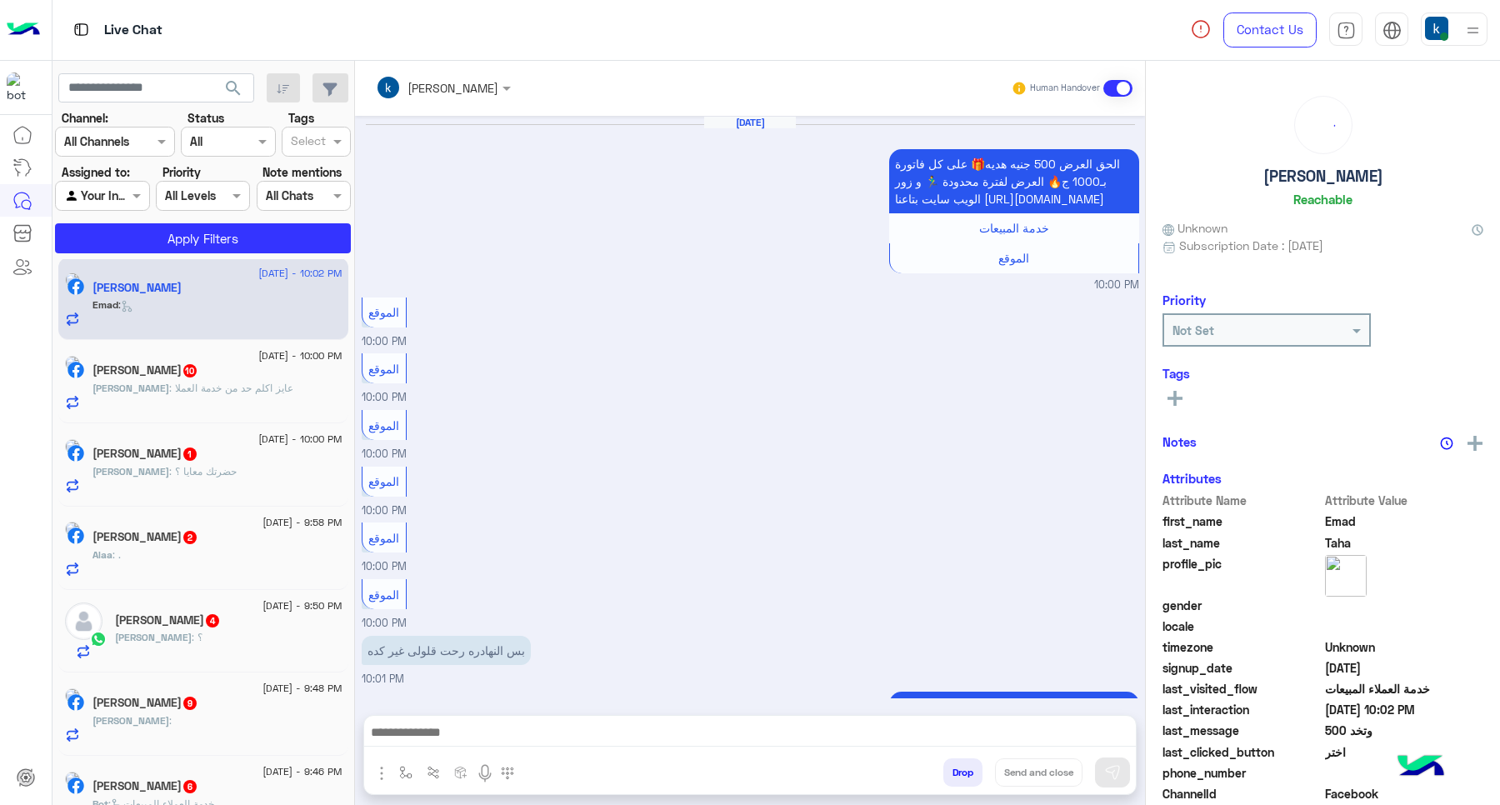
click at [957, 769] on div "khaled mohamed Human Handover Aug 31, 2025 الحق العرض 500 جنيه هديه🎁 على كل فات…" at bounding box center [750, 436] width 790 height 751
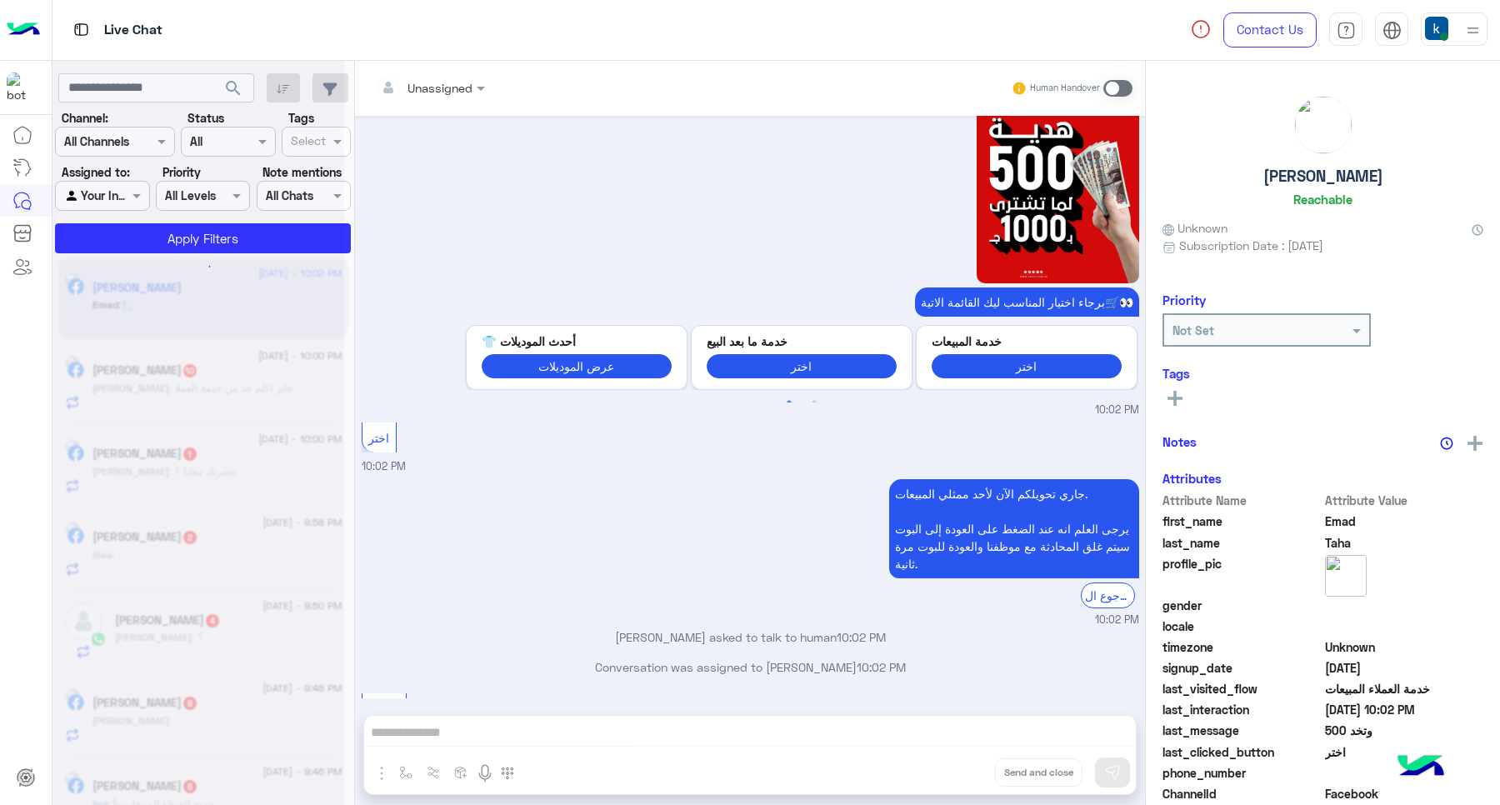
click at [956, 767] on div "Unassigned Human Handover Aug 31, 2025 الحق العرض 500 جنيه هديه🎁 على كل فاتورة …" at bounding box center [750, 436] width 790 height 751
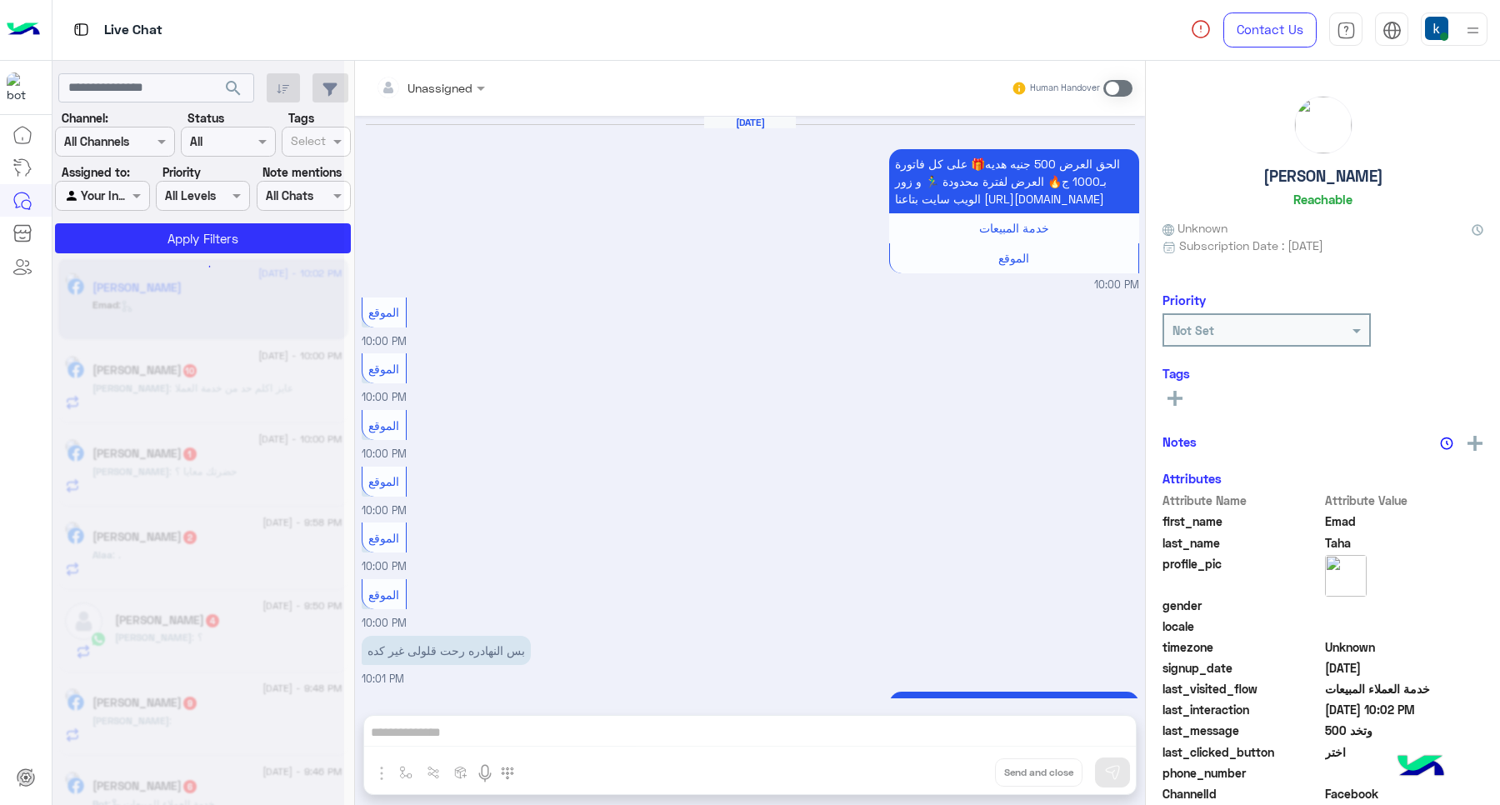
click at [0, 0] on button "Drop" at bounding box center [0, 0] width 0 height 0
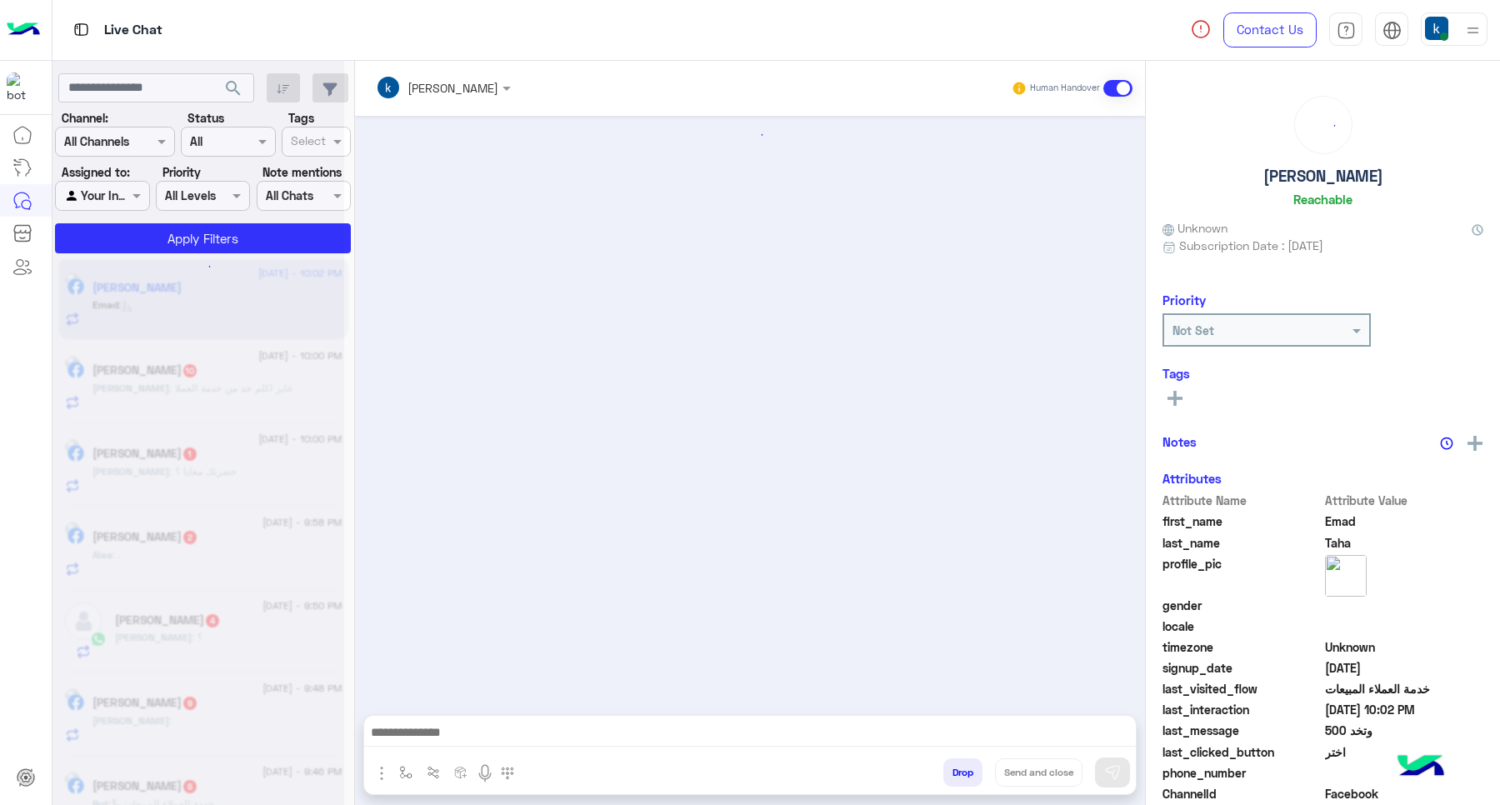
click at [955, 767] on button "Drop" at bounding box center [962, 772] width 39 height 28
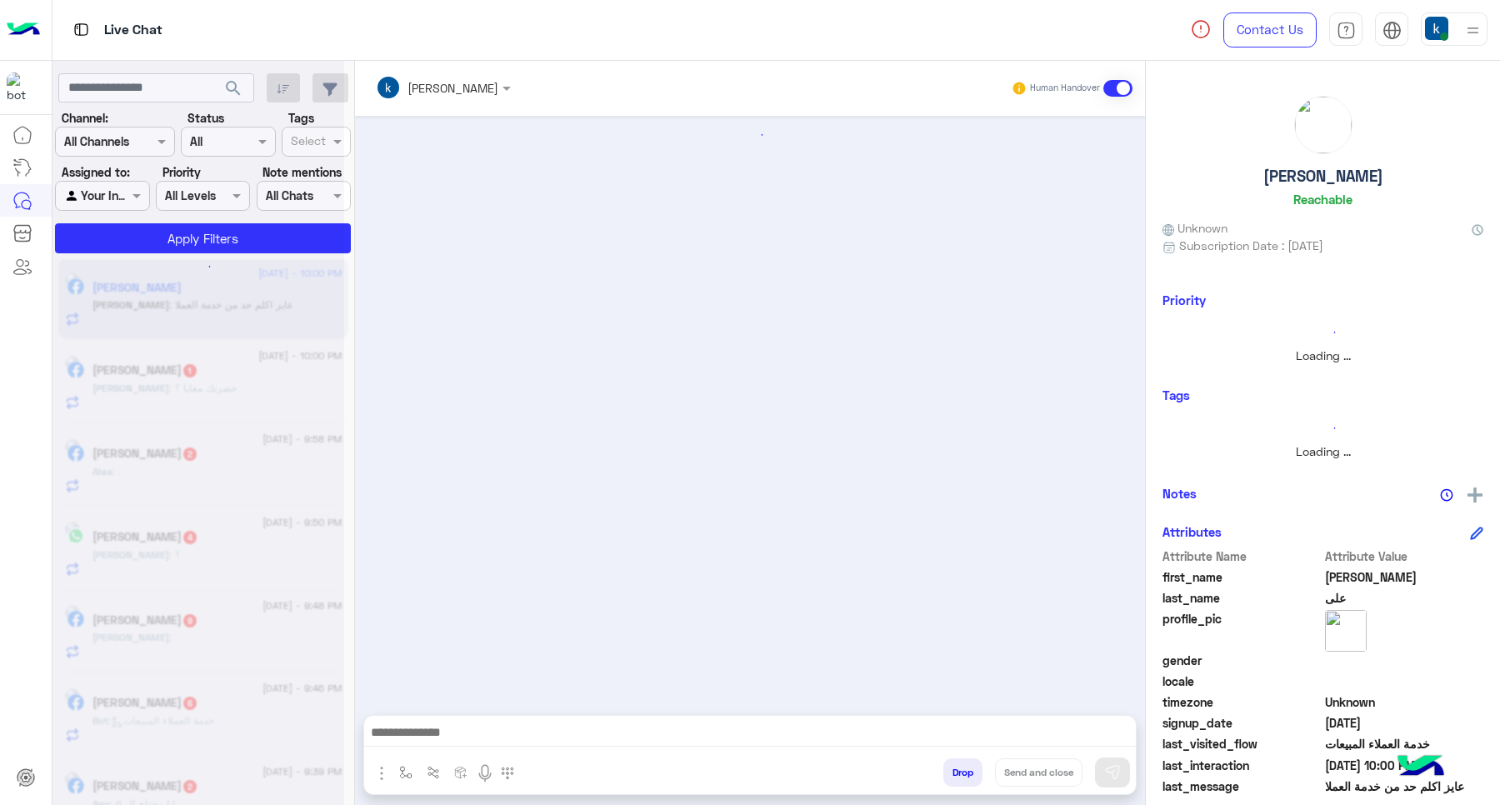
click at [955, 767] on button "Drop" at bounding box center [962, 772] width 39 height 28
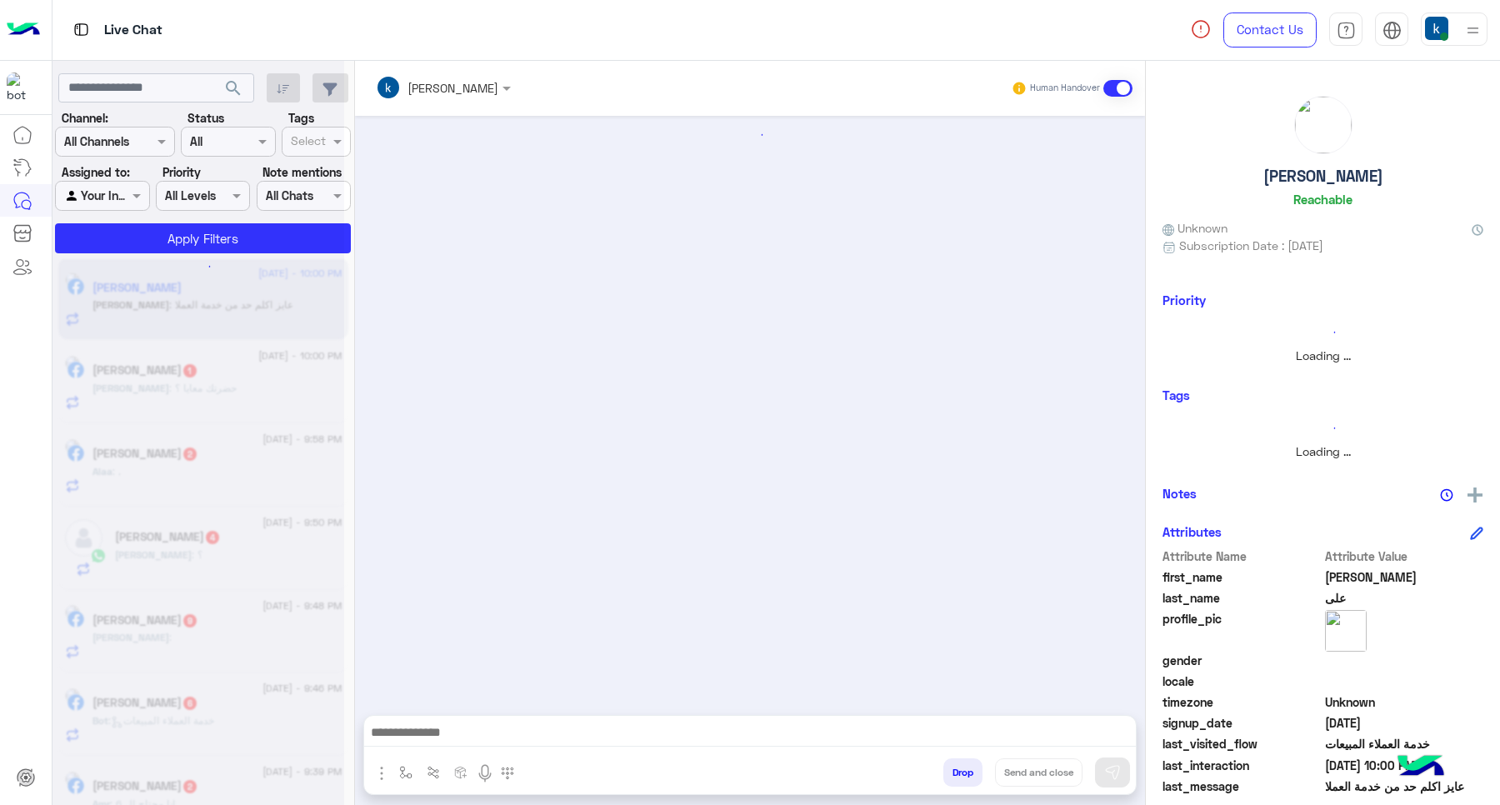
click at [955, 767] on div "khaled mohamed Human Handover Drop Send and close" at bounding box center [750, 436] width 790 height 751
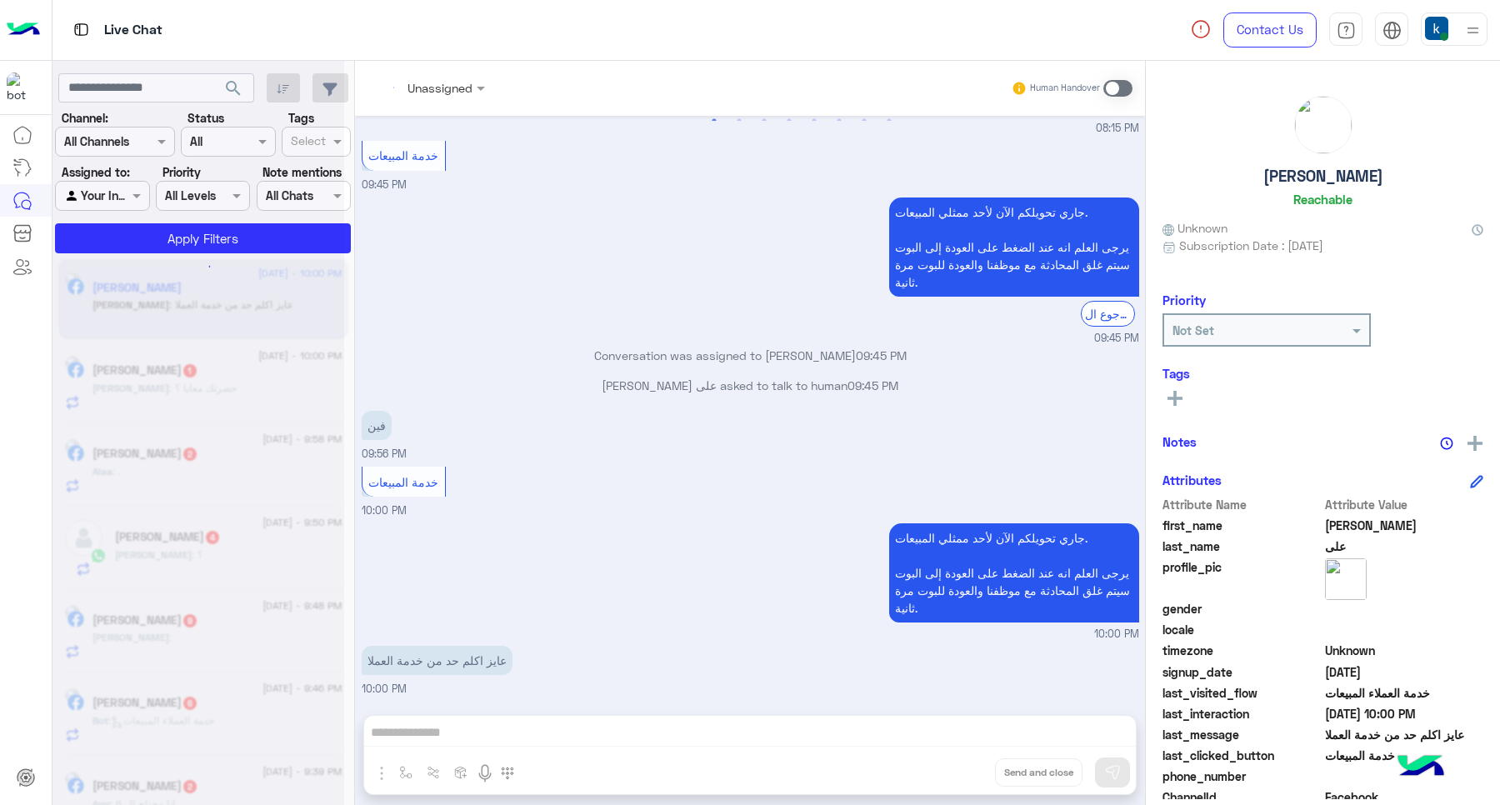
click at [955, 767] on div "Unassigned Human Handover Aug 31, 2025 تمام انا هشترى ب ٢٠٠٠ المفروض الخصم يكون…" at bounding box center [750, 436] width 790 height 751
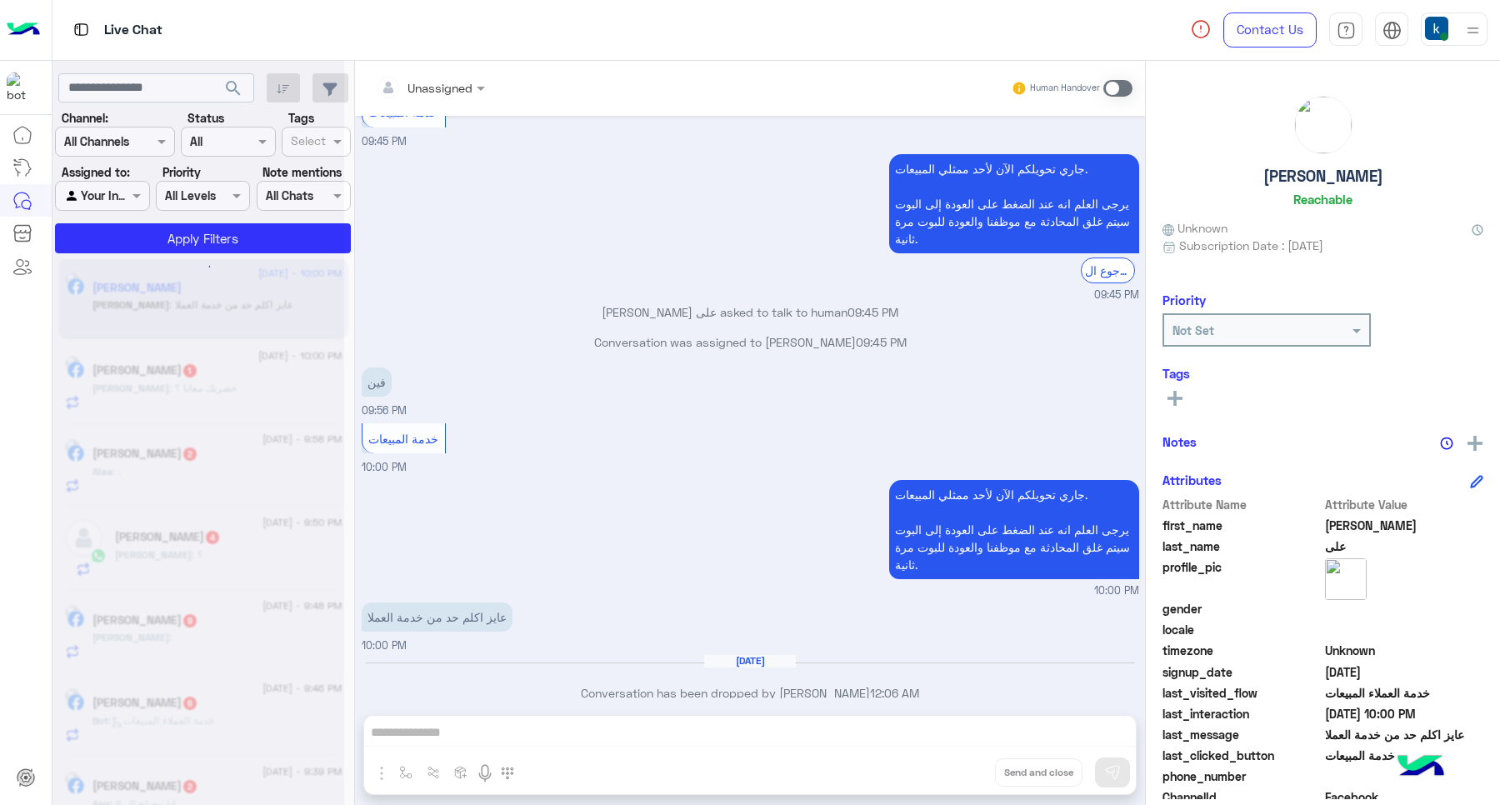
click at [955, 767] on div "Unassigned Human Handover Aug 31, 2025 تمام انا هشترى ب ٢٠٠٠ المفروض الخصم يكون…" at bounding box center [750, 436] width 790 height 751
click at [0, 0] on button "Drop" at bounding box center [0, 0] width 0 height 0
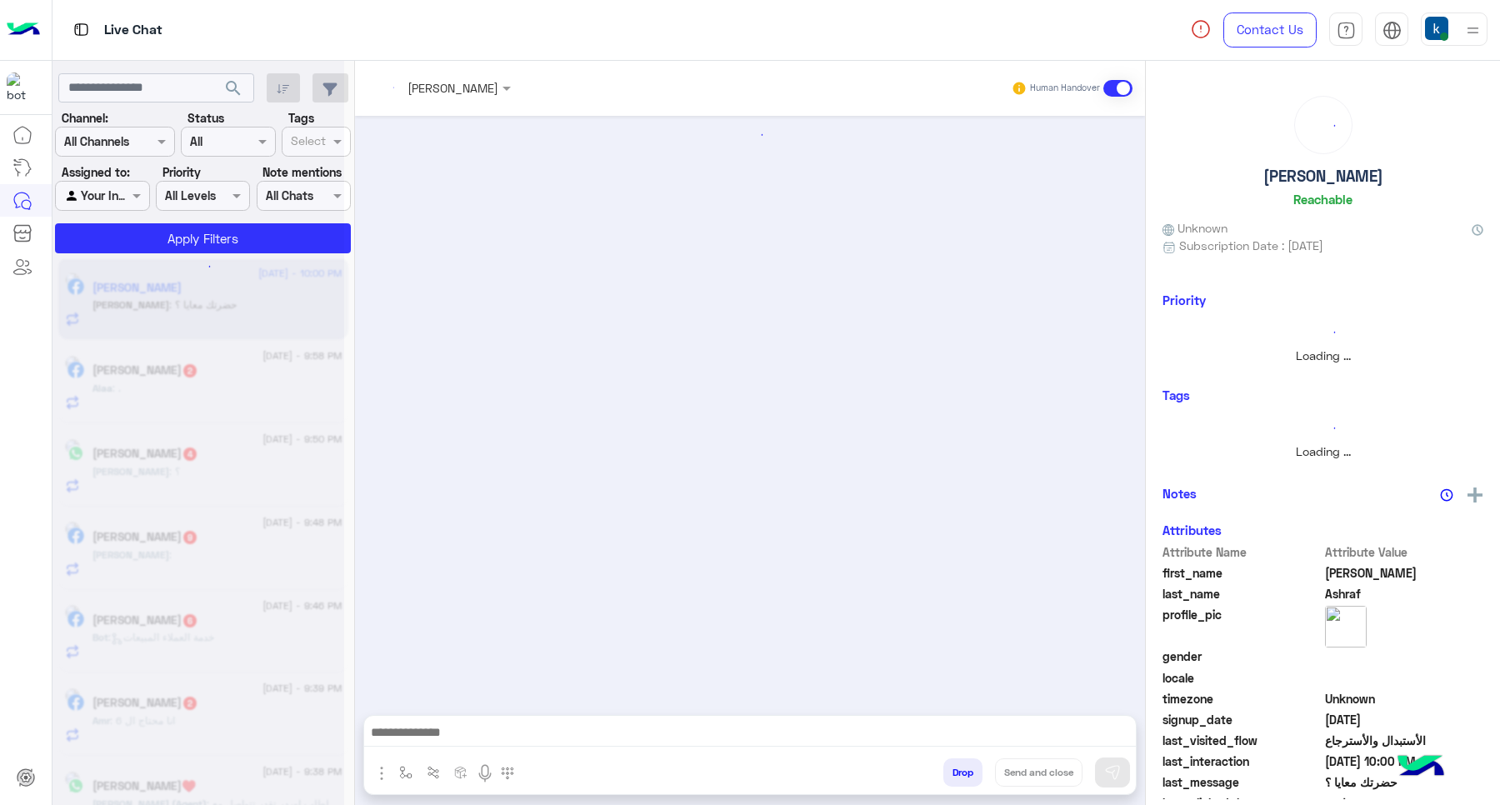
click at [955, 767] on button "Drop" at bounding box center [962, 772] width 39 height 28
click at [954, 767] on button "Drop" at bounding box center [962, 772] width 39 height 28
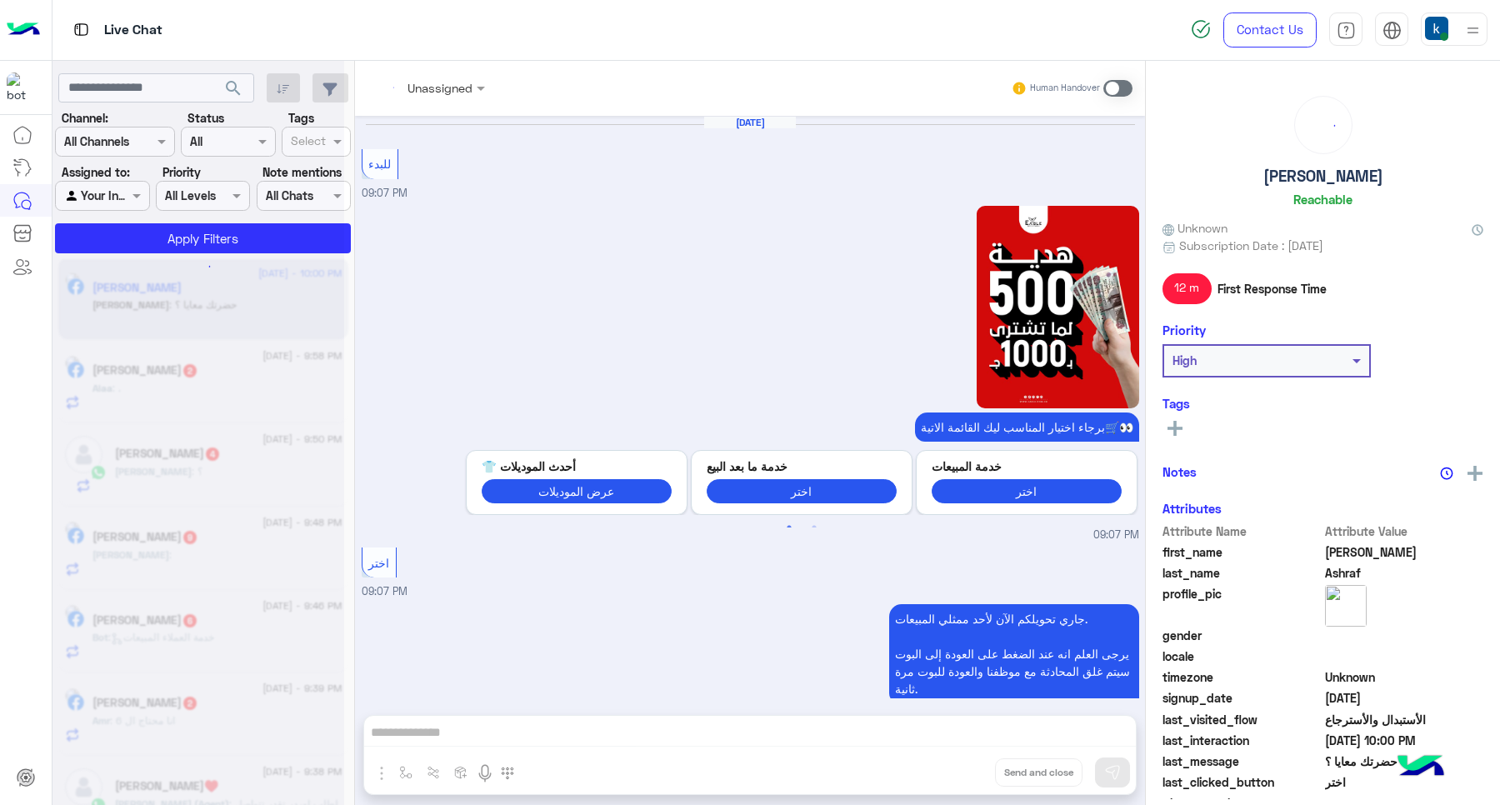
click at [954, 767] on div "Unassigned Human Handover Aug 31, 2025 للبدء 09:07 PM برجاء اختيار المناسب ليك …" at bounding box center [750, 436] width 790 height 751
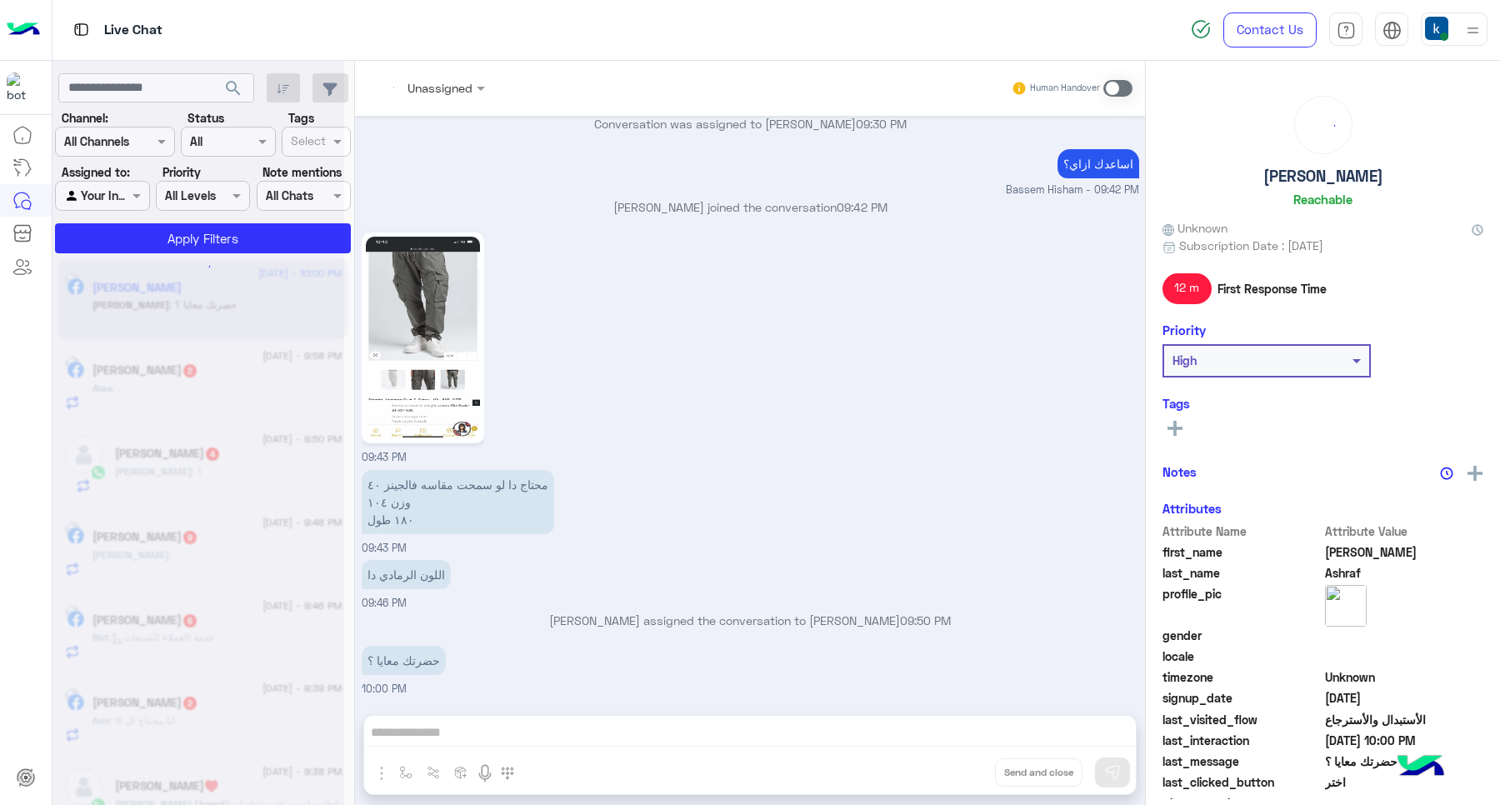
click at [954, 767] on div "Unassigned Human Handover Aug 31, 2025 للبدء 09:07 PM برجاء اختيار المناسب ليك …" at bounding box center [750, 436] width 790 height 751
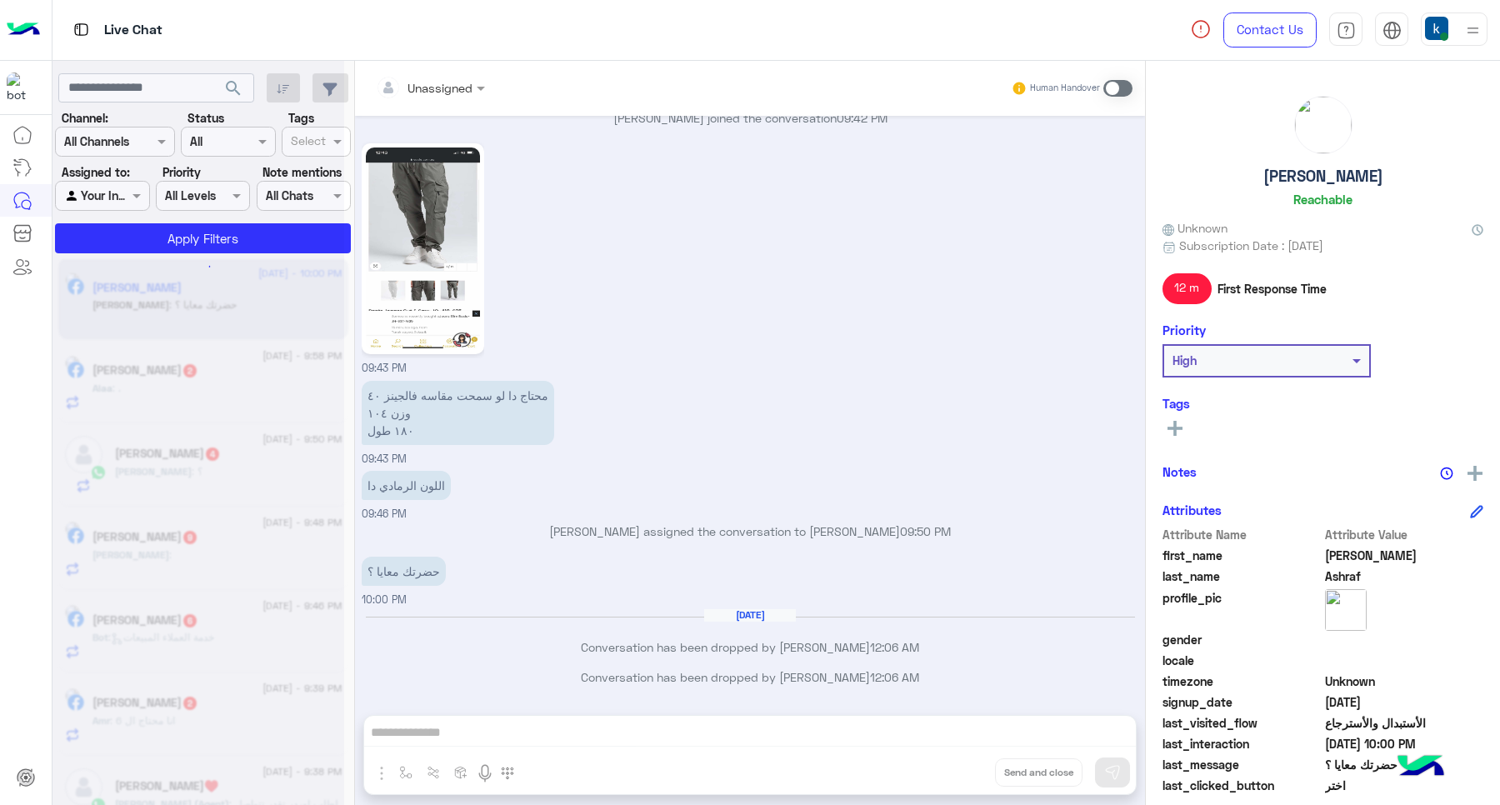
click at [954, 767] on div "Unassigned Human Handover Aug 31, 2025 للبدء 09:07 PM برجاء اختيار المناسب ليك …" at bounding box center [750, 436] width 790 height 751
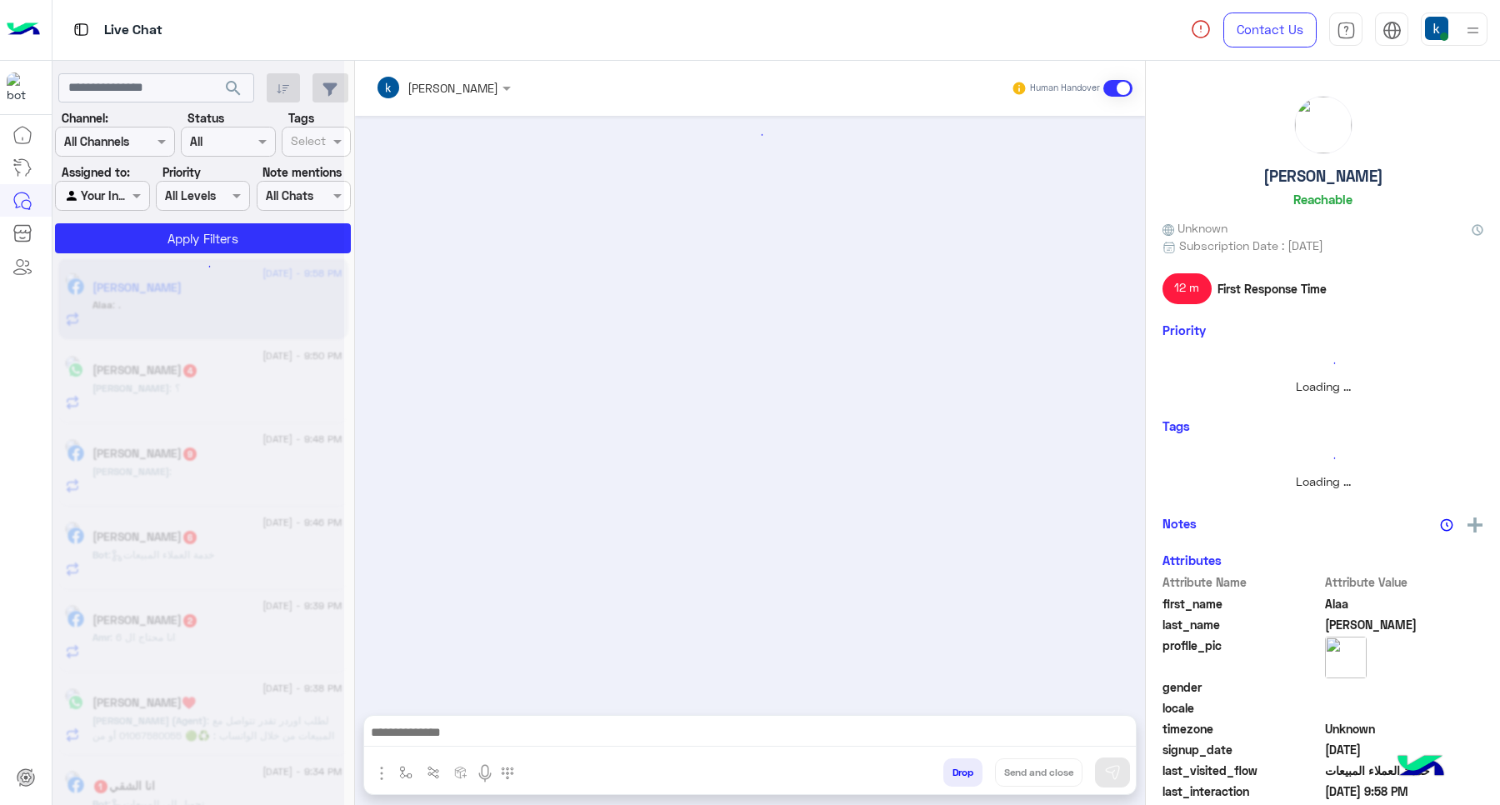
click at [954, 767] on button "Drop" at bounding box center [962, 772] width 39 height 28
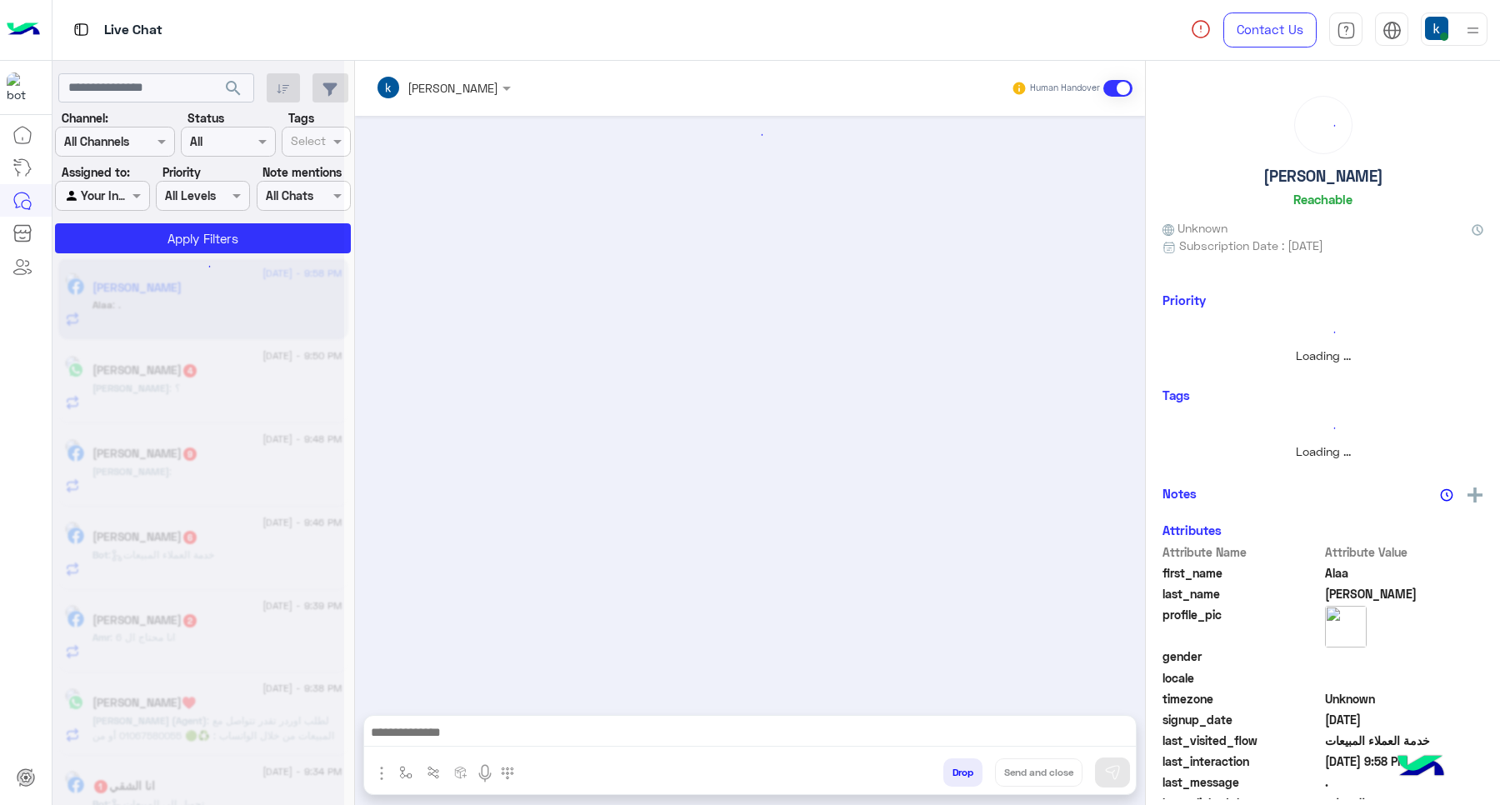
click at [954, 767] on button "Drop" at bounding box center [962, 772] width 39 height 28
click at [954, 767] on div "khaled mohamed Human Handover Drop Send and close" at bounding box center [750, 436] width 790 height 751
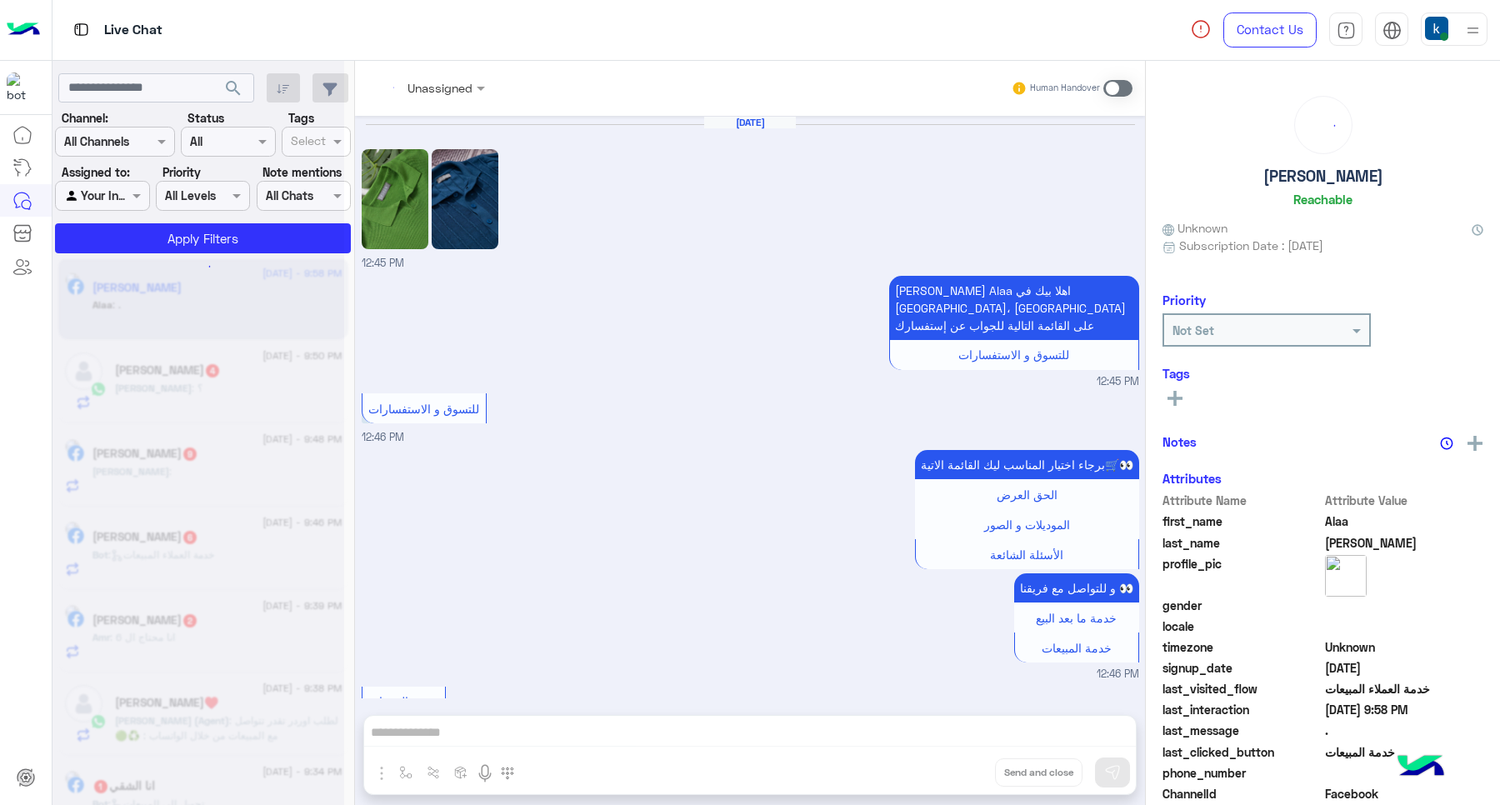
click at [954, 767] on div "Unassigned Human Handover Aug 31, 2025 12:45 PM عميلنا العزيز Alaa اهلا بيك في …" at bounding box center [750, 436] width 790 height 751
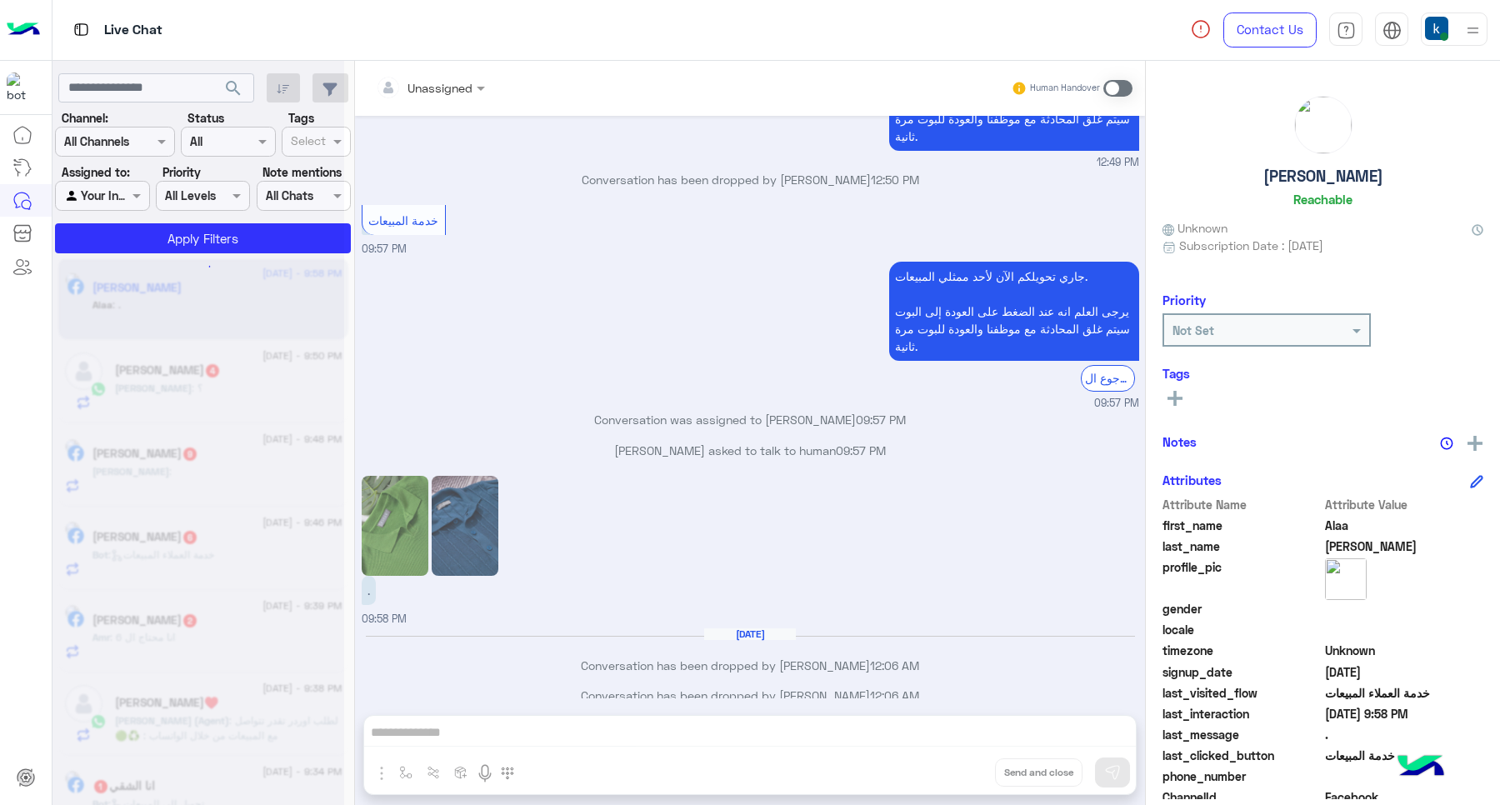
click at [954, 767] on div "Unassigned Human Handover Aug 31, 2025 12:45 PM عميلنا العزيز Alaa اهلا بيك في …" at bounding box center [750, 436] width 790 height 751
click at [0, 0] on button "Drop" at bounding box center [0, 0] width 0 height 0
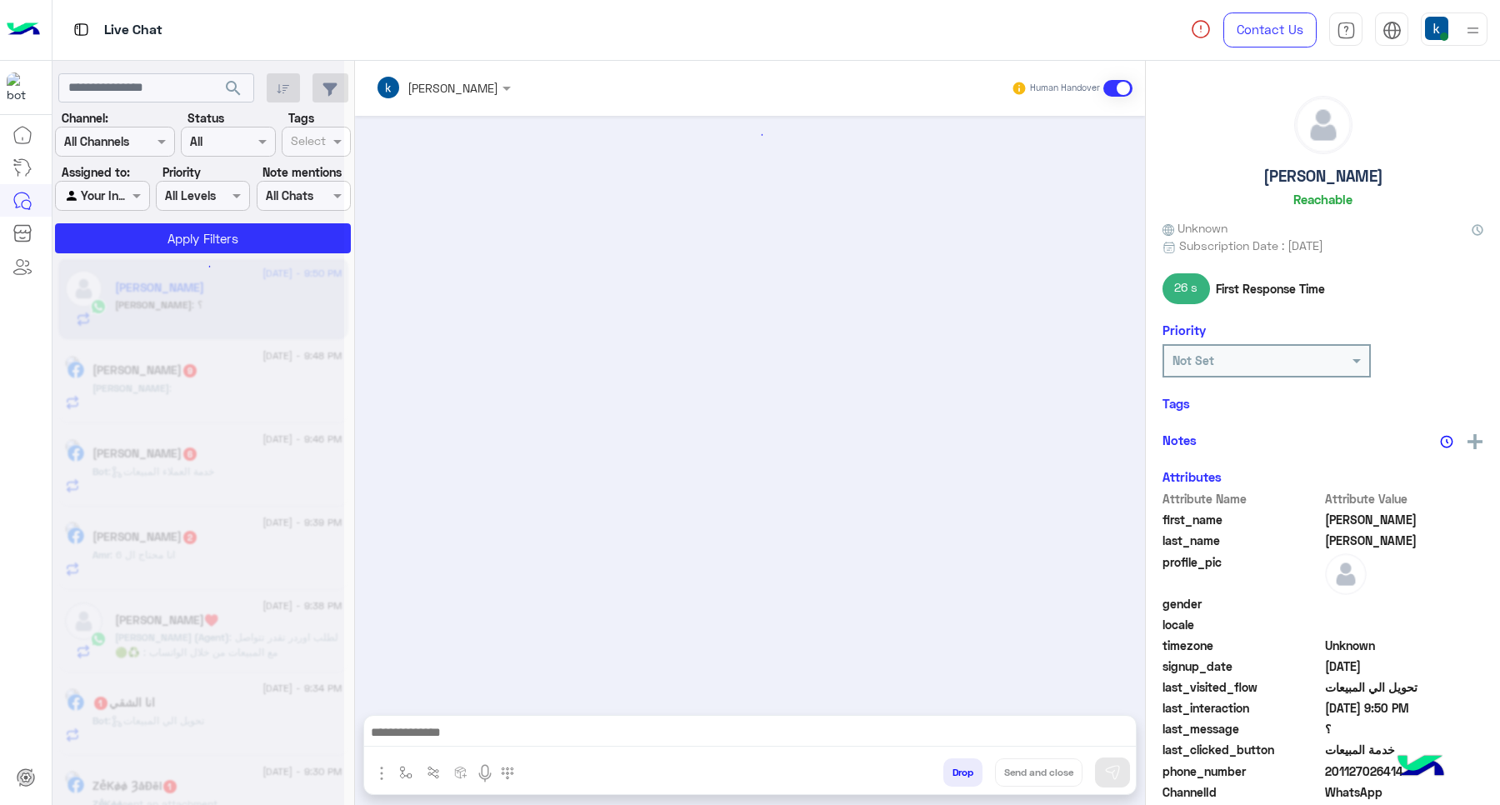
click at [954, 767] on button "Drop" at bounding box center [962, 772] width 39 height 28
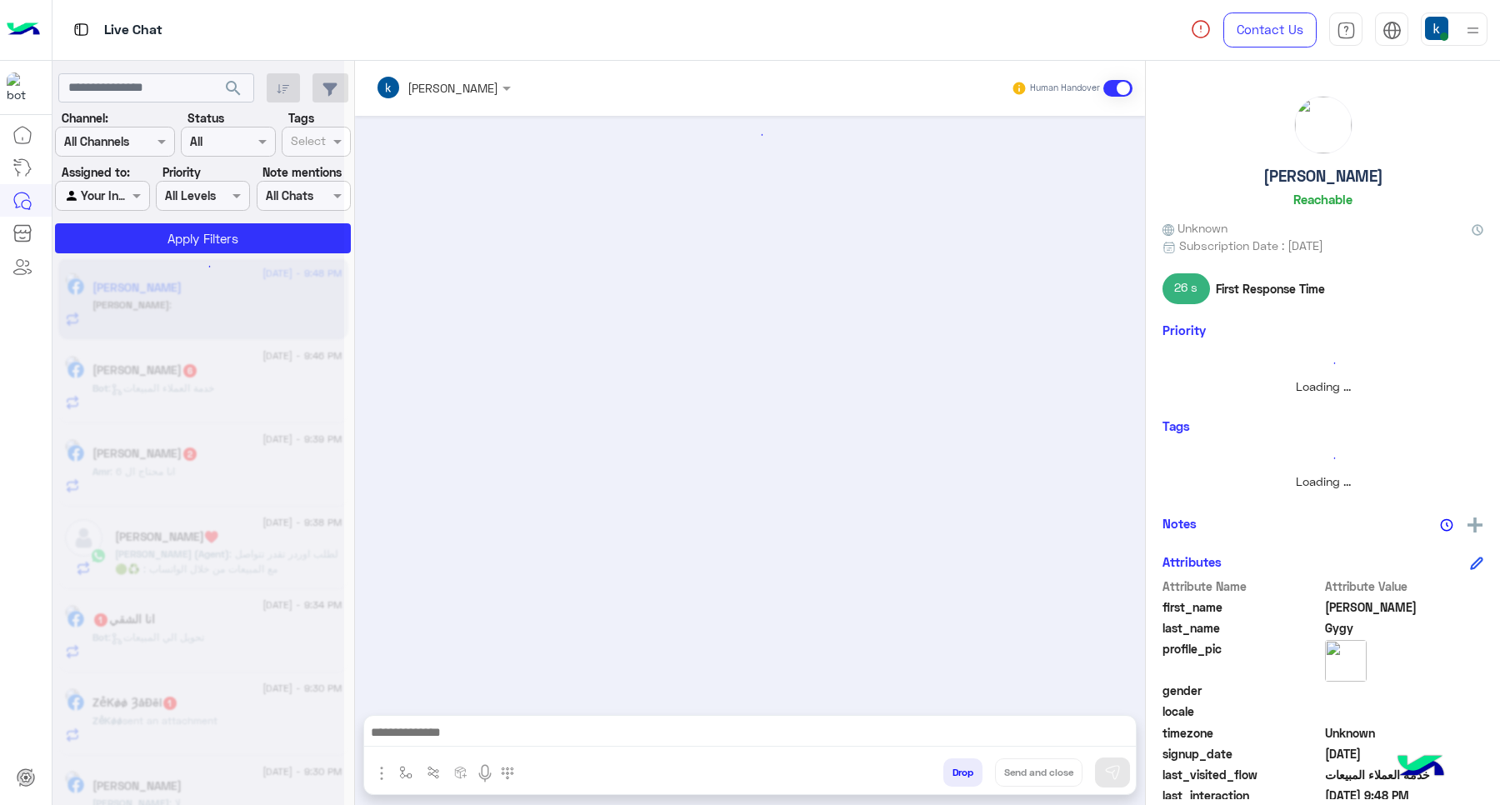
click at [954, 771] on button "Drop" at bounding box center [962, 772] width 39 height 28
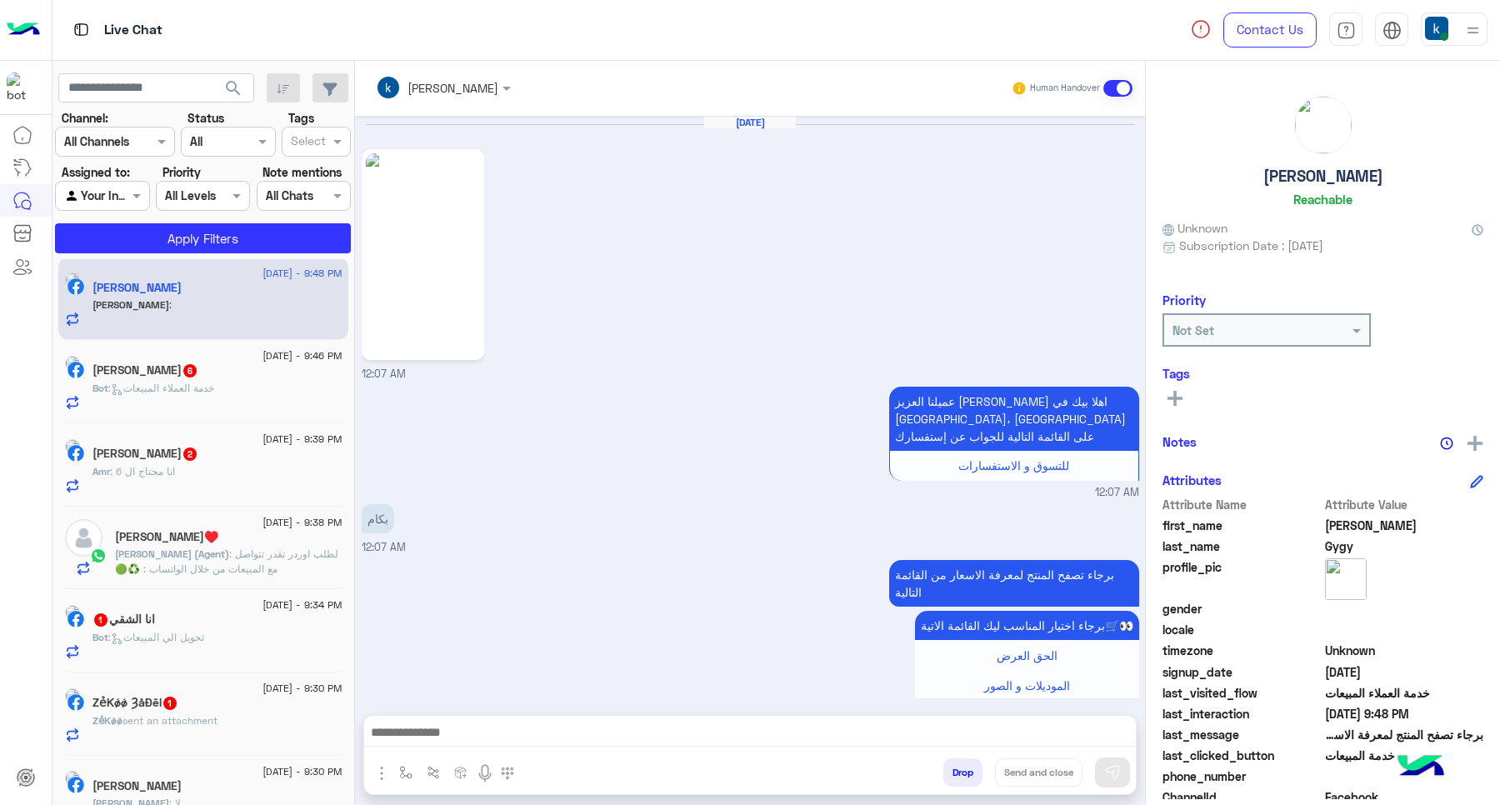
click at [954, 771] on button "Drop" at bounding box center [962, 772] width 39 height 28
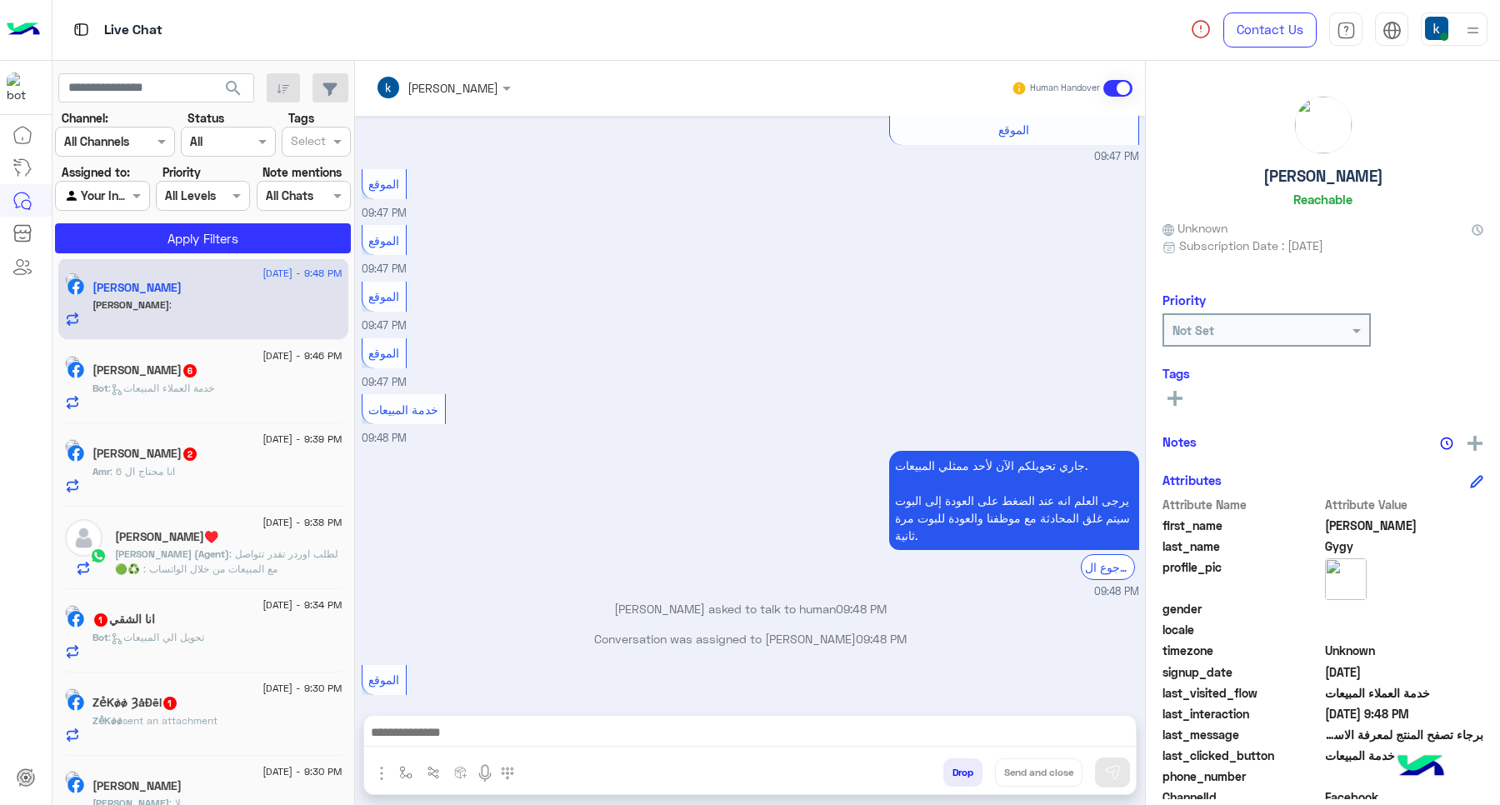
click at [954, 771] on button "Drop" at bounding box center [962, 772] width 39 height 28
click at [954, 771] on div "khaled mohamed Human Handover Mar 21, 2025 12:07 AM عميلنا العزيز Ana اهلا بيك …" at bounding box center [750, 436] width 790 height 751
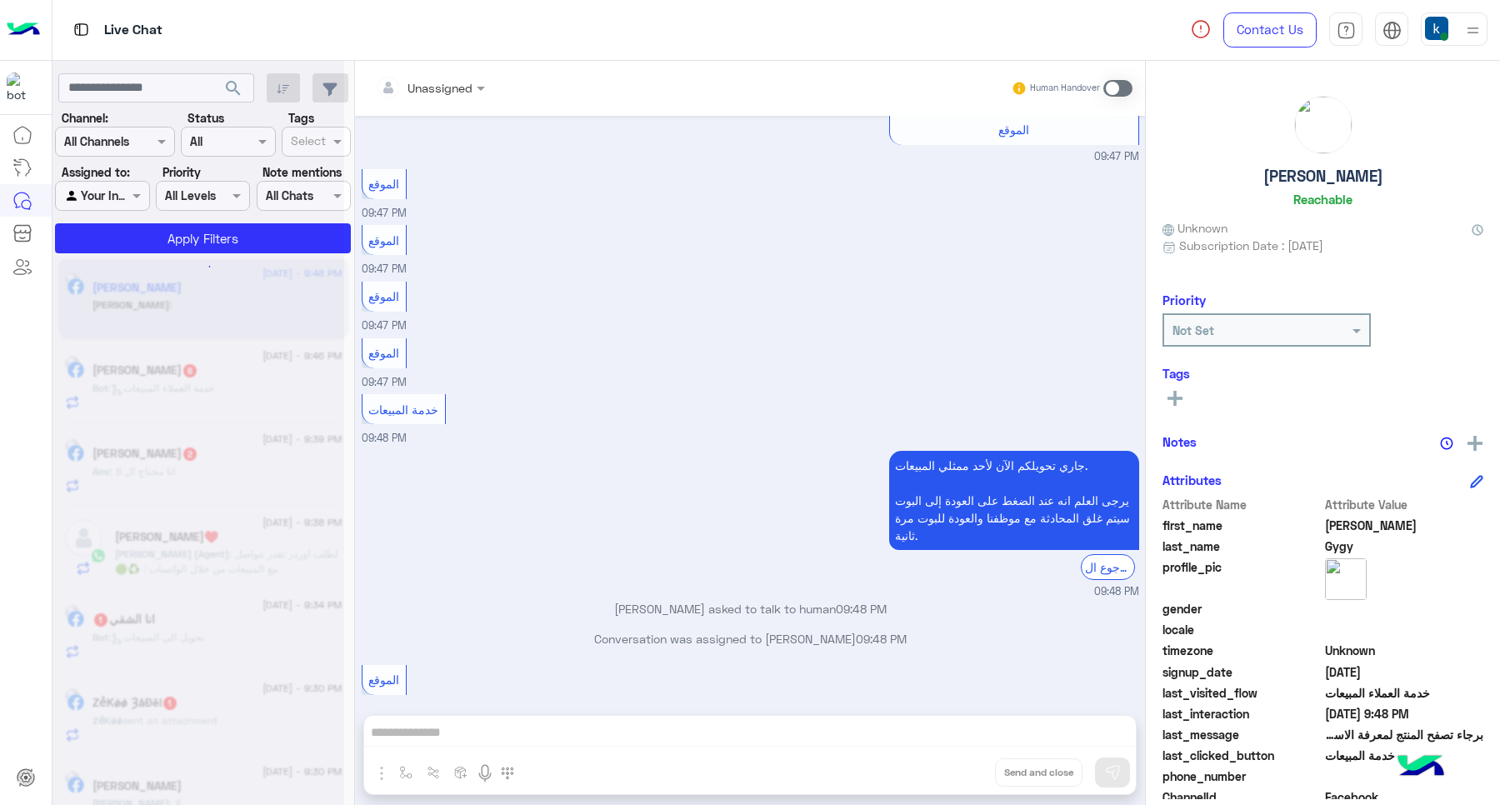
click at [954, 771] on div "Unassigned Human Handover Mar 21, 2025 12:07 AM عميلنا العزيز Ana اهلا بيك في إ…" at bounding box center [750, 436] width 790 height 751
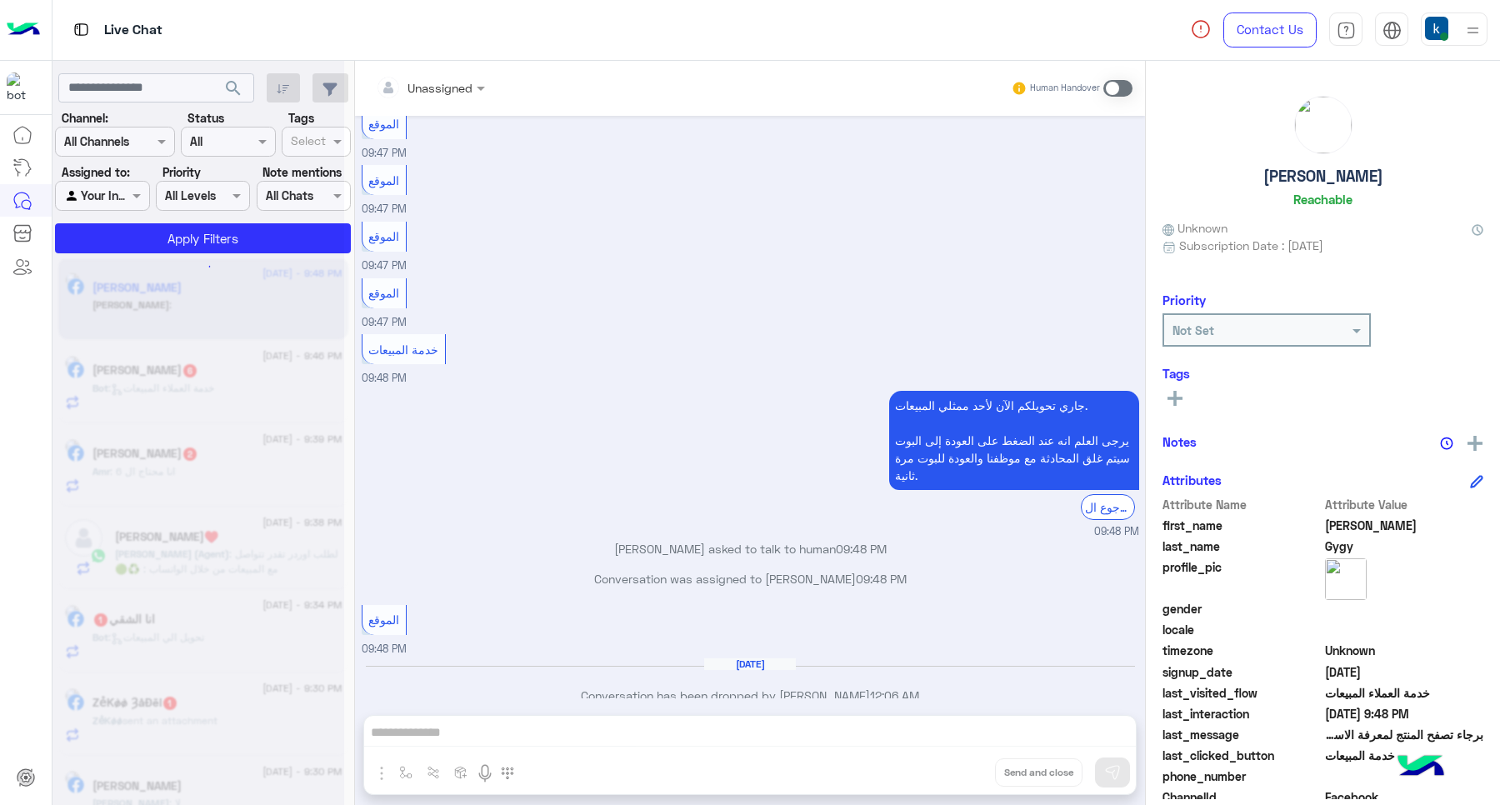
click at [954, 771] on div "Unassigned Human Handover Mar 21, 2025 12:07 AM عميلنا العزيز Ana اهلا بيك في إ…" at bounding box center [750, 436] width 790 height 751
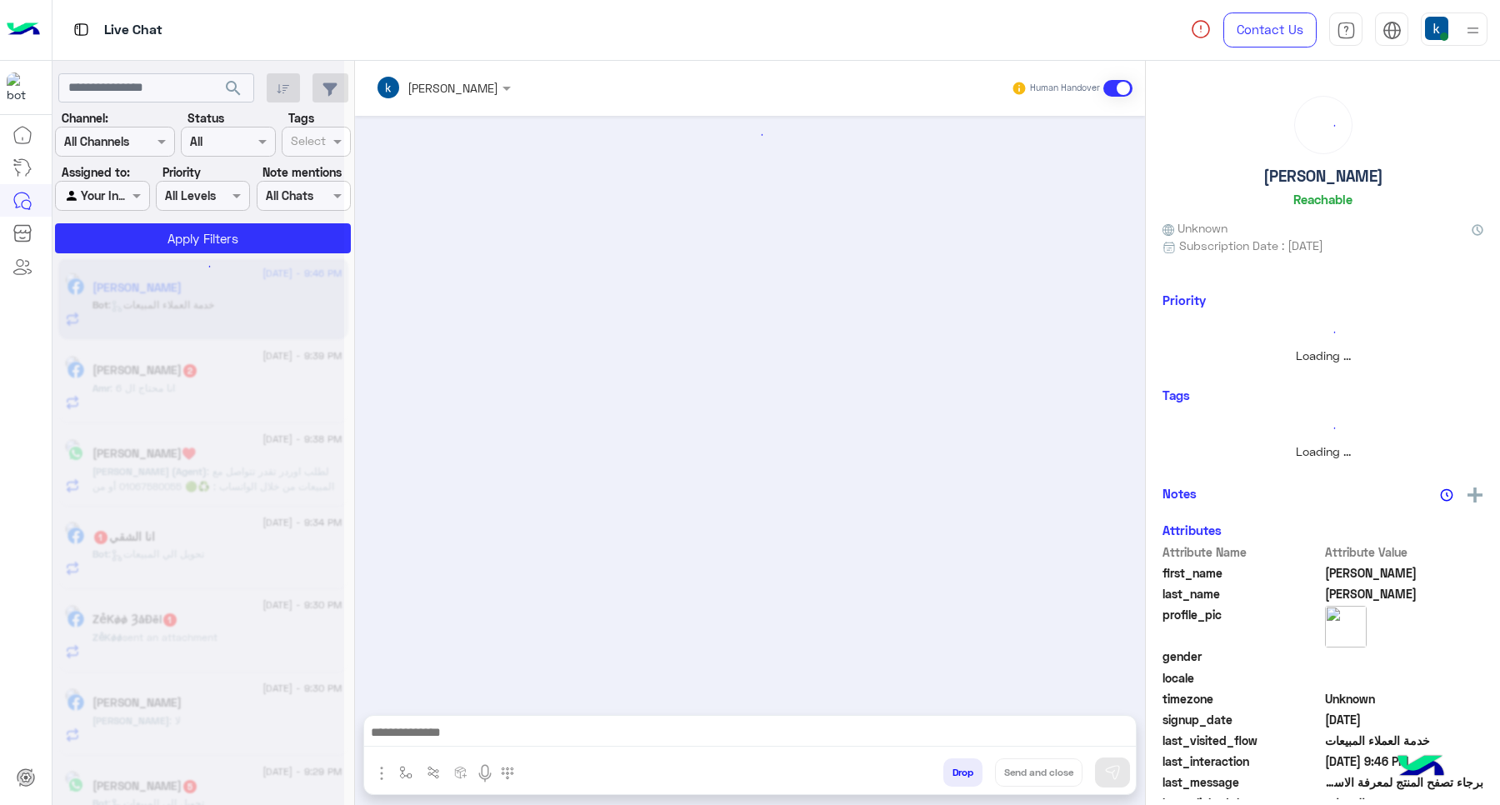
click at [954, 771] on button "Drop" at bounding box center [962, 772] width 39 height 28
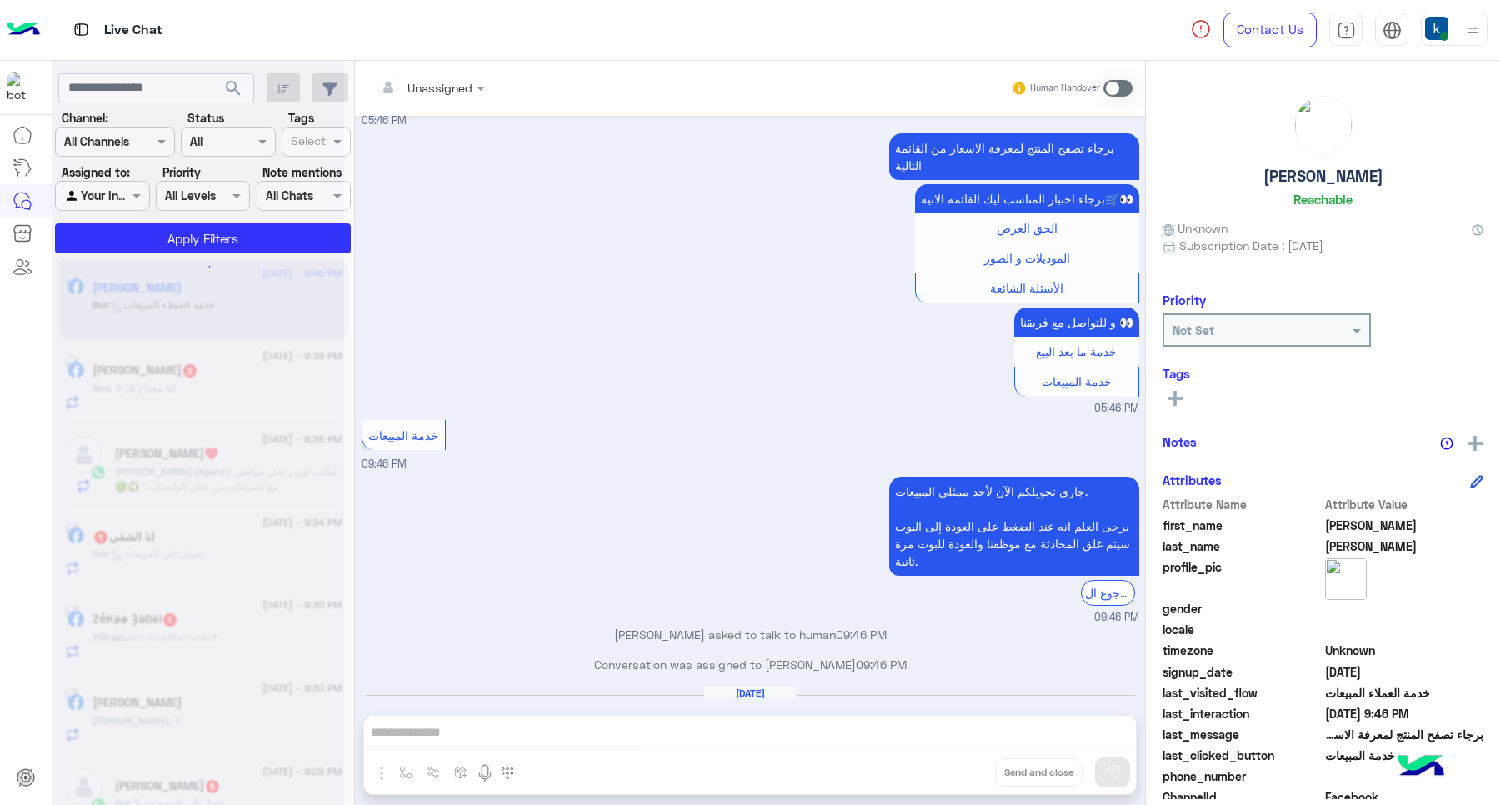
click at [957, 771] on div "Unassigned Human Handover May 24, 2025 Tarek Hassan joined the conversation 01:…" at bounding box center [750, 436] width 790 height 751
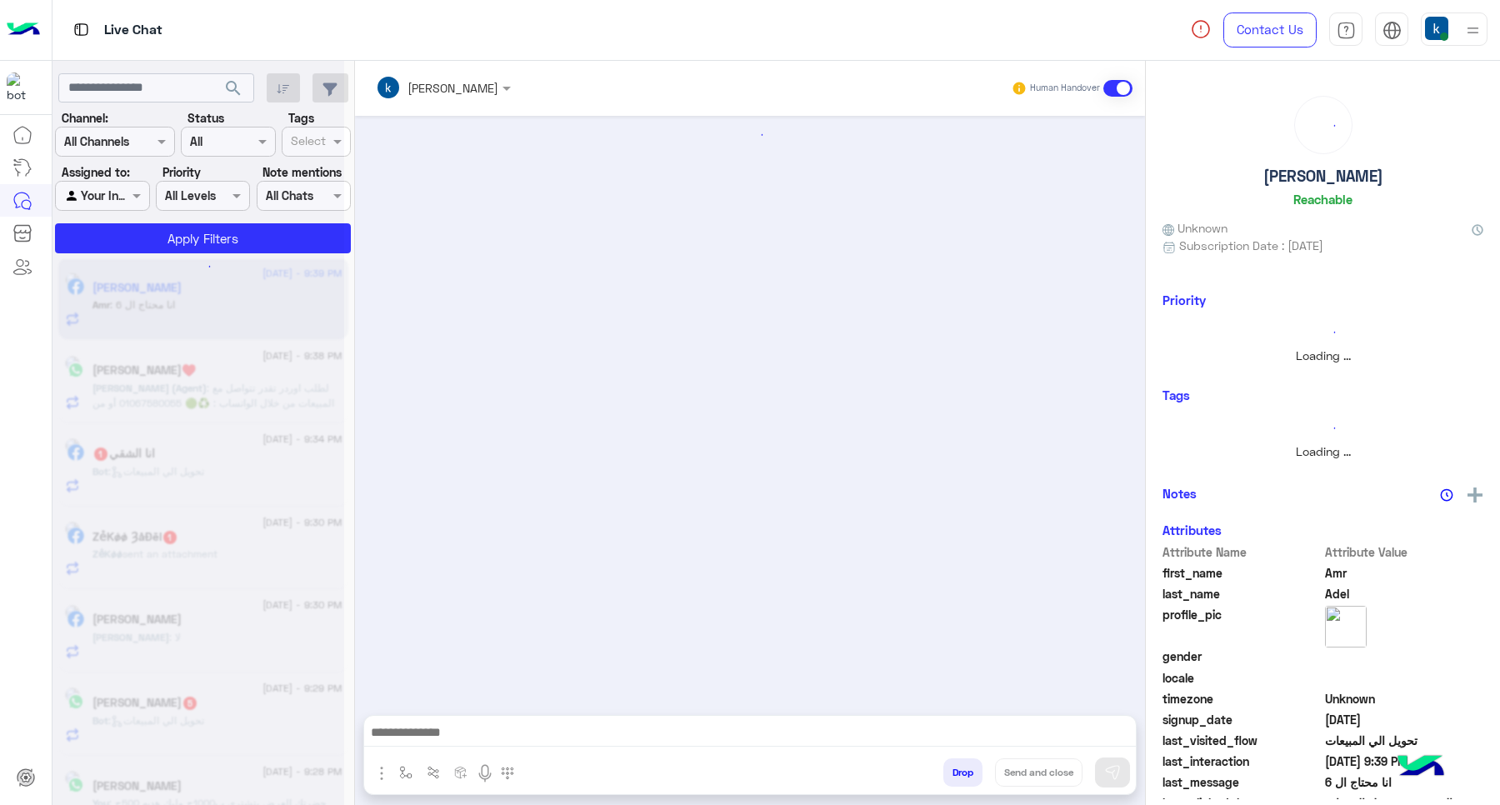
click at [1007, 768] on div "Drop Send and close" at bounding box center [831, 775] width 609 height 37
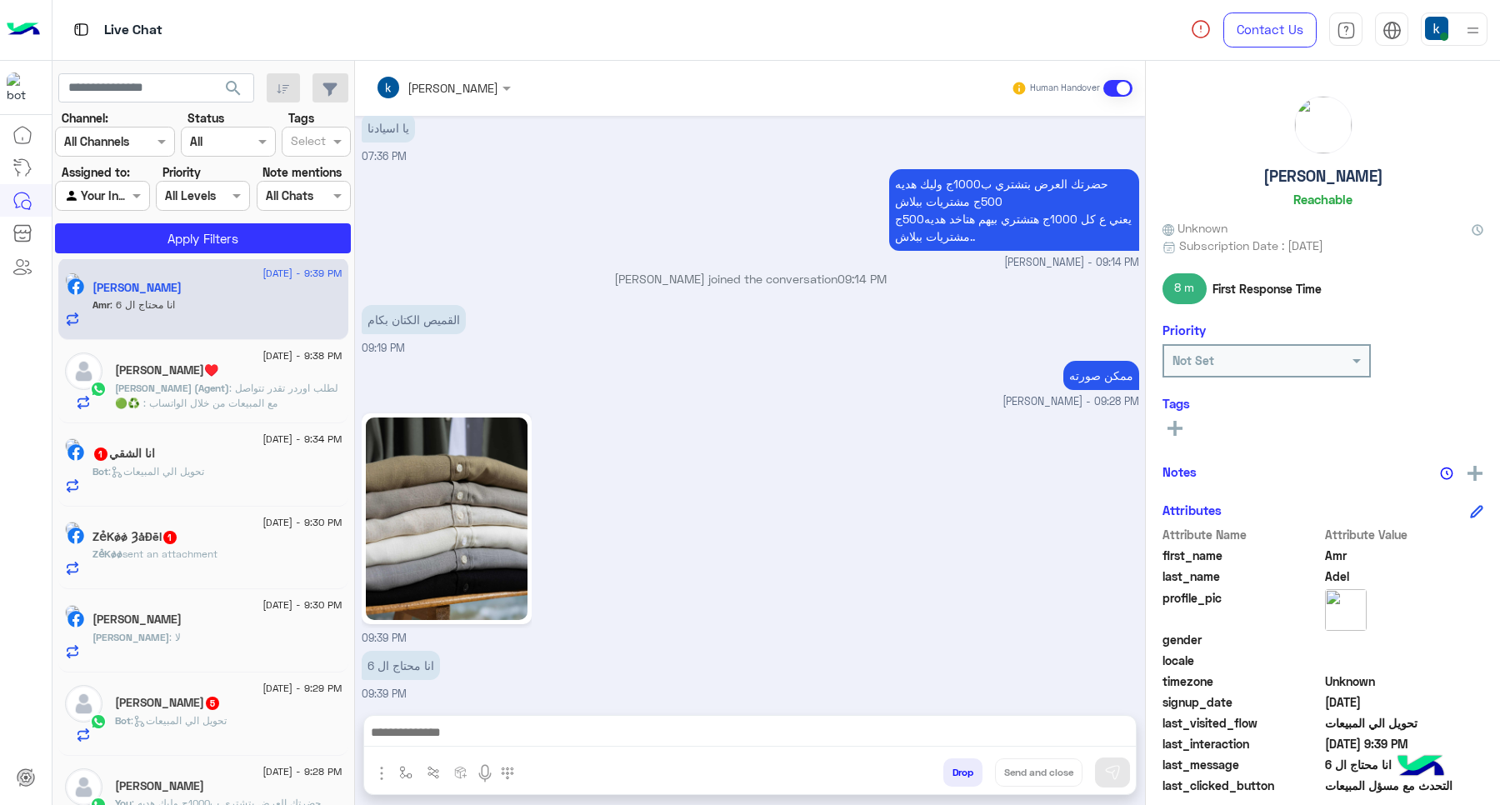
click at [967, 771] on button "Drop" at bounding box center [962, 772] width 39 height 28
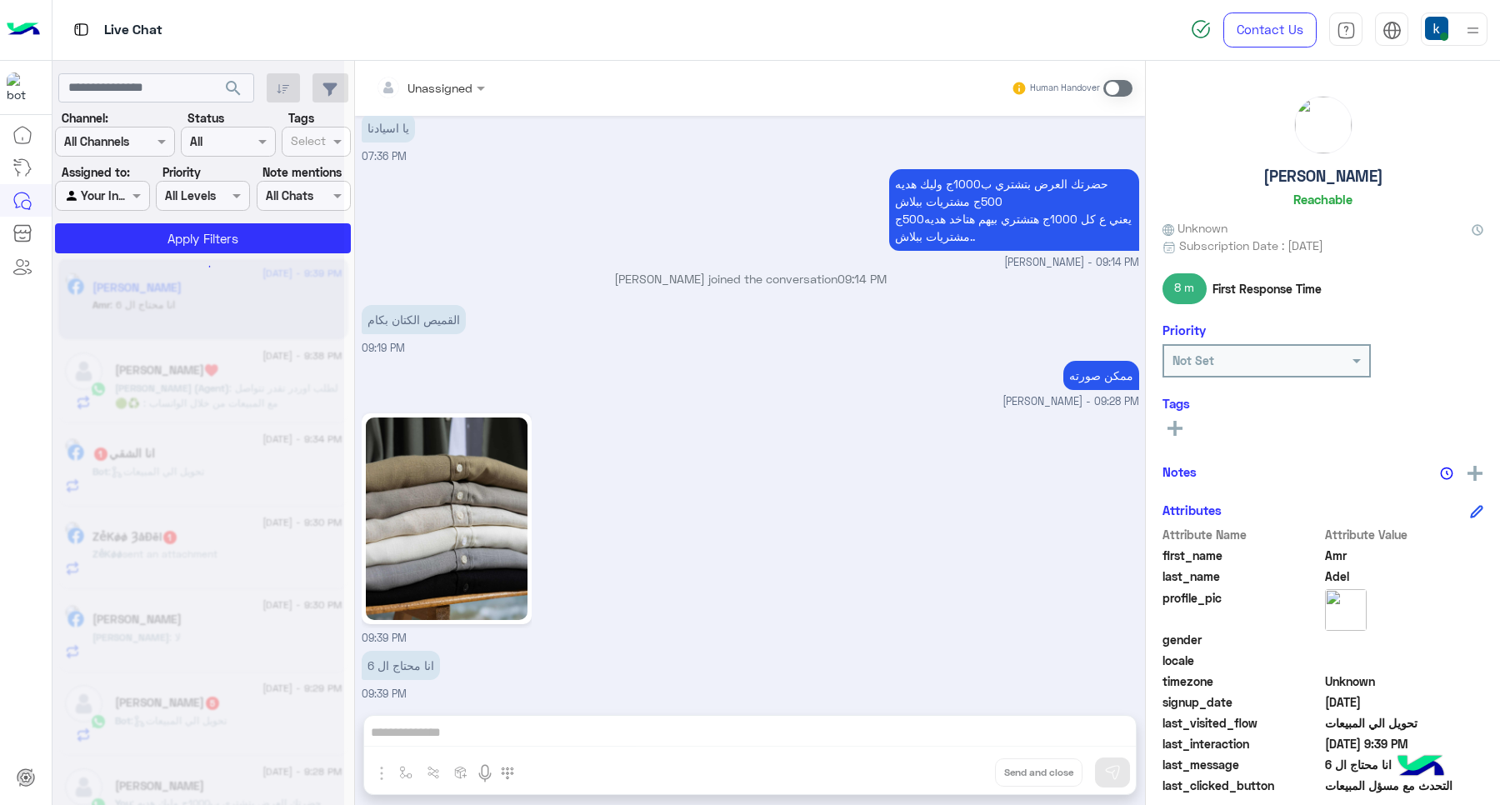
click at [967, 771] on div "Unassigned Human Handover Aug 31, 2025 لو سمحت 07:05 PM بكام 07:12 PM التحدث مع…" at bounding box center [750, 436] width 790 height 751
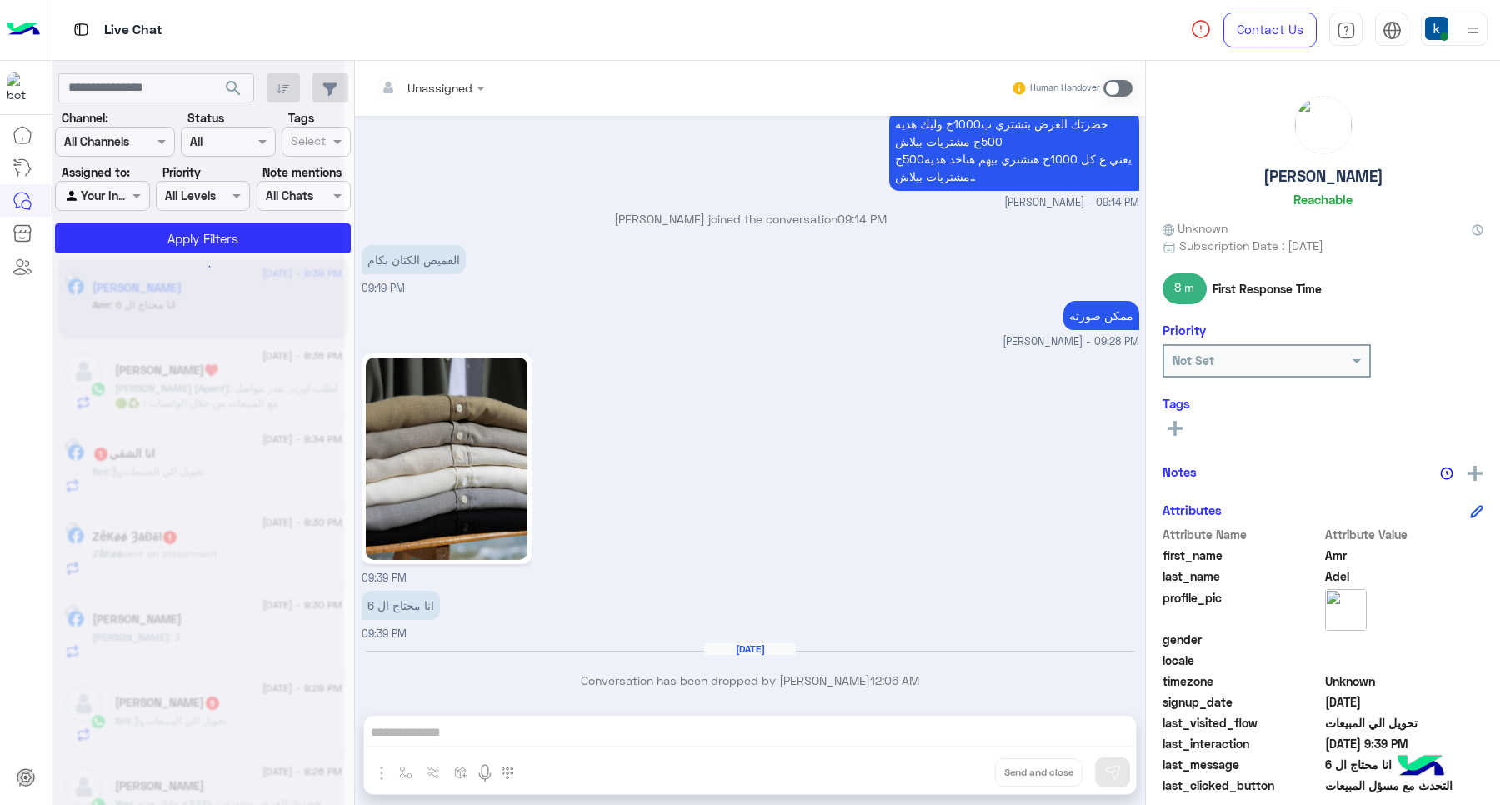
click at [0, 0] on button "Drop" at bounding box center [0, 0] width 0 height 0
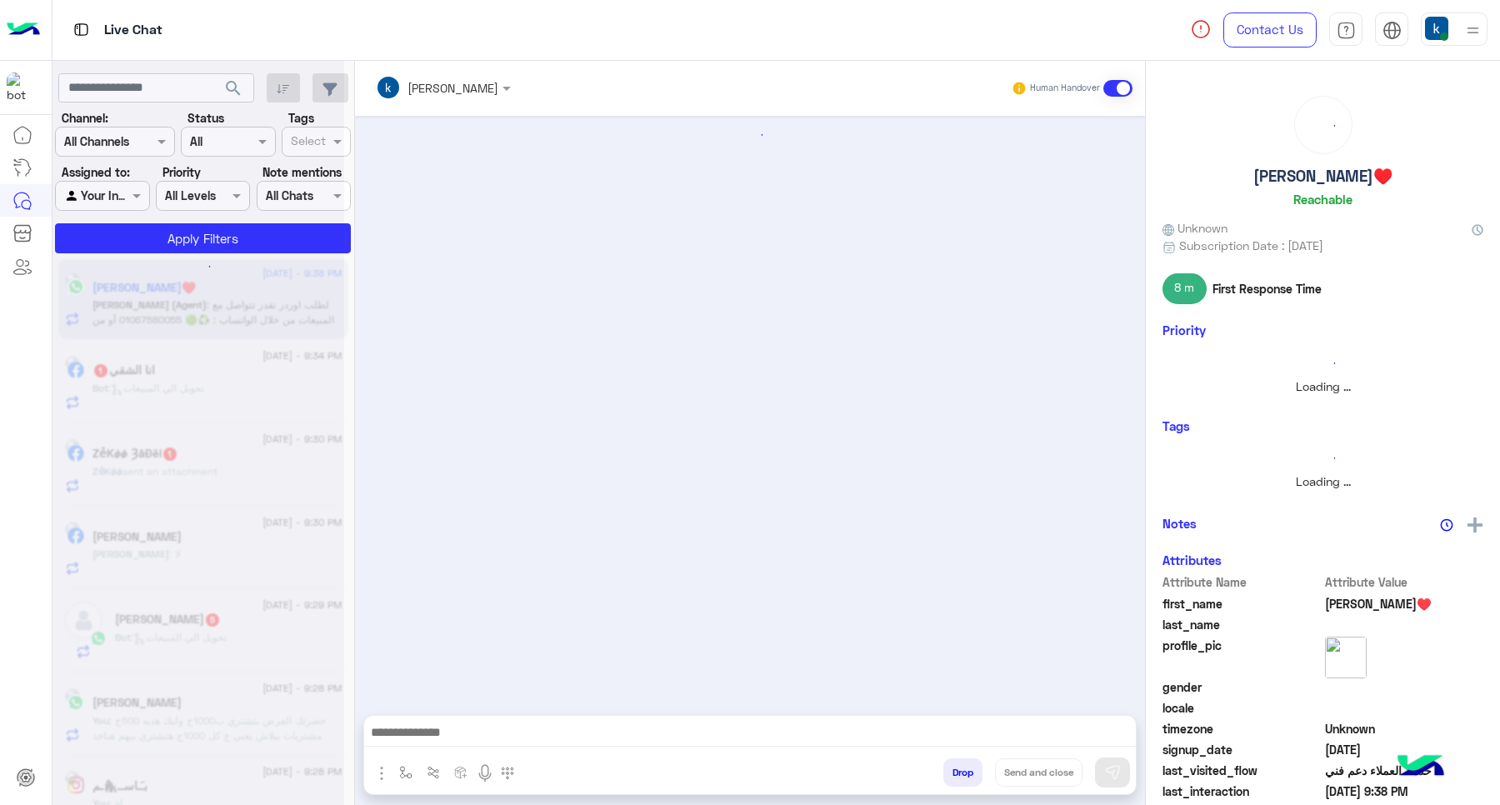
click at [964, 771] on button "Drop" at bounding box center [962, 772] width 39 height 28
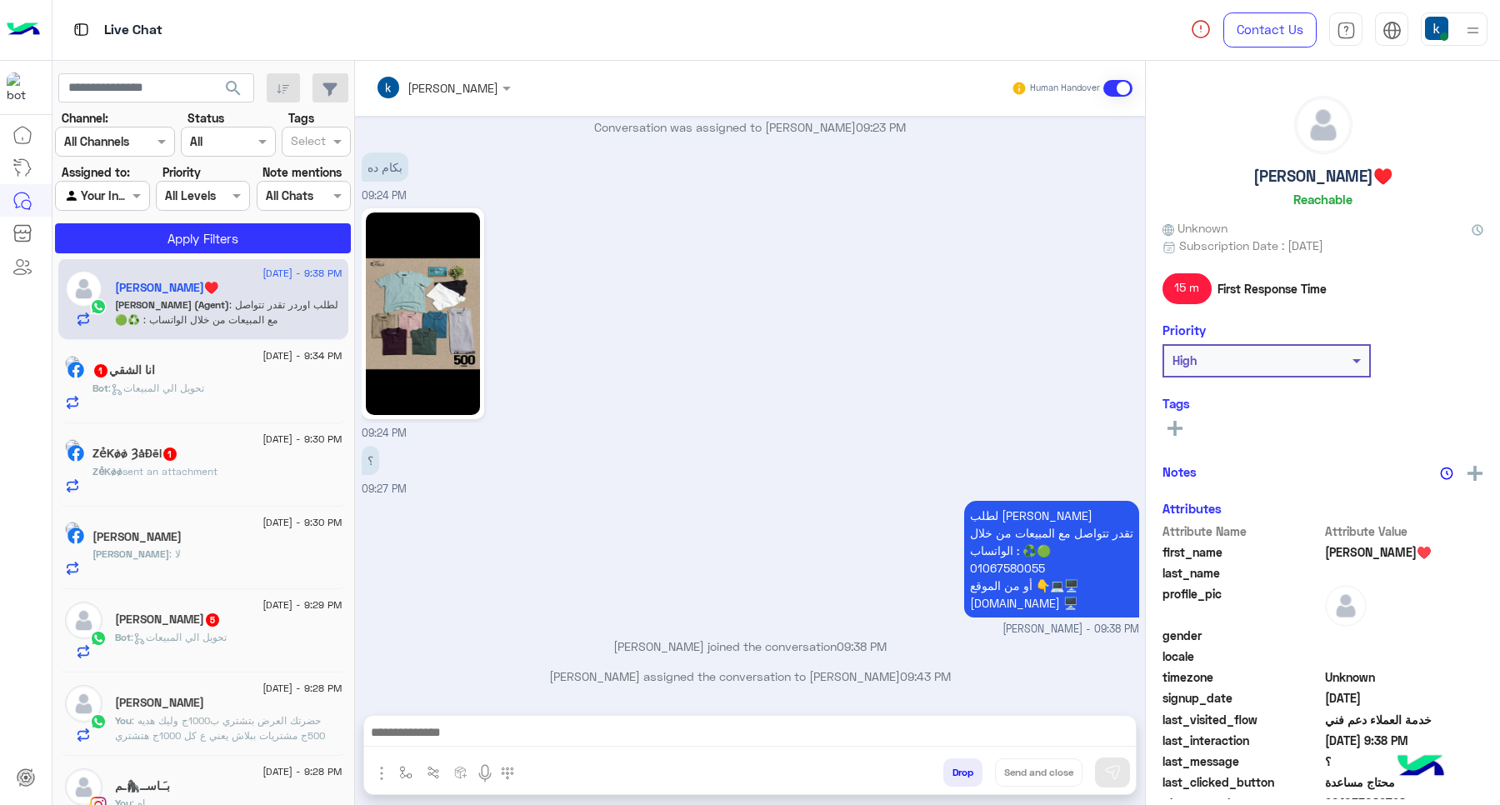
click at [964, 771] on div "khaled mohamed Human Handover Aug 31, 2025 Habiba♥️ asked to talk to human 09:2…" at bounding box center [750, 436] width 790 height 751
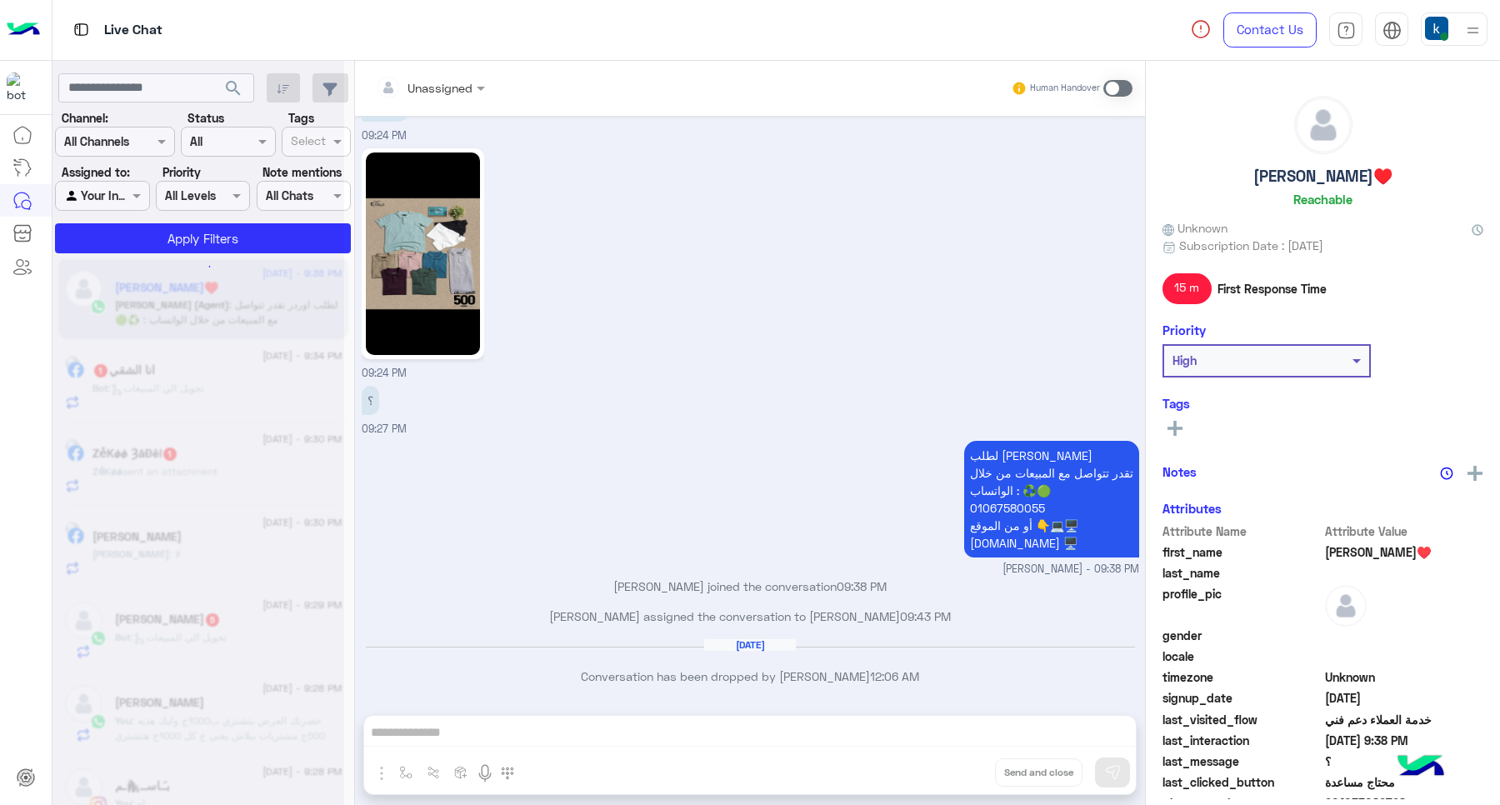
click at [964, 771] on div "Unassigned Human Handover Aug 31, 2025 Habiba♥️ asked to talk to human 09:22 PM…" at bounding box center [750, 436] width 790 height 751
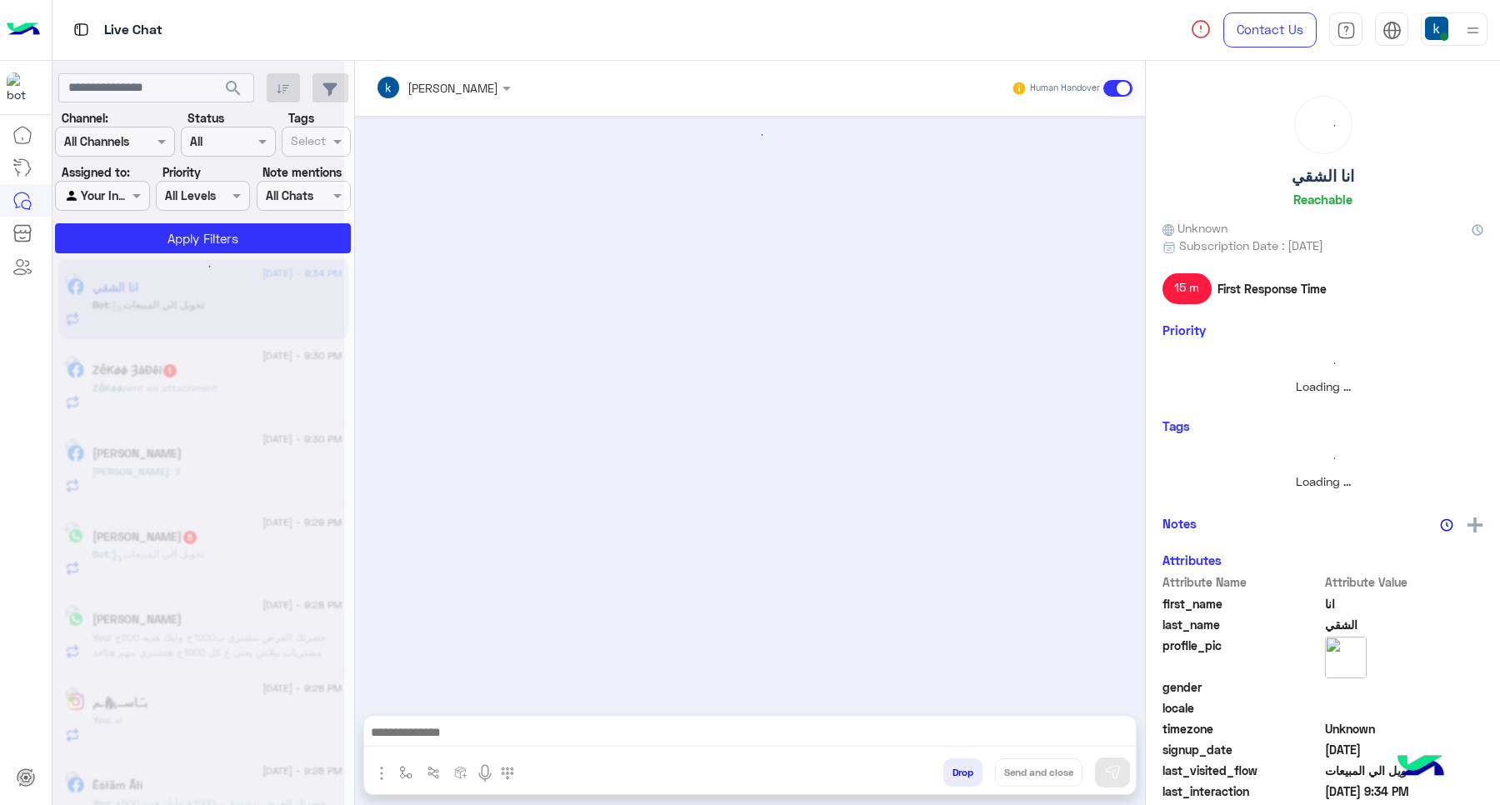
click at [967, 771] on button "Drop" at bounding box center [962, 772] width 39 height 28
click at [958, 764] on button "Drop" at bounding box center [962, 772] width 39 height 28
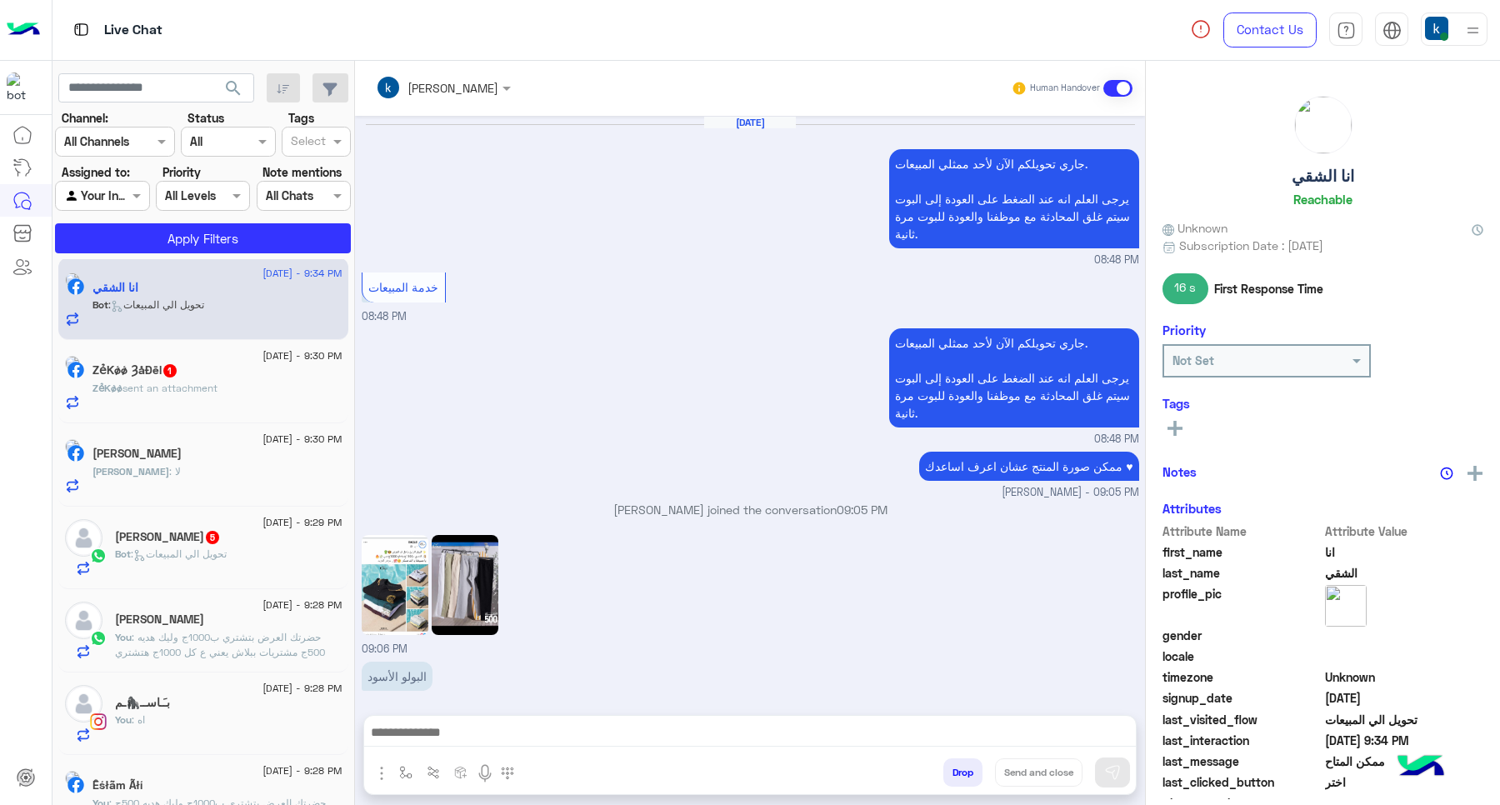
click at [958, 764] on button "Drop" at bounding box center [962, 772] width 39 height 28
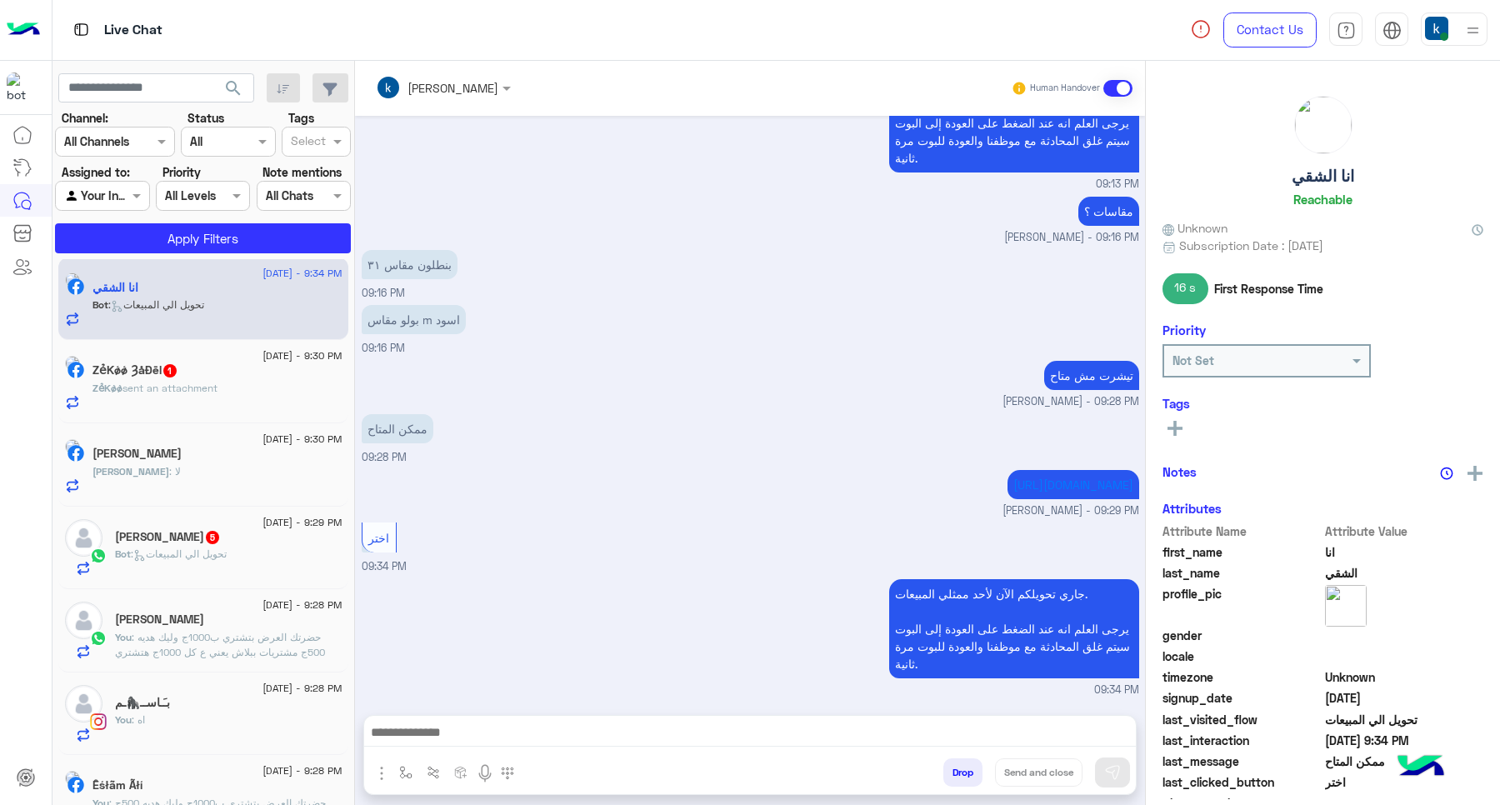
click at [958, 764] on div "khaled mohamed Human Handover Aug 31, 2025 جاري تحويلكم الآن لأحد ممثلي المبيعا…" at bounding box center [750, 436] width 790 height 751
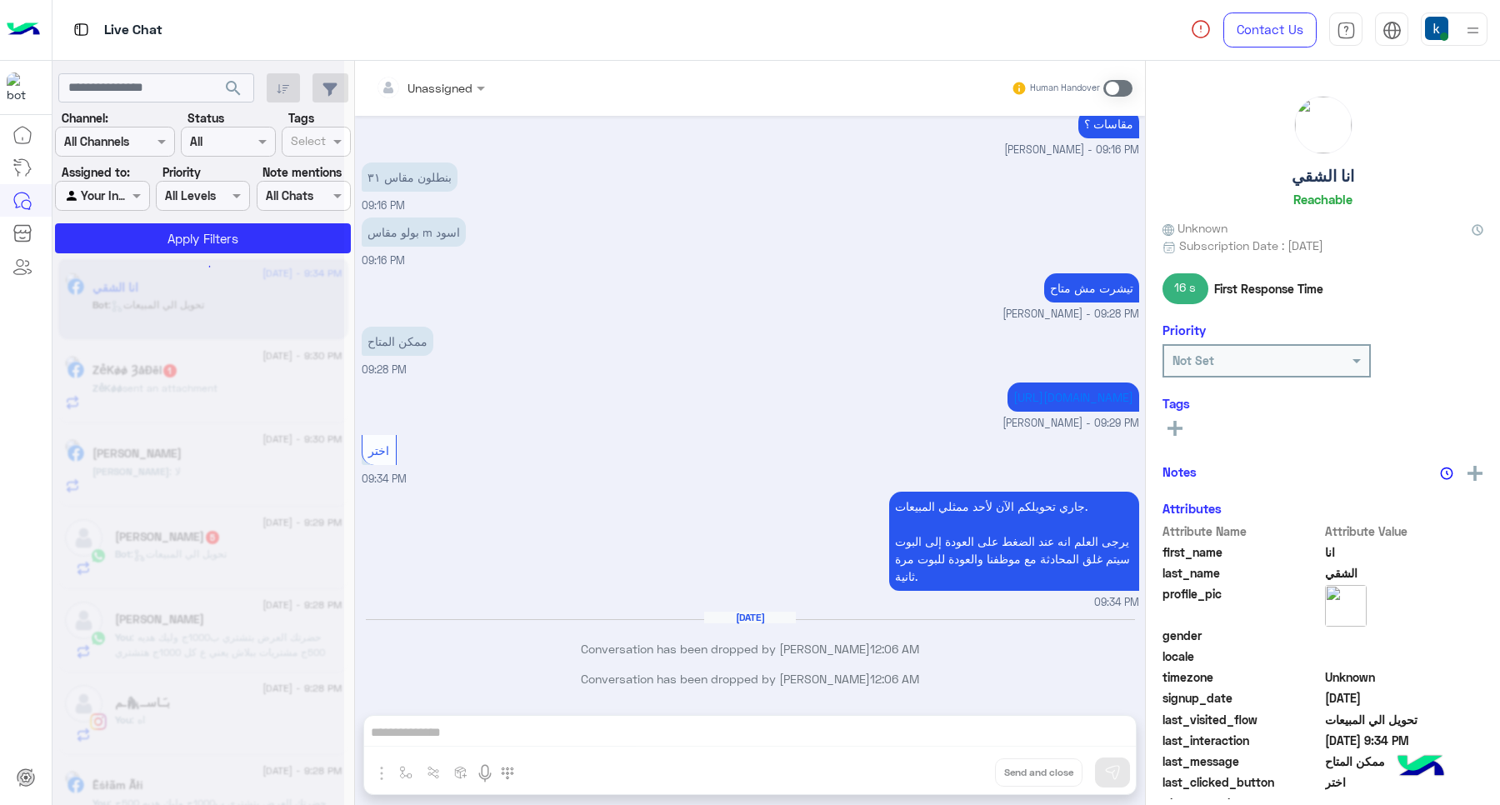
click at [958, 764] on div "Unassigned Human Handover Aug 31, 2025 جاري تحويلكم الآن لأحد ممثلي المبيعات. ي…" at bounding box center [750, 436] width 790 height 751
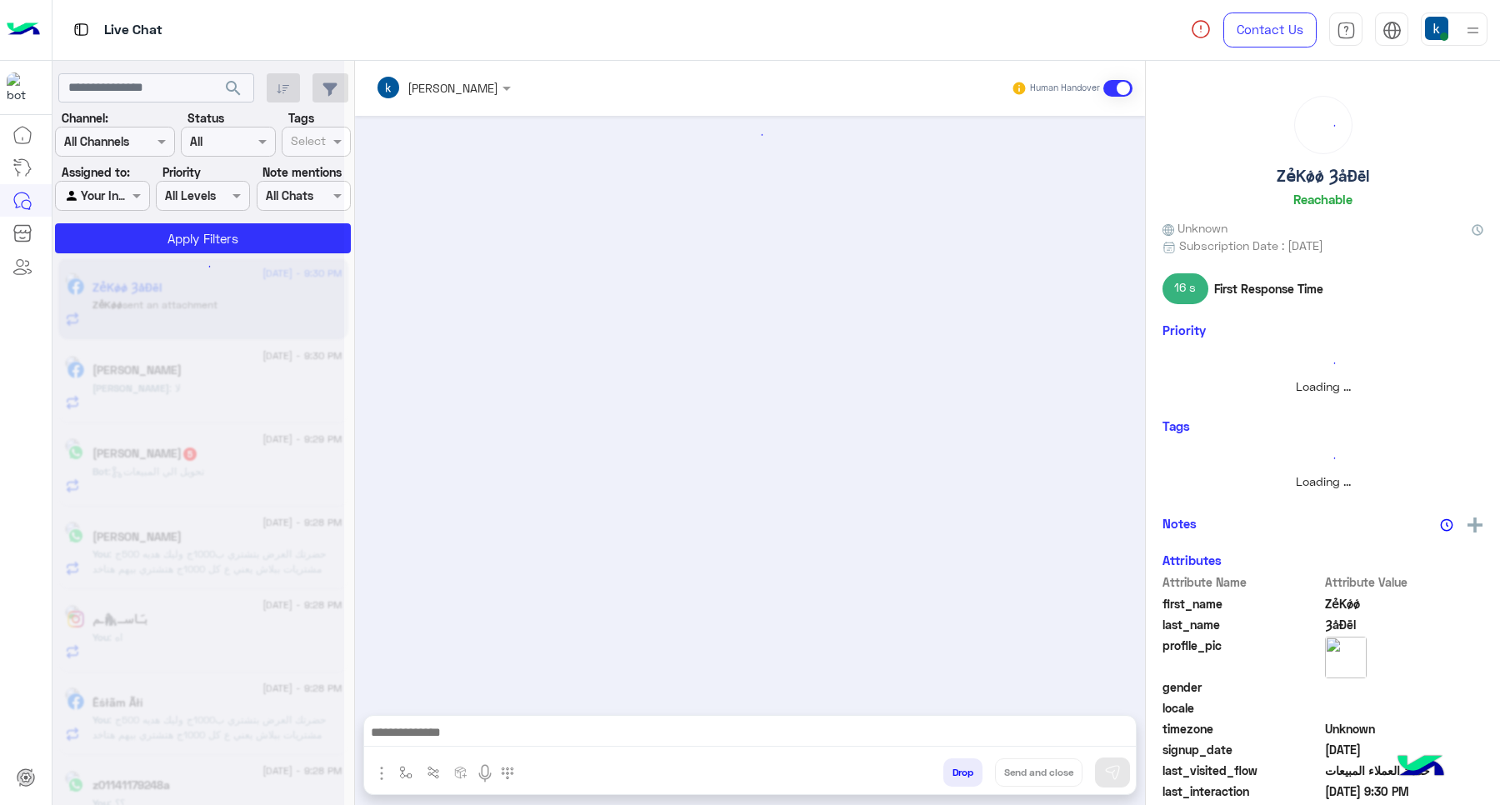
click at [958, 764] on div "khaled mohamed Human Handover Drop Send and close" at bounding box center [750, 436] width 790 height 751
click at [958, 764] on button "Drop" at bounding box center [962, 772] width 39 height 28
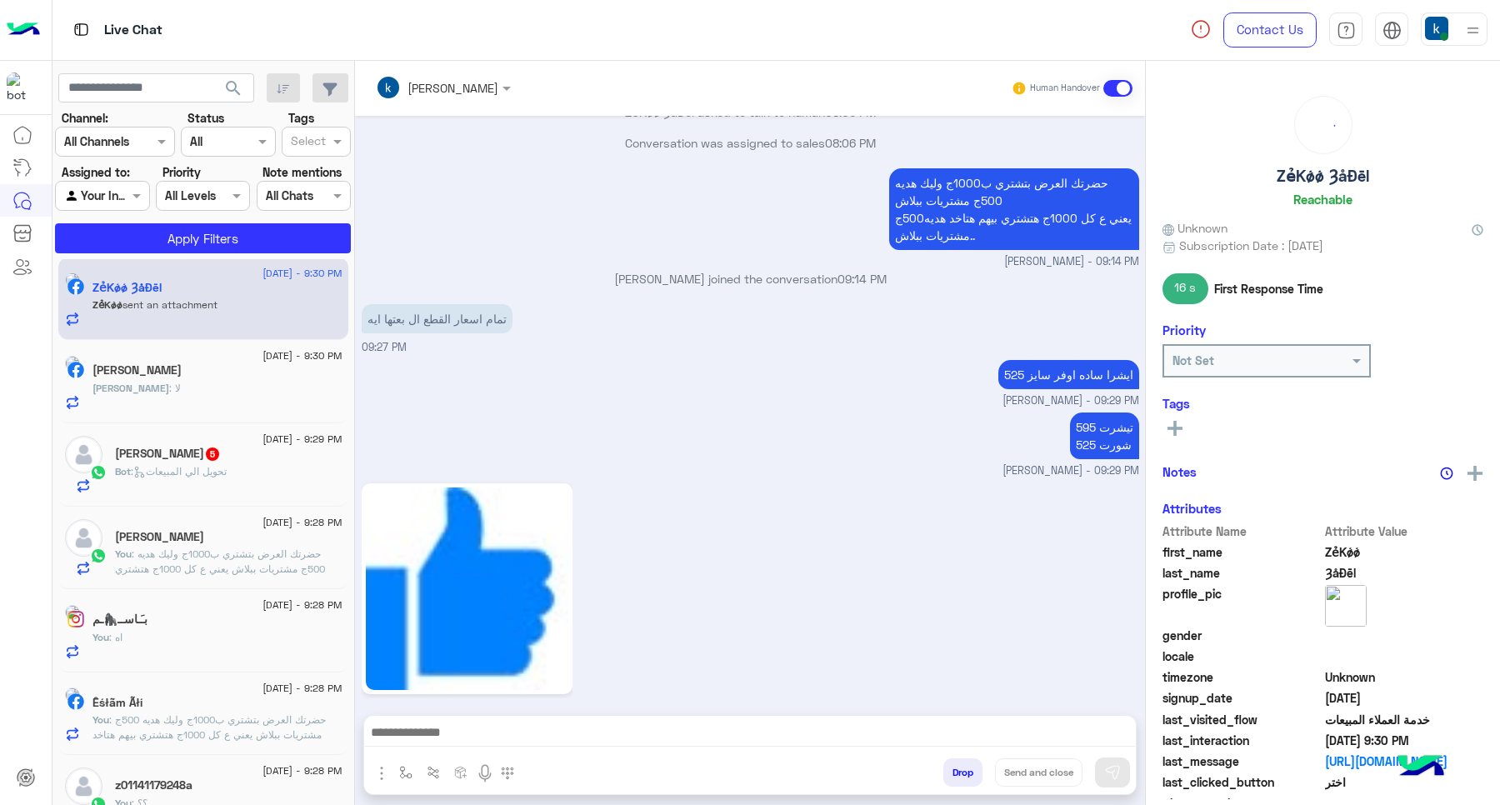
click at [958, 764] on button "Drop" at bounding box center [962, 772] width 39 height 28
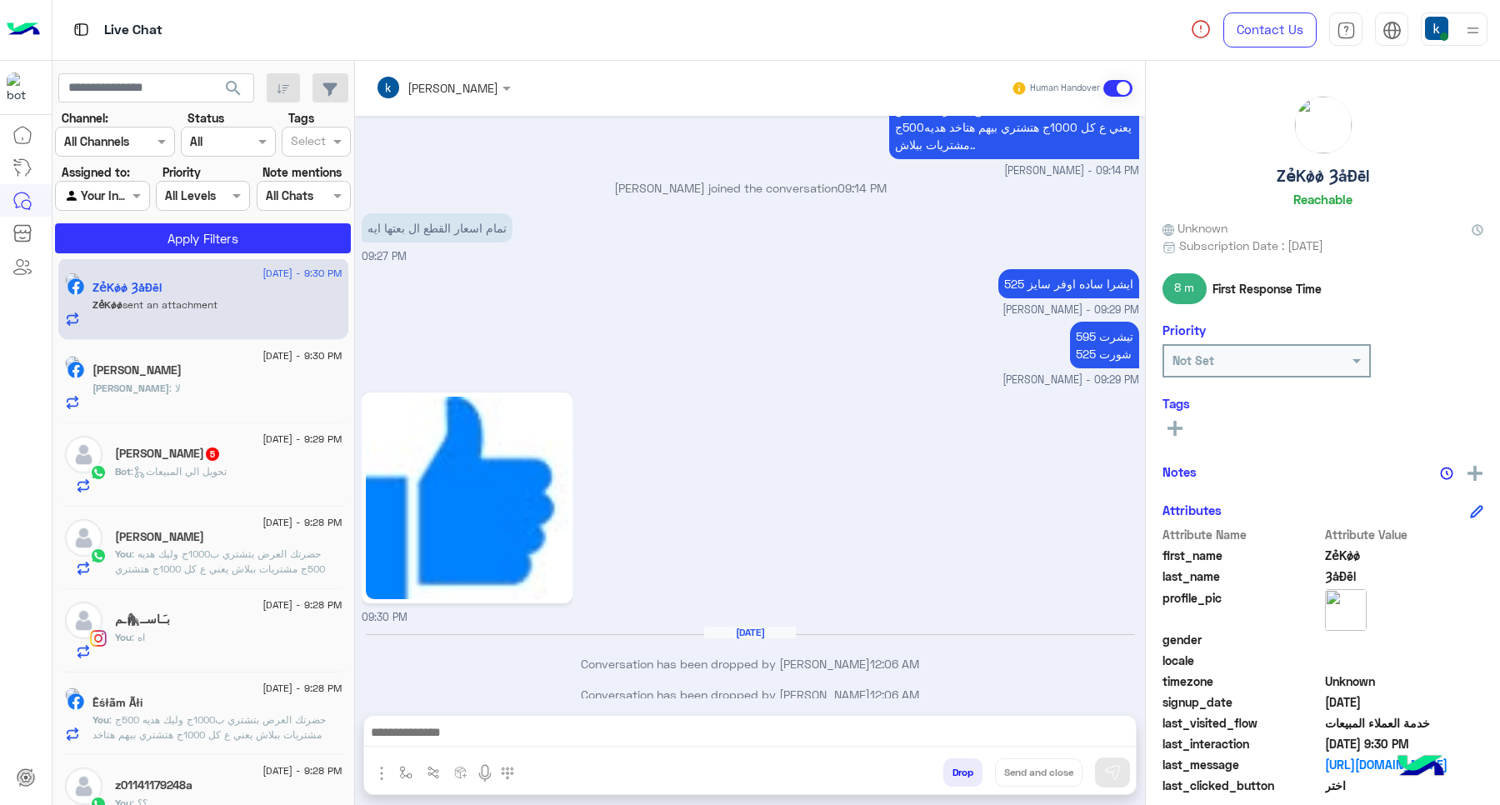
click at [958, 764] on div "khaled mohamed Human Handover Aug 29, 2025 دا متاح؟ 12:20 PM طولك ووزنك كام ؟ 1…" at bounding box center [750, 436] width 790 height 751
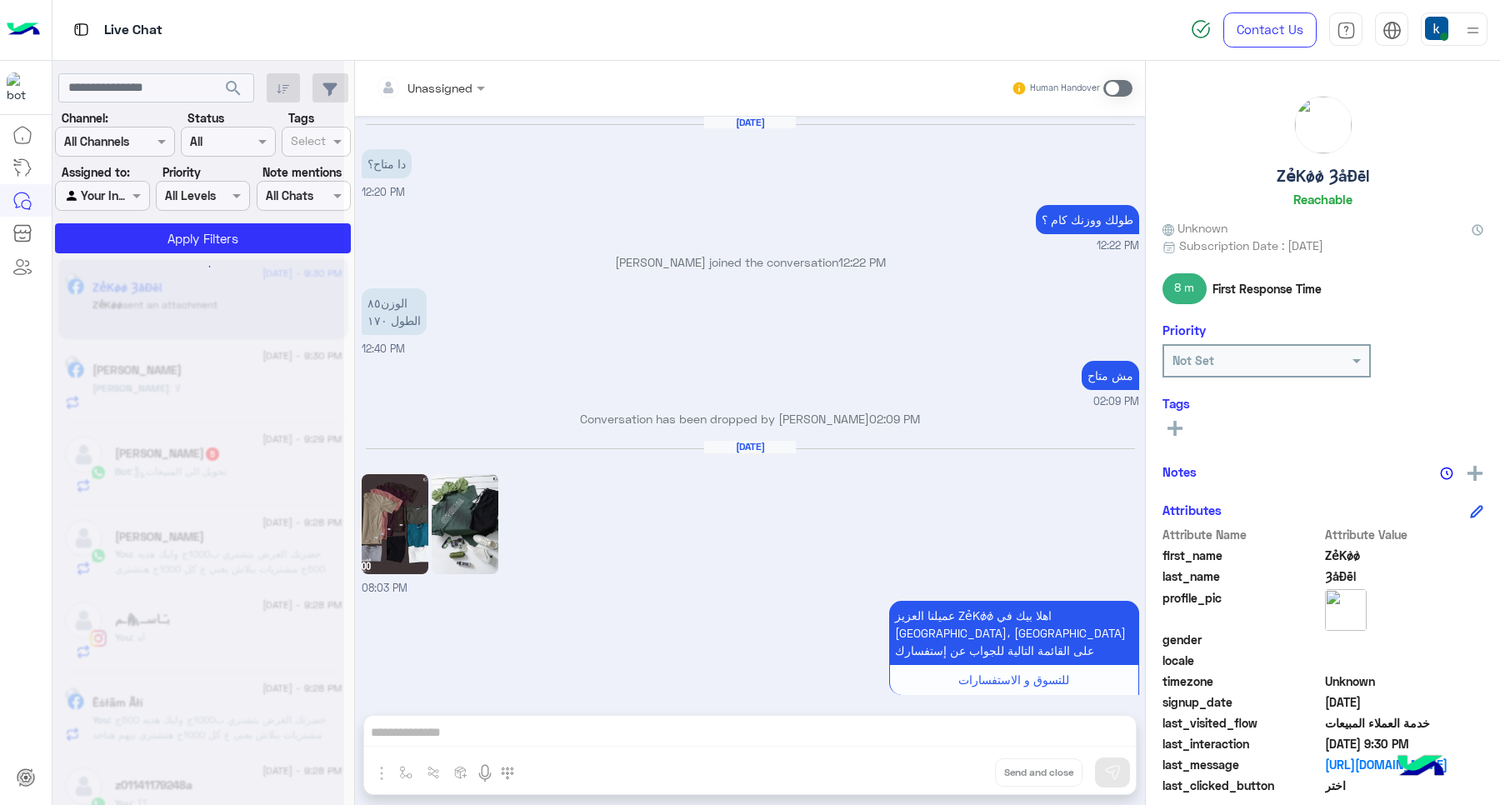
click at [958, 764] on div "Unassigned Human Handover Aug 29, 2025 دا متاح؟ 12:20 PM طولك ووزنك كام ؟ 12:22…" at bounding box center [750, 436] width 790 height 751
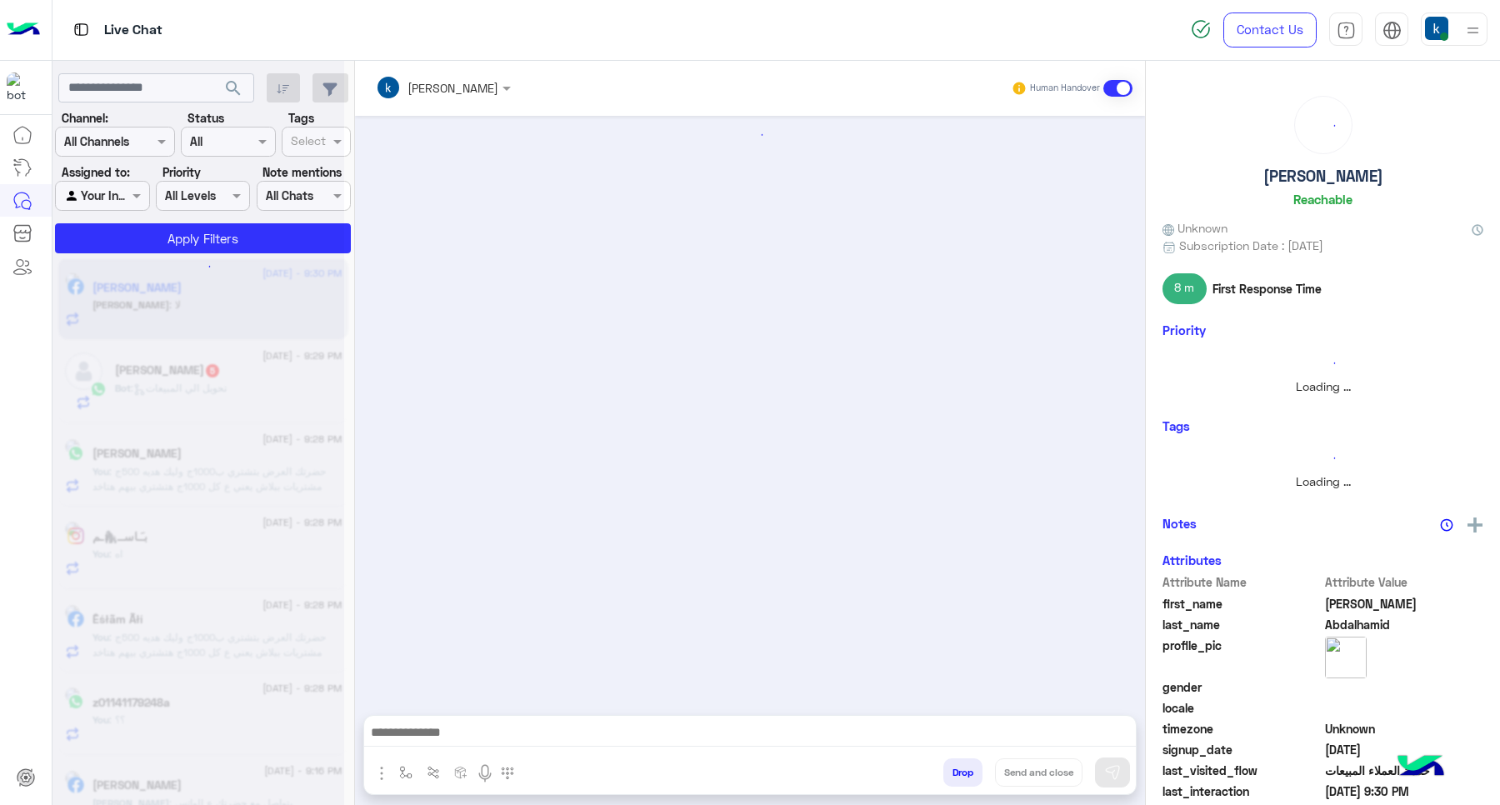
click at [967, 759] on button "Drop" at bounding box center [962, 772] width 39 height 28
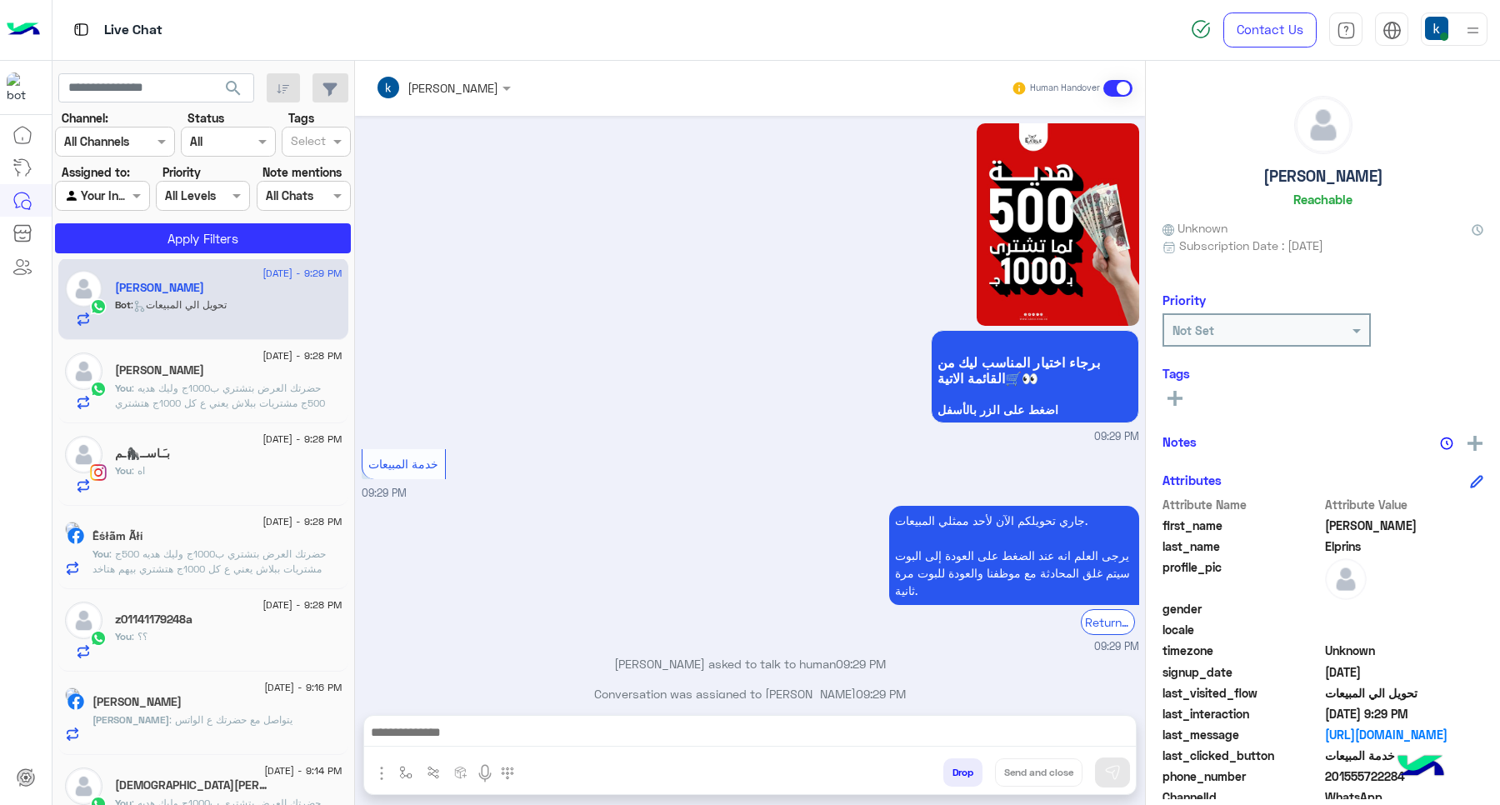
click at [967, 771] on button "Drop" at bounding box center [962, 772] width 39 height 28
click at [971, 773] on button "Drop" at bounding box center [962, 772] width 39 height 28
click at [971, 779] on button "Drop" at bounding box center [962, 772] width 39 height 28
click at [934, 758] on div "Drop Send and close" at bounding box center [831, 775] width 609 height 37
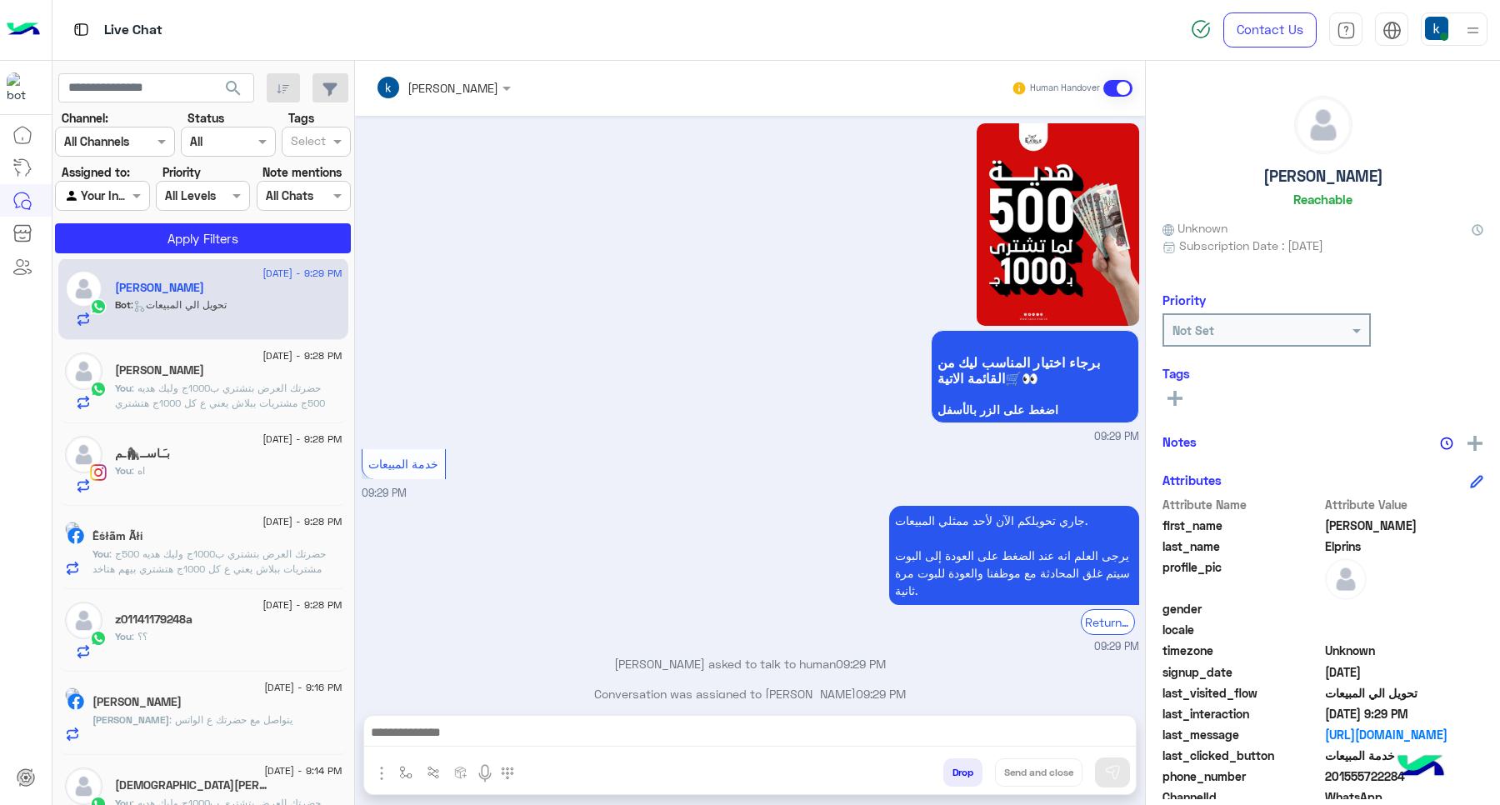
click at [962, 763] on button "Drop" at bounding box center [962, 772] width 39 height 28
click at [962, 763] on div "khaled mohamed Human Handover Aug 31, 2025 برجاء اختيار المناسب ليك من القائمة …" at bounding box center [750, 436] width 790 height 751
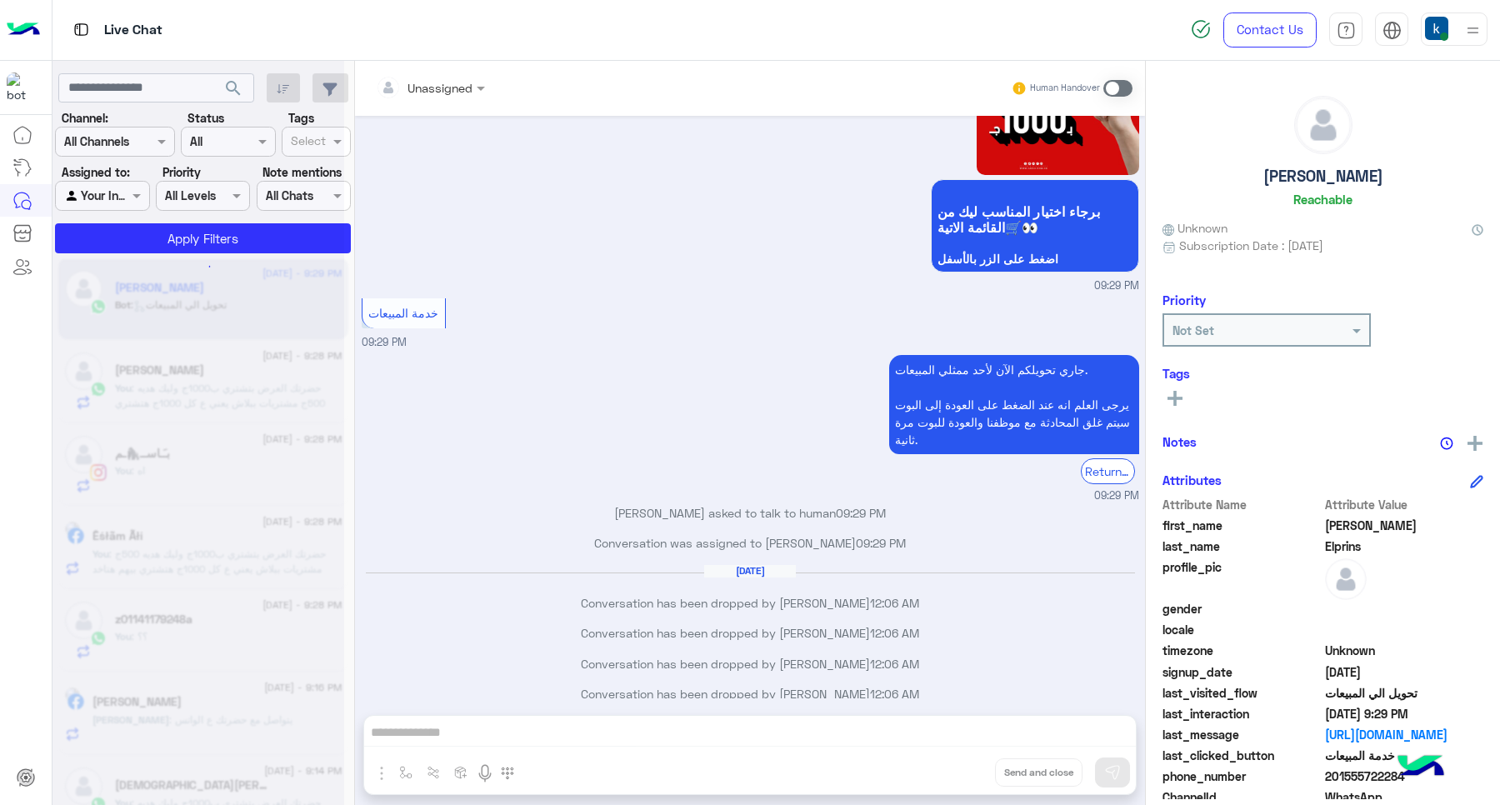
click at [964, 763] on div "Unassigned Human Handover Aug 31, 2025 برجاء اختيار المناسب ليك من القائمة الات…" at bounding box center [750, 436] width 790 height 751
drag, startPoint x: 964, startPoint y: 763, endPoint x: 968, endPoint y: 782, distance: 18.8
click at [967, 772] on div "Unassigned Human Handover Aug 31, 2025 برجاء اختيار المناسب ليك من القائمة الات…" at bounding box center [750, 436] width 790 height 751
click at [968, 782] on div "Unassigned Human Handover Aug 31, 2025 برجاء اختيار المناسب ليك من القائمة الات…" at bounding box center [750, 436] width 790 height 751
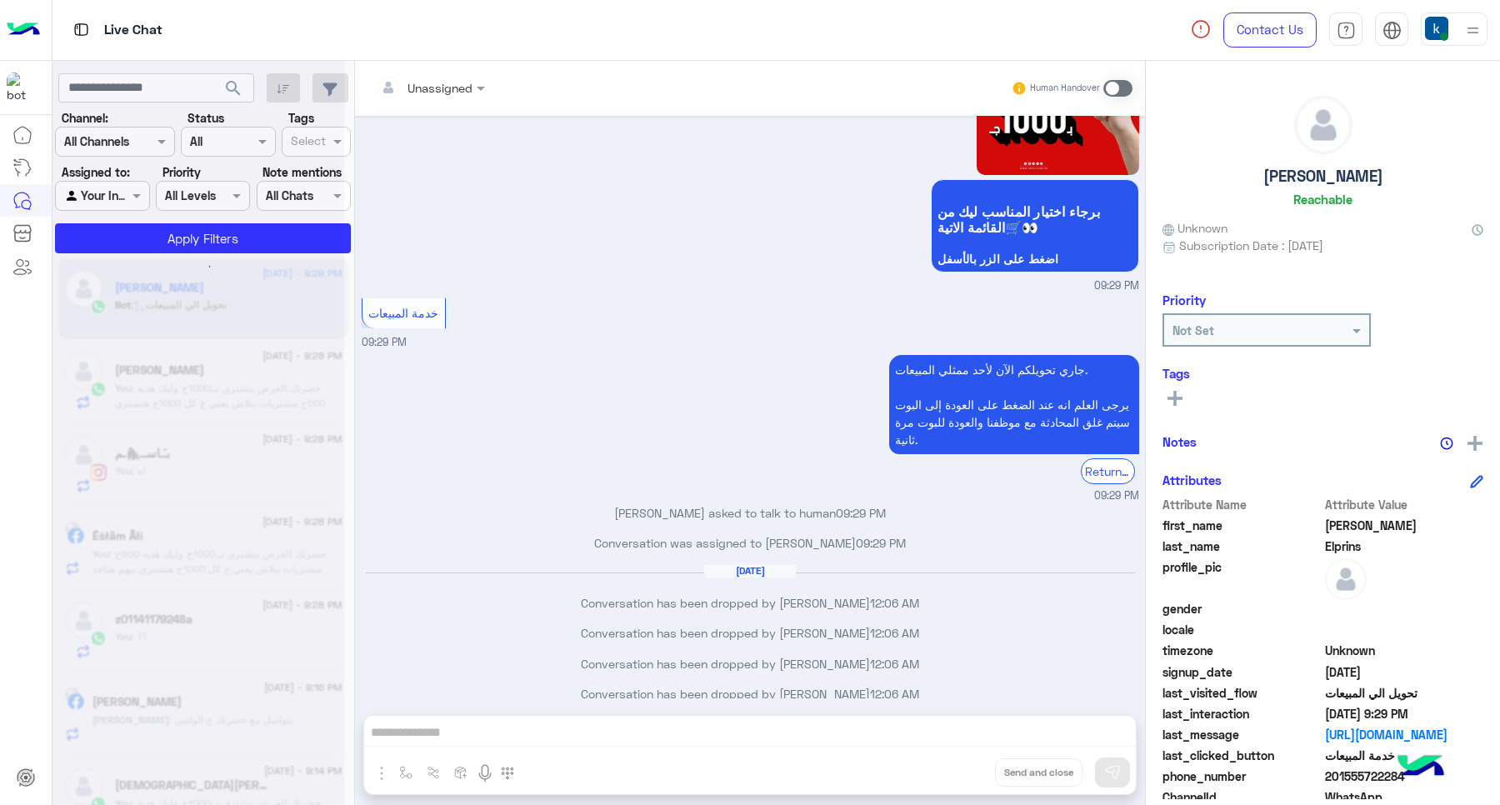
click at [0, 0] on button "Drop" at bounding box center [0, 0] width 0 height 0
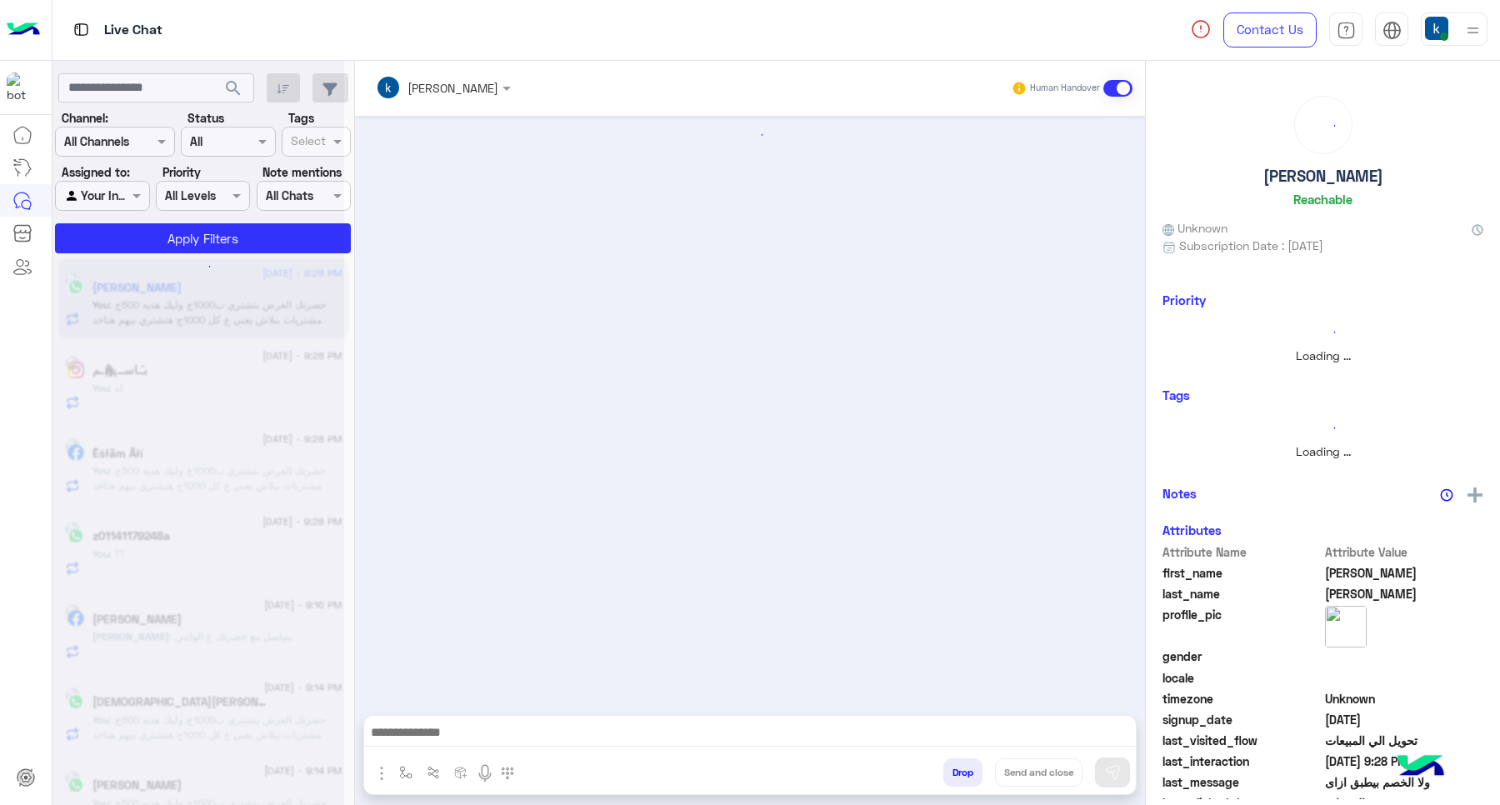
click at [972, 775] on button "Drop" at bounding box center [962, 772] width 39 height 28
click at [965, 780] on button "Drop" at bounding box center [962, 772] width 39 height 28
click at [964, 783] on button "Drop" at bounding box center [962, 772] width 39 height 28
click at [951, 764] on button "Drop" at bounding box center [962, 772] width 39 height 28
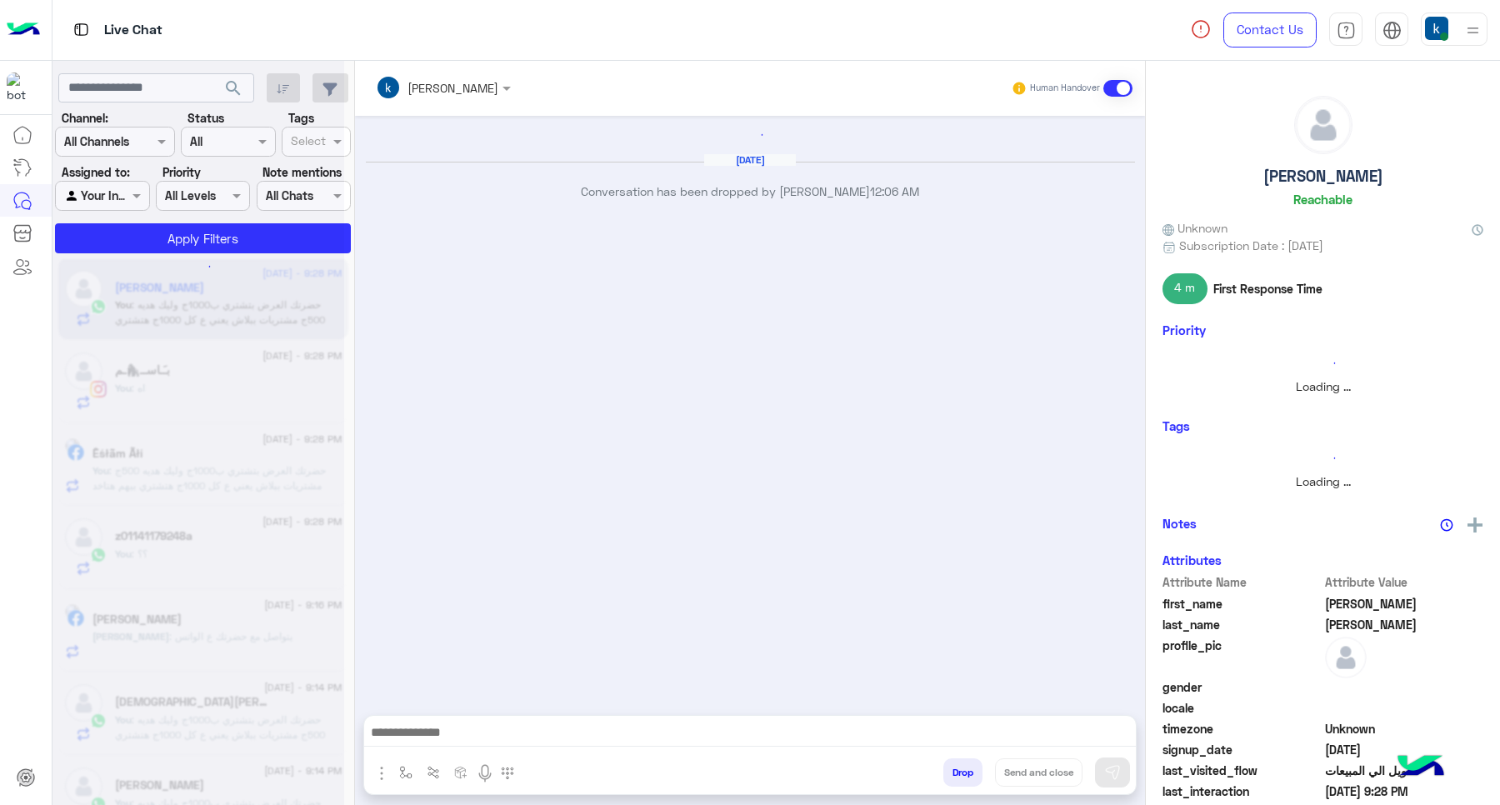
click at [951, 764] on button "Drop" at bounding box center [962, 772] width 39 height 28
click at [951, 764] on div "khaled mohamed Human Handover Sep 1, 2025 Conversation has been dropped by khal…" at bounding box center [750, 436] width 790 height 751
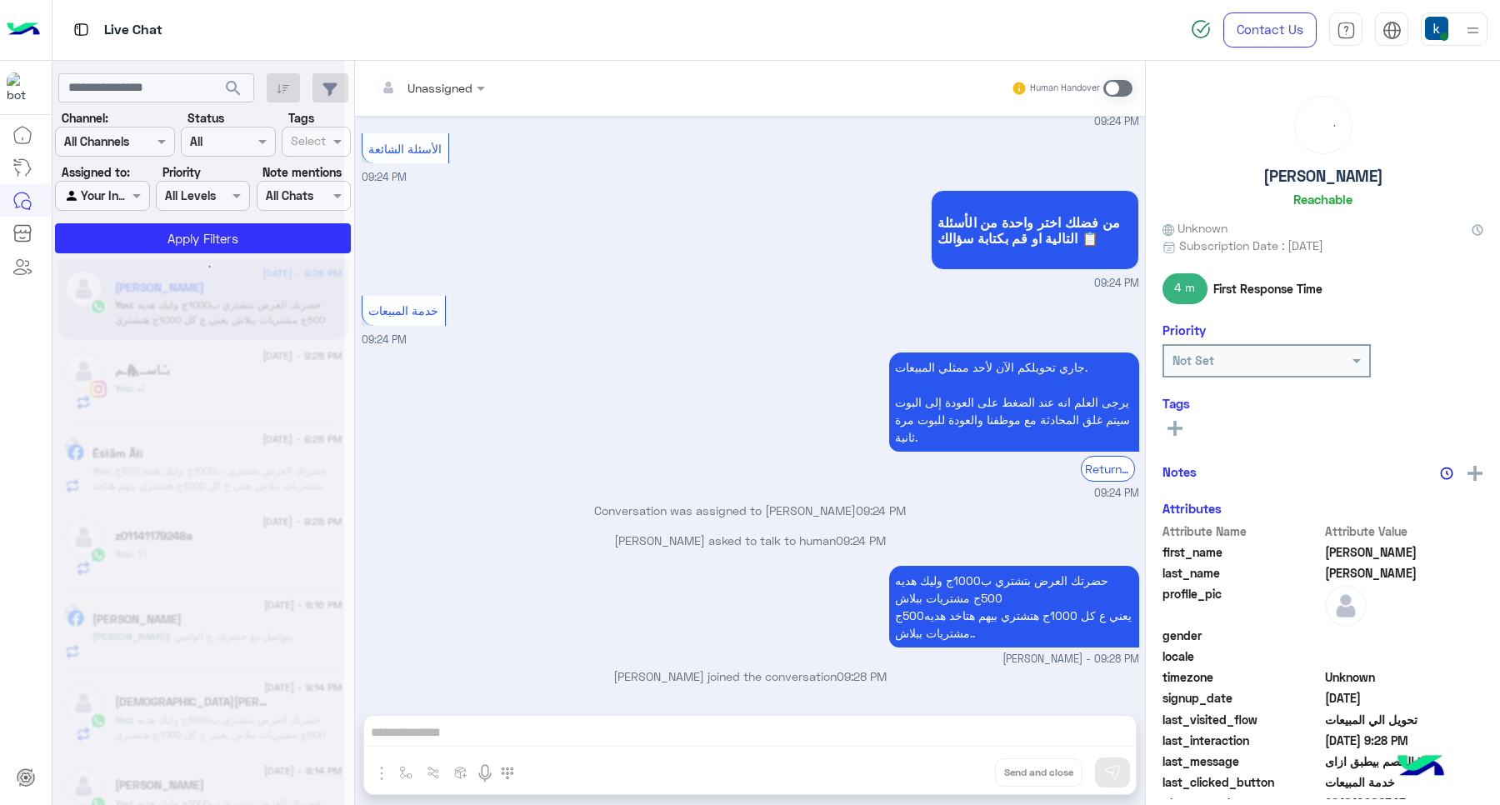
click at [951, 764] on div "Unassigned Human Handover Aug 31, 2025 لو سمحت كنت عايز اعرف العرض اللي شغال مم…" at bounding box center [750, 436] width 790 height 751
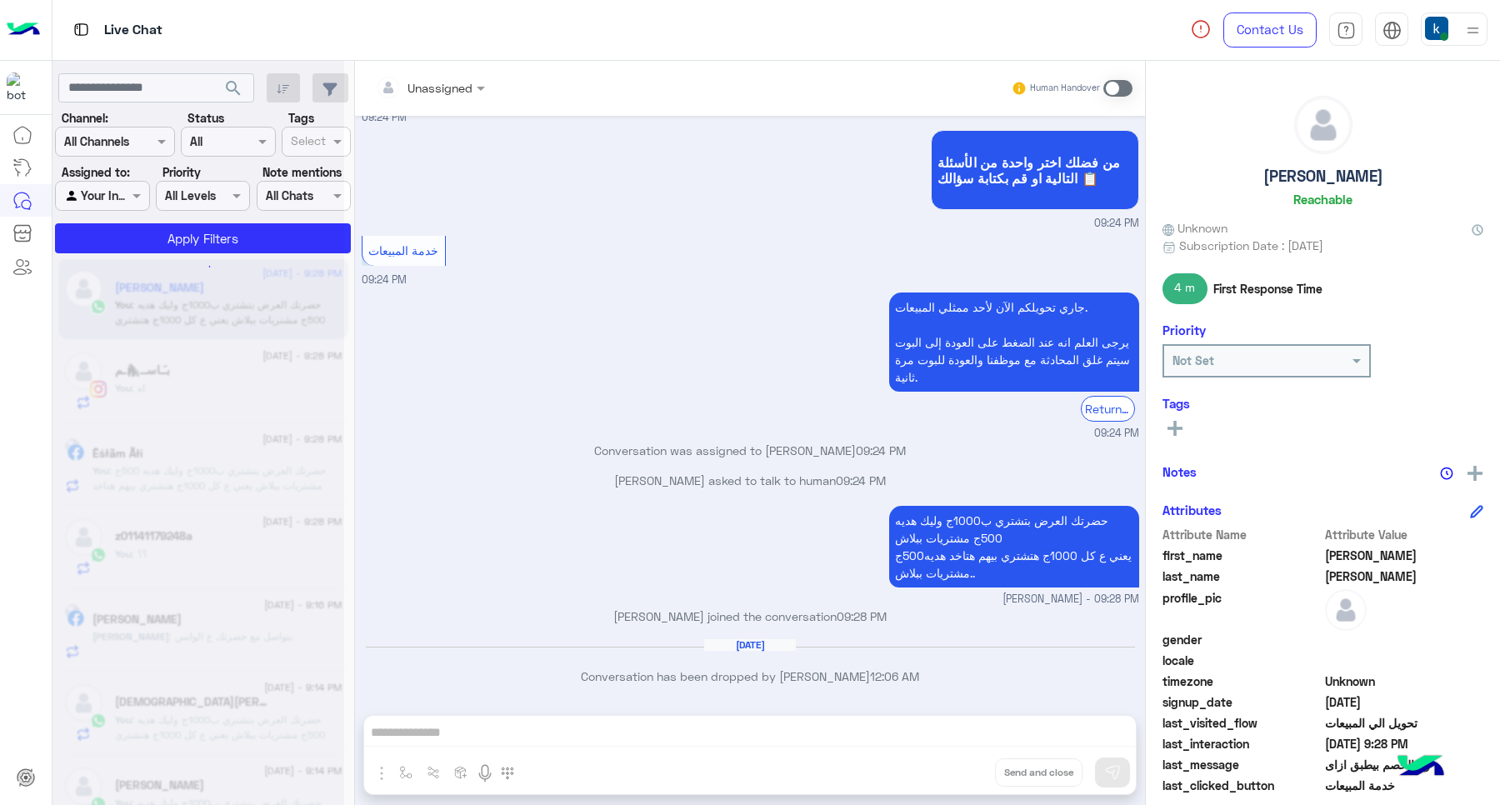
click at [951, 764] on div "Unassigned Human Handover Aug 31, 2025 لو سمحت كنت عايز اعرف العرض اللي شغال مم…" at bounding box center [750, 436] width 790 height 751
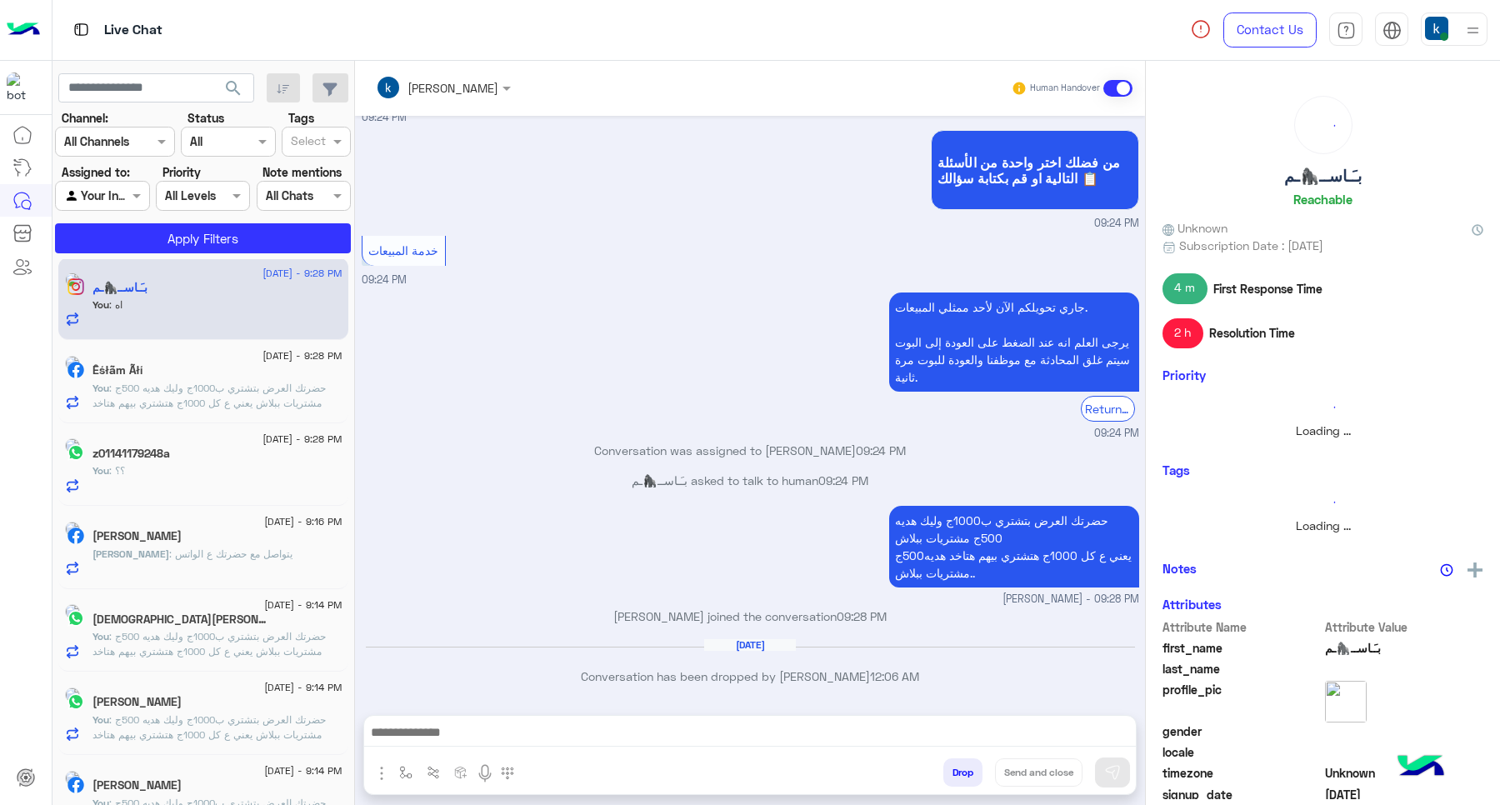
click at [951, 764] on button "Drop" at bounding box center [962, 772] width 39 height 28
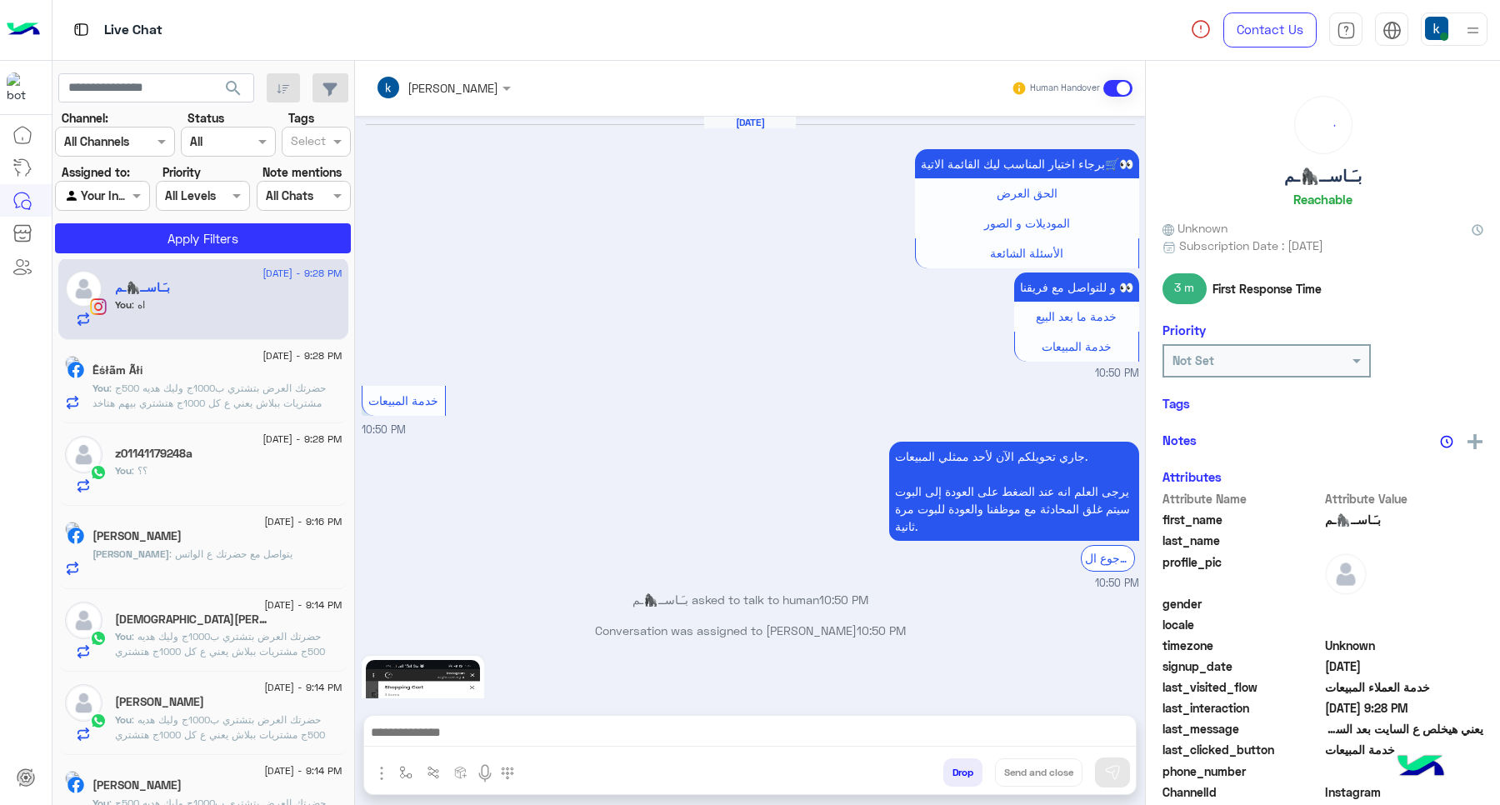
click at [951, 764] on button "Drop" at bounding box center [962, 772] width 39 height 28
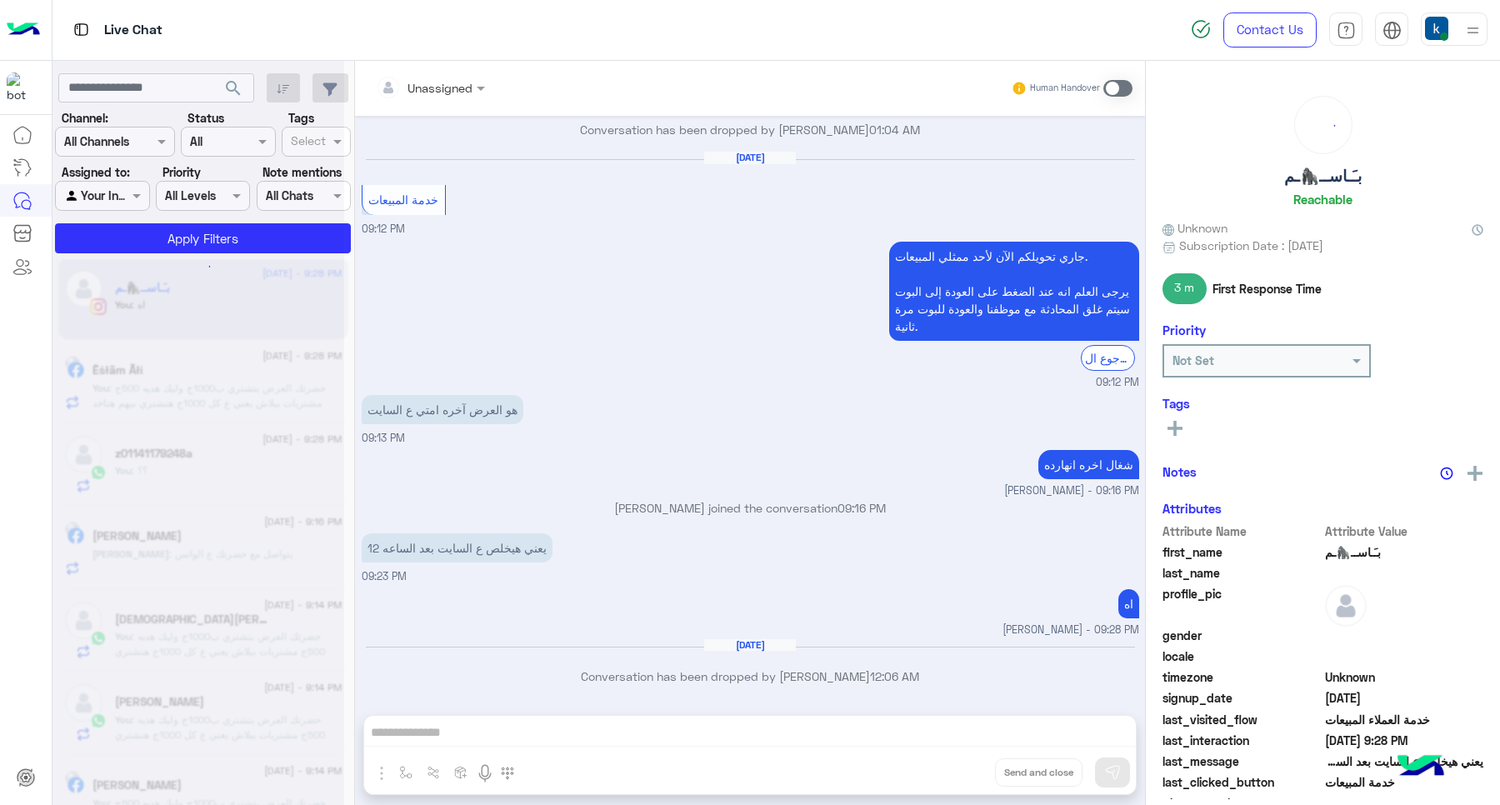
click at [951, 764] on div "Unassigned Human Handover Aug 29, 2025 برجاء اختيار المناسب ليك القائمة الاتية🛒…" at bounding box center [750, 436] width 790 height 751
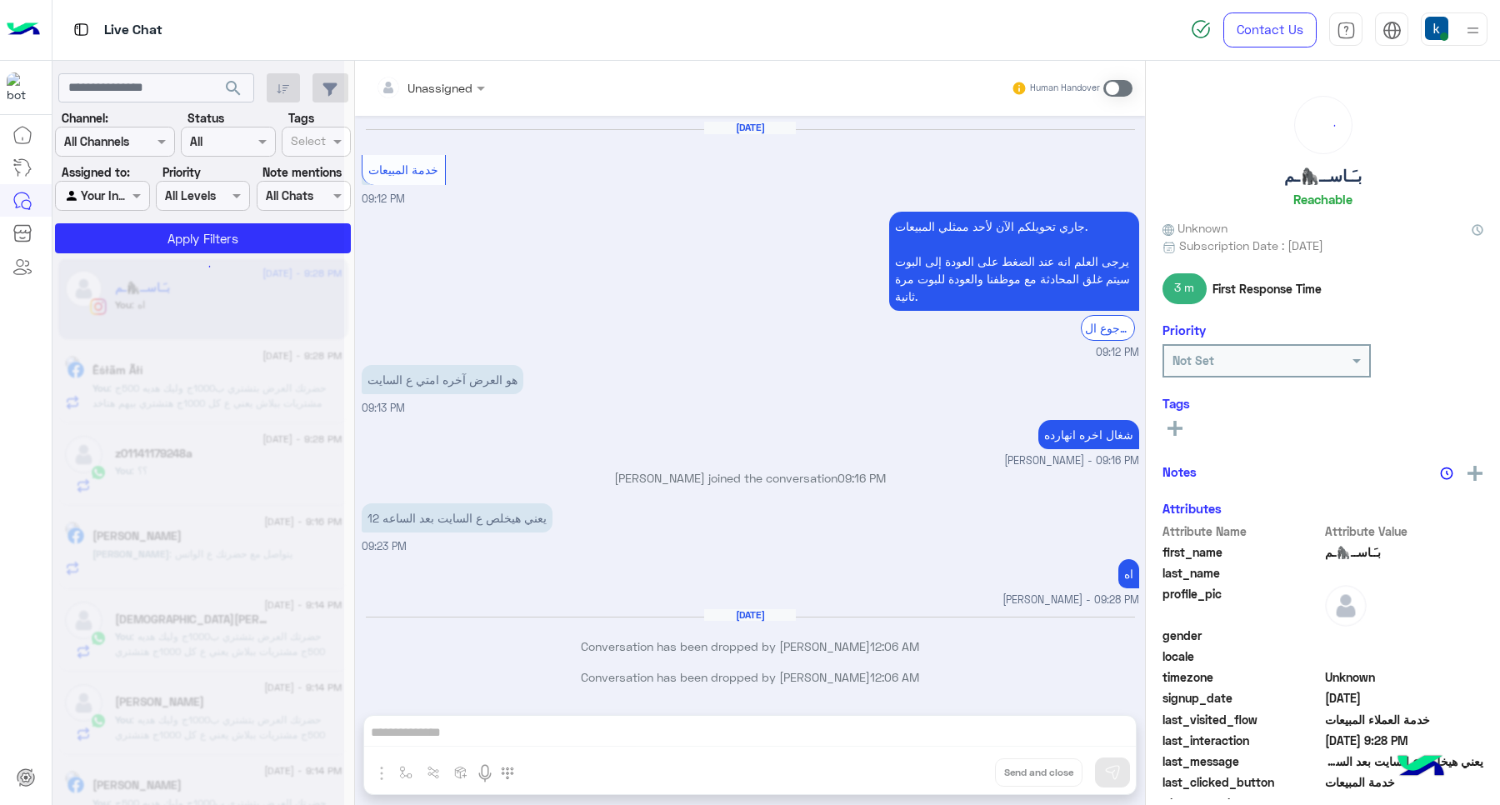
click at [951, 764] on div "Unassigned Human Handover Aug 29, 2025 برجاء اختيار المناسب ليك القائمة الاتية🛒…" at bounding box center [750, 436] width 790 height 751
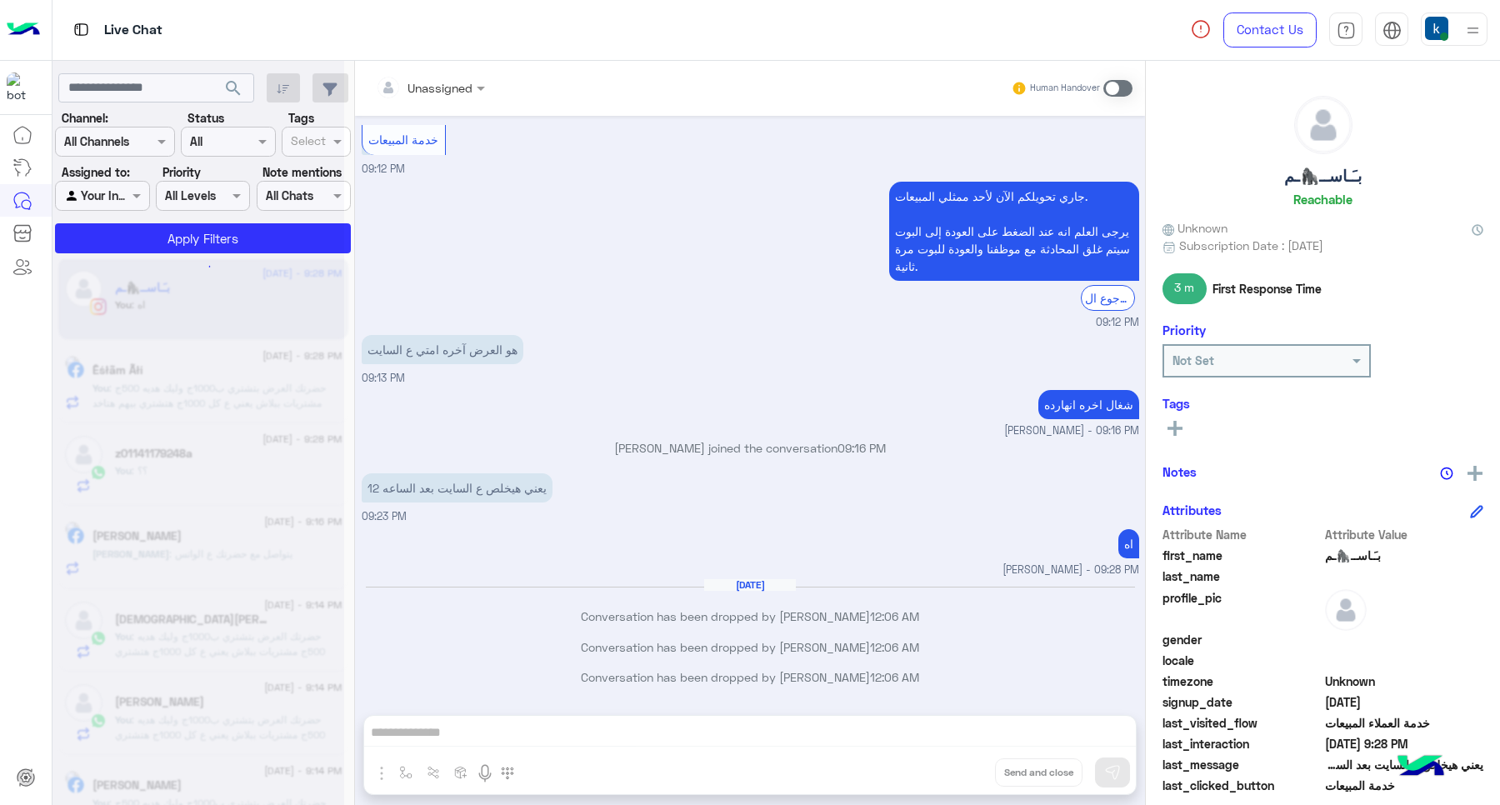
click at [951, 764] on div "Unassigned Human Handover Aug 29, 2025 برجاء اختيار المناسب ليك القائمة الاتية🛒…" at bounding box center [750, 436] width 790 height 751
click at [951, 762] on div "Unassigned Human Handover Aug 29, 2025 برجاء اختيار المناسب ليك القائمة الاتية🛒…" at bounding box center [750, 436] width 790 height 751
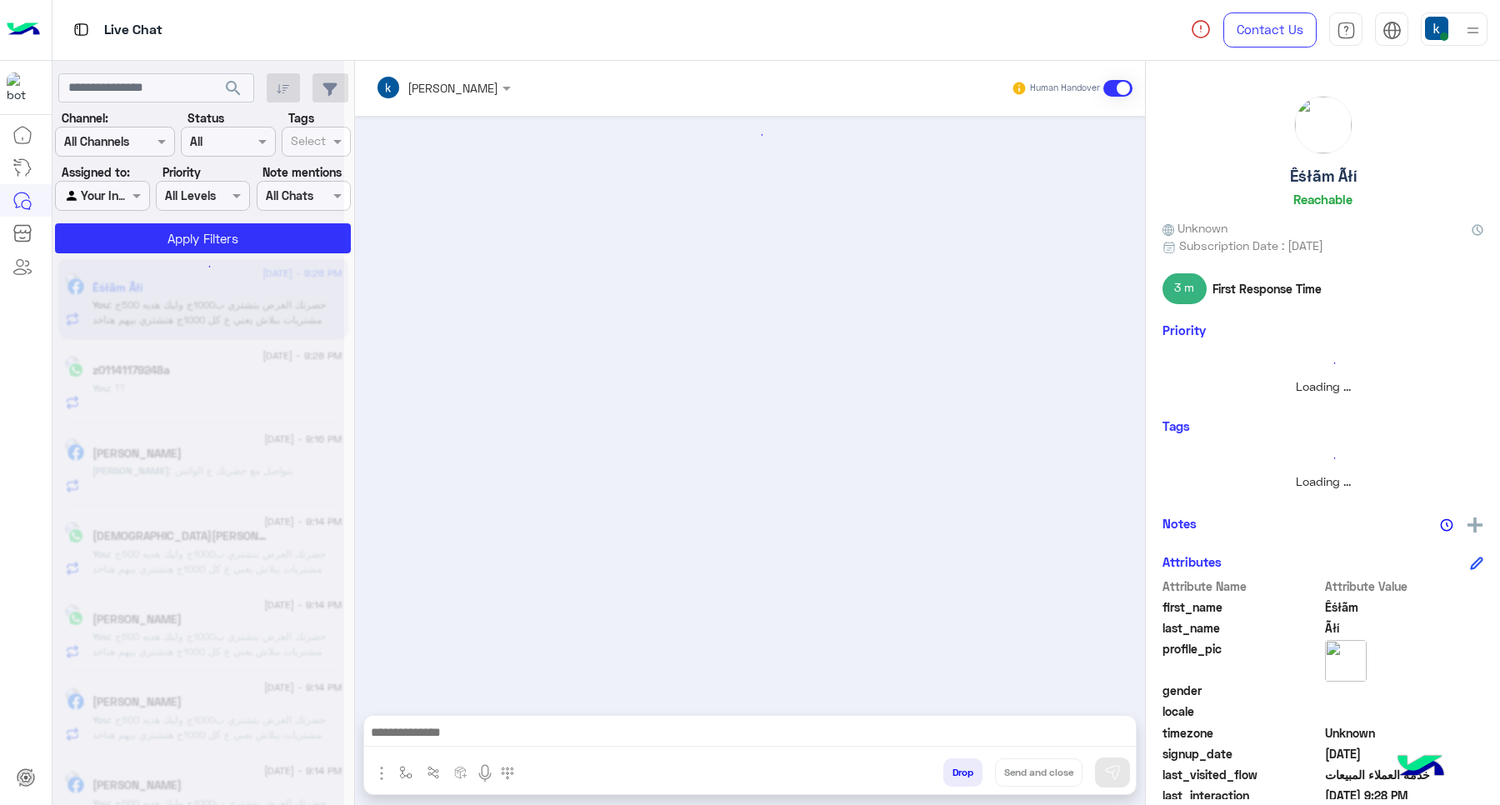
click at [951, 762] on button "Drop" at bounding box center [962, 772] width 39 height 28
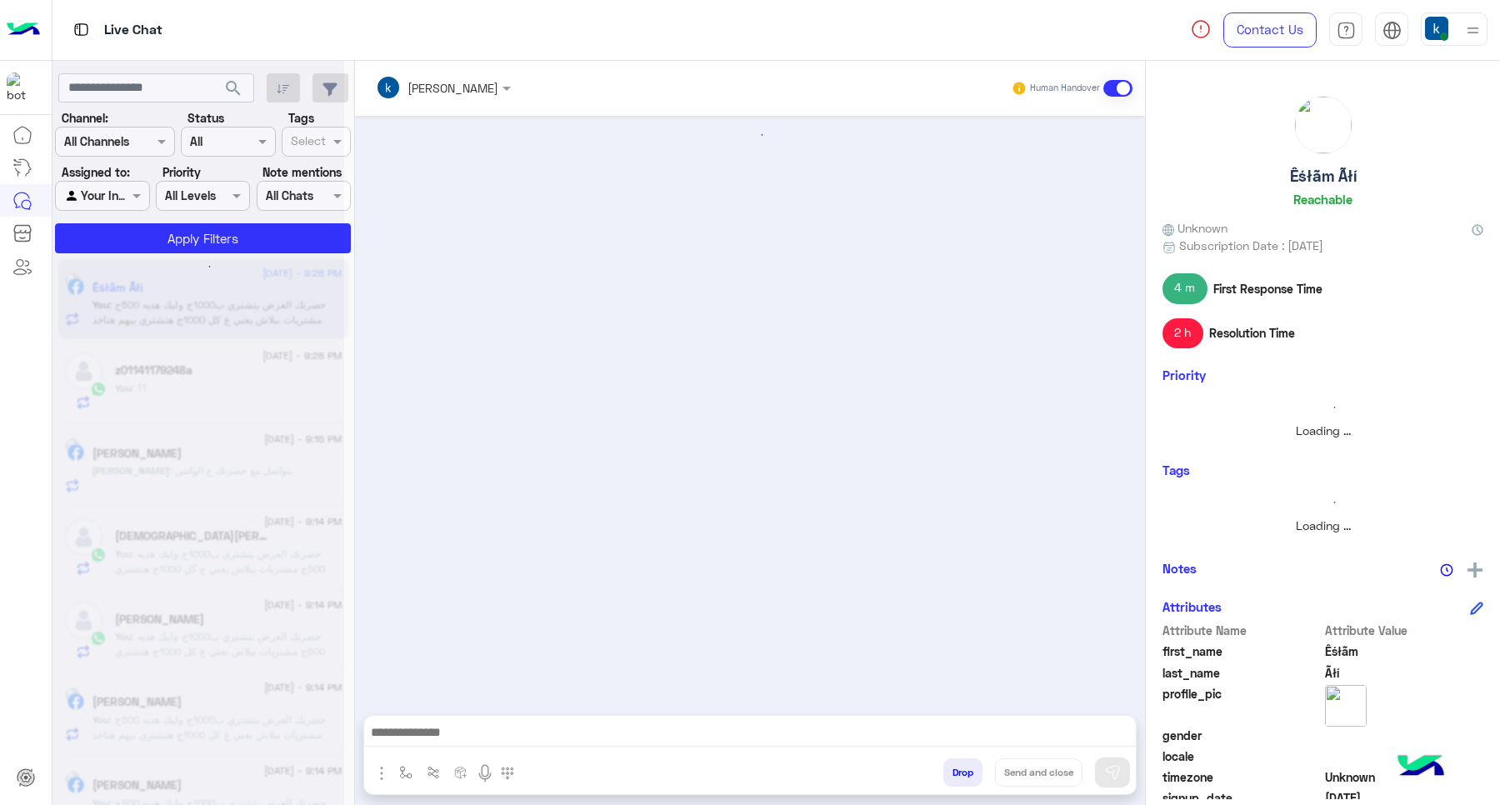
click at [951, 762] on button "Drop" at bounding box center [962, 772] width 39 height 28
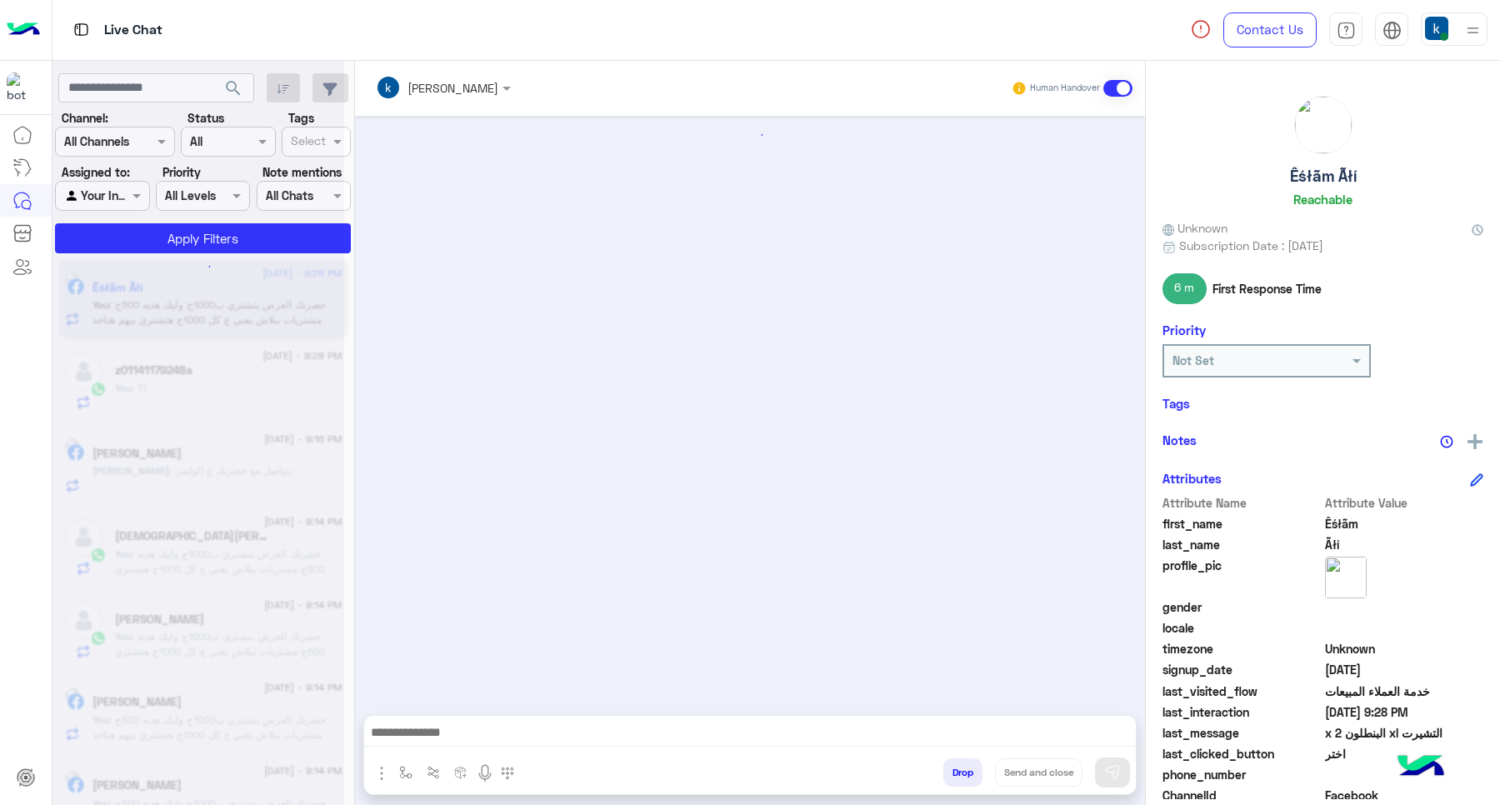
click at [951, 762] on button "Drop" at bounding box center [962, 772] width 39 height 28
click at [952, 765] on div "khaled mohamed Human Handover Drop Send and close" at bounding box center [750, 436] width 790 height 751
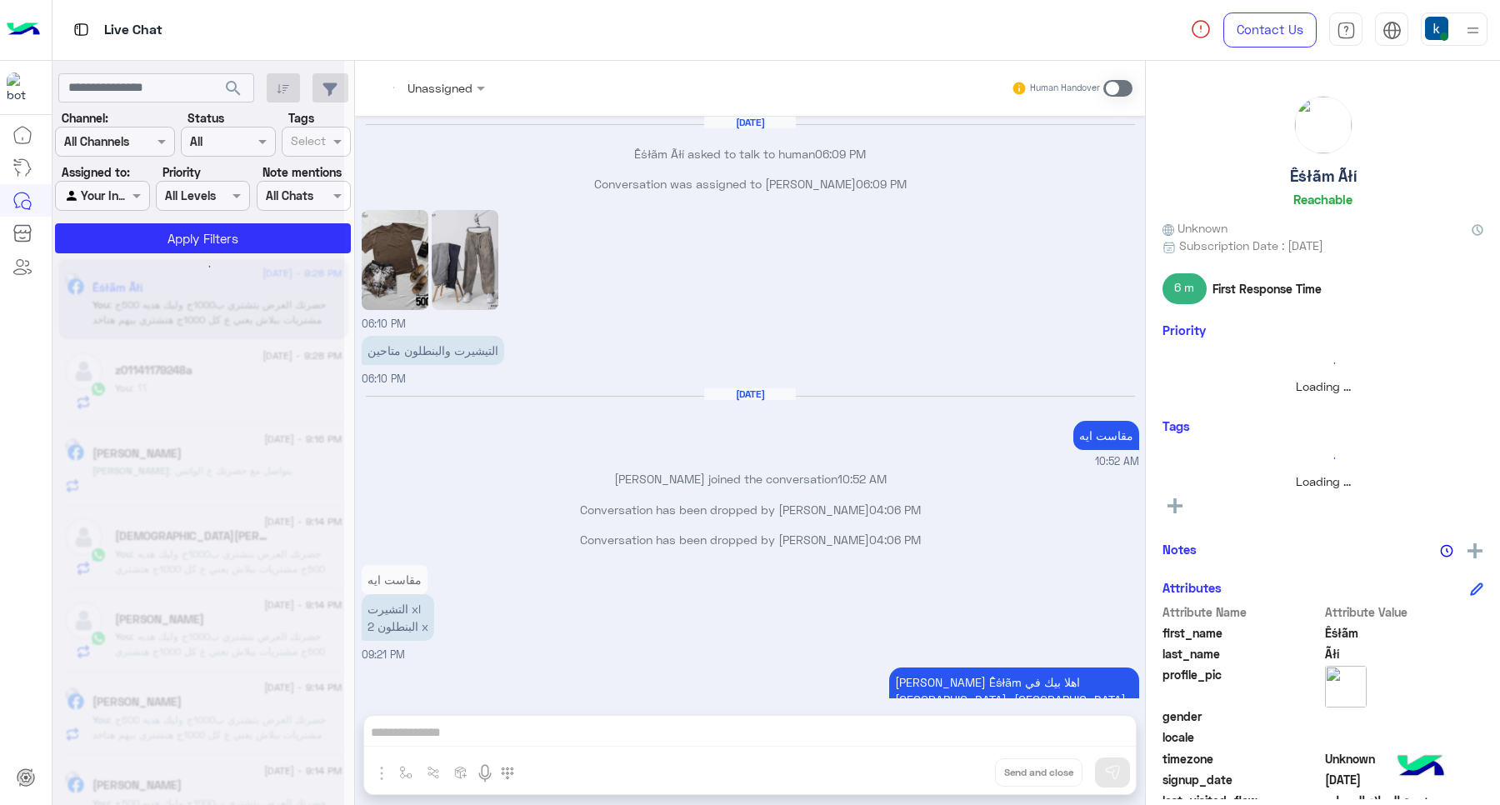
click at [952, 765] on div "Unassigned Human Handover Aug 30, 2025 Êśłãm Ãłí asked to talk to human 06:09 P…" at bounding box center [750, 436] width 790 height 751
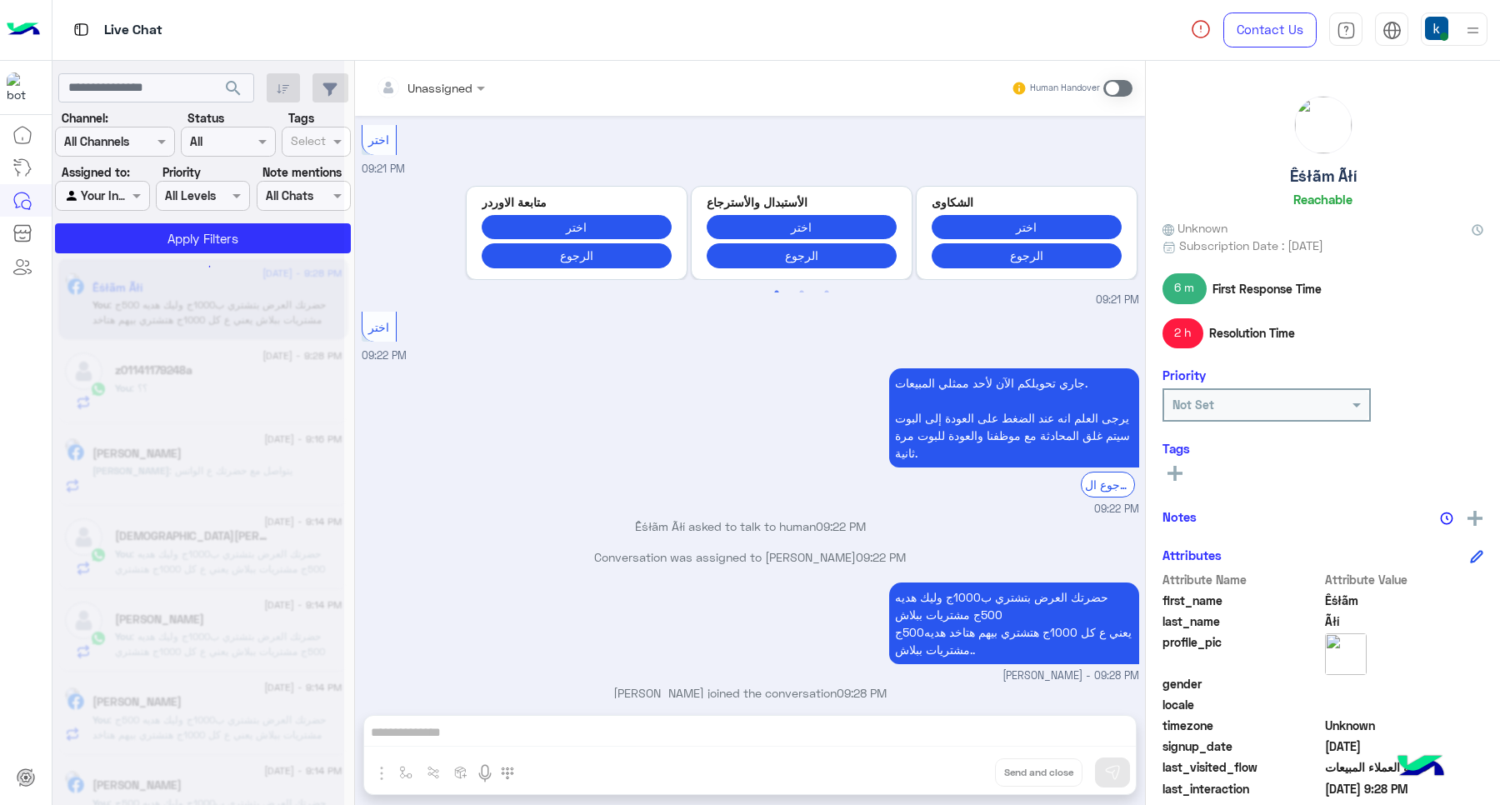
click at [952, 765] on div "Unassigned Human Handover Aug 30, 2025 Êśłãm Ãłí asked to talk to human 06:09 P…" at bounding box center [750, 436] width 790 height 751
click at [952, 767] on div "Unassigned Human Handover Aug 30, 2025 Êśłãm Ãłí asked to talk to human 06:09 P…" at bounding box center [750, 436] width 790 height 751
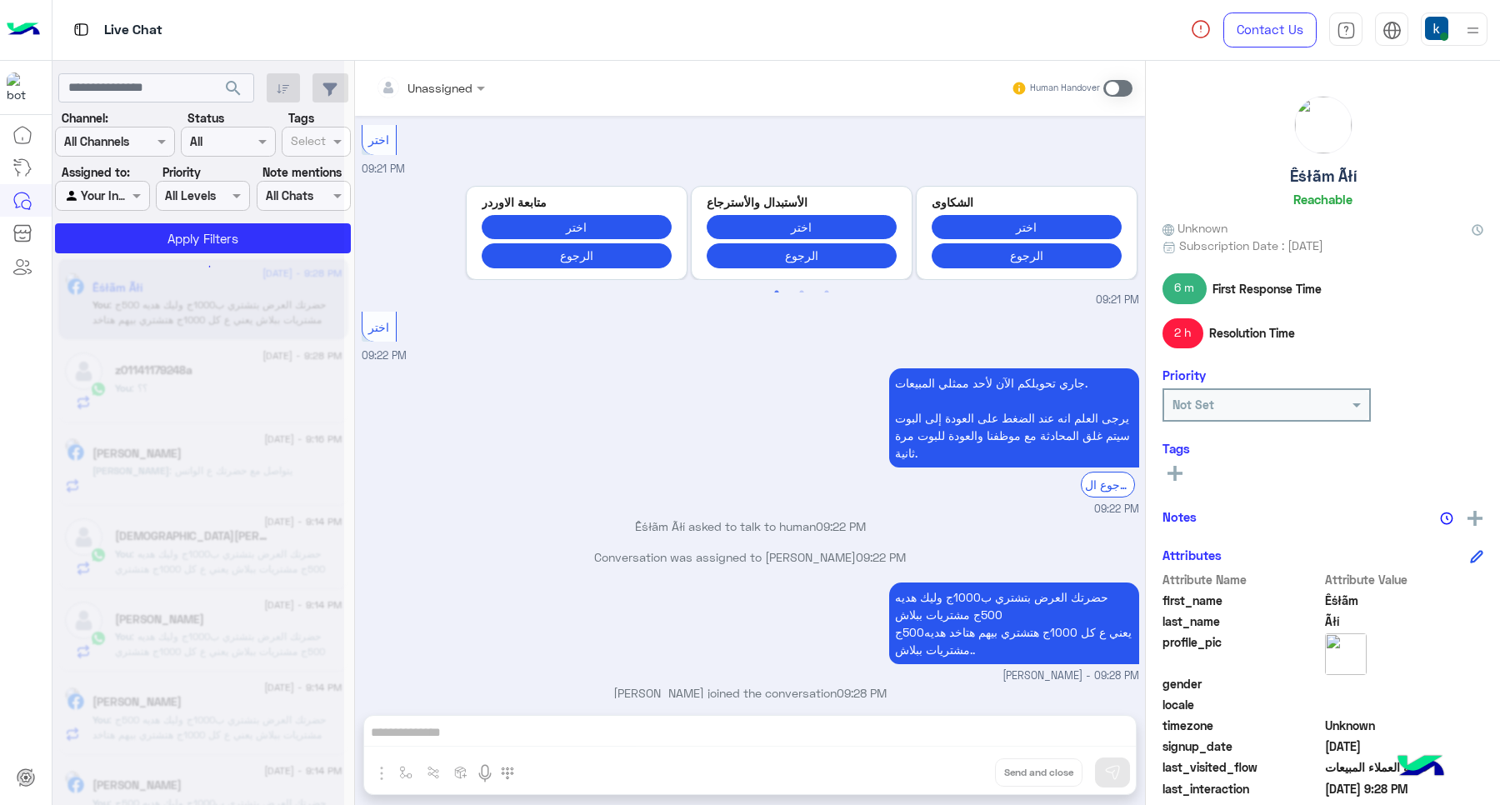
click at [972, 756] on div "Unassigned Human Handover Aug 30, 2025 Êśłãm Ãłí asked to talk to human 06:09 P…" at bounding box center [750, 436] width 790 height 751
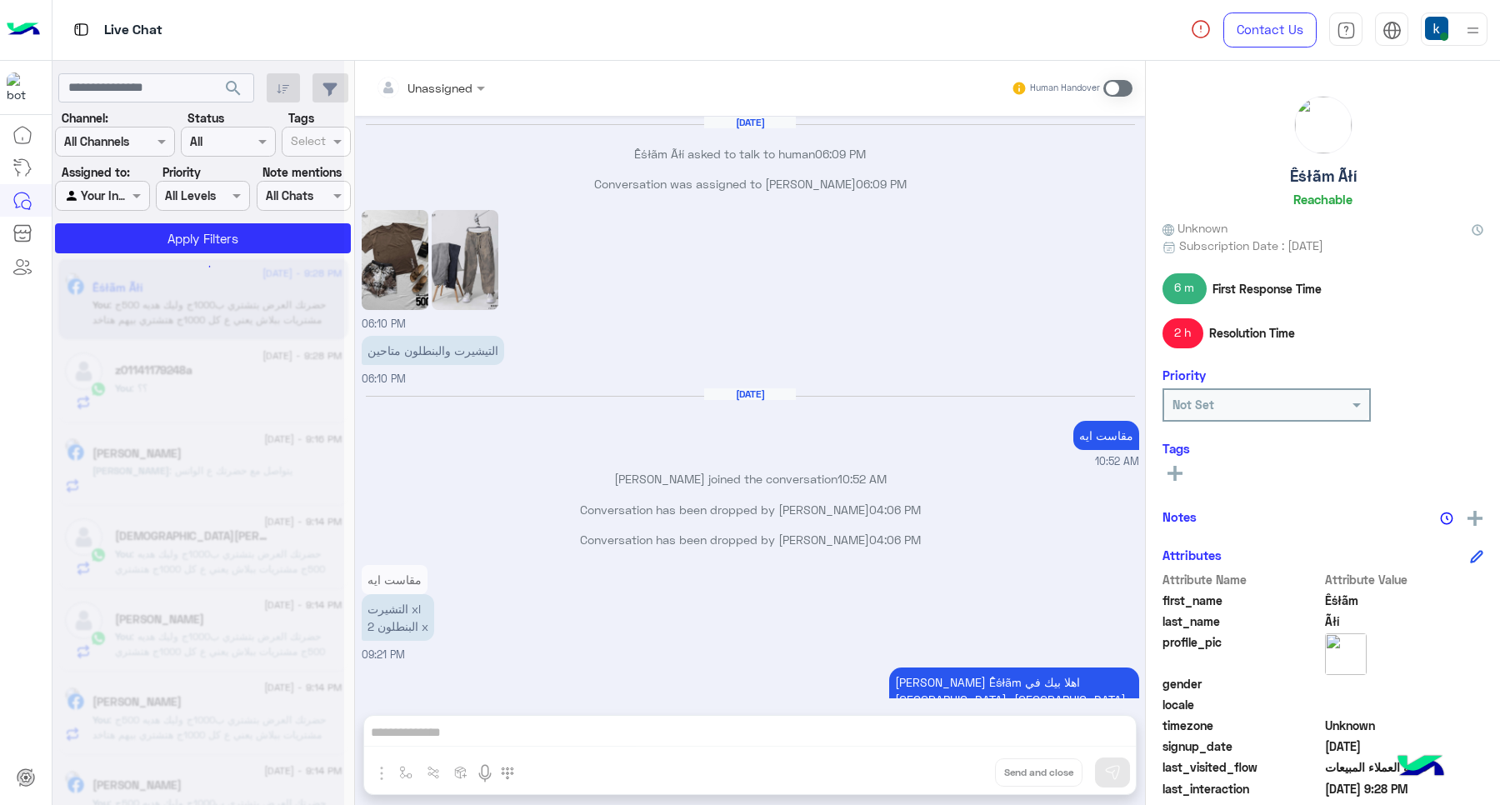
click at [975, 755] on div "Drop Send and close" at bounding box center [749, 755] width 773 height 80
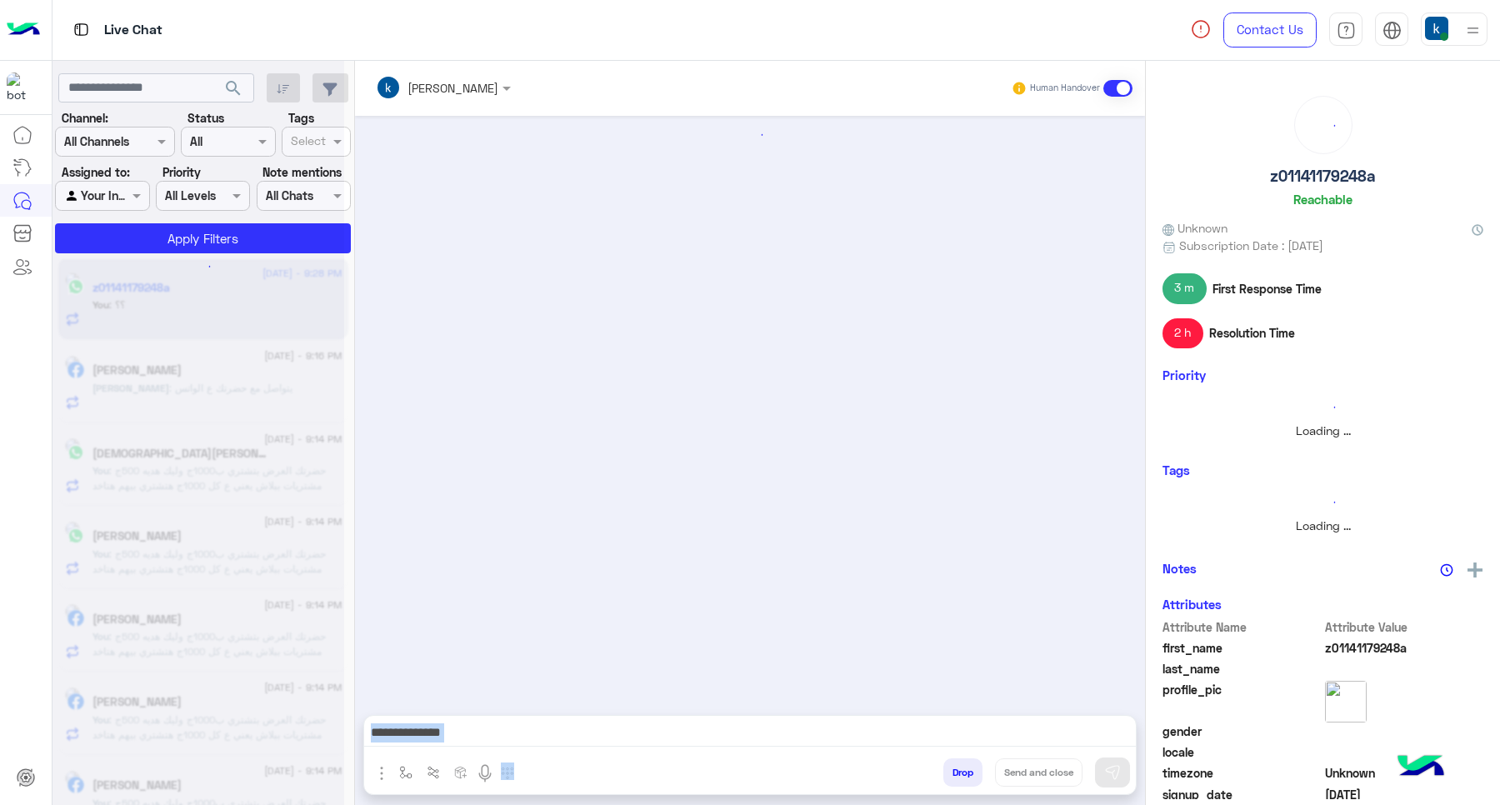
click at [975, 755] on div at bounding box center [750, 737] width 772 height 42
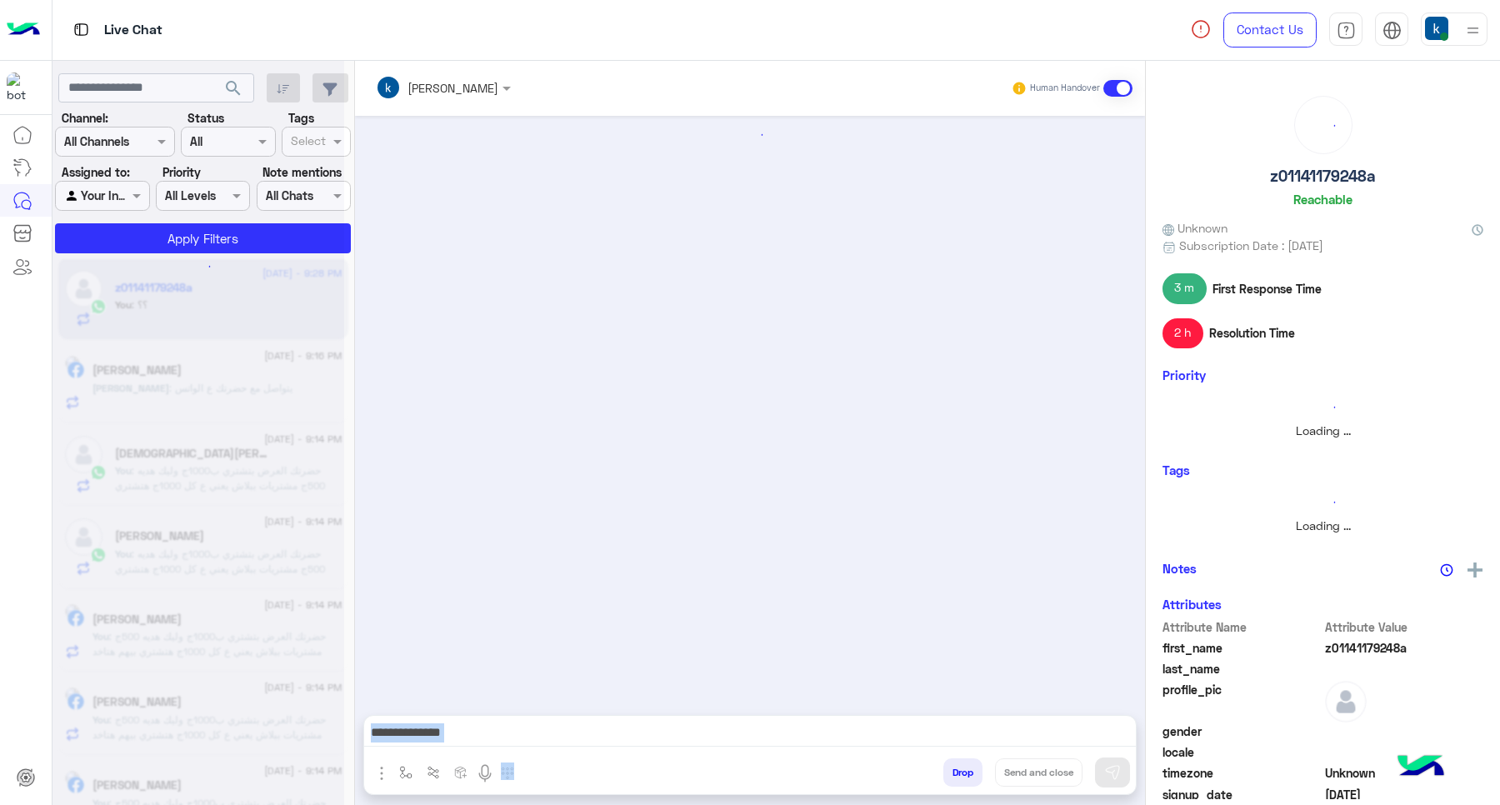
click at [976, 755] on div at bounding box center [750, 737] width 772 height 42
click at [976, 752] on div at bounding box center [750, 737] width 772 height 42
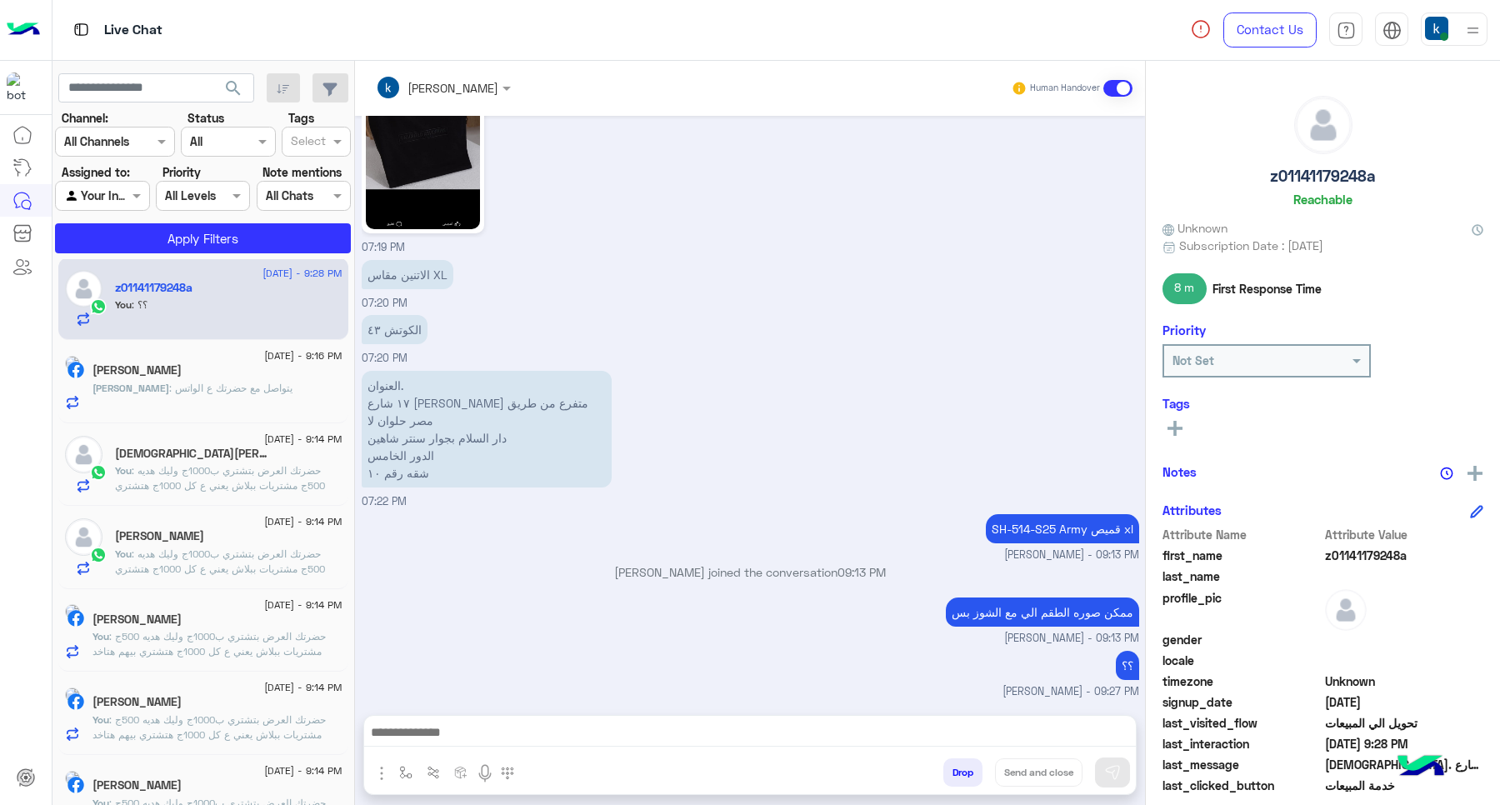
click at [965, 773] on button "Drop" at bounding box center [962, 772] width 39 height 28
click at [965, 773] on div "khaled mohamed Human Handover Aug 31, 2025 للتسوق و الاستفسارات 08:30 AM برجاء …" at bounding box center [750, 436] width 790 height 751
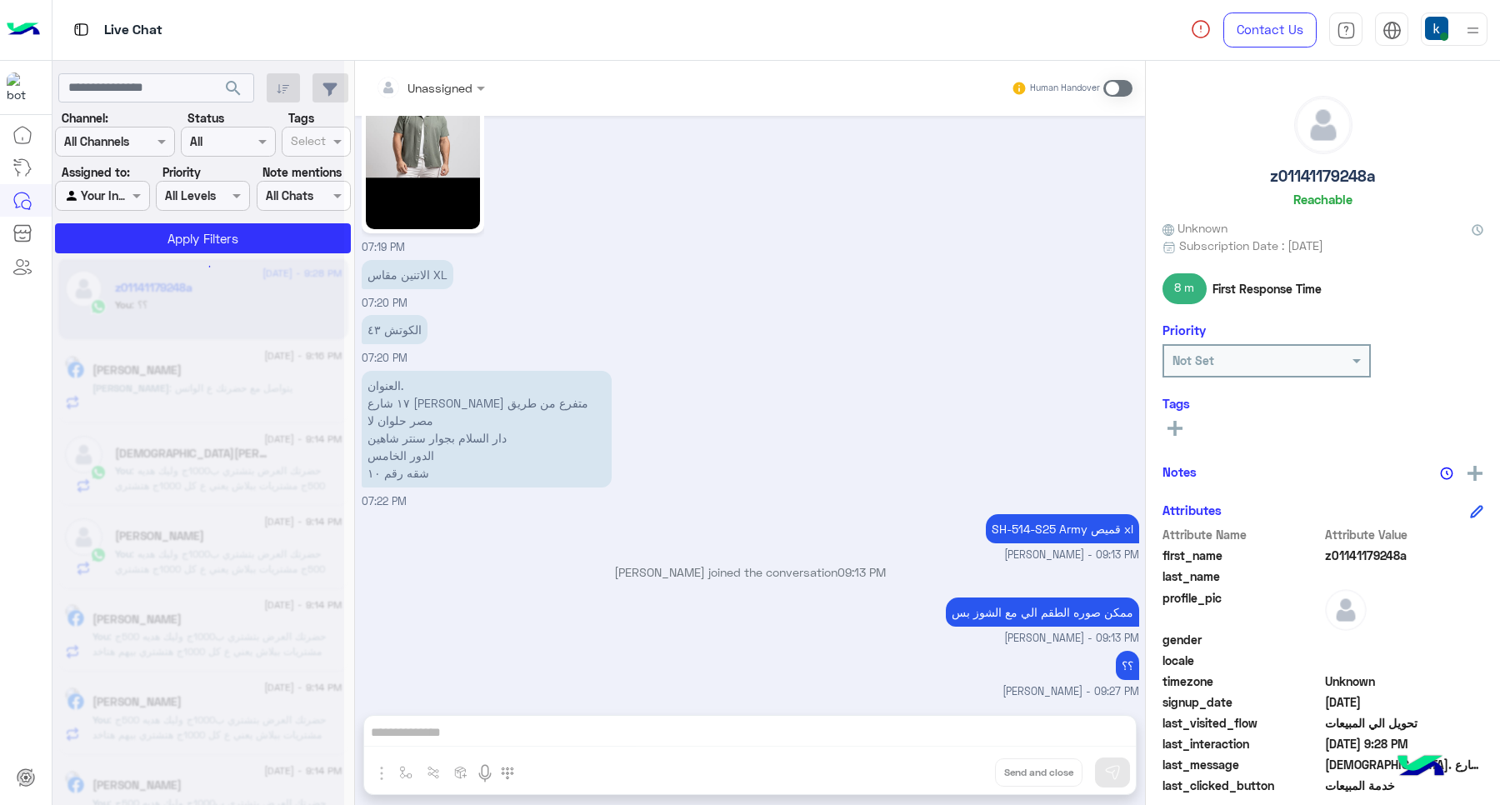
click at [965, 773] on div "Unassigned Human Handover Aug 31, 2025 للتسوق و الاستفسارات 08:30 AM برجاء اختي…" at bounding box center [750, 436] width 790 height 751
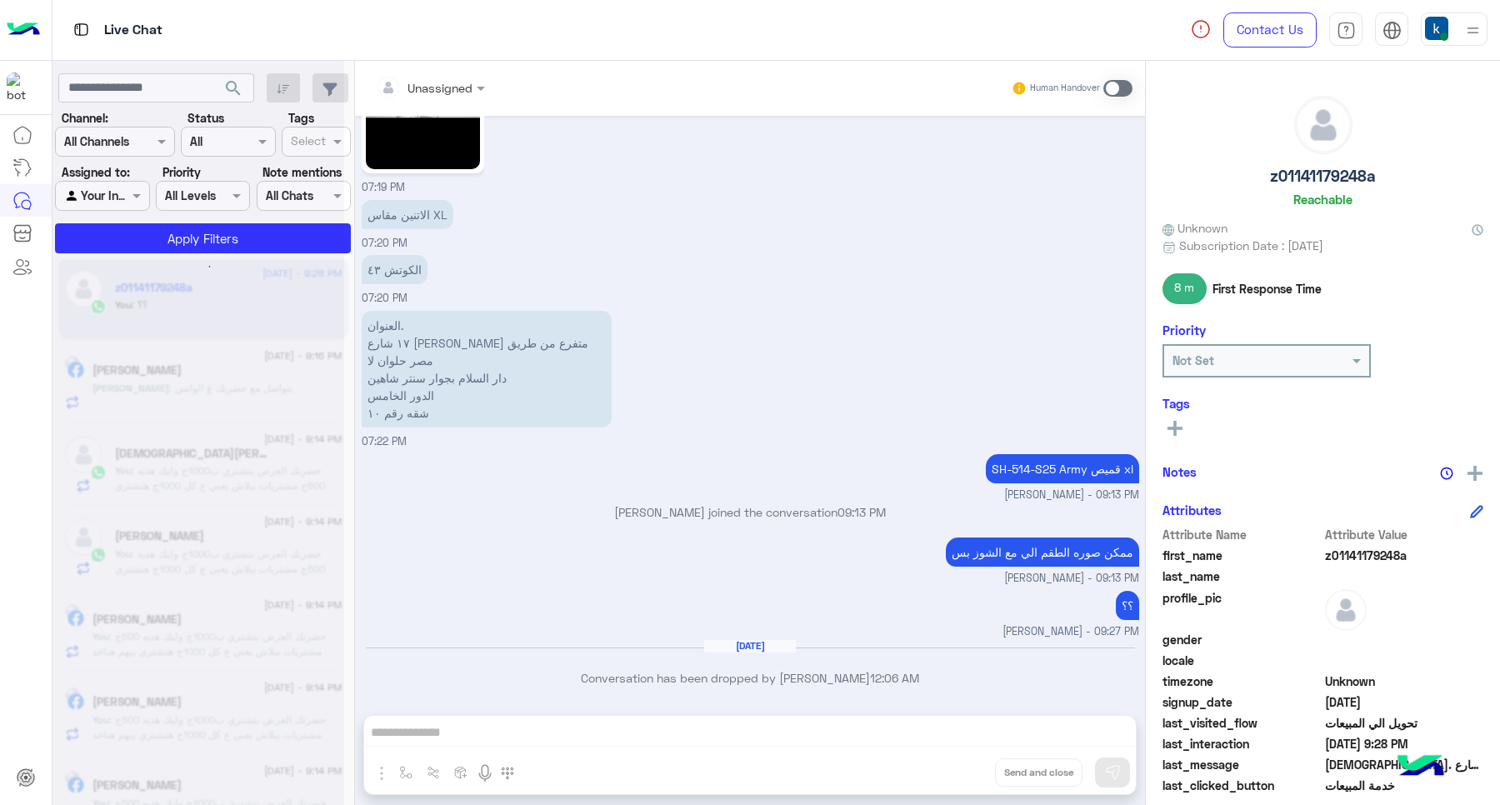
click at [965, 773] on div "Unassigned Human Handover Aug 31, 2025 للتسوق و الاستفسارات 08:30 AM برجاء اختي…" at bounding box center [750, 436] width 790 height 751
click at [0, 0] on button "Drop" at bounding box center [0, 0] width 0 height 0
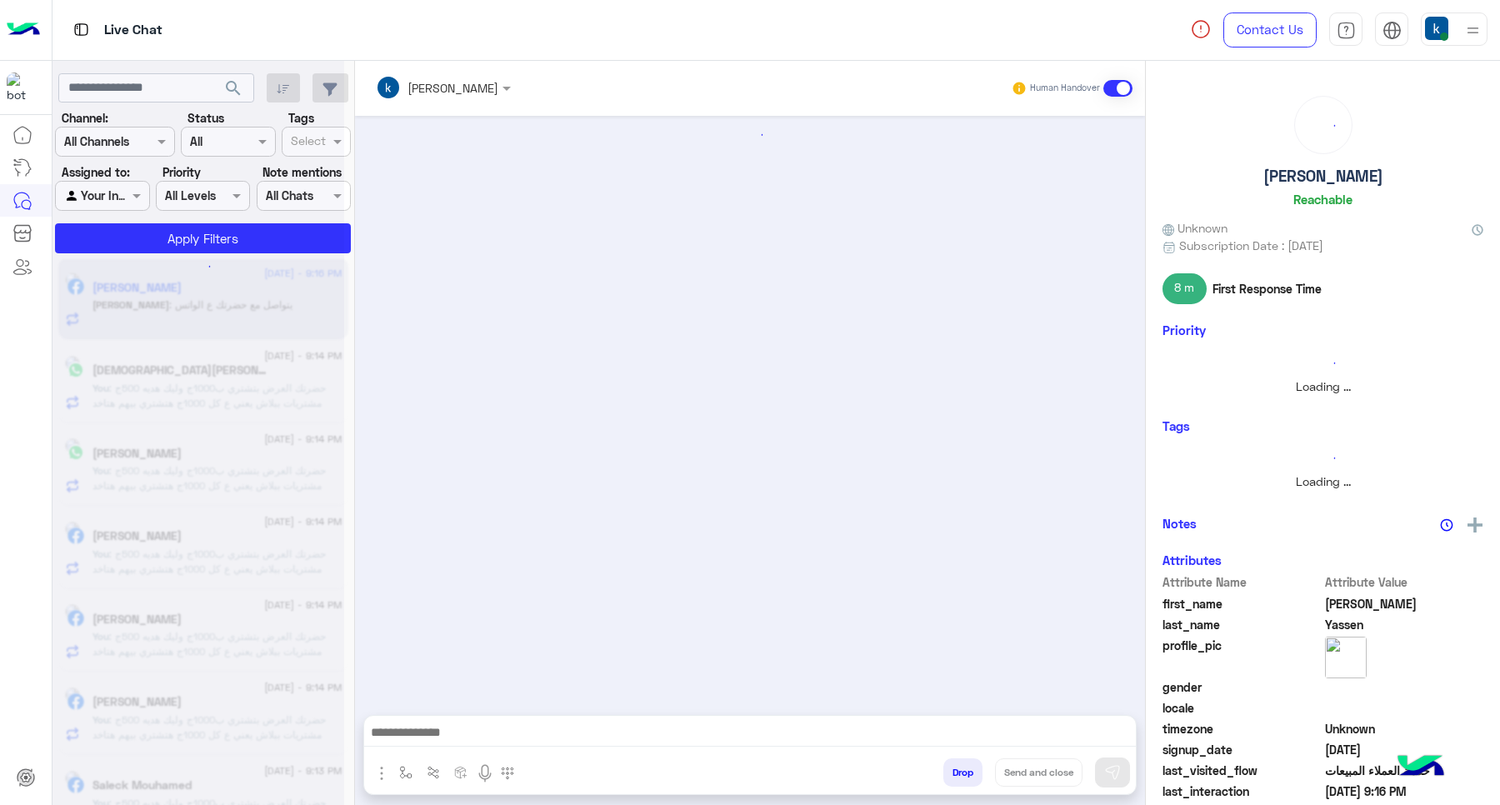
click at [965, 773] on button "Drop" at bounding box center [962, 772] width 39 height 28
click at [965, 772] on button "Drop" at bounding box center [962, 772] width 39 height 28
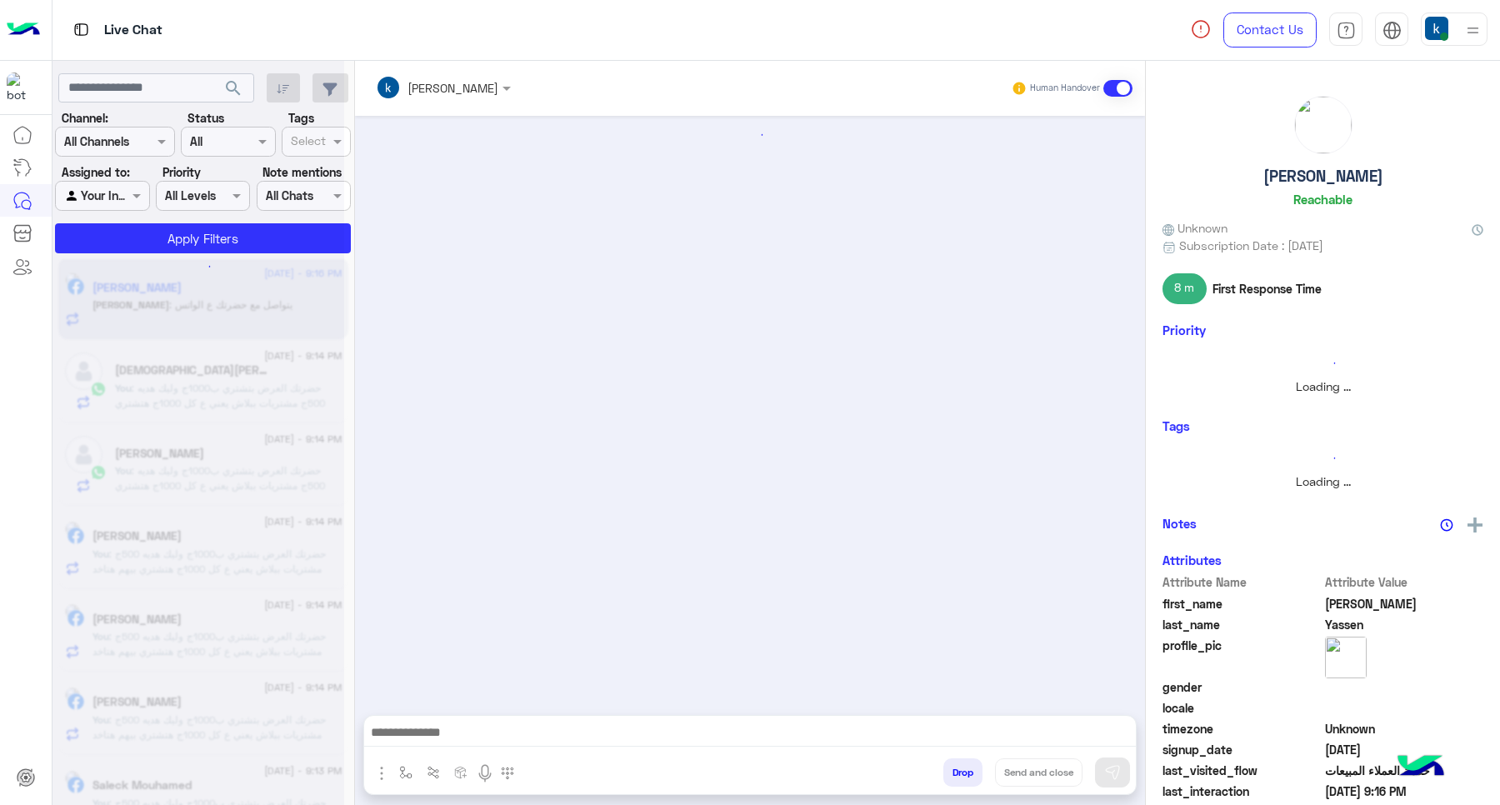
click at [965, 772] on button "Drop" at bounding box center [962, 772] width 39 height 28
click at [961, 772] on div "khaled mohamed Human Handover Sep 1, 2025 Conversation has been dropped by khal…" at bounding box center [750, 436] width 790 height 751
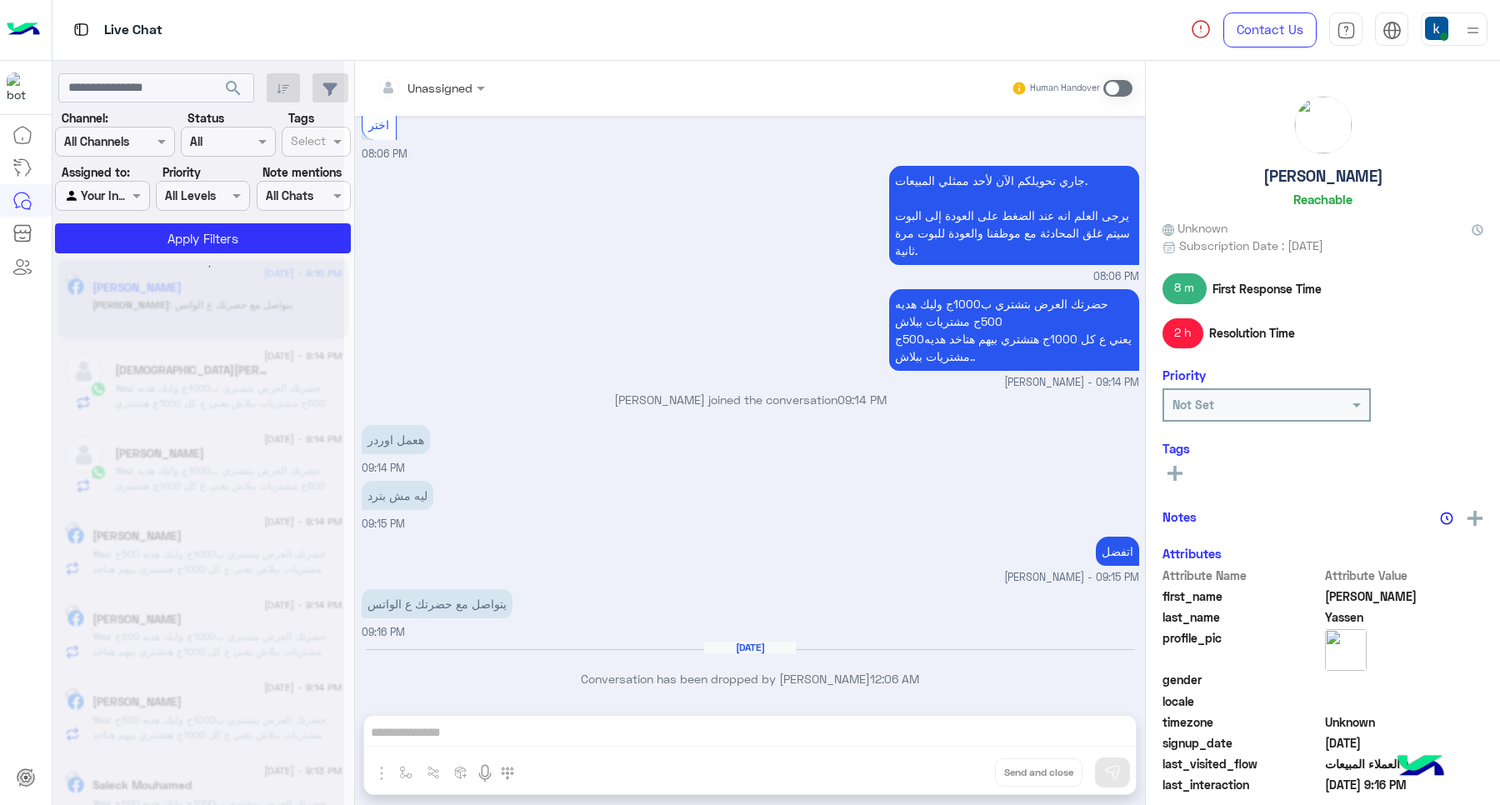
click at [960, 771] on div "Unassigned Human Handover Aug 31, 2025 Conversation was assigned to sales 07:14…" at bounding box center [750, 436] width 790 height 751
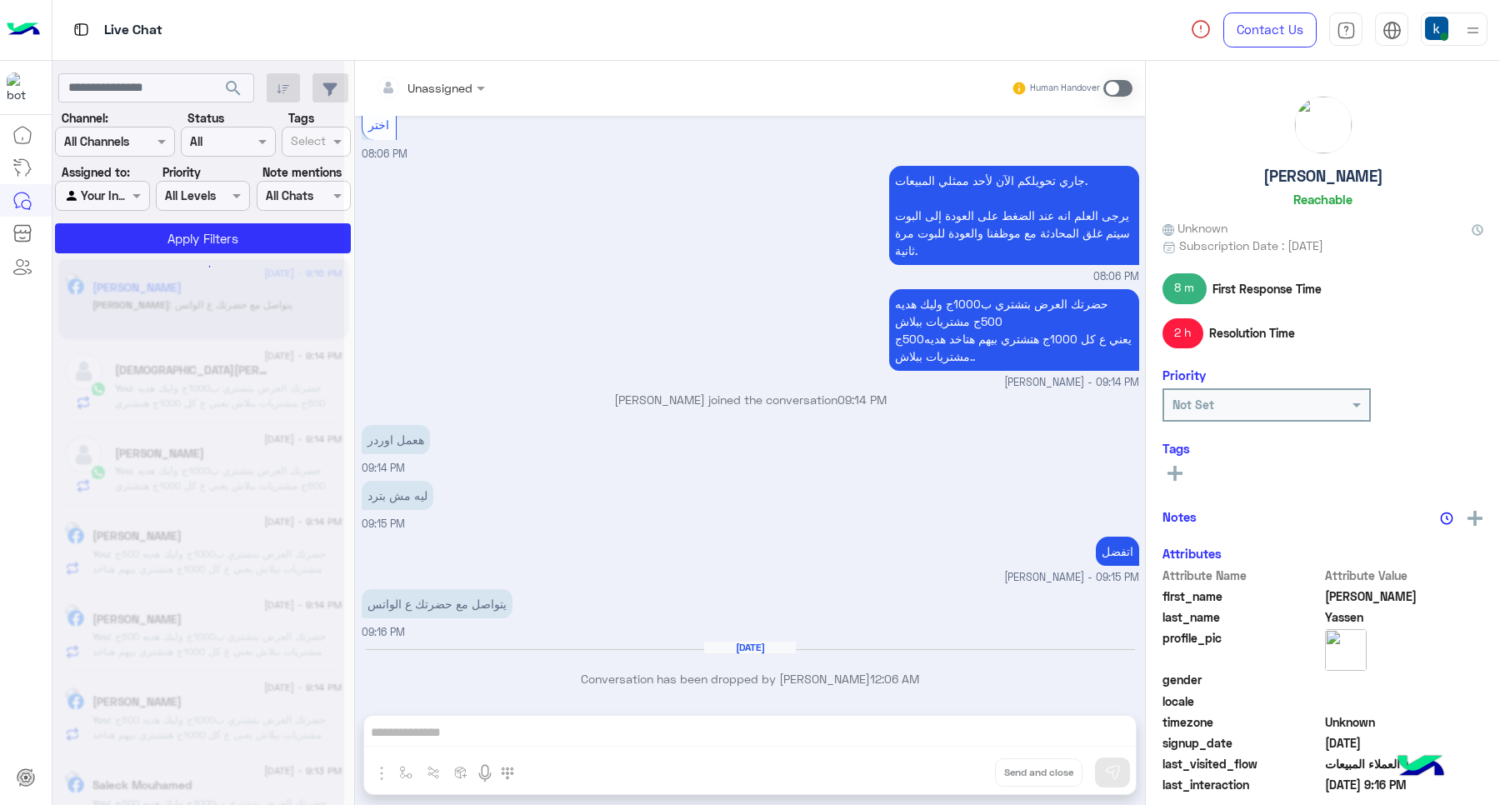
click at [960, 771] on div "Unassigned Human Handover Aug 31, 2025 Conversation was assigned to sales 07:14…" at bounding box center [750, 436] width 790 height 751
click at [961, 771] on div "Unassigned Human Handover Aug 31, 2025 Conversation was assigned to sales 07:14…" at bounding box center [750, 436] width 790 height 751
click at [961, 769] on div "Unassigned Human Handover Aug 31, 2025 Conversation was assigned to sales 07:14…" at bounding box center [750, 436] width 790 height 751
click at [962, 769] on div "Unassigned Human Handover Aug 31, 2025 Conversation was assigned to sales 07:14…" at bounding box center [750, 436] width 790 height 751
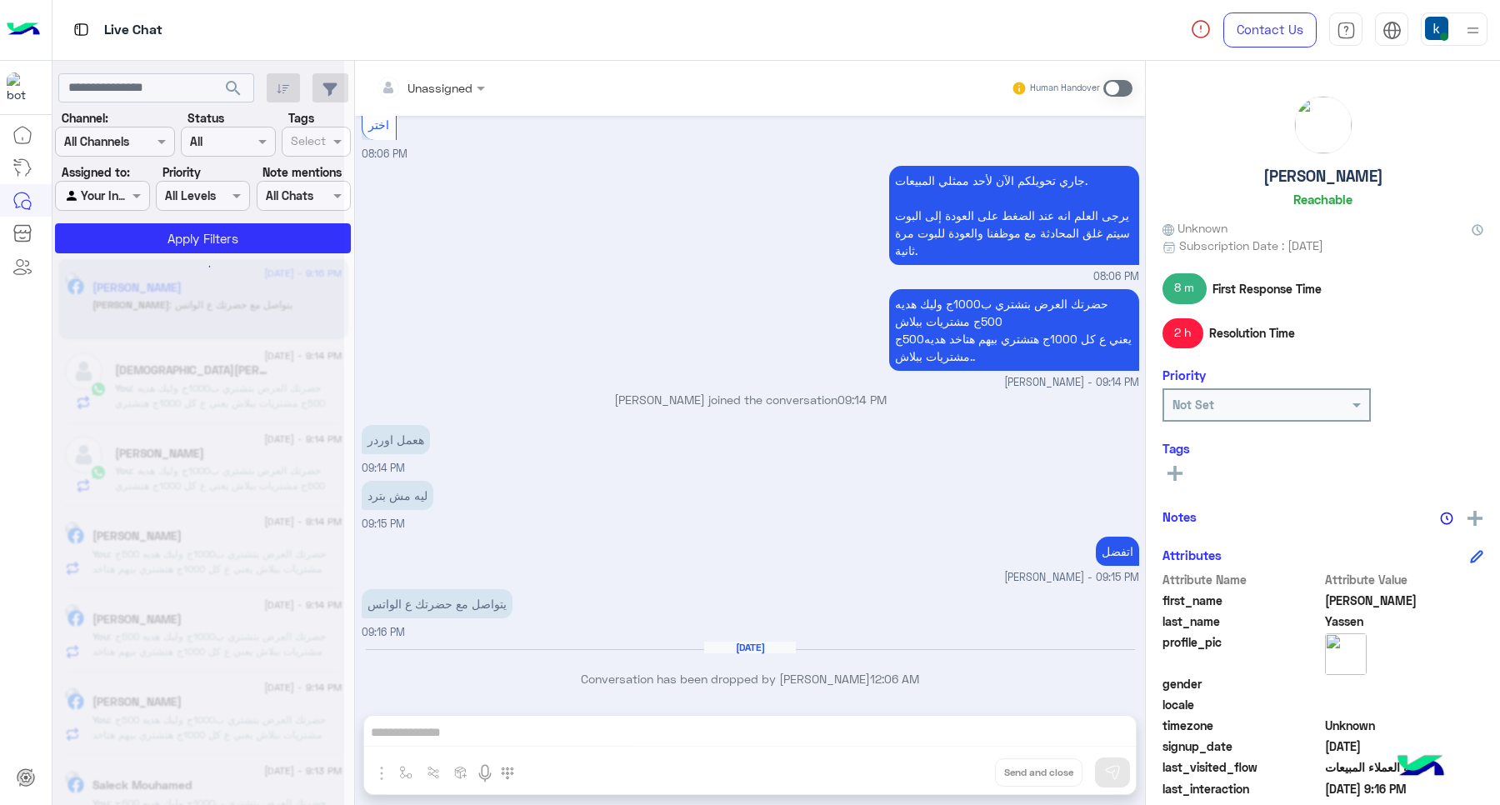
click at [964, 769] on div "Unassigned Human Handover Aug 31, 2025 Conversation was assigned to sales 07:14…" at bounding box center [750, 436] width 790 height 751
click at [964, 758] on div "Unassigned Human Handover Aug 31, 2025 Conversation was assigned to sales 07:14…" at bounding box center [750, 436] width 790 height 751
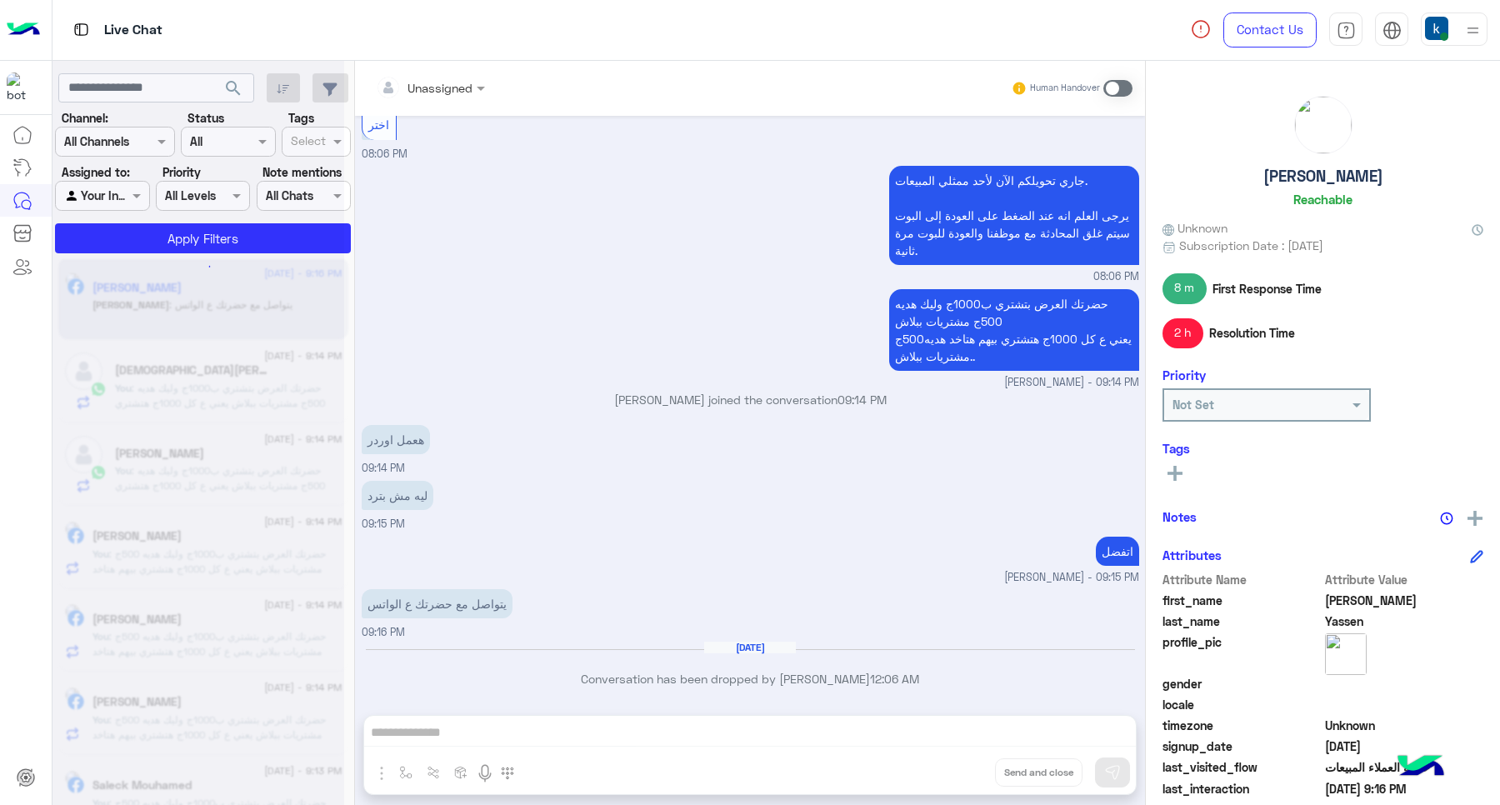
click at [964, 758] on div "Unassigned Human Handover Aug 31, 2025 Conversation was assigned to sales 07:14…" at bounding box center [750, 436] width 790 height 751
click at [967, 775] on div "Unassigned Human Handover Aug 31, 2025 Conversation was assigned to sales 07:14…" at bounding box center [750, 436] width 790 height 751
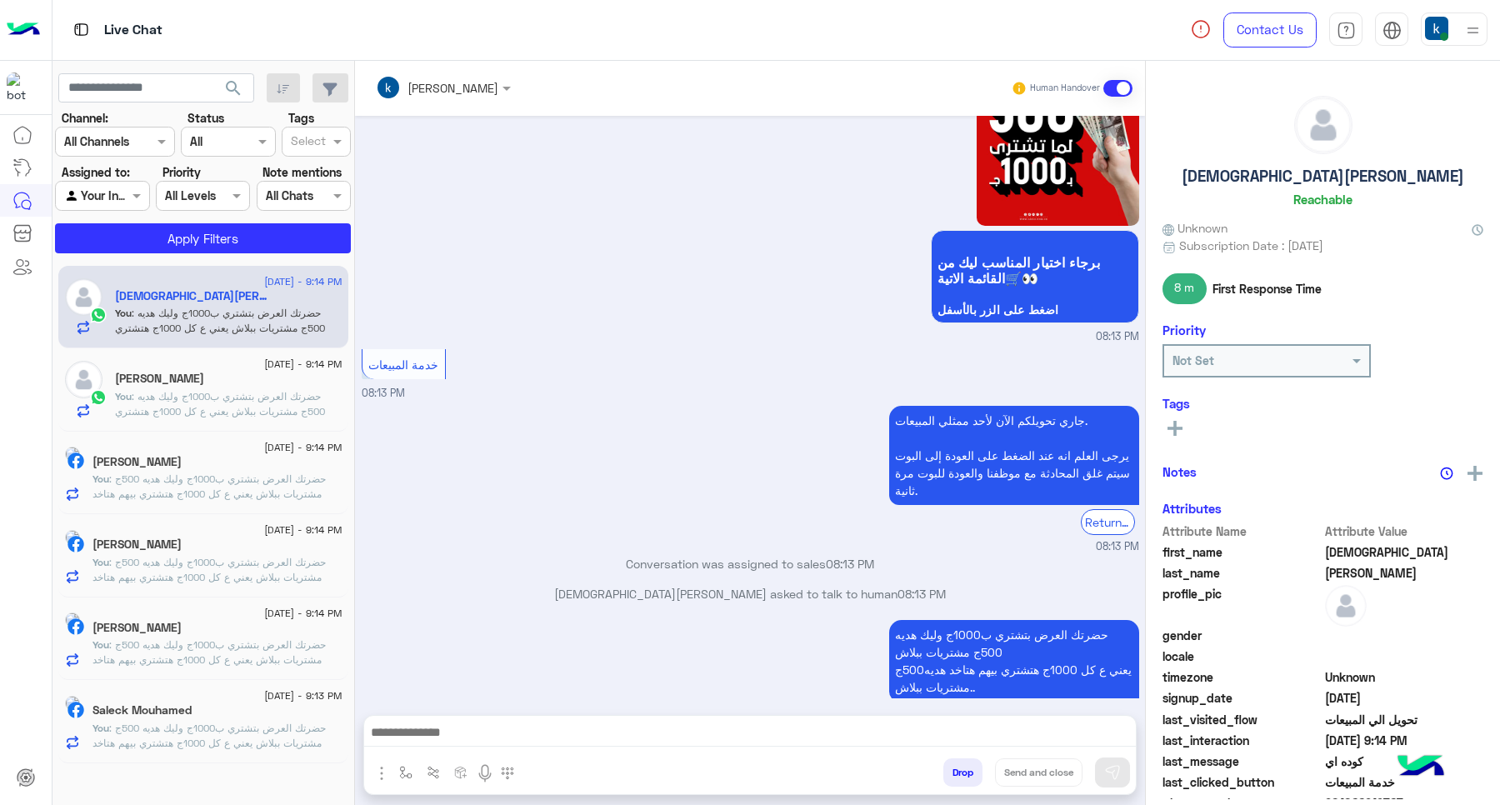
click at [950, 758] on button "Drop" at bounding box center [962, 772] width 39 height 28
click at [952, 758] on button "Drop" at bounding box center [962, 772] width 39 height 28
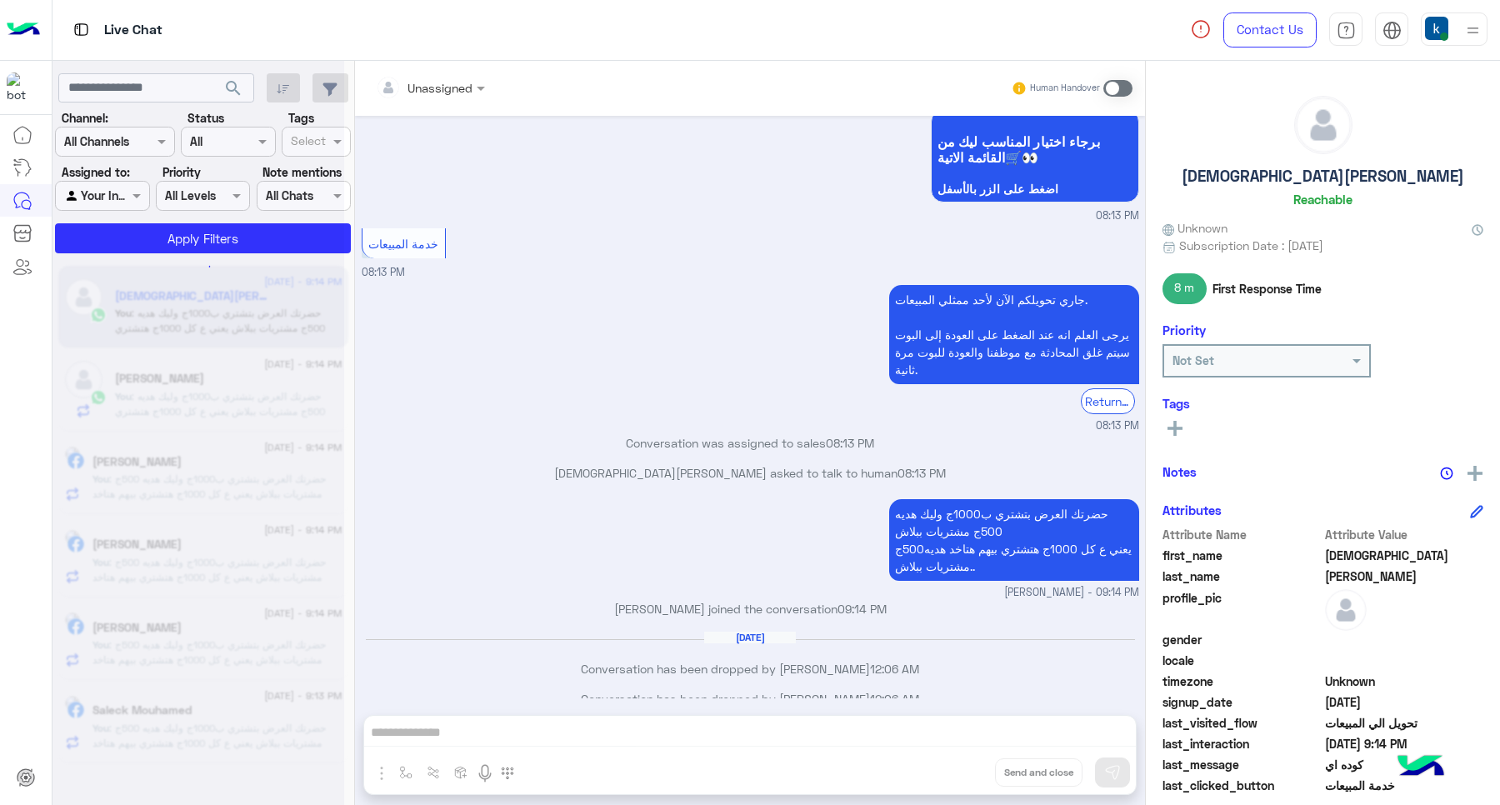
click at [961, 769] on div "Unassigned Human Handover Aug 31, 2025 كتان ان شاء الله 10:49 AM mohamed ahmed …" at bounding box center [750, 436] width 790 height 751
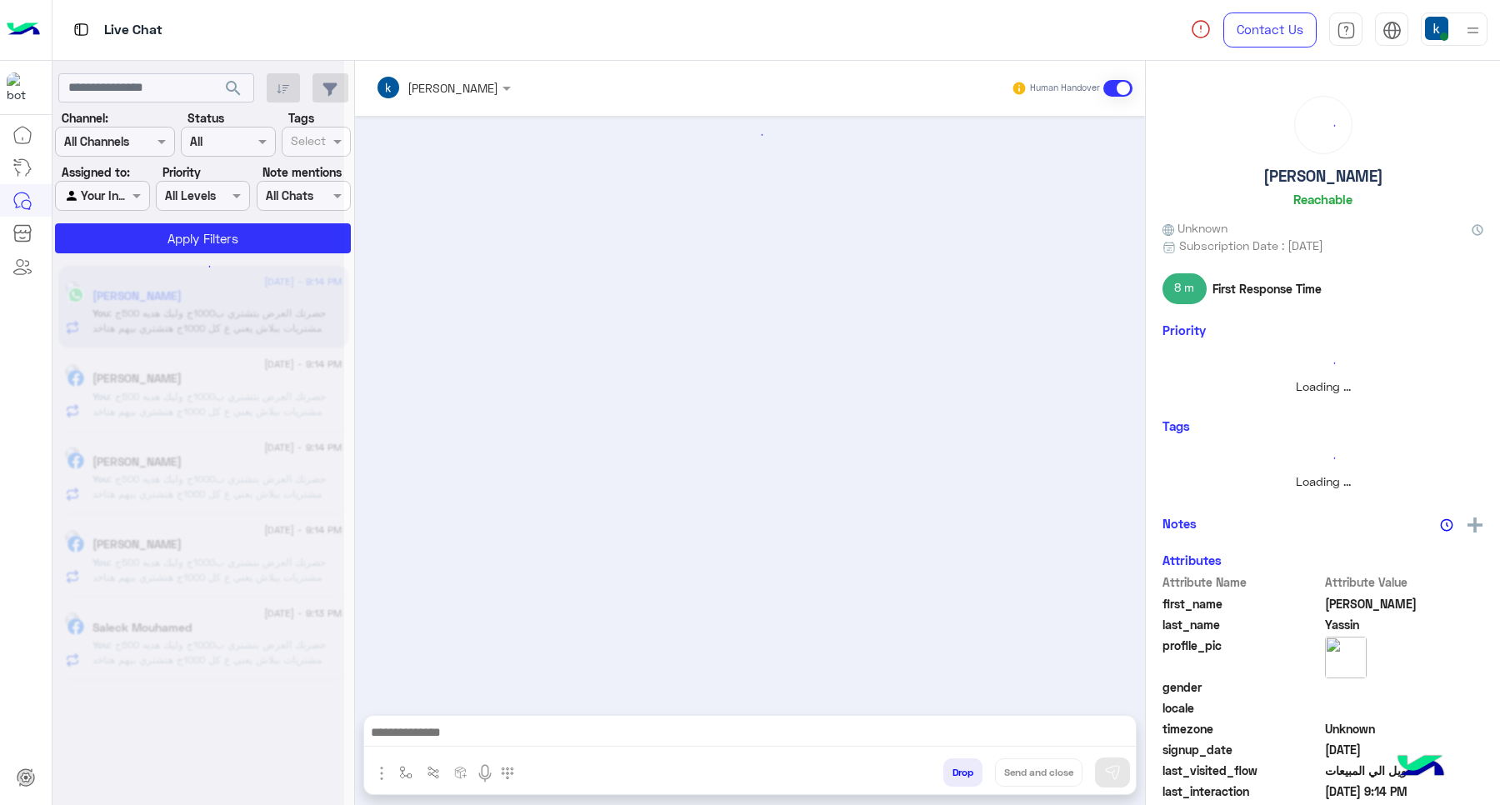
click at [961, 769] on button "Drop" at bounding box center [962, 772] width 39 height 28
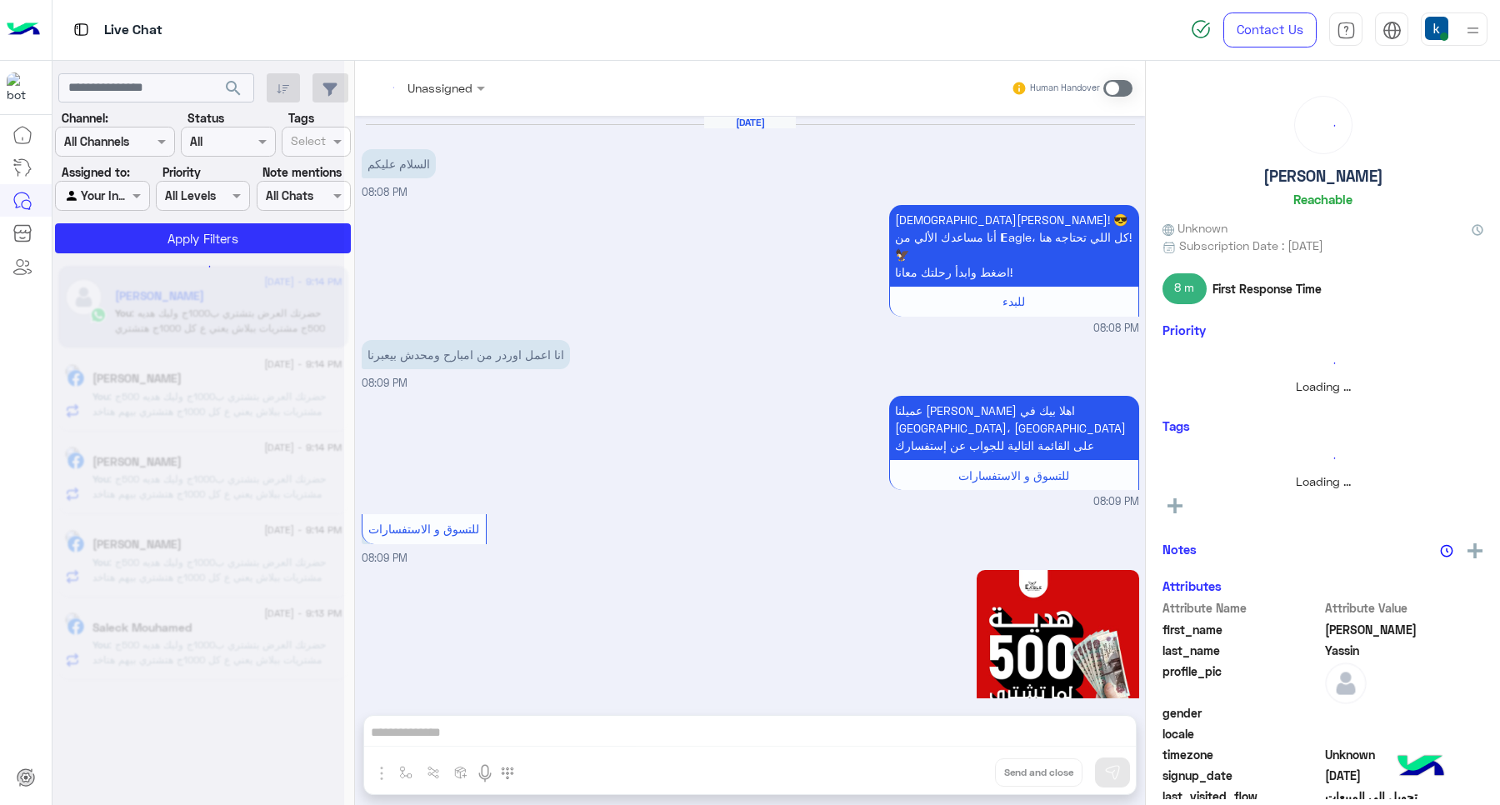
click at [961, 769] on div "Unassigned Human Handover Aug 31, 2025 السلام عليكم 08:08 PM اهلًا Karim! 😎 أنا…" at bounding box center [750, 436] width 790 height 751
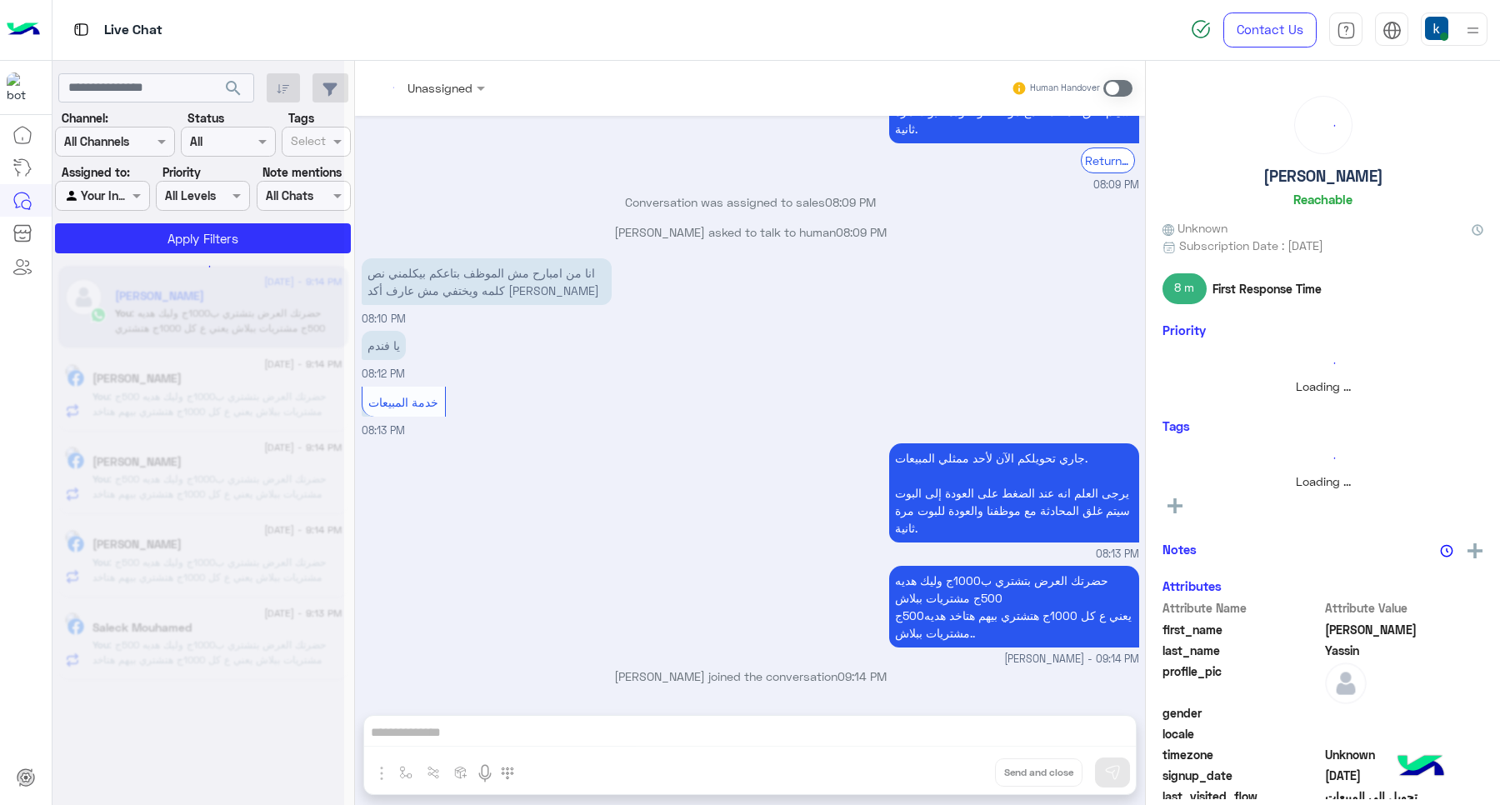
click at [961, 769] on div "Unassigned Human Handover Aug 31, 2025 السلام عليكم 08:08 PM اهلًا Karim! 😎 أنا…" at bounding box center [750, 436] width 790 height 751
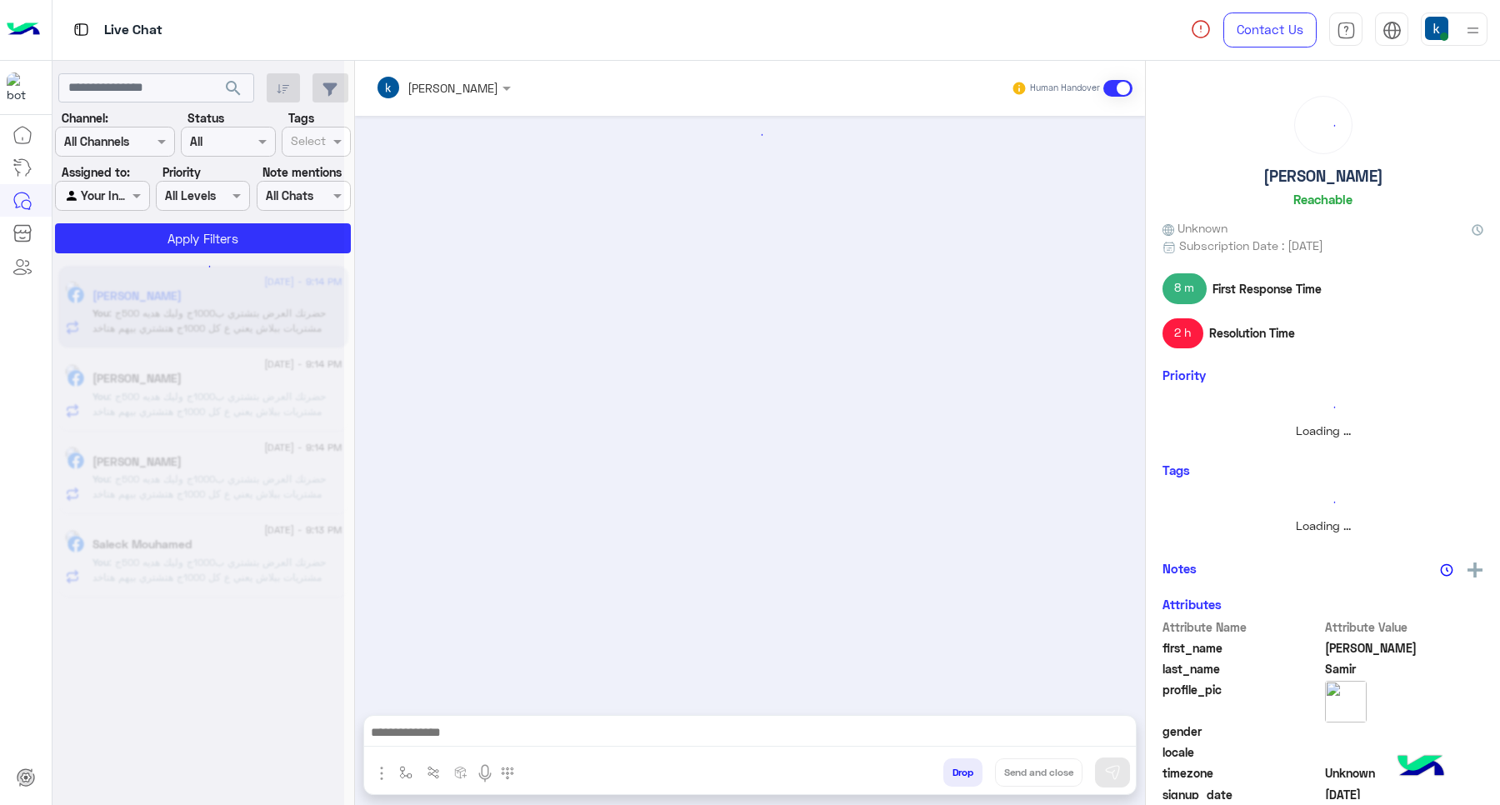
click at [961, 769] on button "Drop" at bounding box center [962, 772] width 39 height 28
click at [962, 769] on button "Drop" at bounding box center [962, 772] width 39 height 28
click at [963, 769] on button "Drop" at bounding box center [962, 772] width 39 height 28
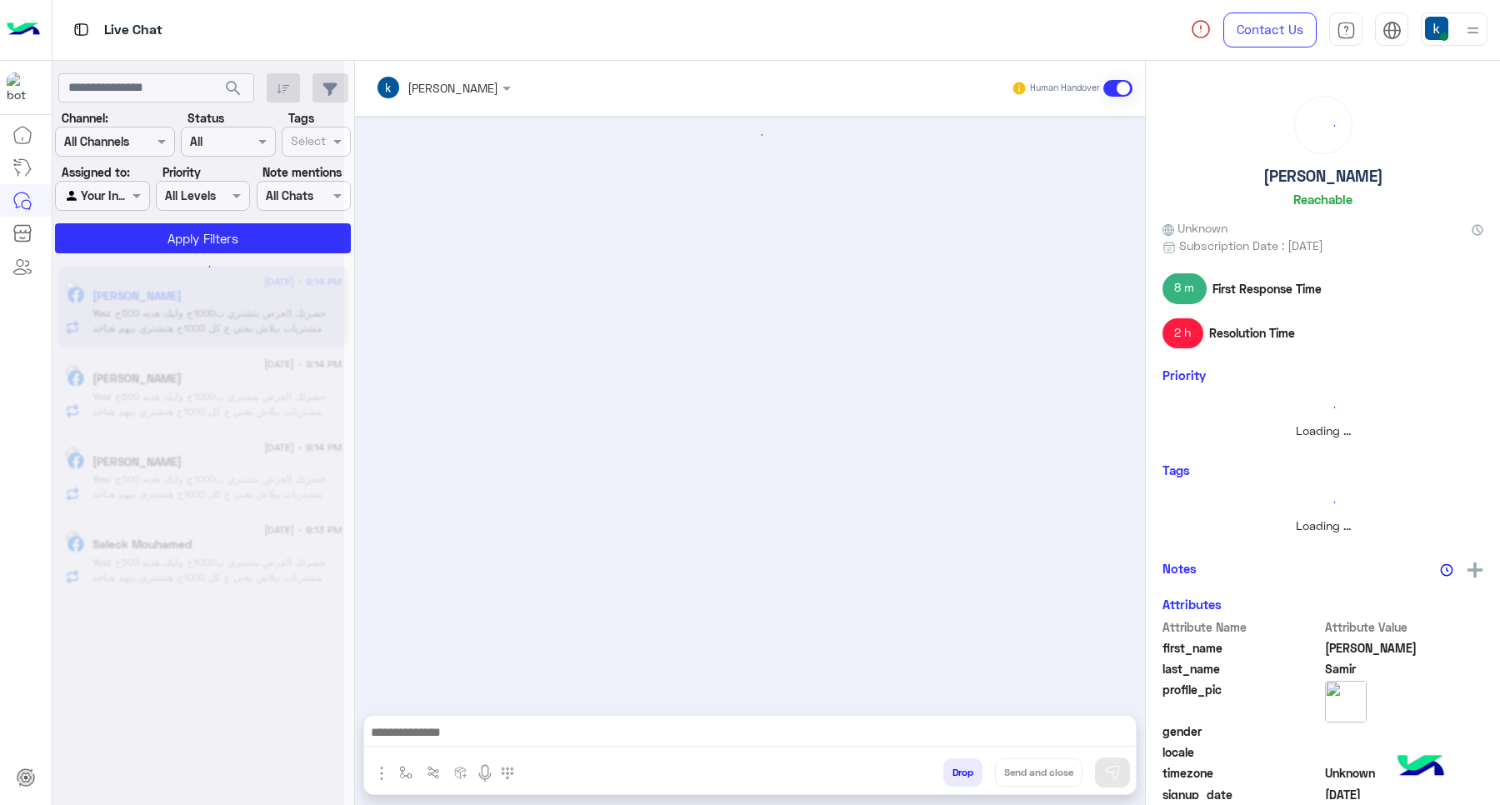
click at [964, 769] on button "Drop" at bounding box center [962, 772] width 39 height 28
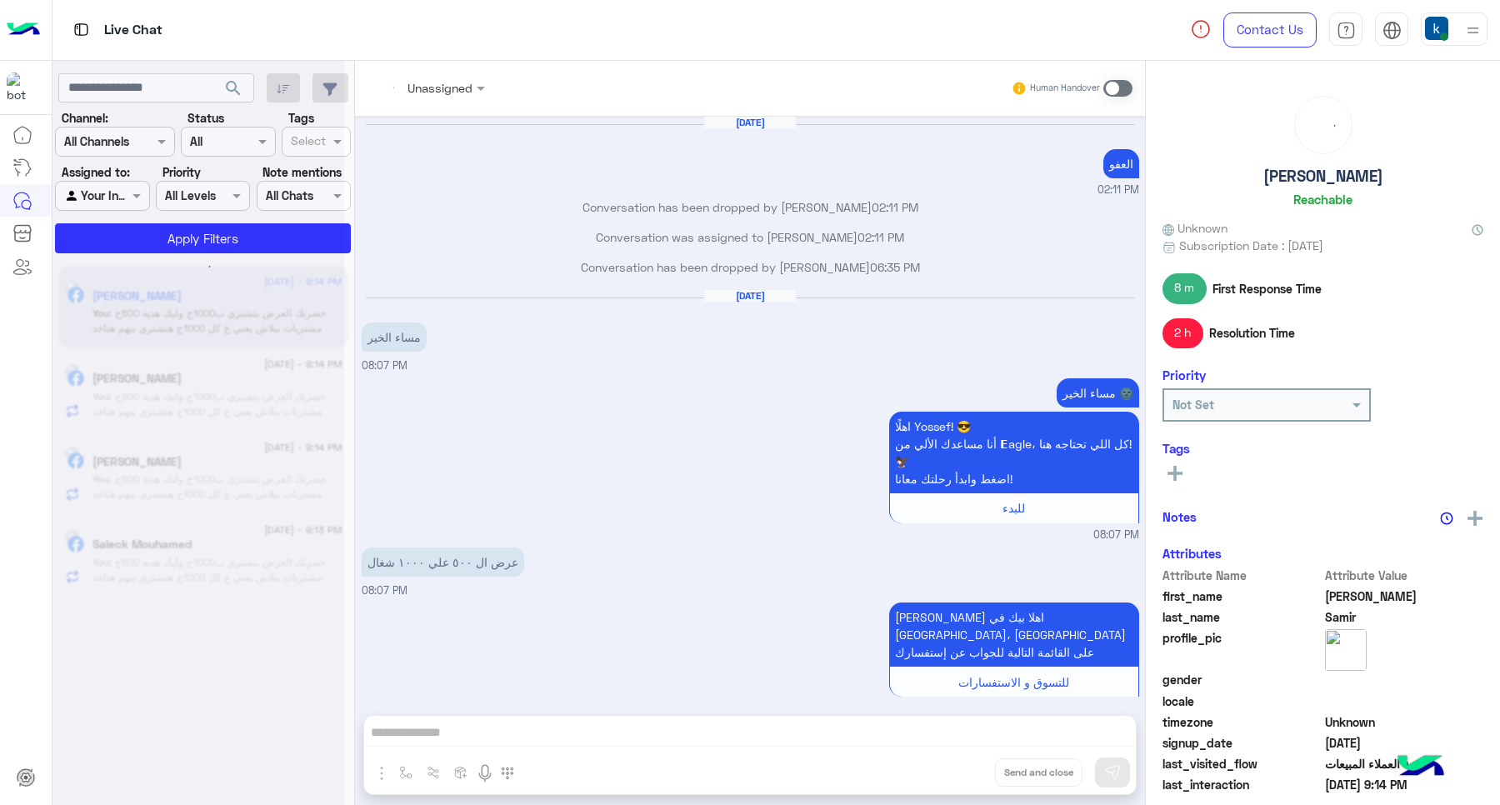
click at [964, 769] on div "Unassigned Human Handover Aug 28, 2025 العفو 02:11 PM Conversation has been dro…" at bounding box center [750, 436] width 790 height 751
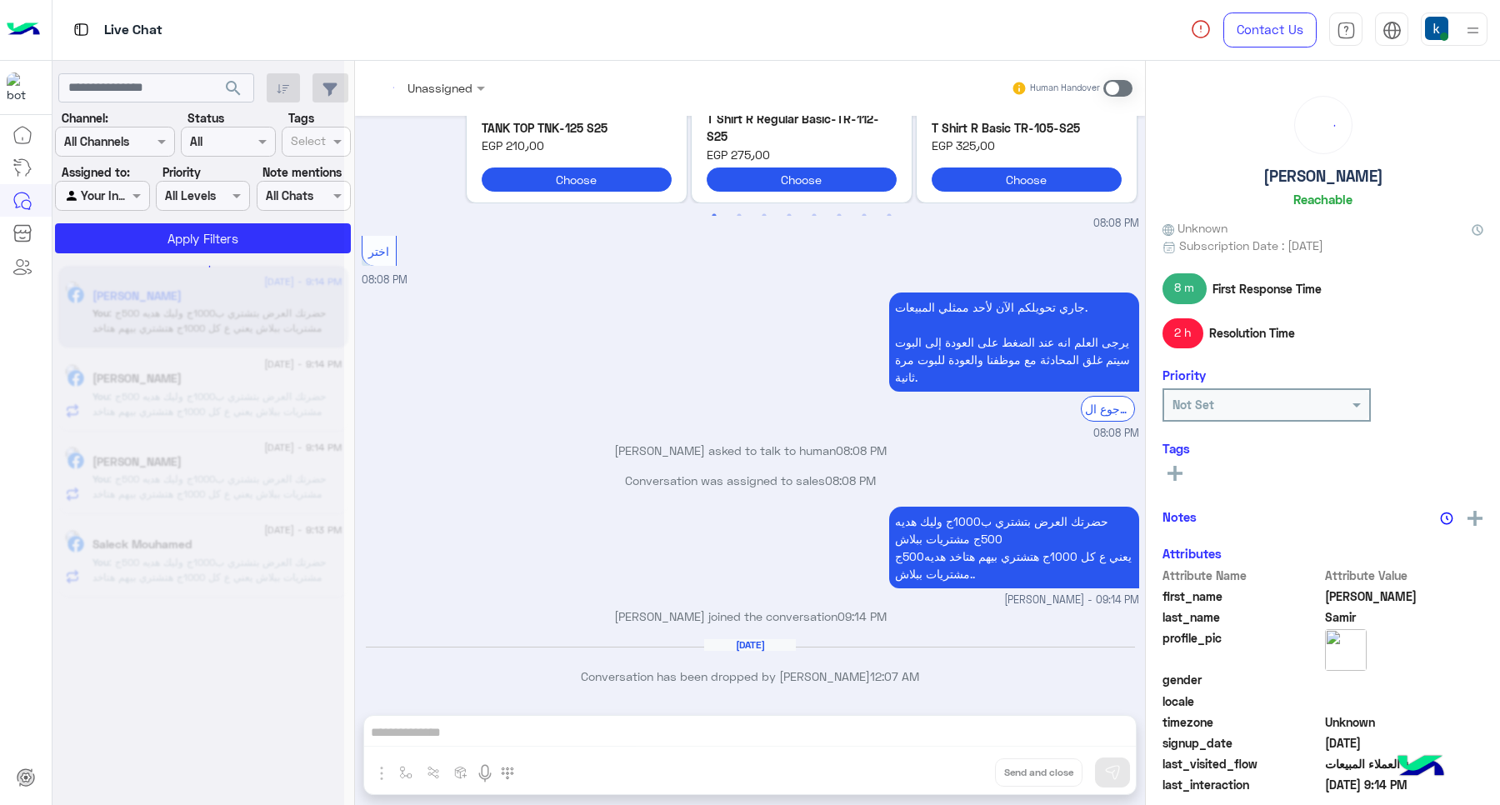
click at [964, 769] on div "Unassigned Human Handover Aug 28, 2025 العفو 02:11 PM Conversation has been dro…" at bounding box center [750, 436] width 790 height 751
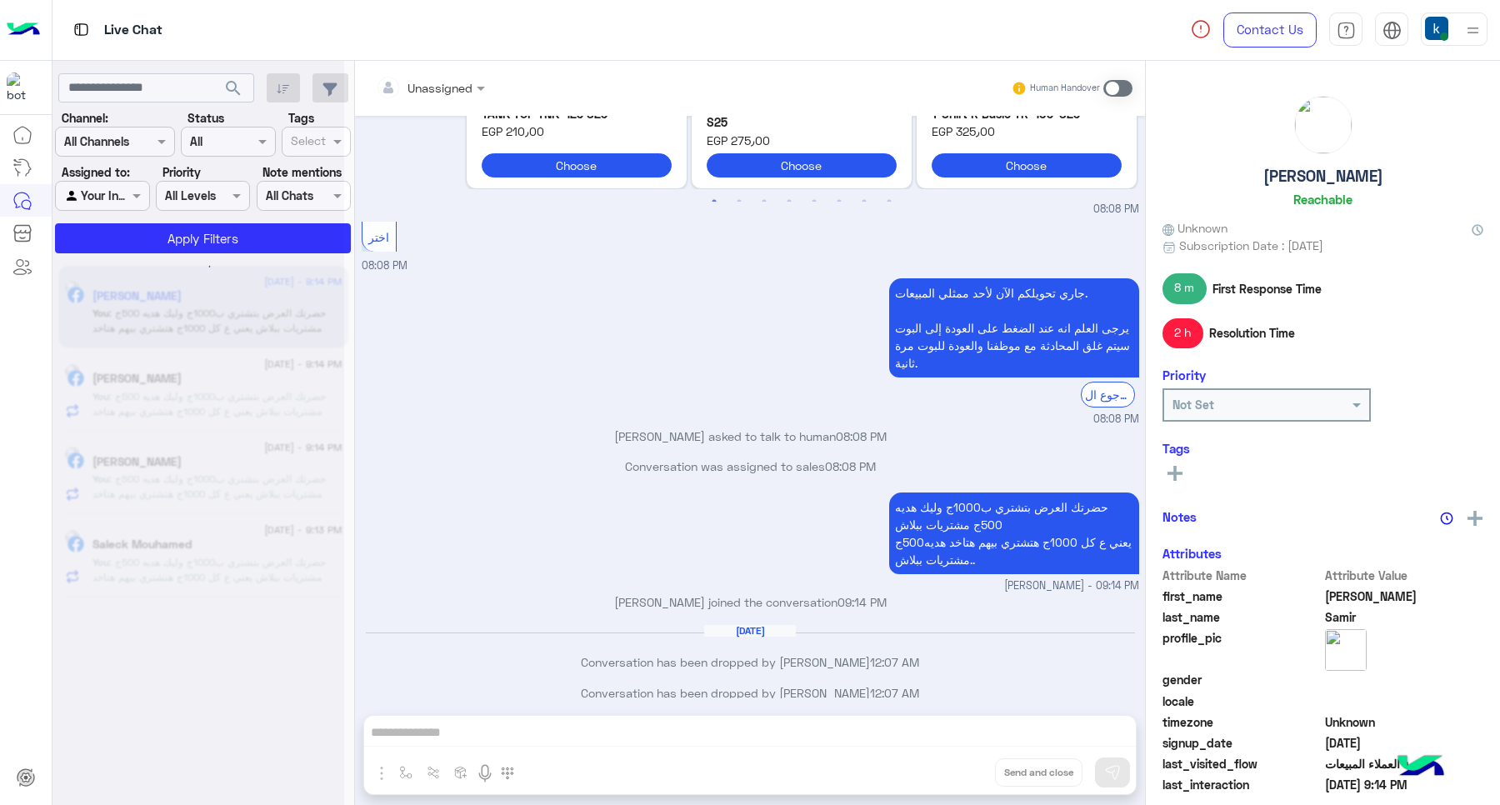
click at [964, 769] on div "Unassigned Human Handover Aug 28, 2025 العفو 02:11 PM Conversation has been dro…" at bounding box center [750, 436] width 790 height 751
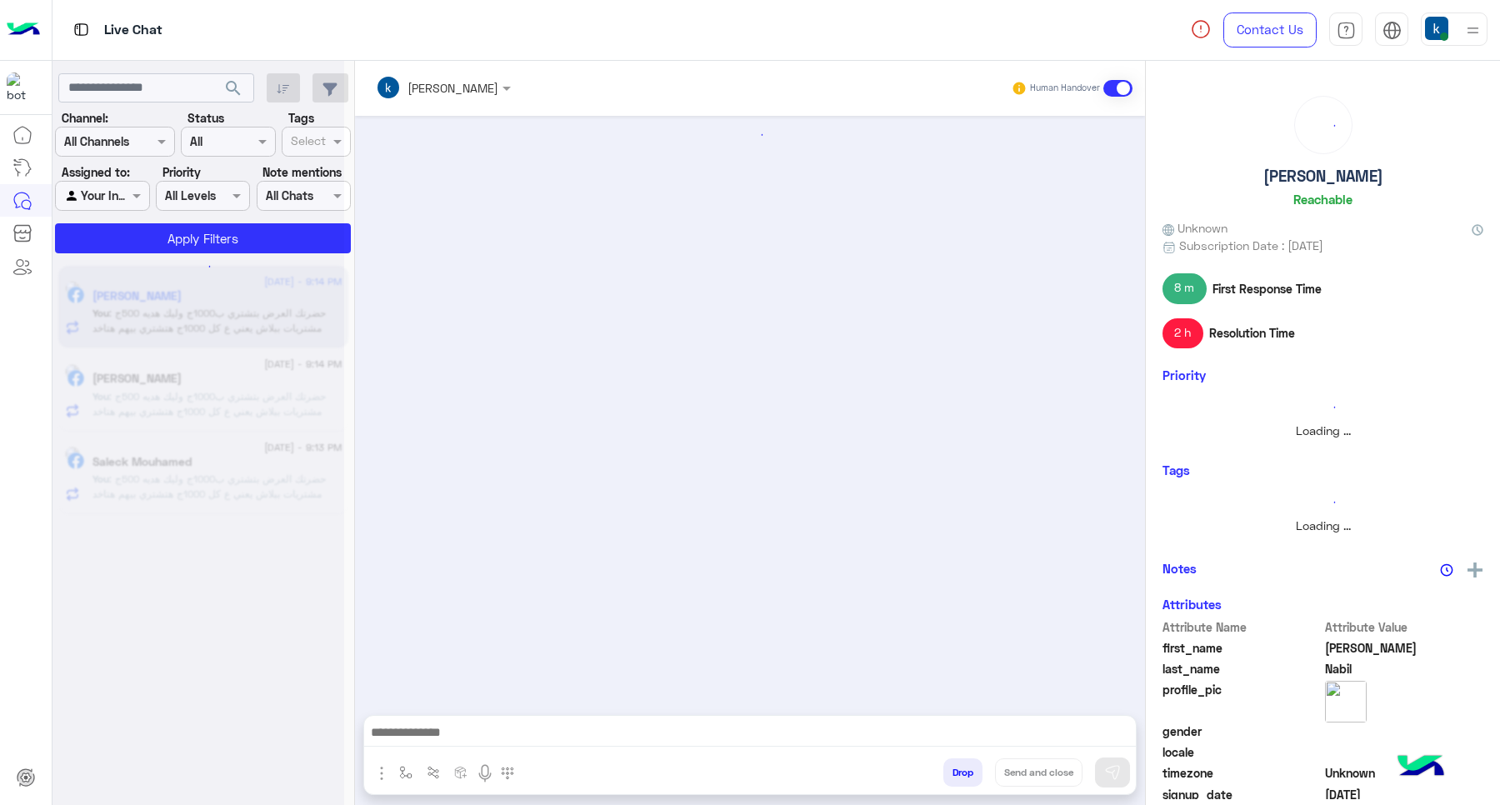
click at [964, 769] on button "Drop" at bounding box center [962, 772] width 39 height 28
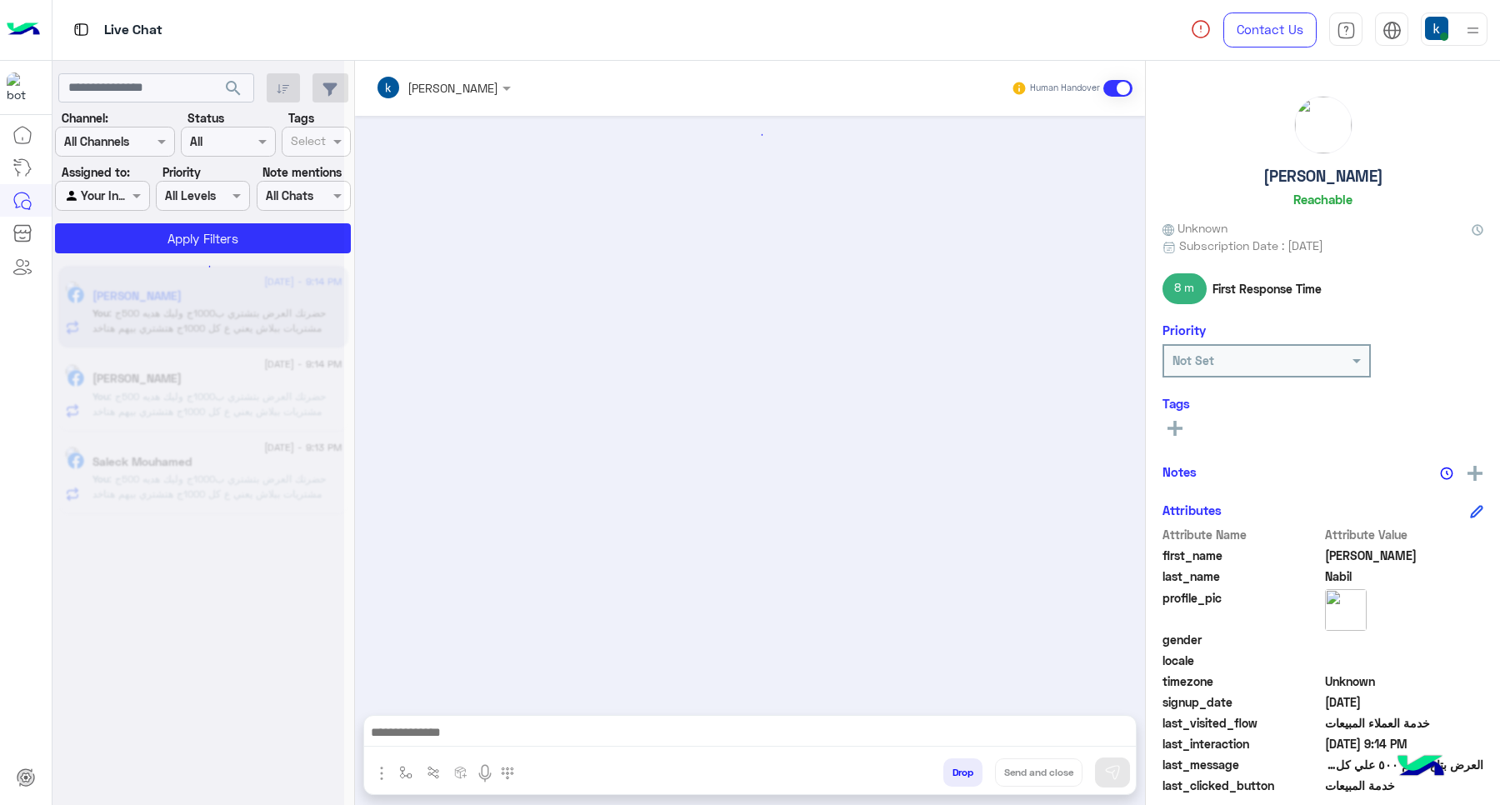
click at [964, 769] on button "Drop" at bounding box center [962, 772] width 39 height 28
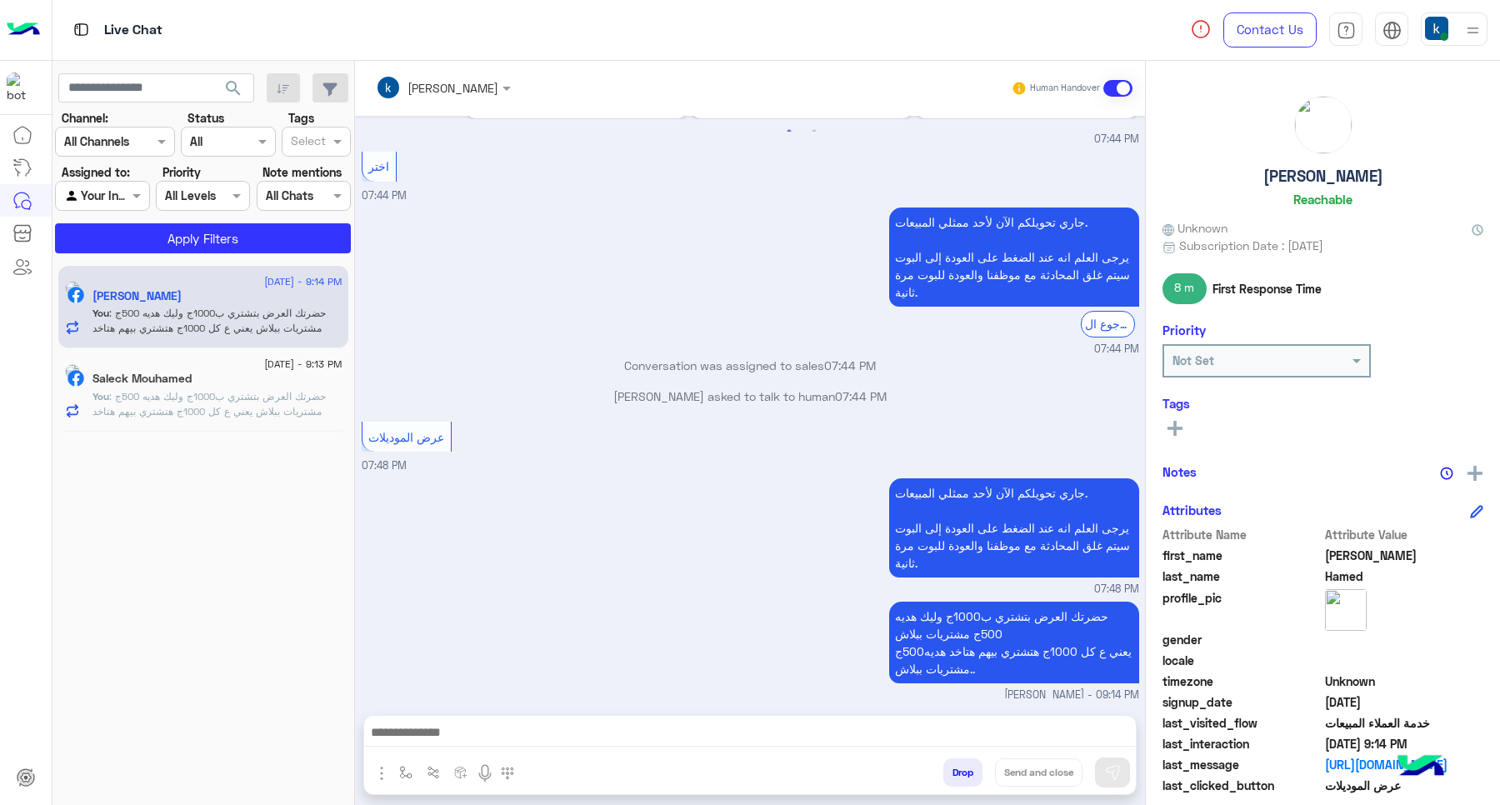
click at [965, 769] on button "Drop" at bounding box center [962, 772] width 39 height 28
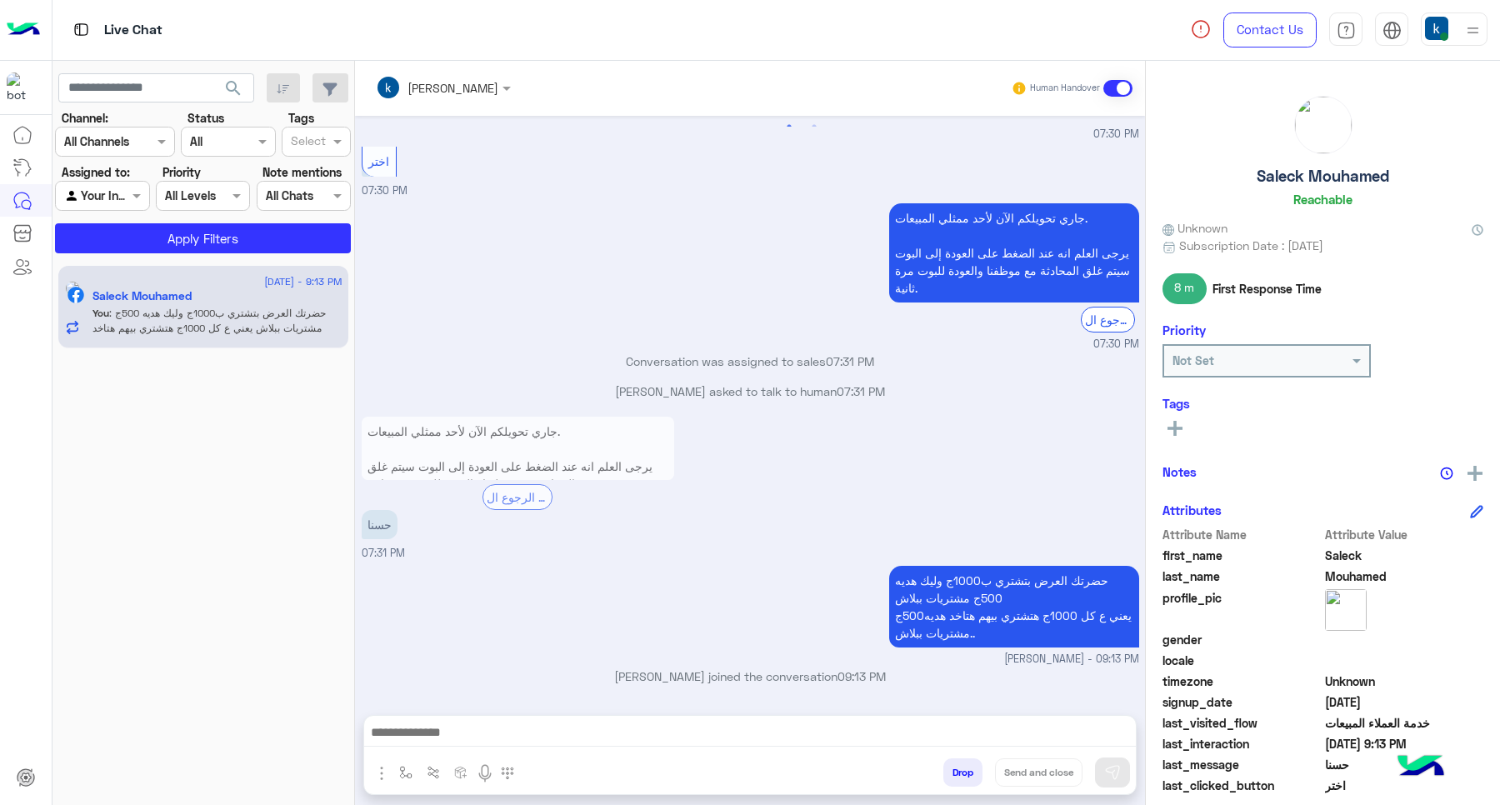
click at [965, 769] on button "Drop" at bounding box center [962, 772] width 39 height 28
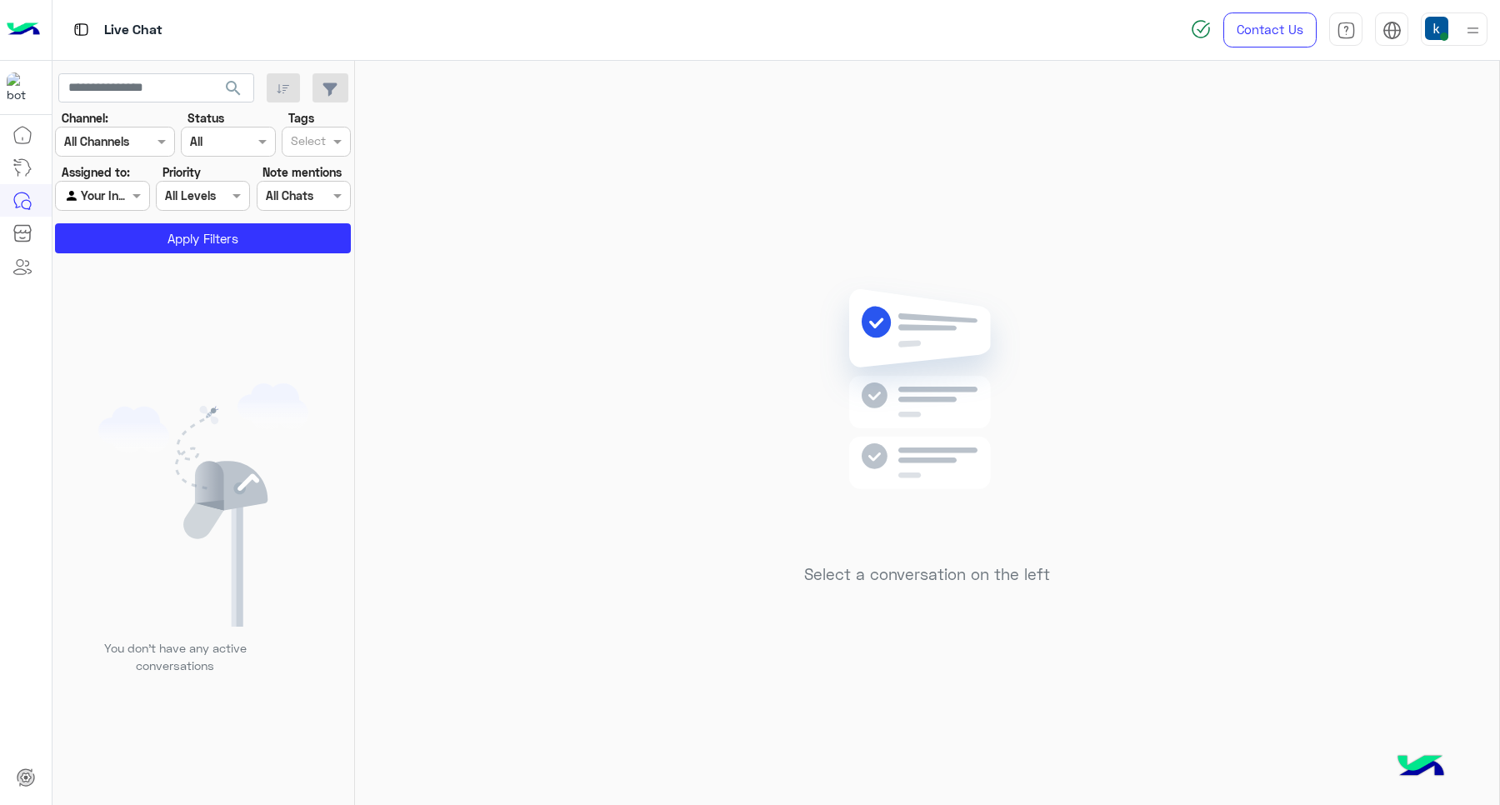
click at [1461, 25] on div at bounding box center [1454, 28] width 67 height 33
click at [717, 489] on div "Select a conversation on the left" at bounding box center [927, 436] width 1144 height 751
